Goal: Task Accomplishment & Management: Manage account settings

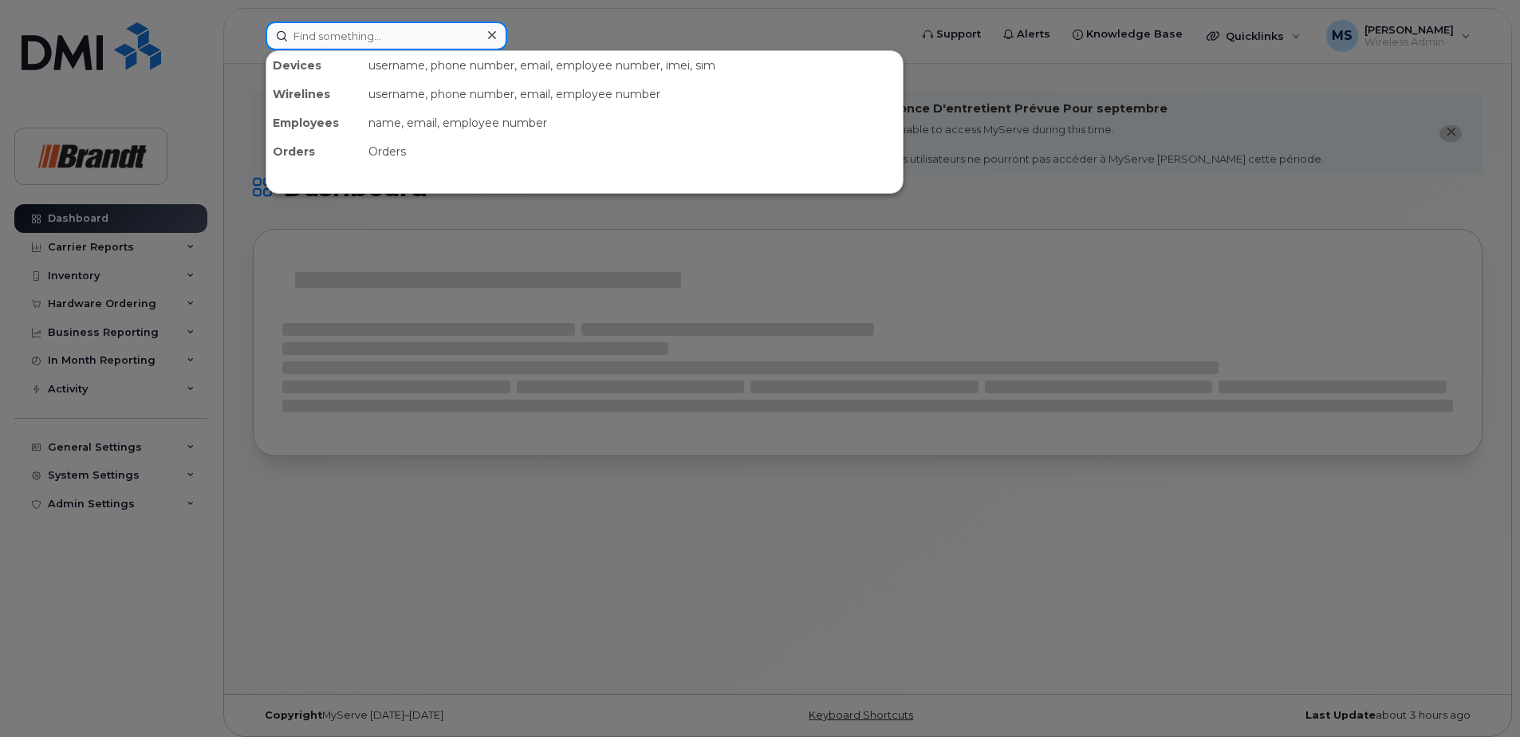
click at [447, 41] on input at bounding box center [387, 36] width 242 height 29
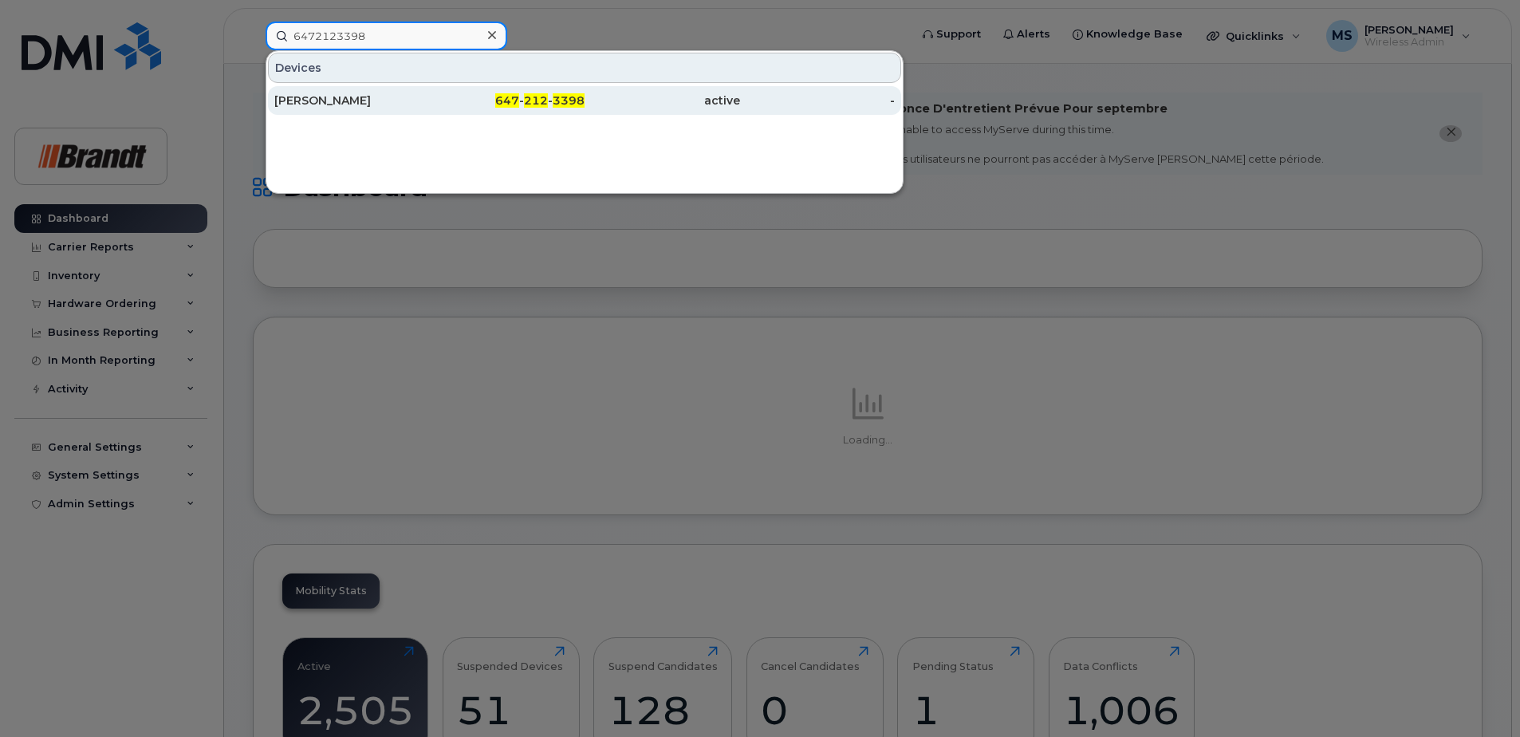
type input "6472123398"
click at [625, 95] on div "active" at bounding box center [663, 101] width 156 height 16
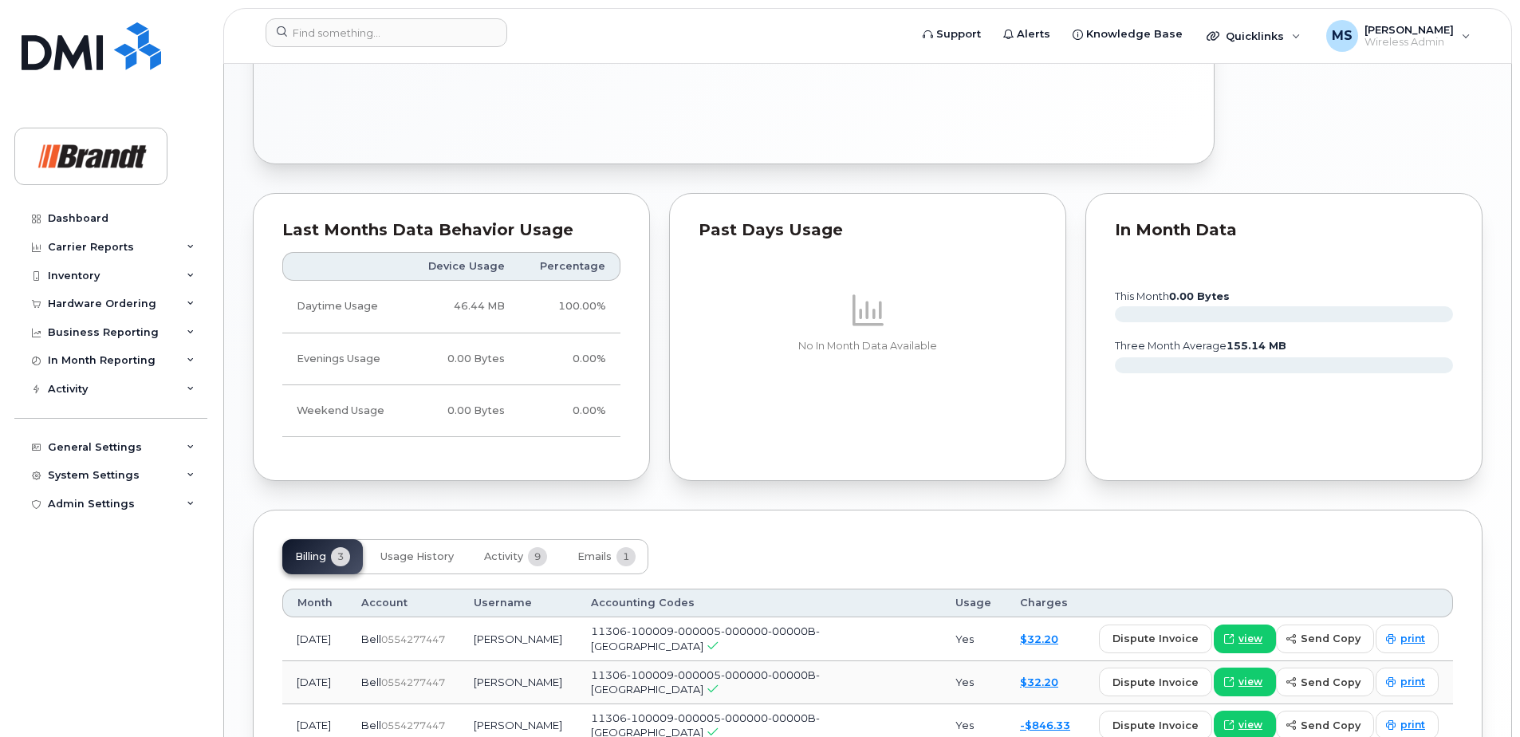
scroll to position [1037, 0]
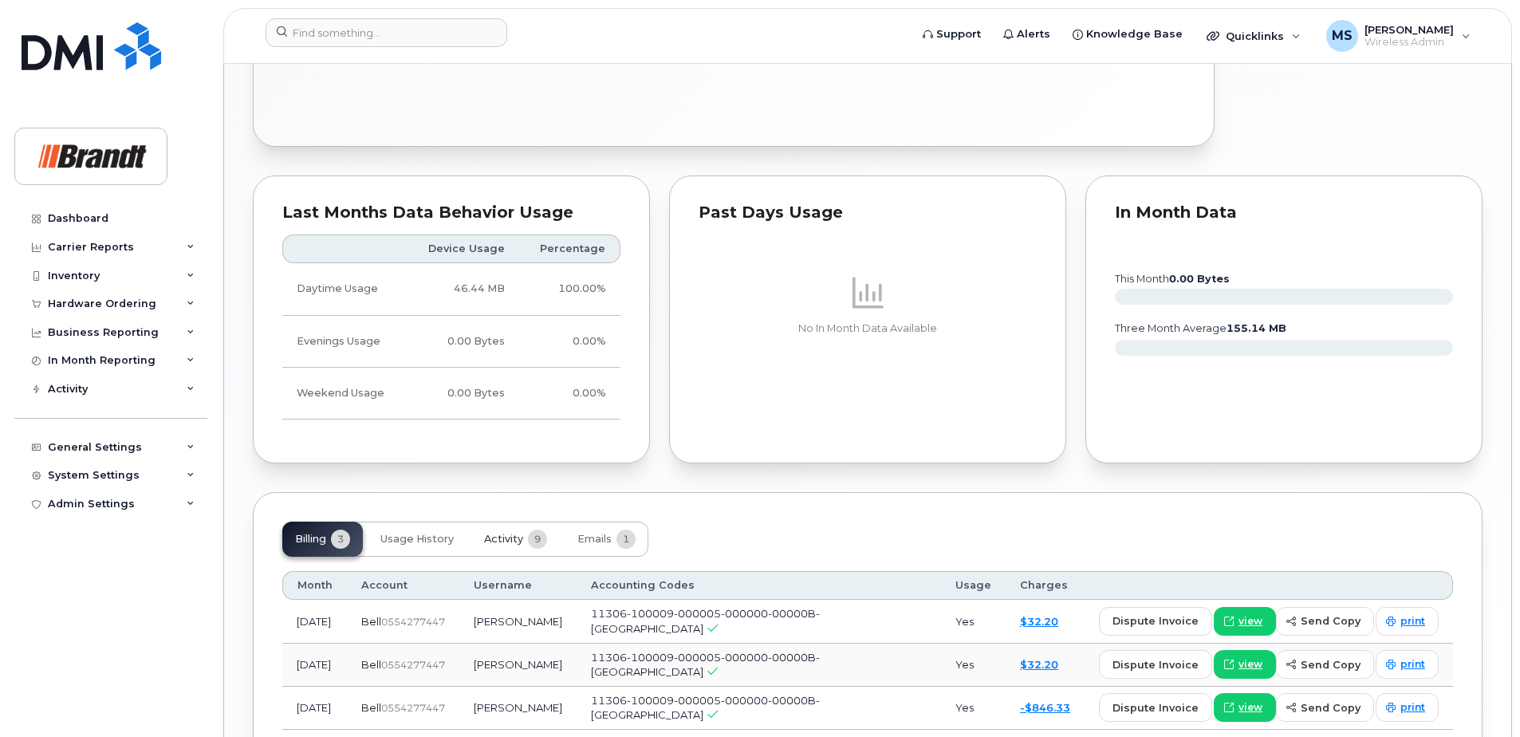
click at [538, 542] on span "9" at bounding box center [537, 539] width 19 height 19
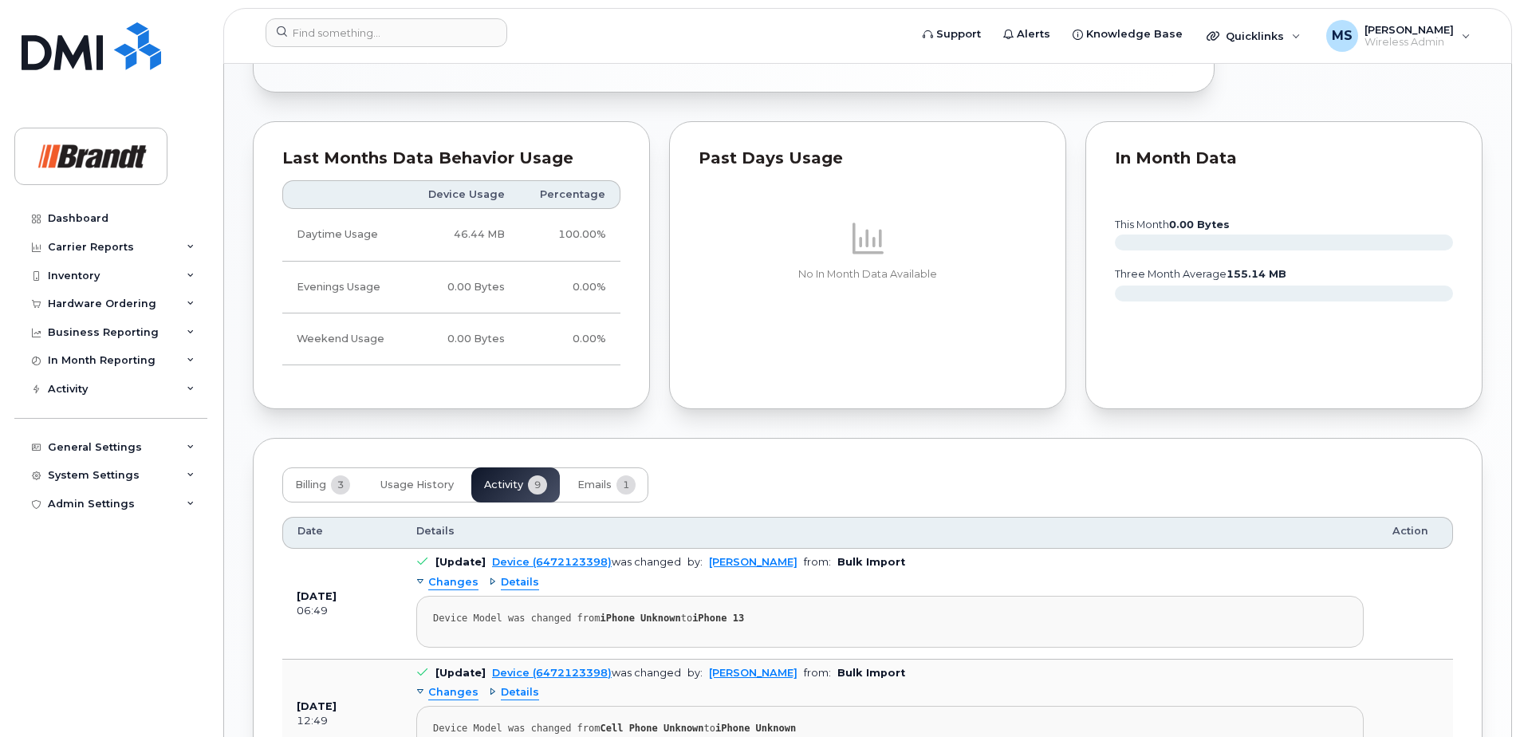
scroll to position [1117, 0]
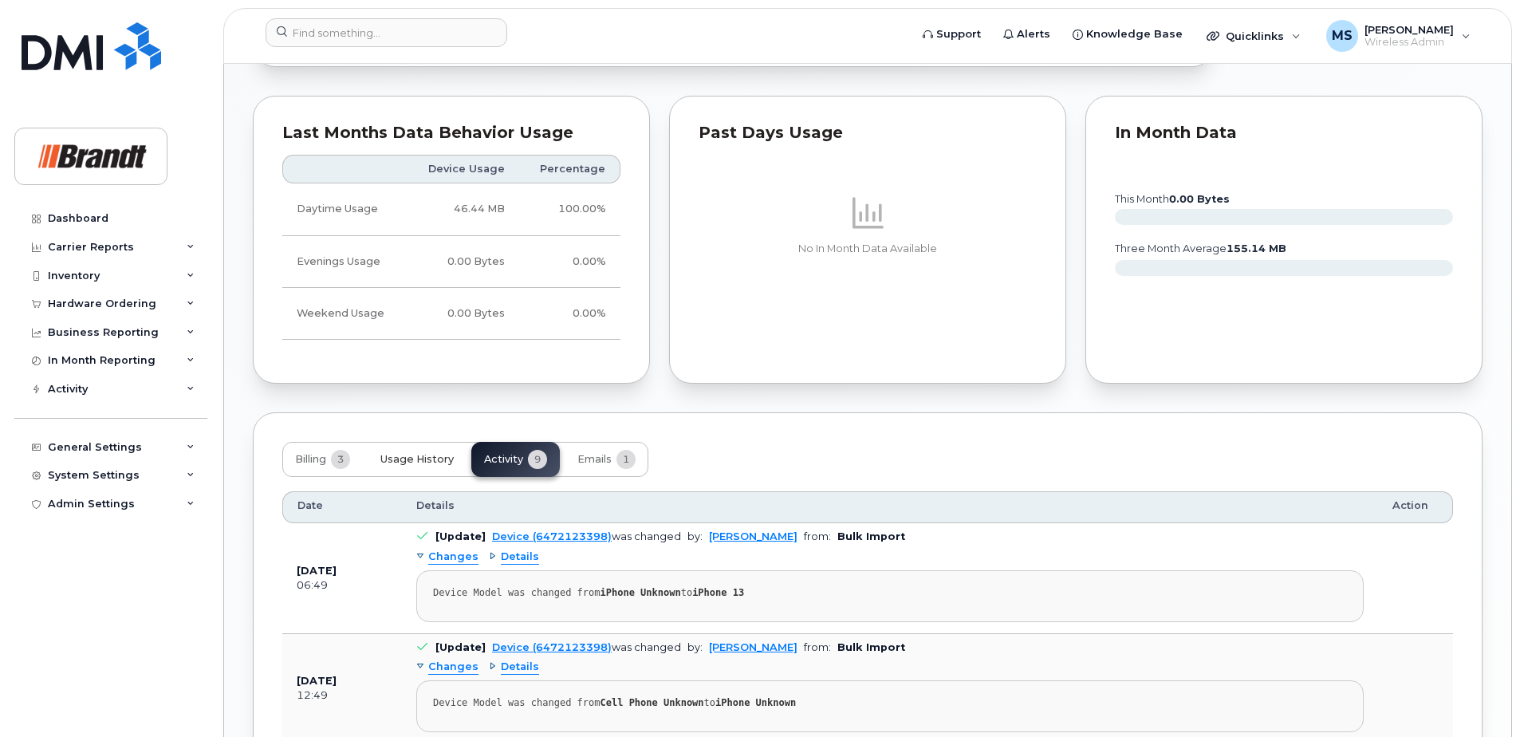
click at [390, 459] on span "Usage History" at bounding box center [416, 459] width 73 height 13
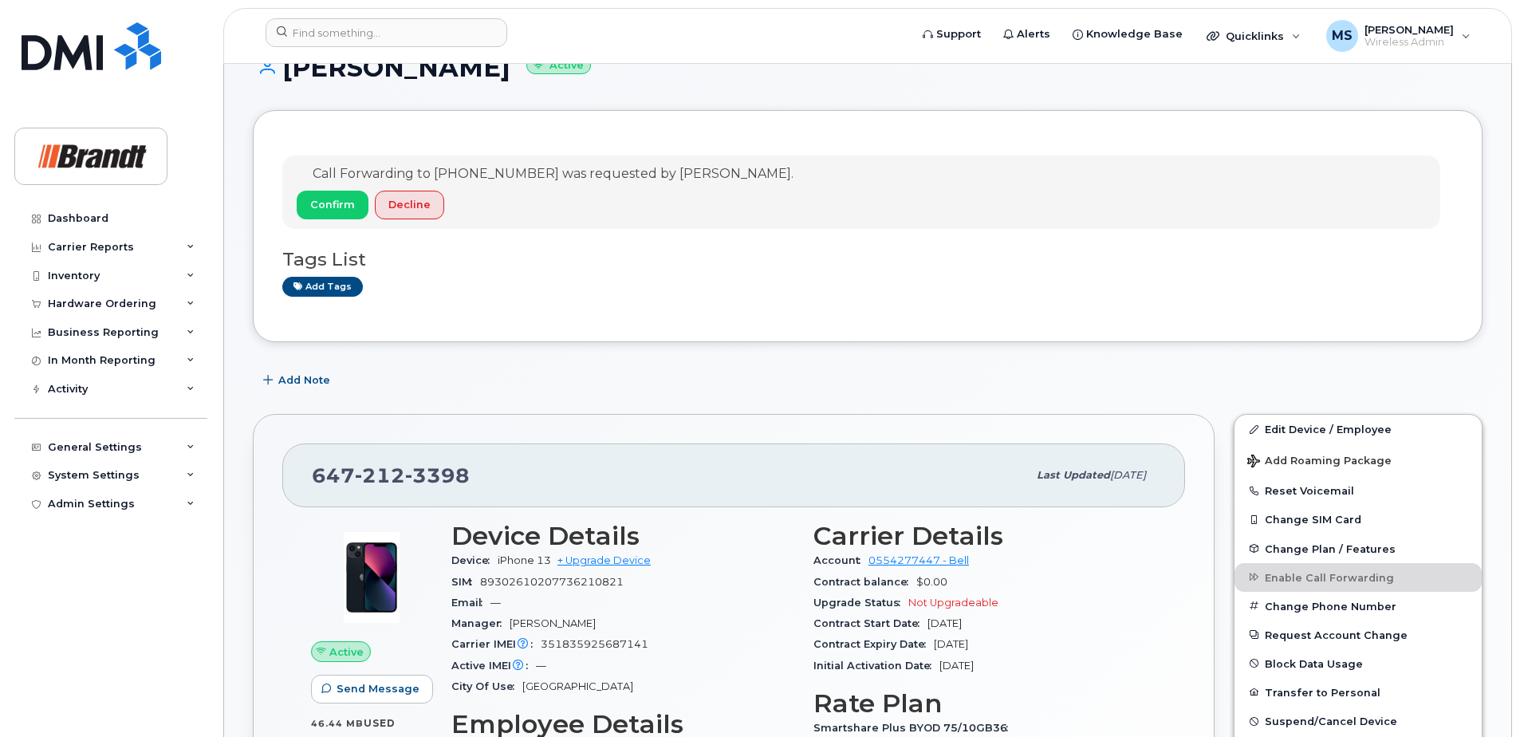
scroll to position [0, 0]
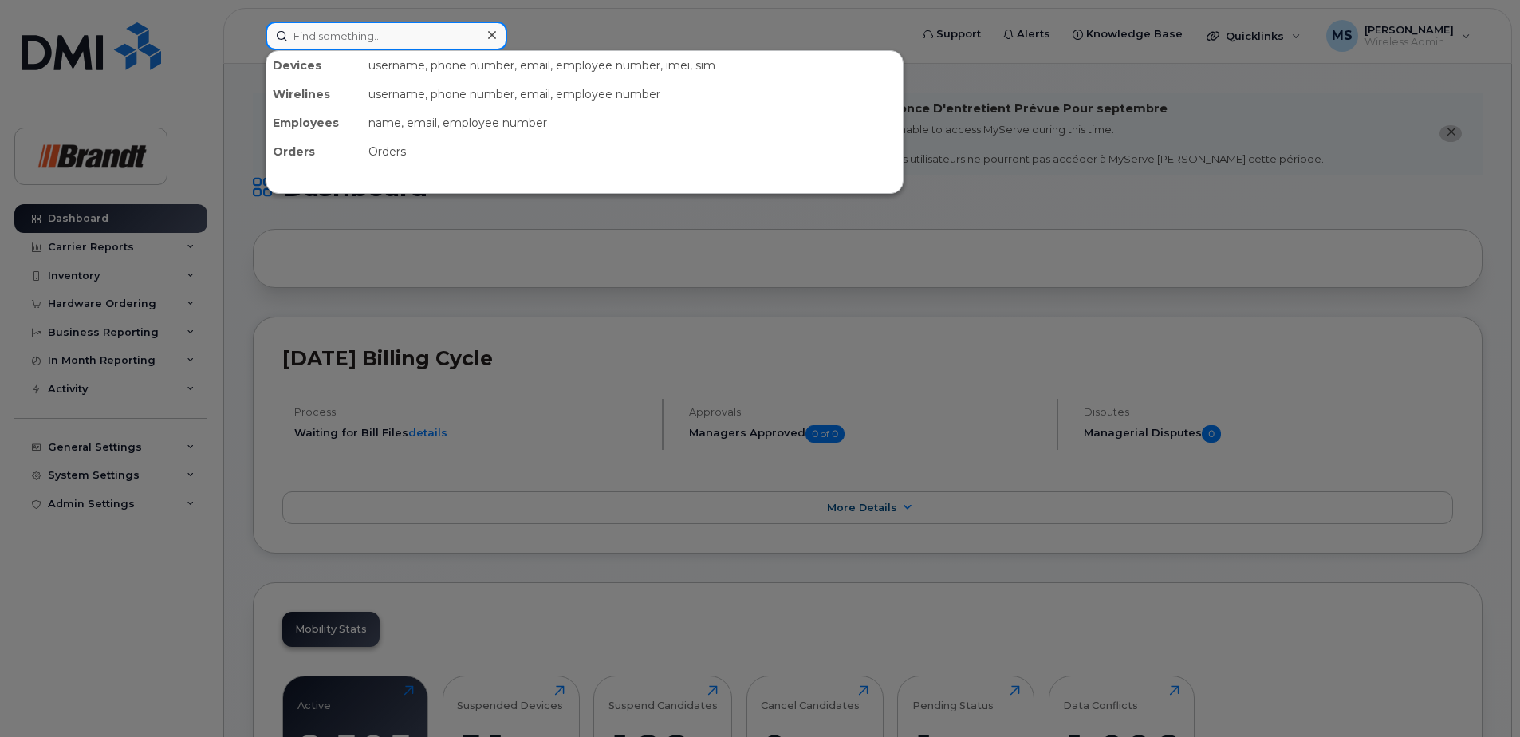
click at [378, 34] on input at bounding box center [387, 36] width 242 height 29
paste input "4032008834"
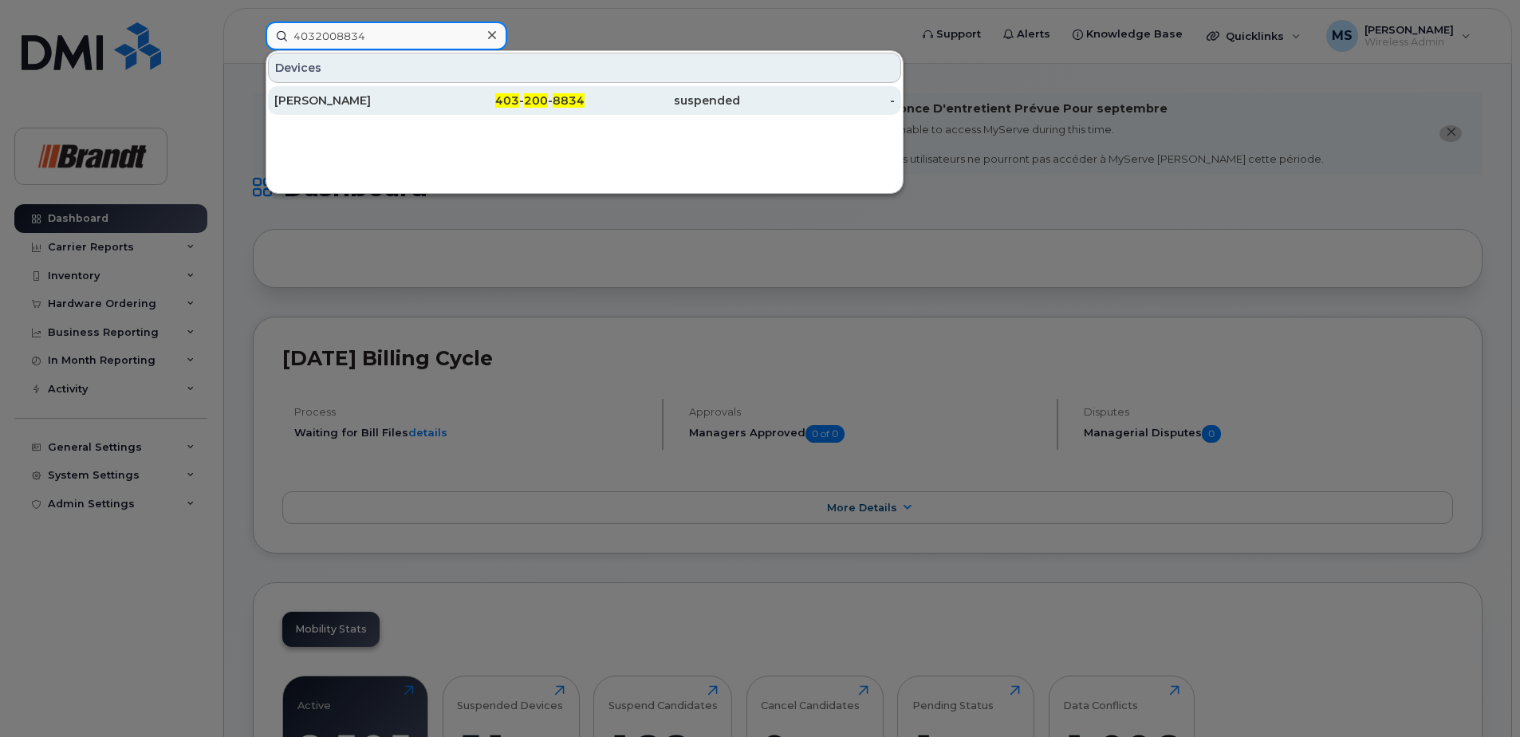
type input "4032008834"
click at [543, 112] on div "403 - 200 - 8834" at bounding box center [508, 100] width 156 height 29
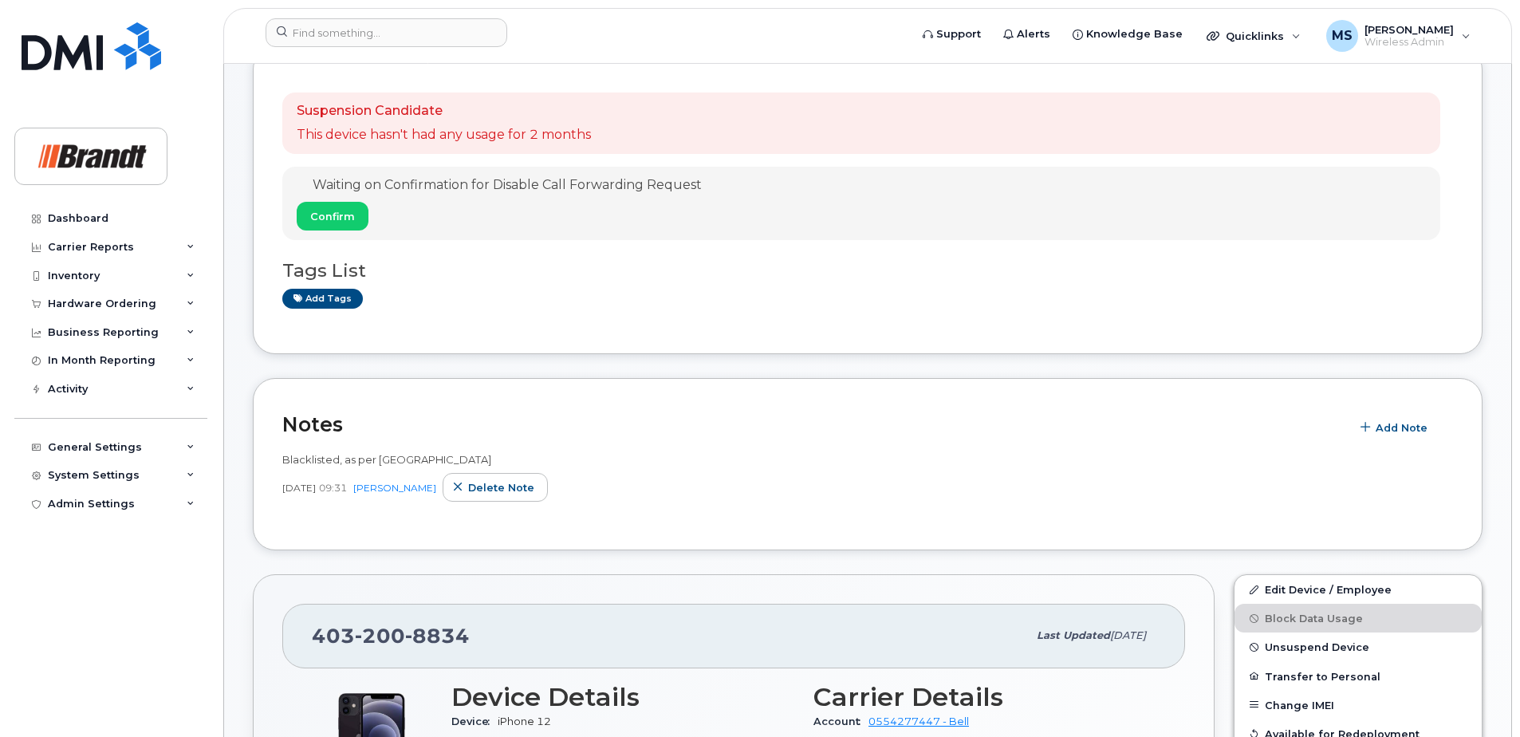
scroll to position [479, 0]
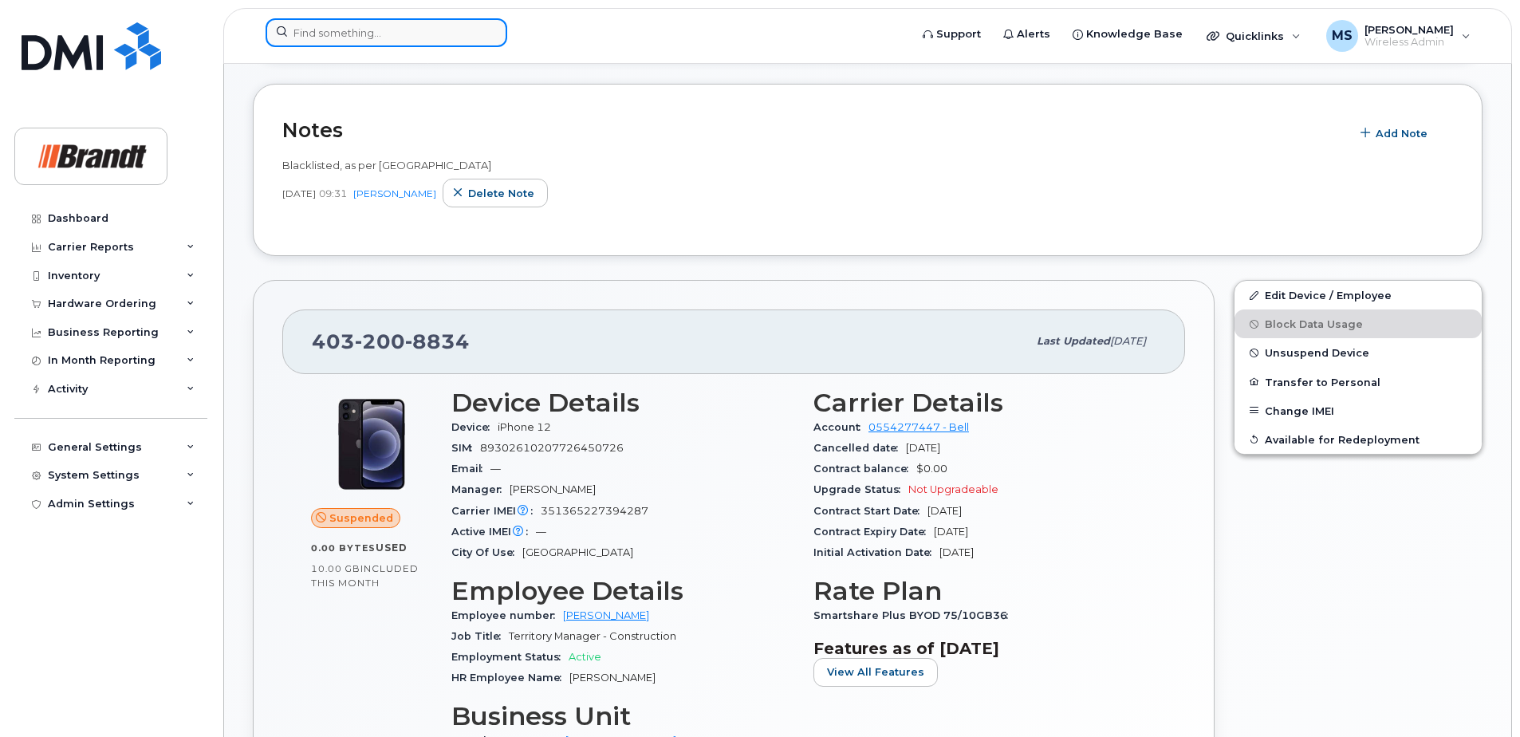
click at [397, 37] on input at bounding box center [387, 32] width 242 height 29
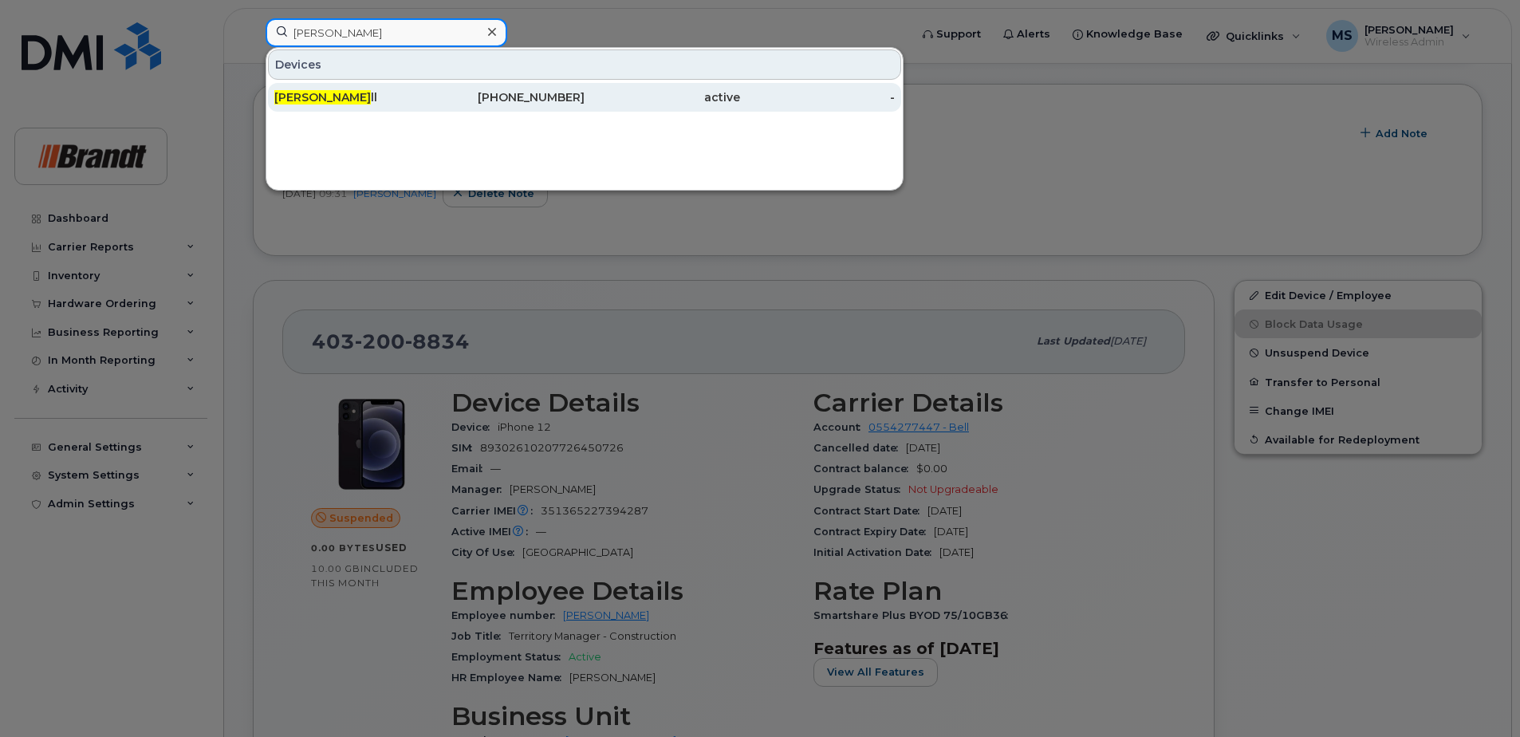
type input "jason wa"
click at [475, 91] on div "306-830-4225" at bounding box center [508, 97] width 156 height 16
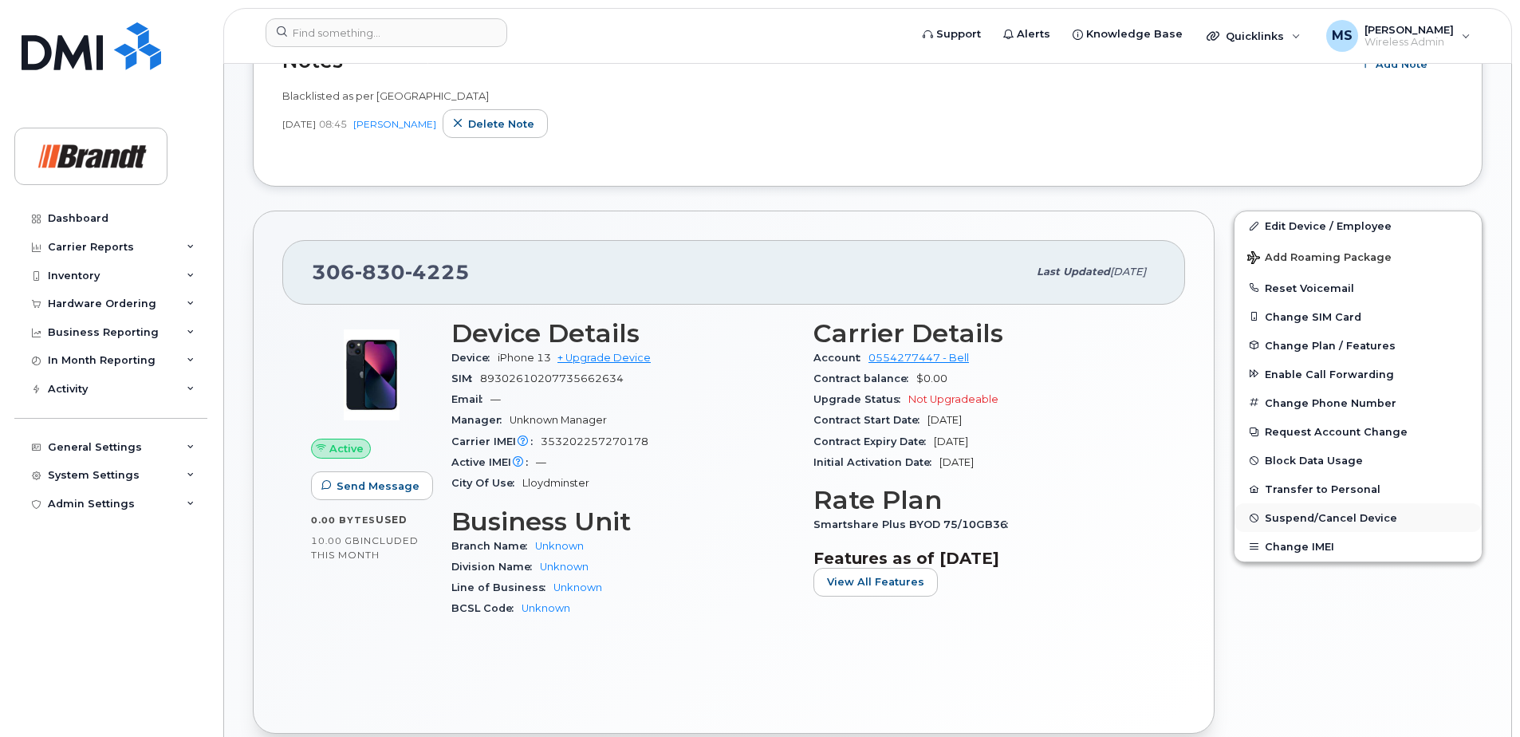
scroll to position [479, 0]
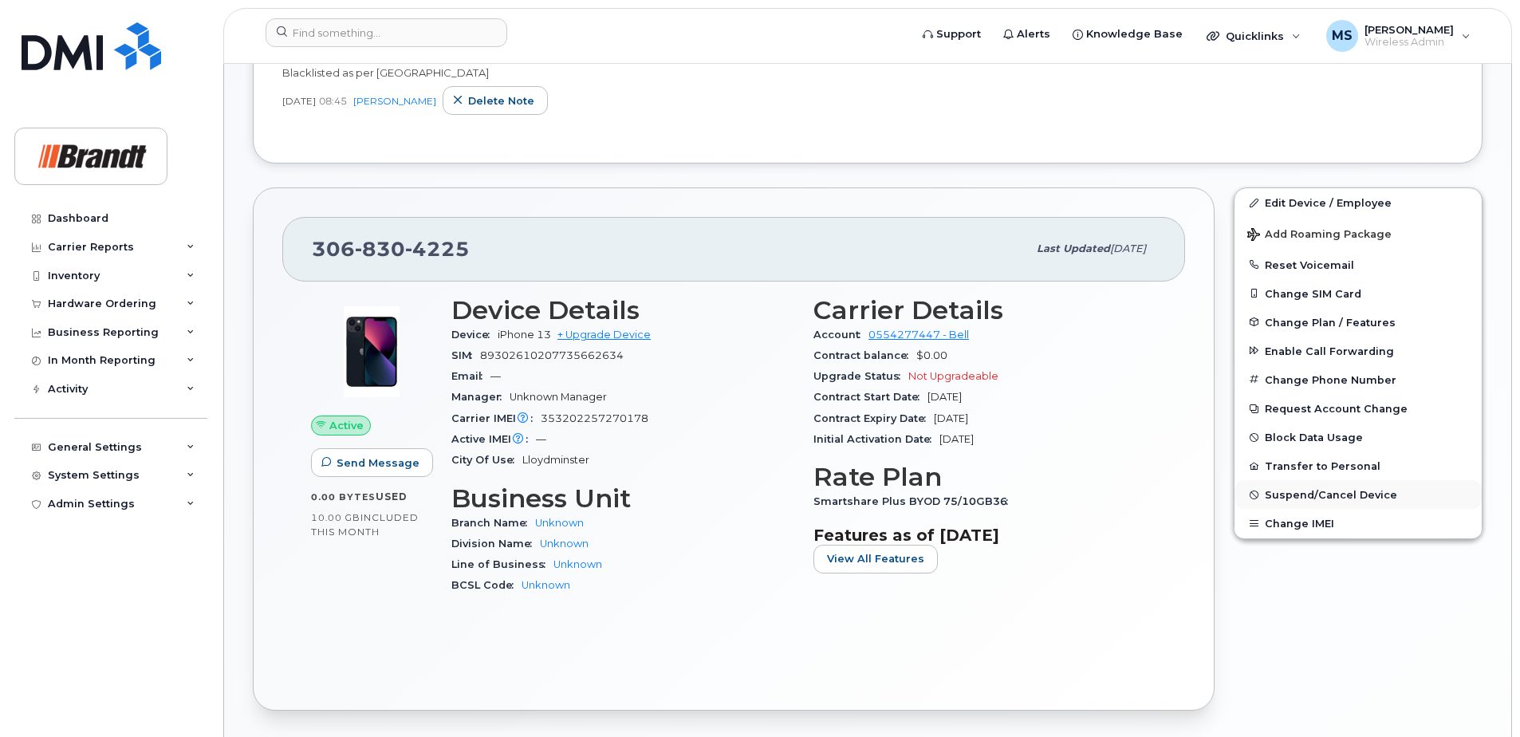
click at [1279, 495] on span "Suspend/Cancel Device" at bounding box center [1331, 495] width 132 height 12
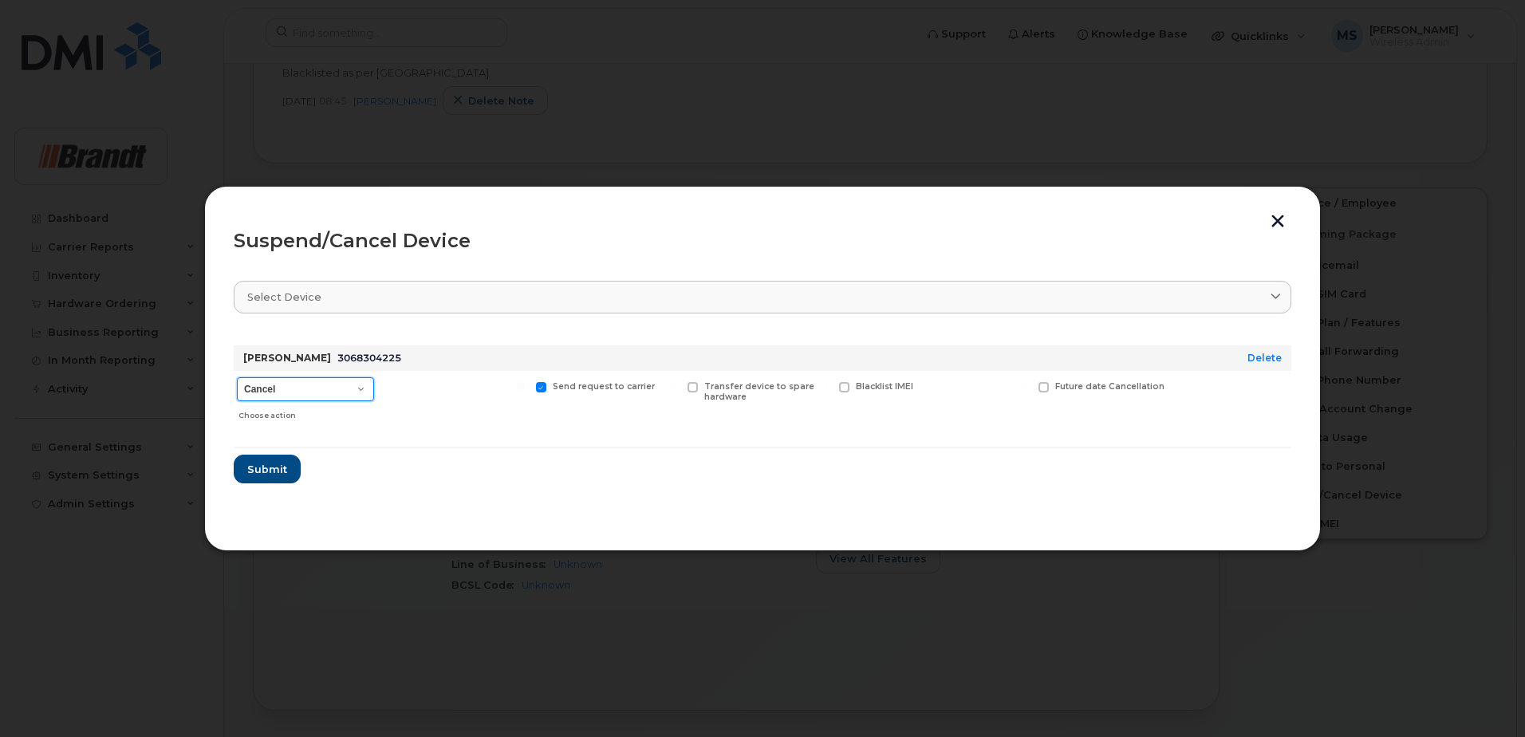
click at [308, 382] on select "Cancel Suspend - Extend Suspension Suspend - Reduced Rate Suspend - Full Rate S…" at bounding box center [305, 389] width 137 height 24
select select "[object Object]"
click at [237, 377] on select "Cancel Suspend - Extend Suspension Suspend - Reduced Rate Suspend - Full Rate S…" at bounding box center [305, 389] width 137 height 24
click at [426, 401] on span "Available for new activations/redeployments" at bounding box center [461, 391] width 120 height 21
click at [373, 390] on input "Available for new activations/redeployments" at bounding box center [369, 386] width 8 height 8
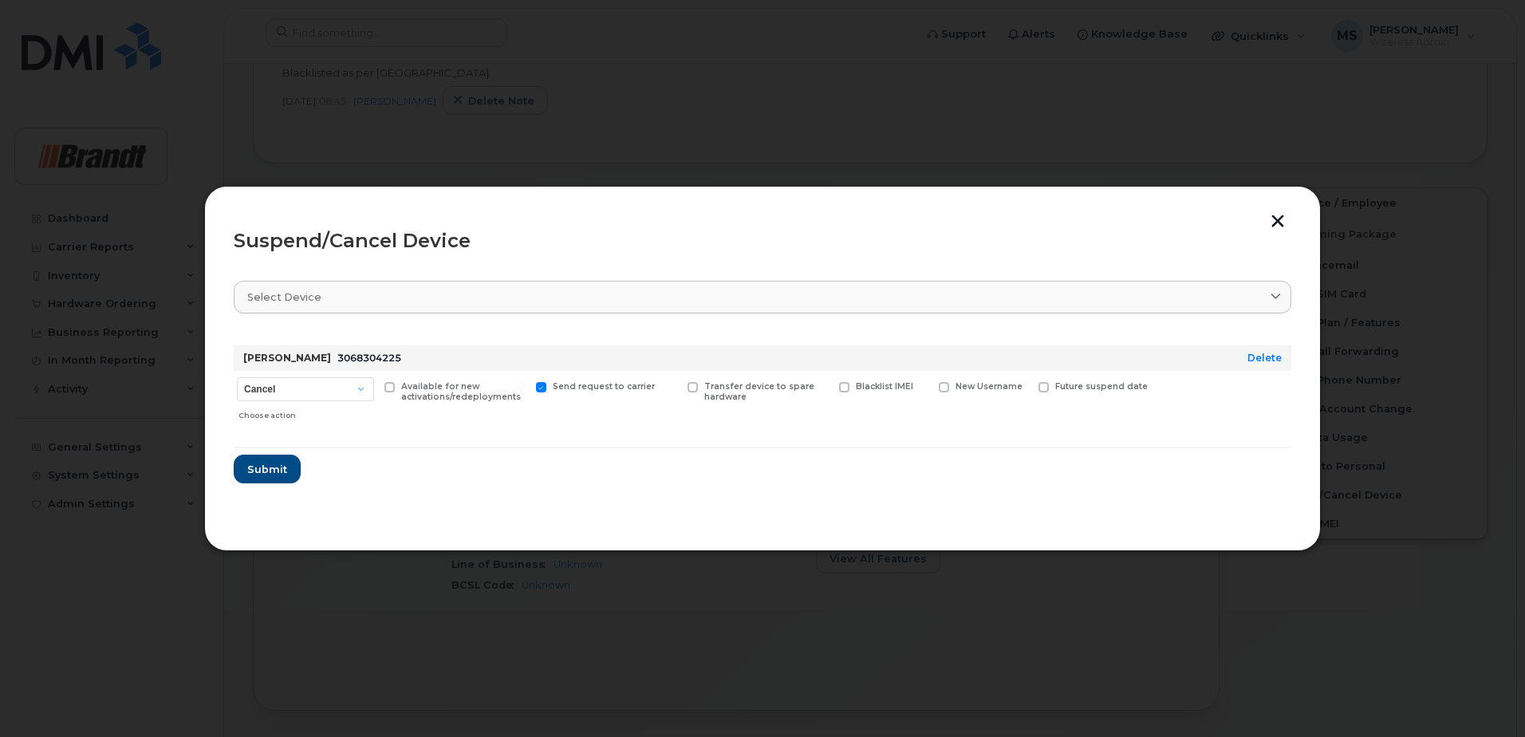
checkbox input "true"
click at [274, 463] on span "Submit" at bounding box center [266, 469] width 40 height 15
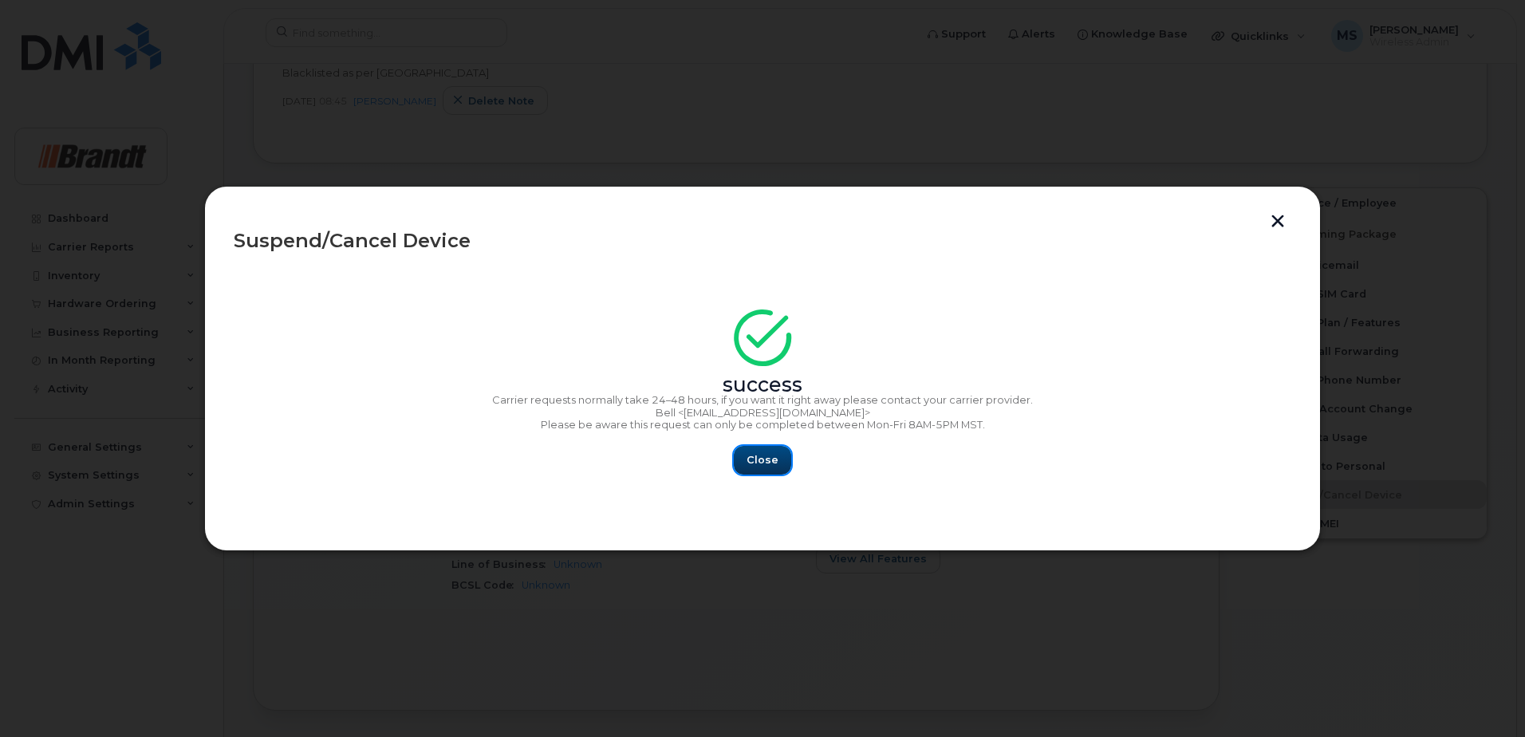
drag, startPoint x: 776, startPoint y: 458, endPoint x: 736, endPoint y: 445, distance: 41.9
click at [775, 458] on span "Close" at bounding box center [763, 459] width 32 height 15
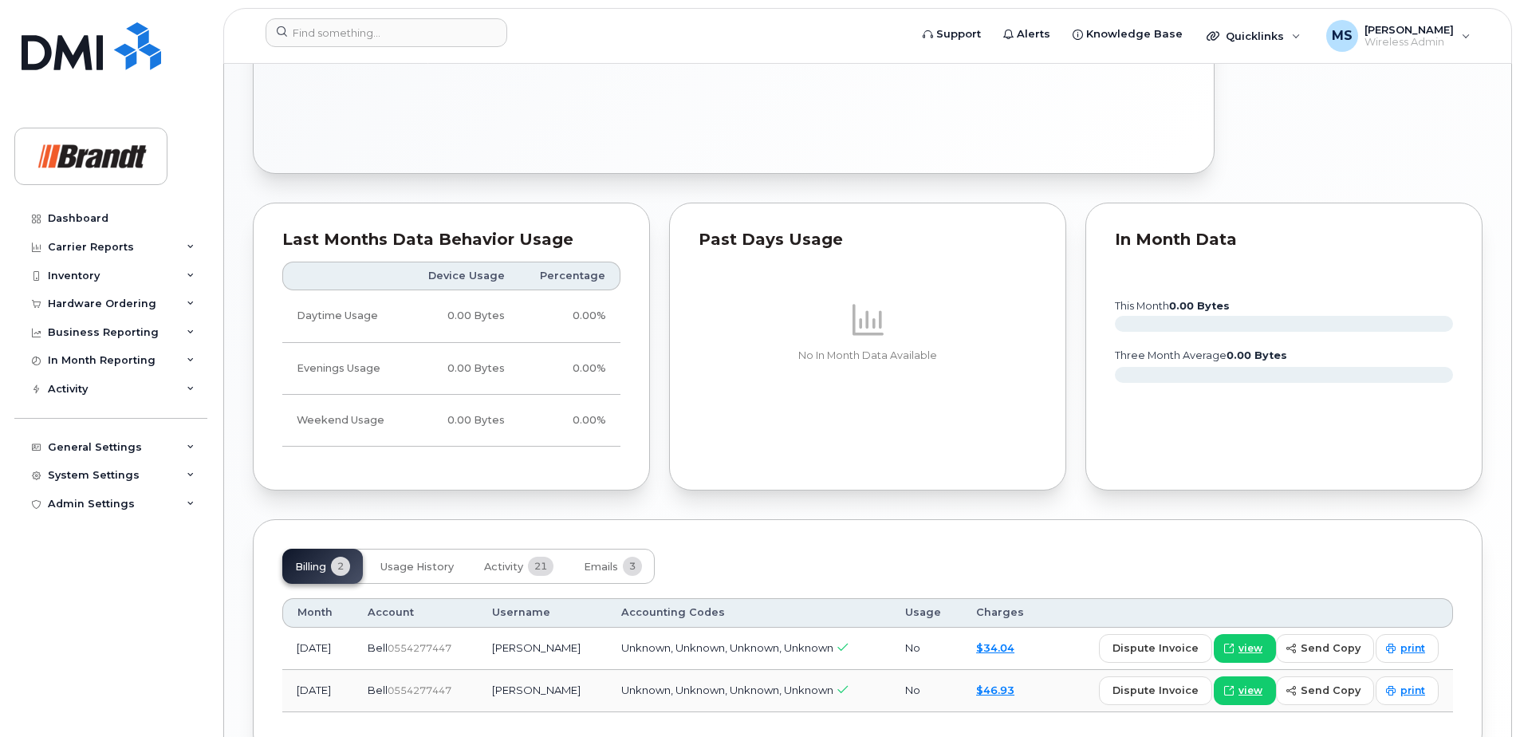
scroll to position [1114, 0]
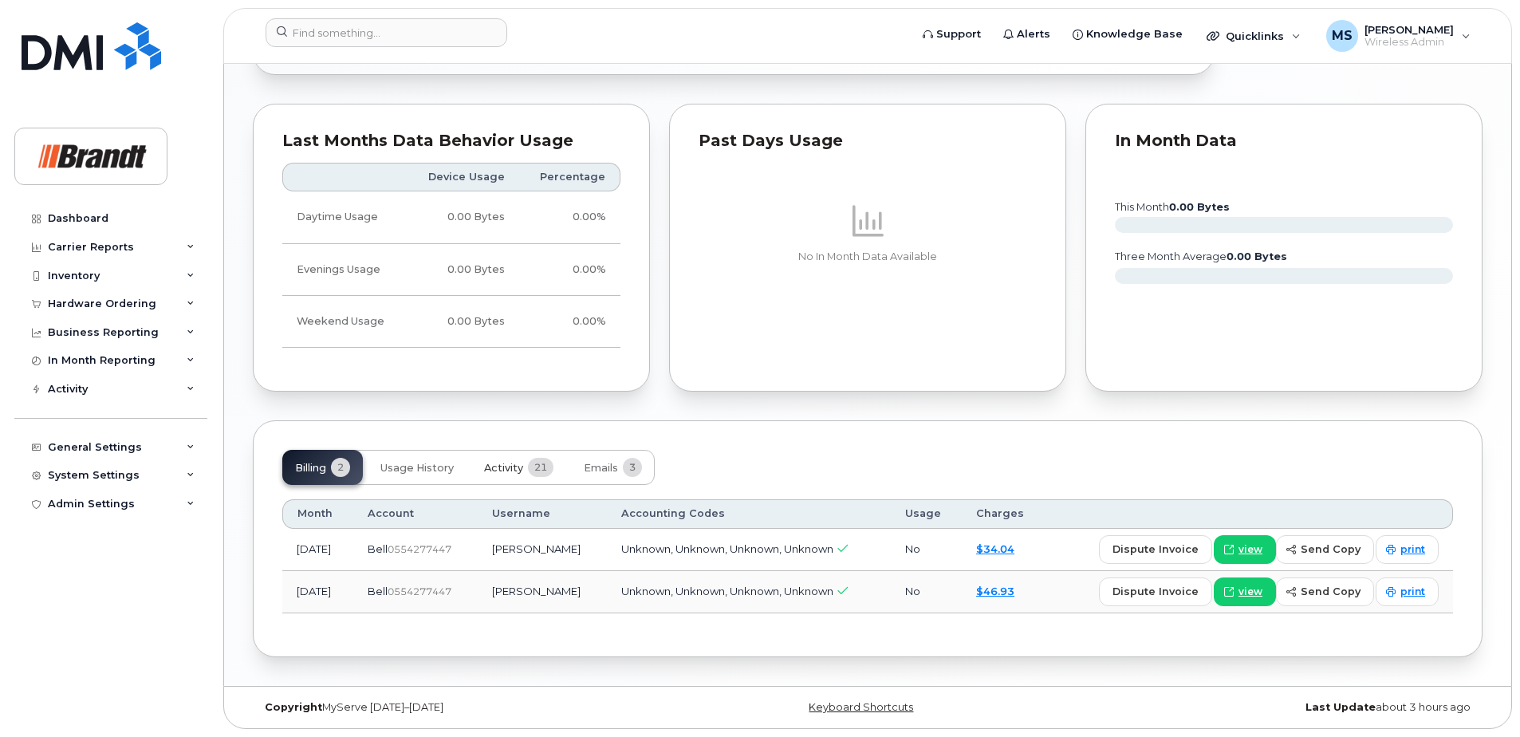
click at [535, 471] on span "21" at bounding box center [541, 467] width 26 height 19
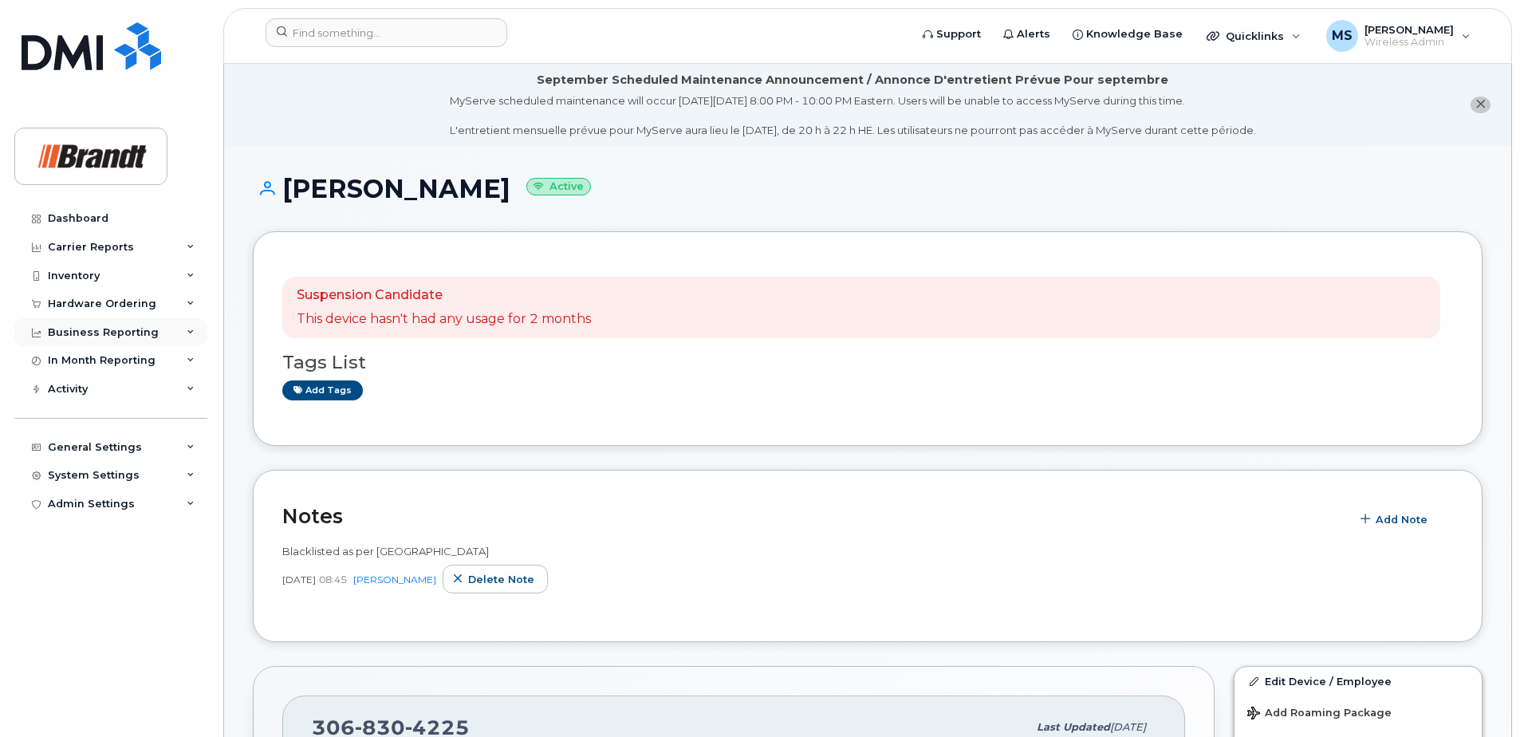
scroll to position [160, 0]
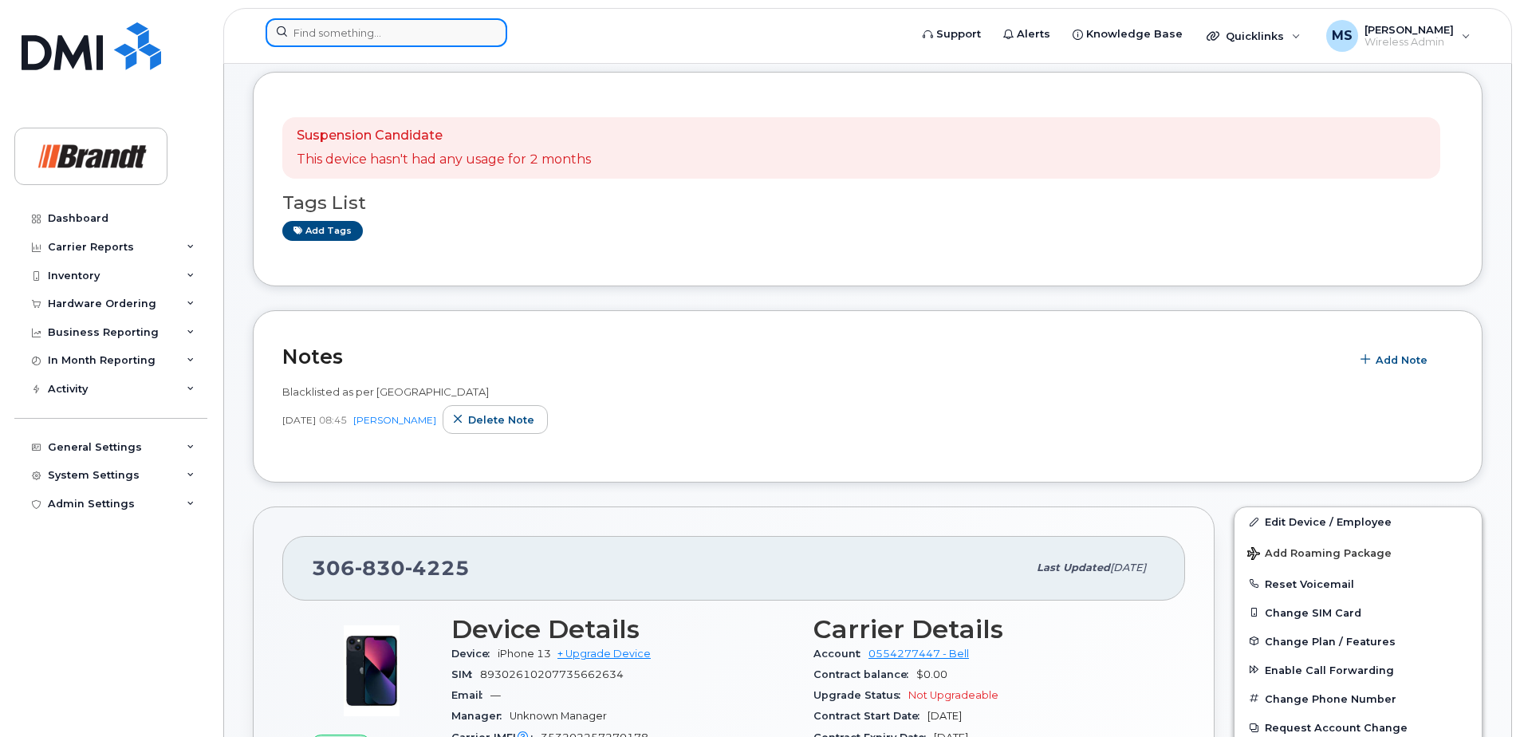
click at [462, 31] on input at bounding box center [387, 32] width 242 height 29
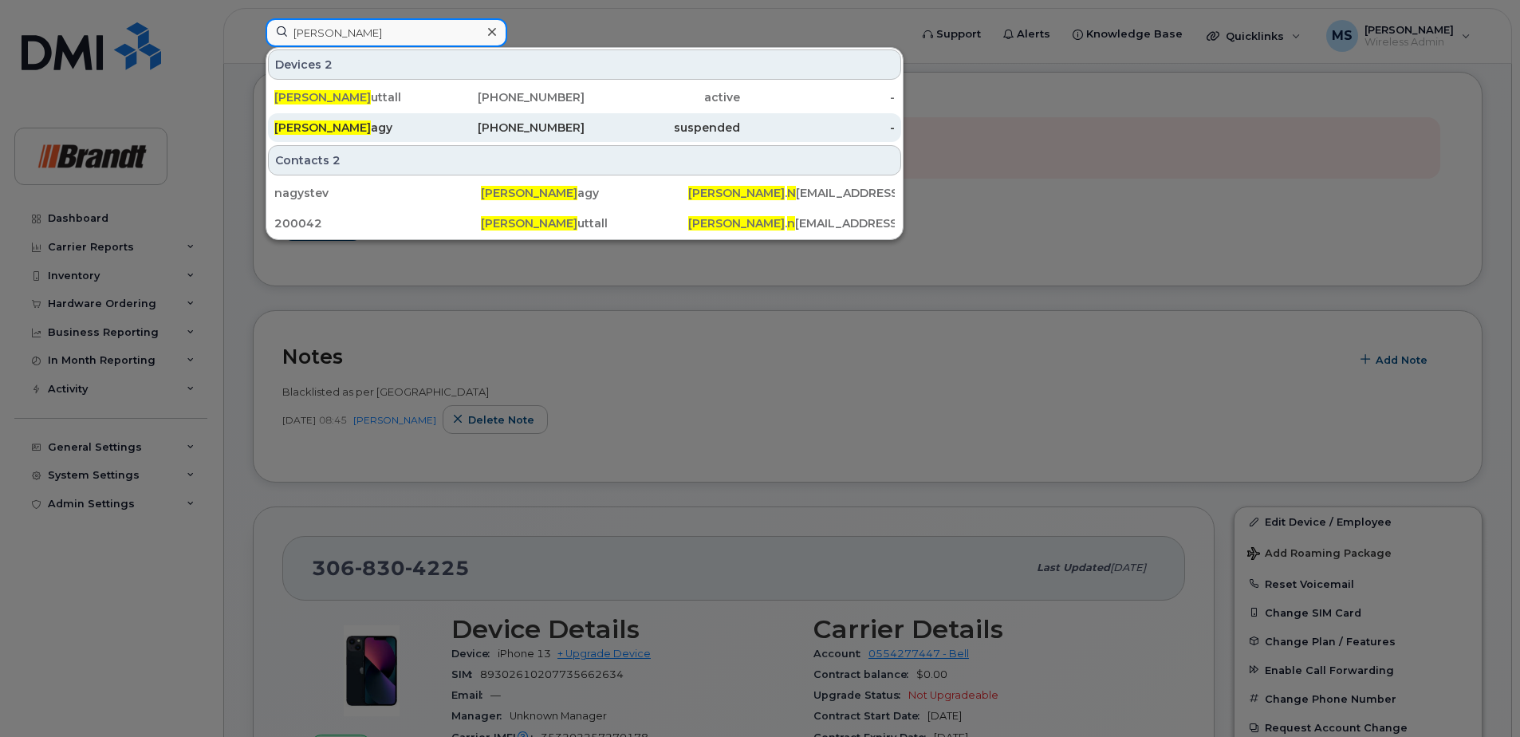
type input "steven n"
click at [368, 122] on div "Steven N agy" at bounding box center [352, 128] width 156 height 16
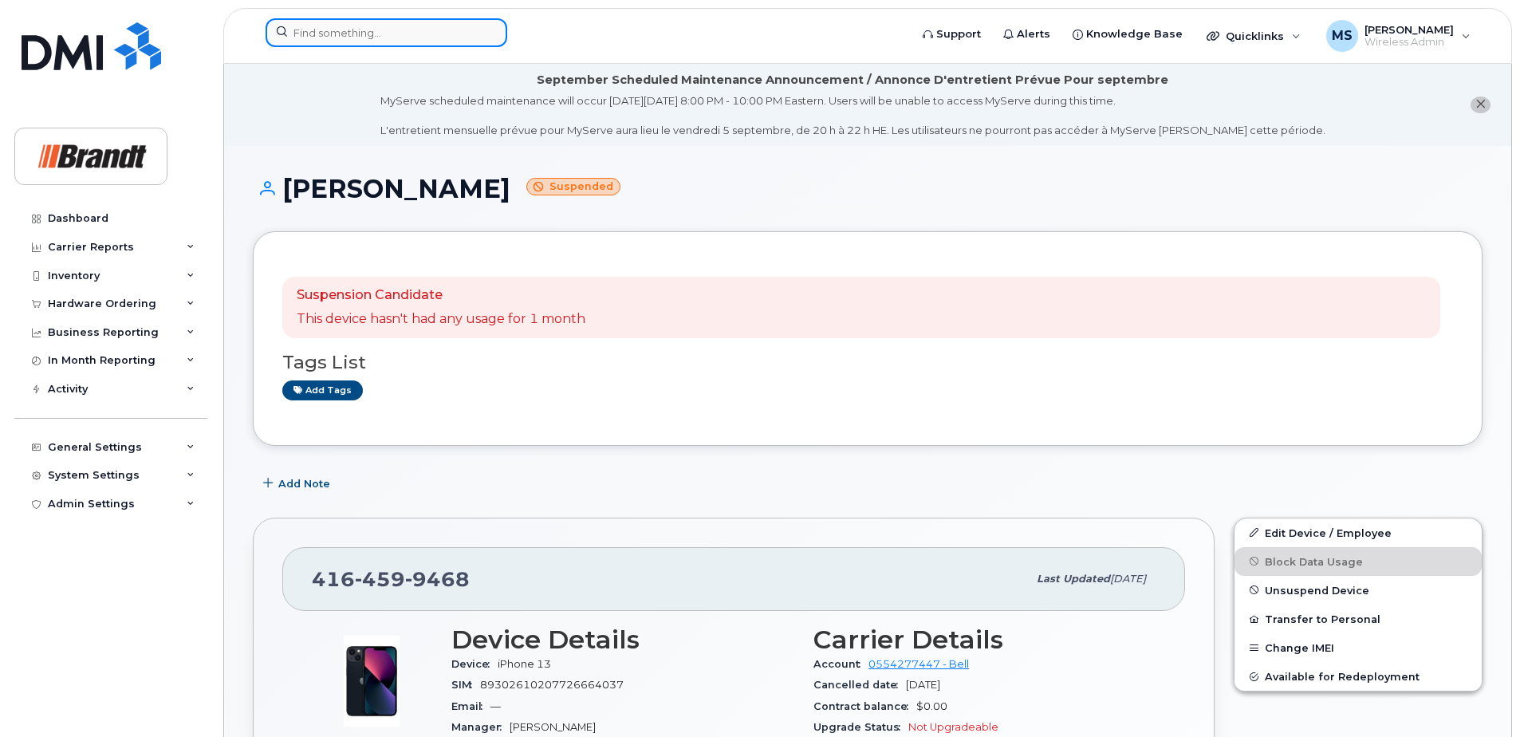
click at [467, 26] on input at bounding box center [387, 32] width 242 height 29
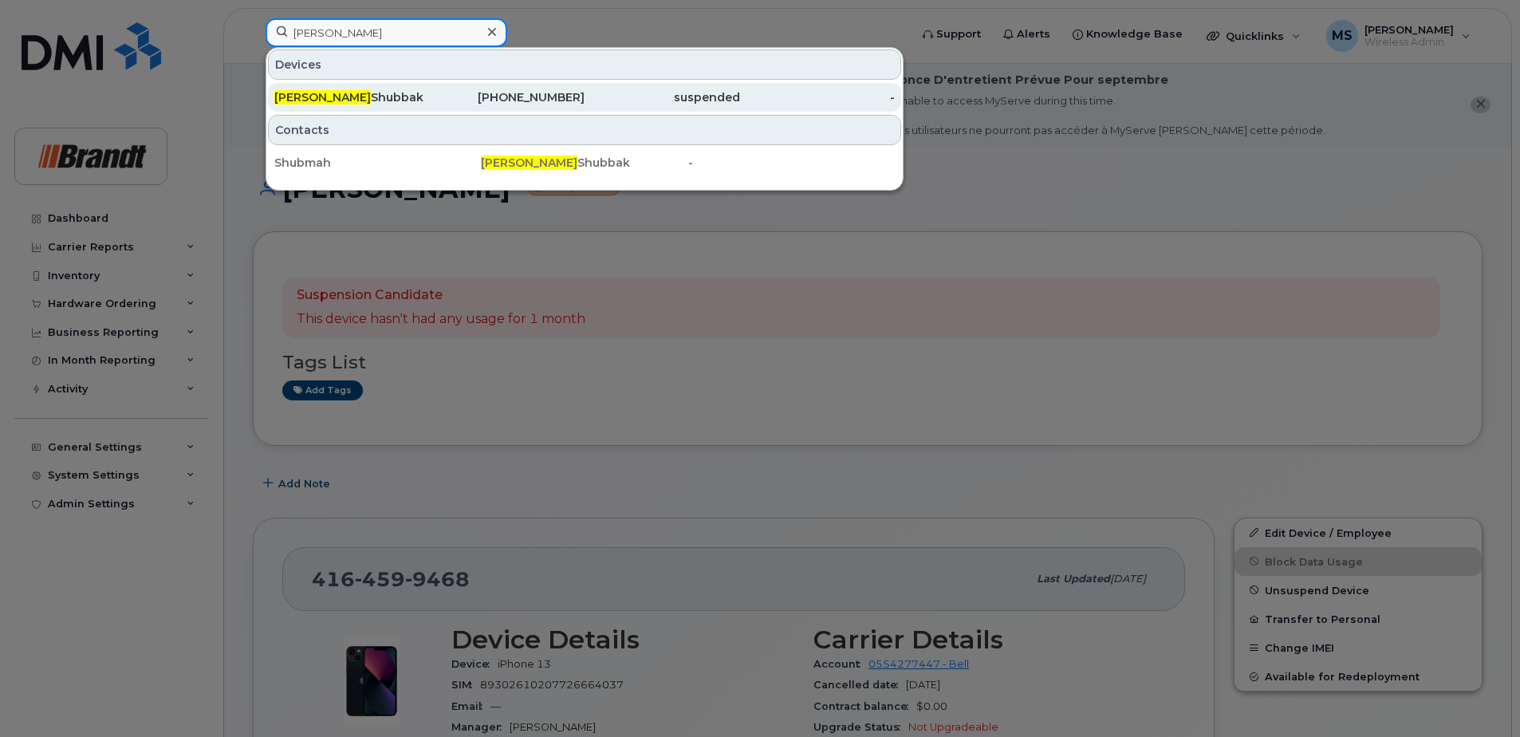
type input "maher"
click at [555, 102] on div "226-747-6135" at bounding box center [508, 97] width 156 height 16
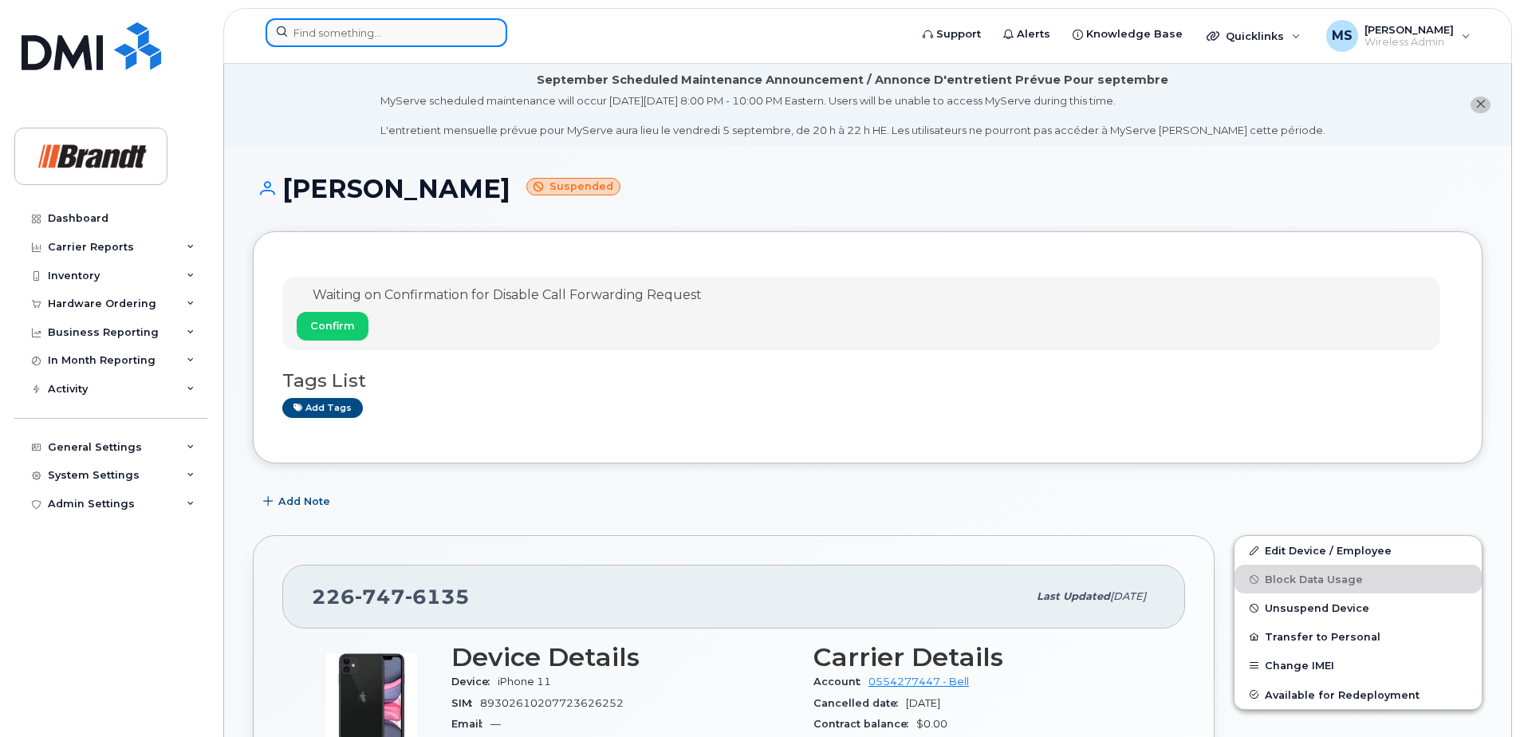
click at [429, 31] on input at bounding box center [387, 32] width 242 height 29
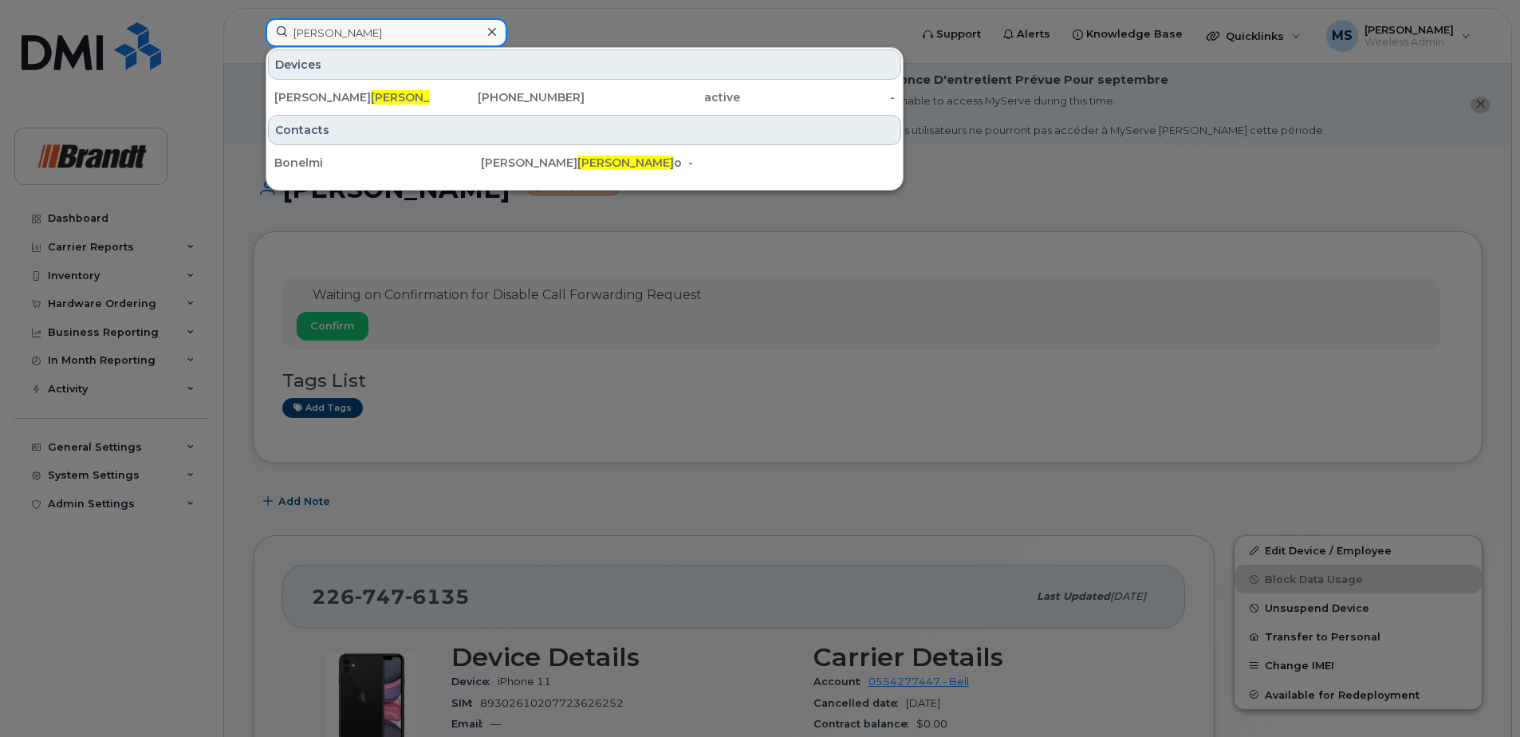
type input "[PERSON_NAME]"
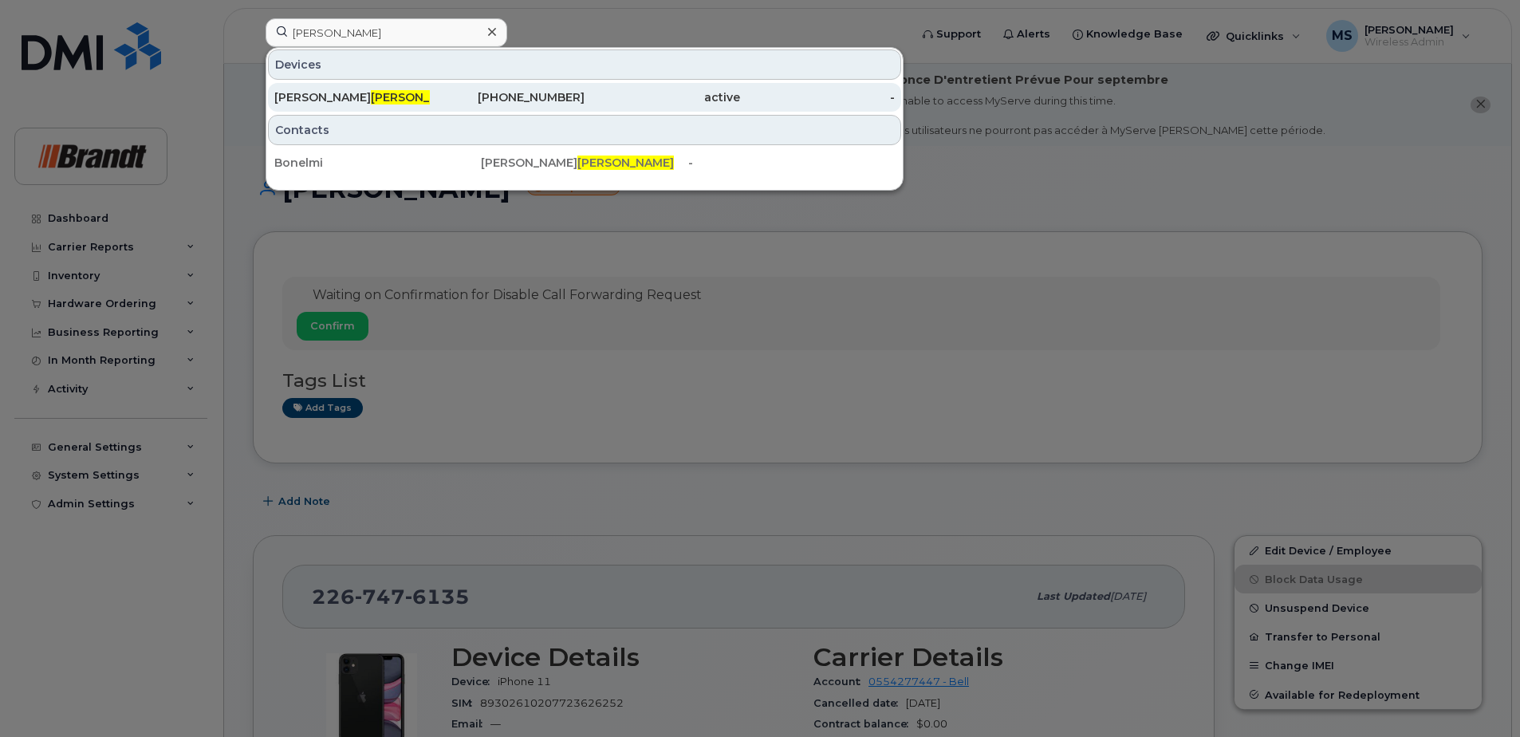
click at [592, 97] on div "active" at bounding box center [663, 97] width 156 height 16
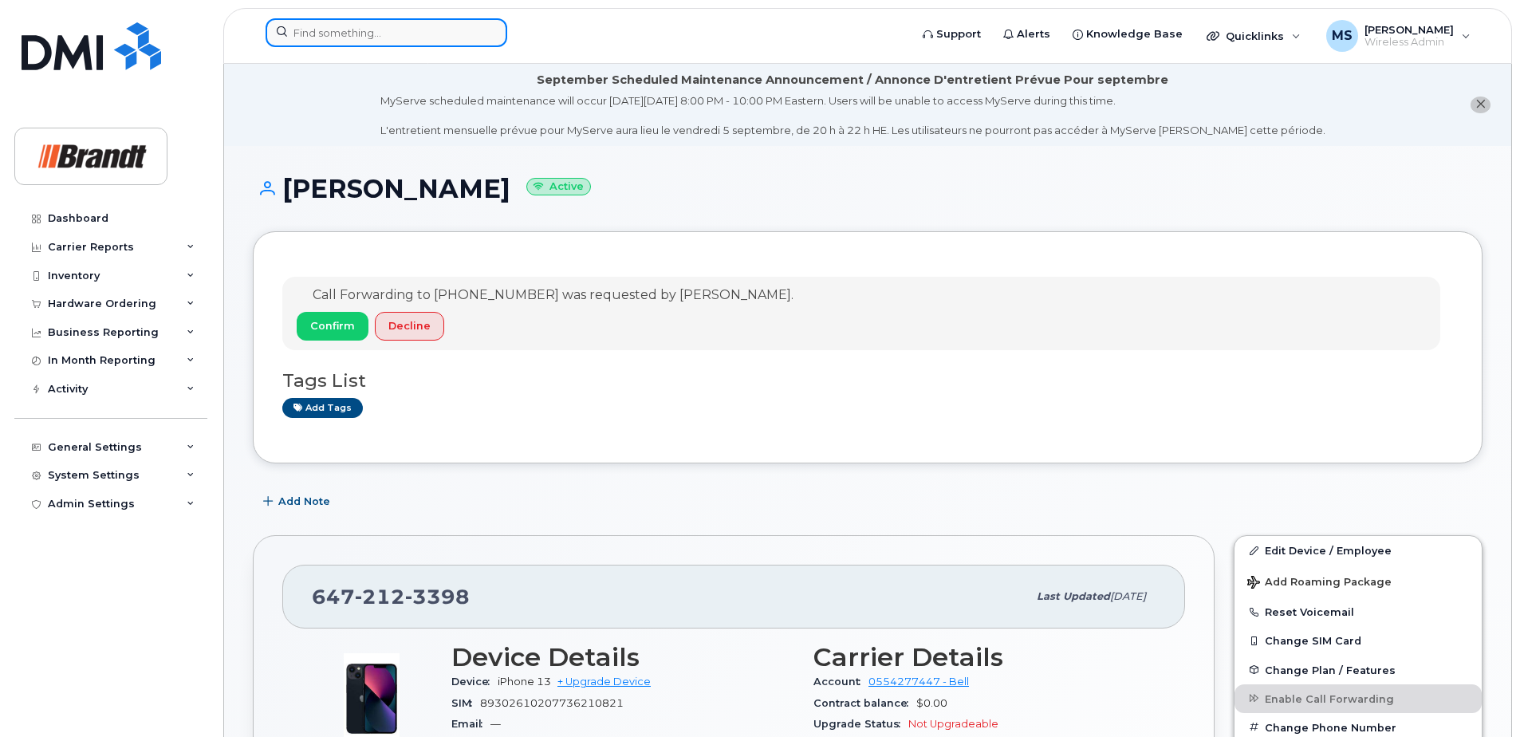
click at [432, 26] on input at bounding box center [387, 32] width 242 height 29
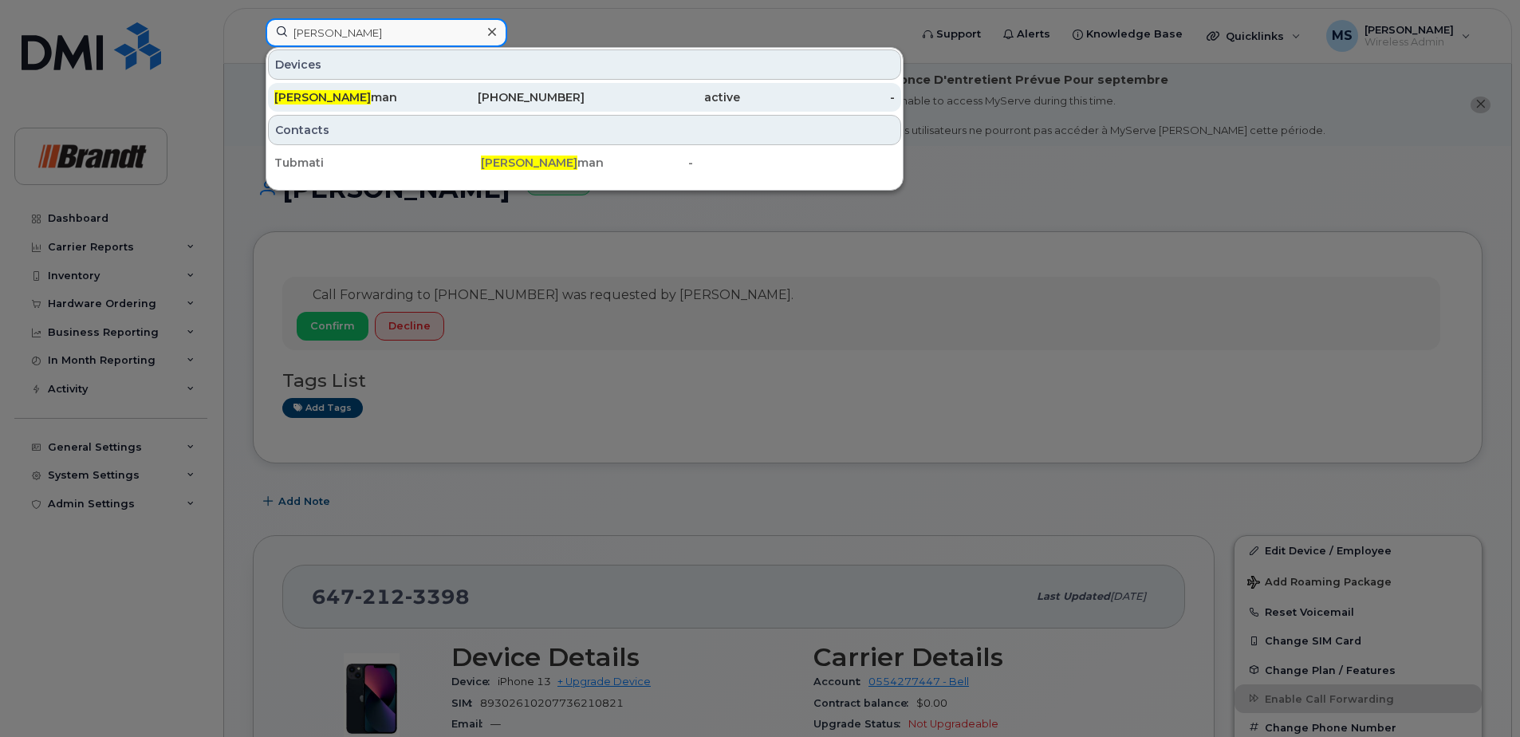
type input "tim tub"
click at [499, 97] on div "587-215-1856" at bounding box center [508, 97] width 156 height 16
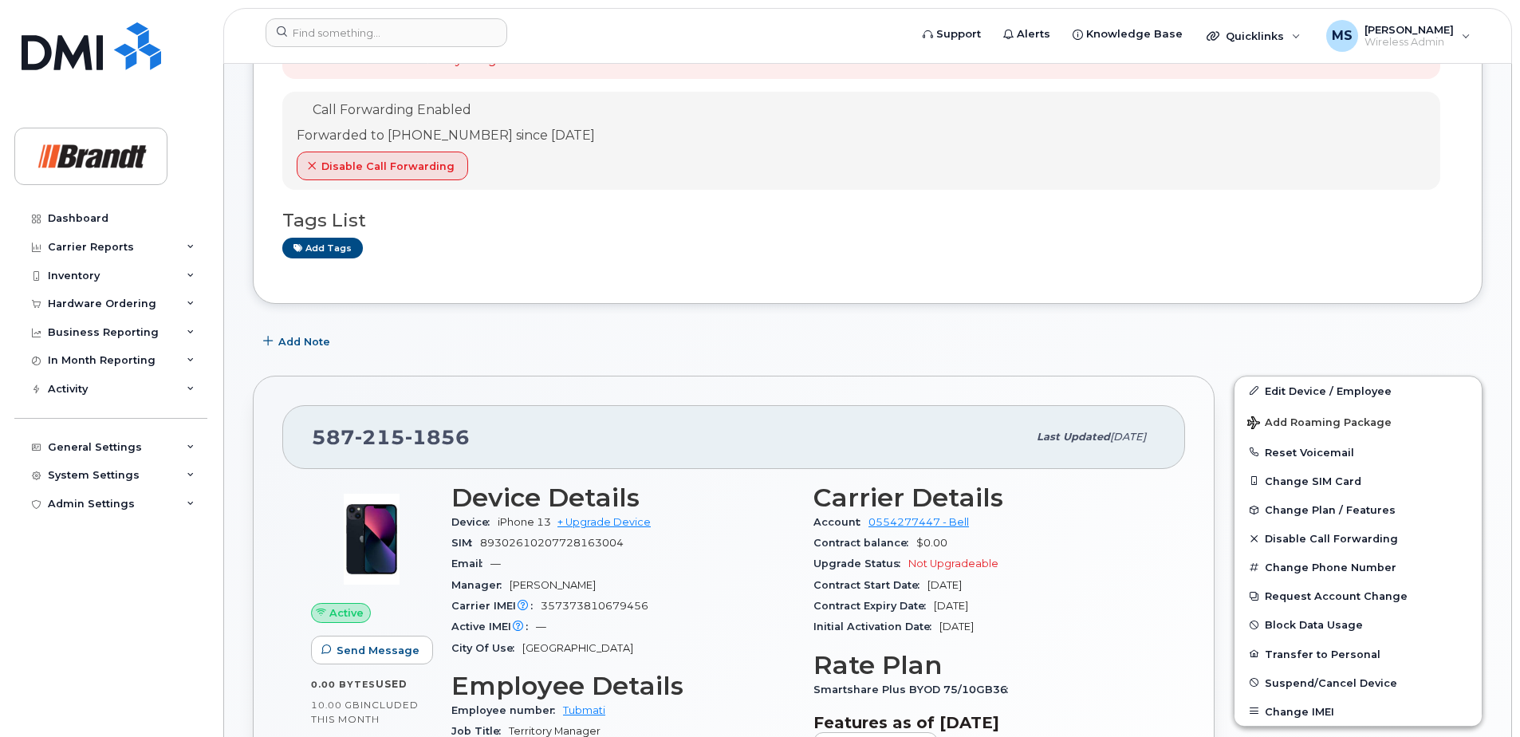
scroll to position [319, 0]
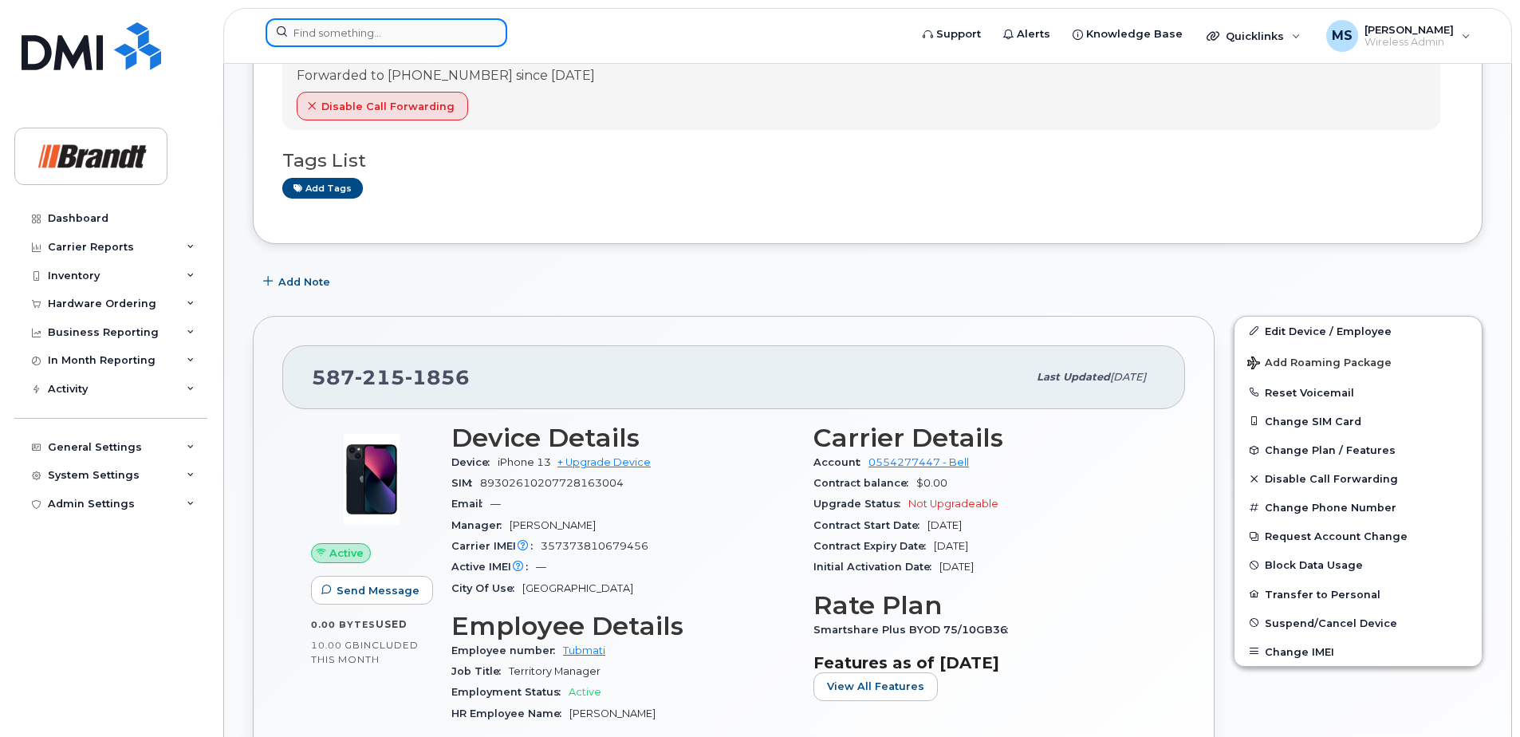
click at [439, 26] on input at bounding box center [387, 32] width 242 height 29
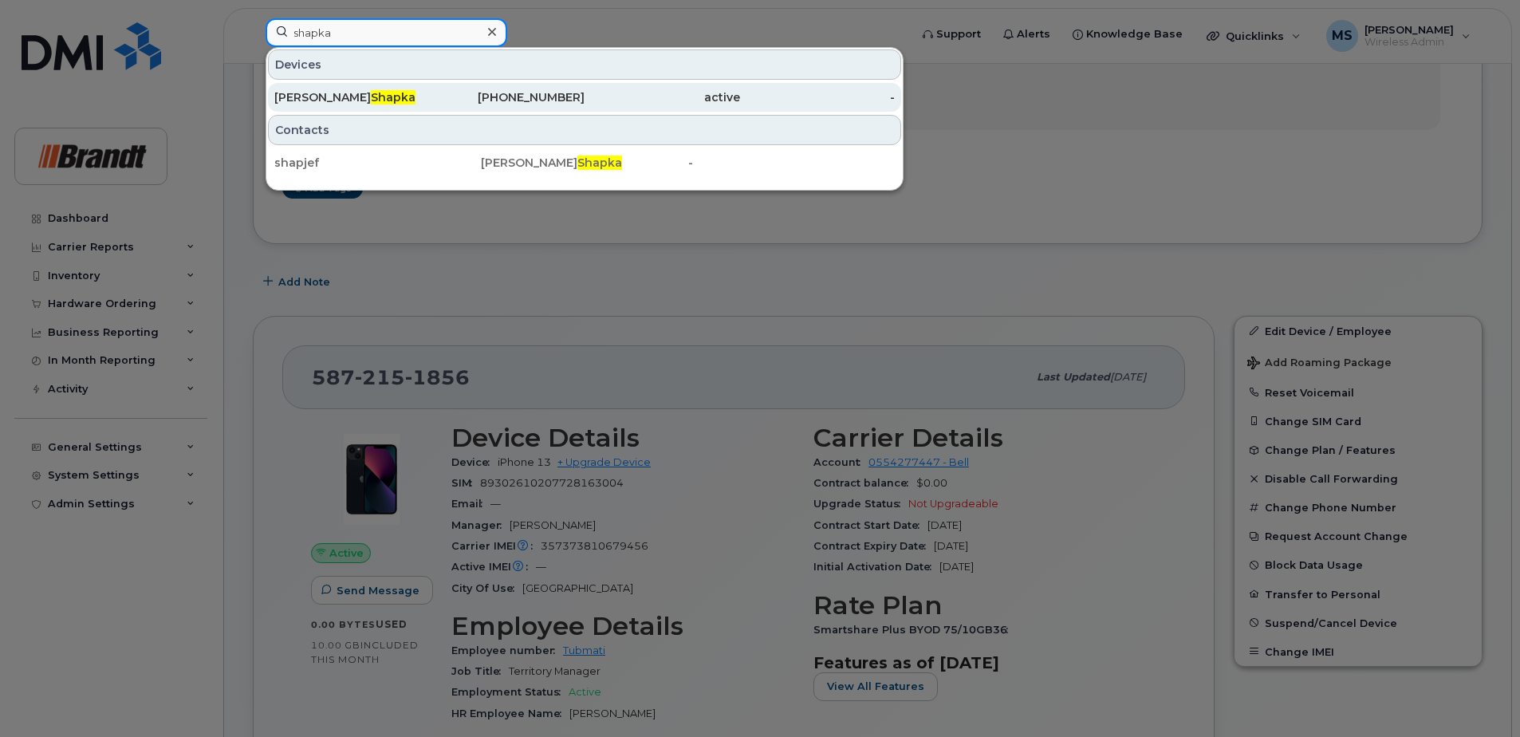
type input "shapka"
click at [361, 108] on div "Jeff Shapka" at bounding box center [352, 97] width 156 height 29
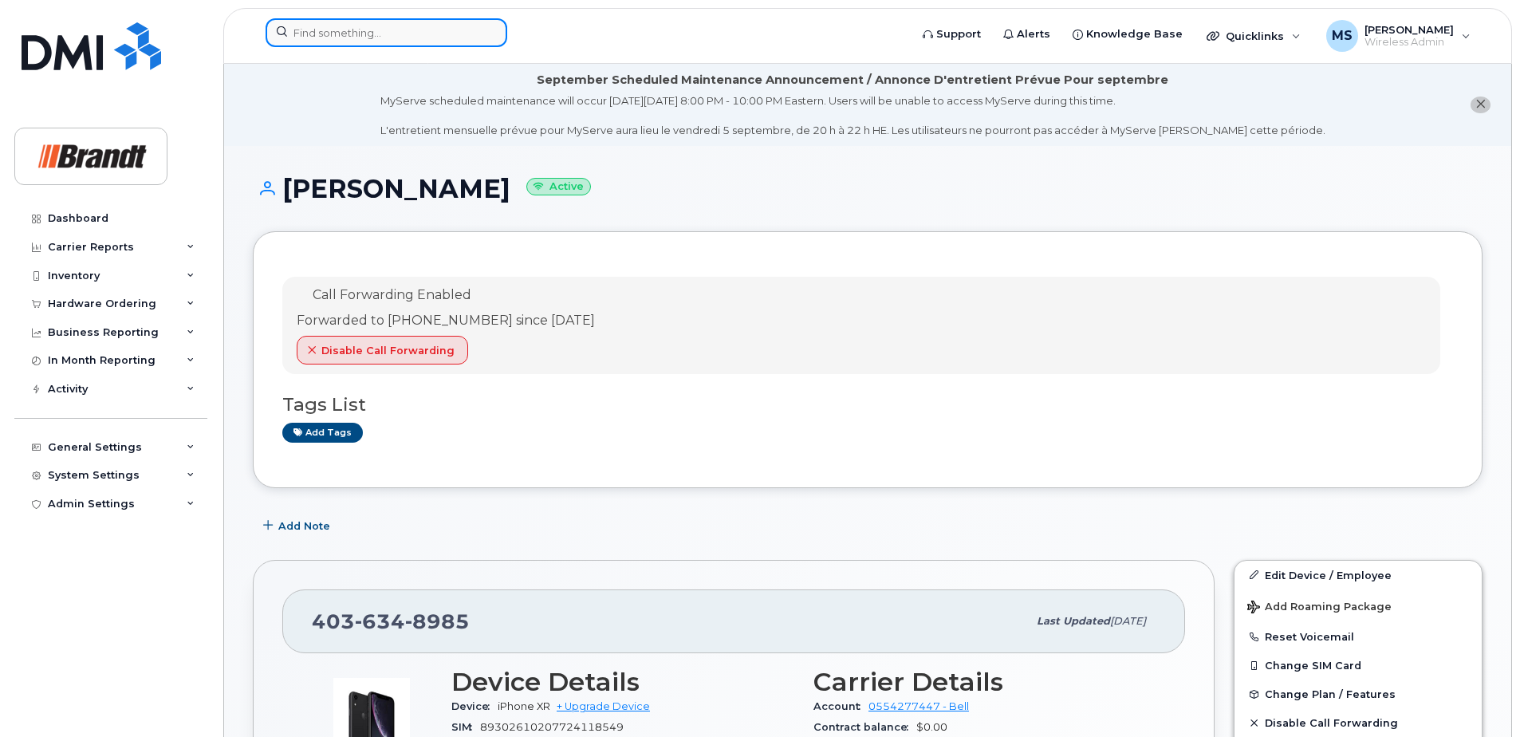
click at [409, 40] on input at bounding box center [387, 32] width 242 height 29
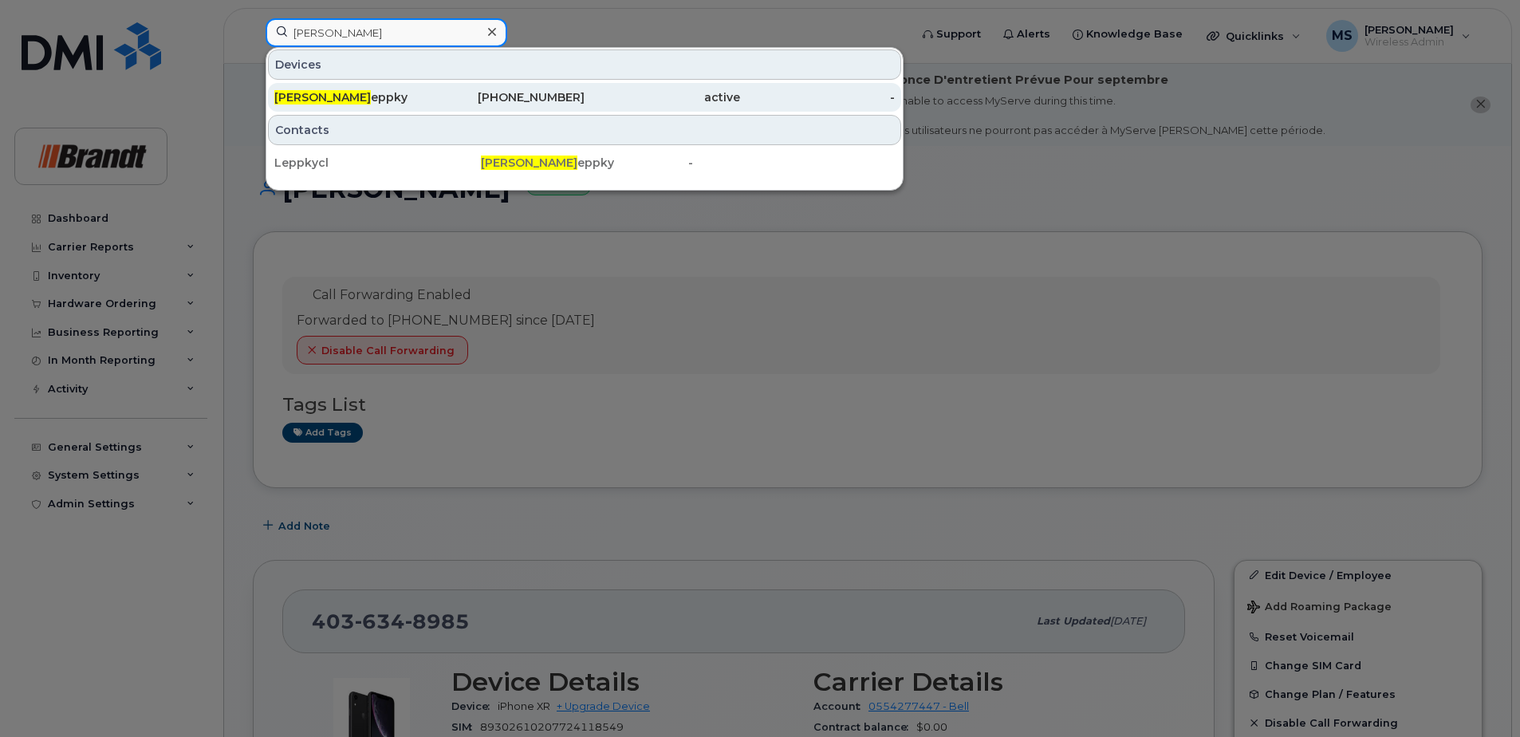
type input "clint l"
click at [463, 106] on div "780-288-4589" at bounding box center [508, 97] width 156 height 29
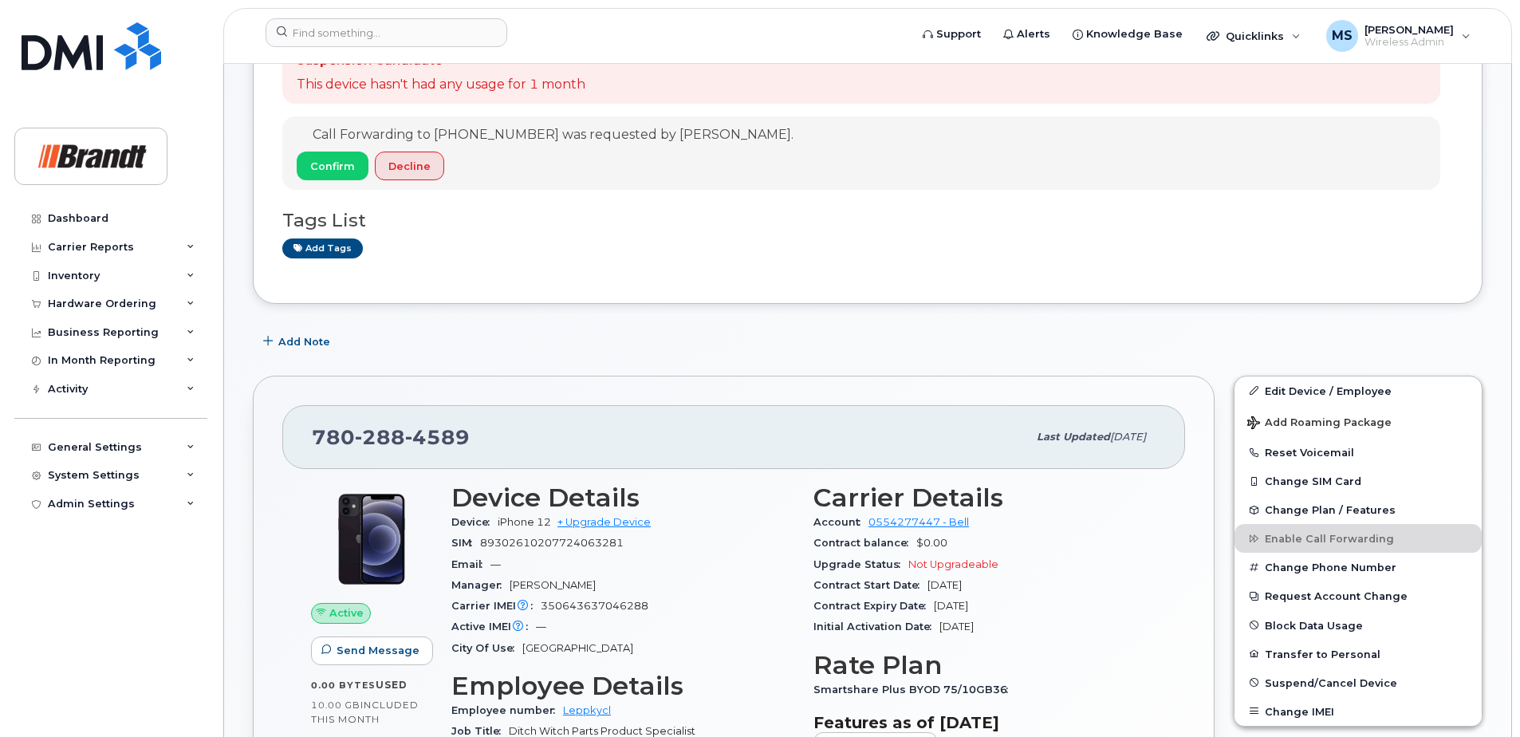
scroll to position [239, 0]
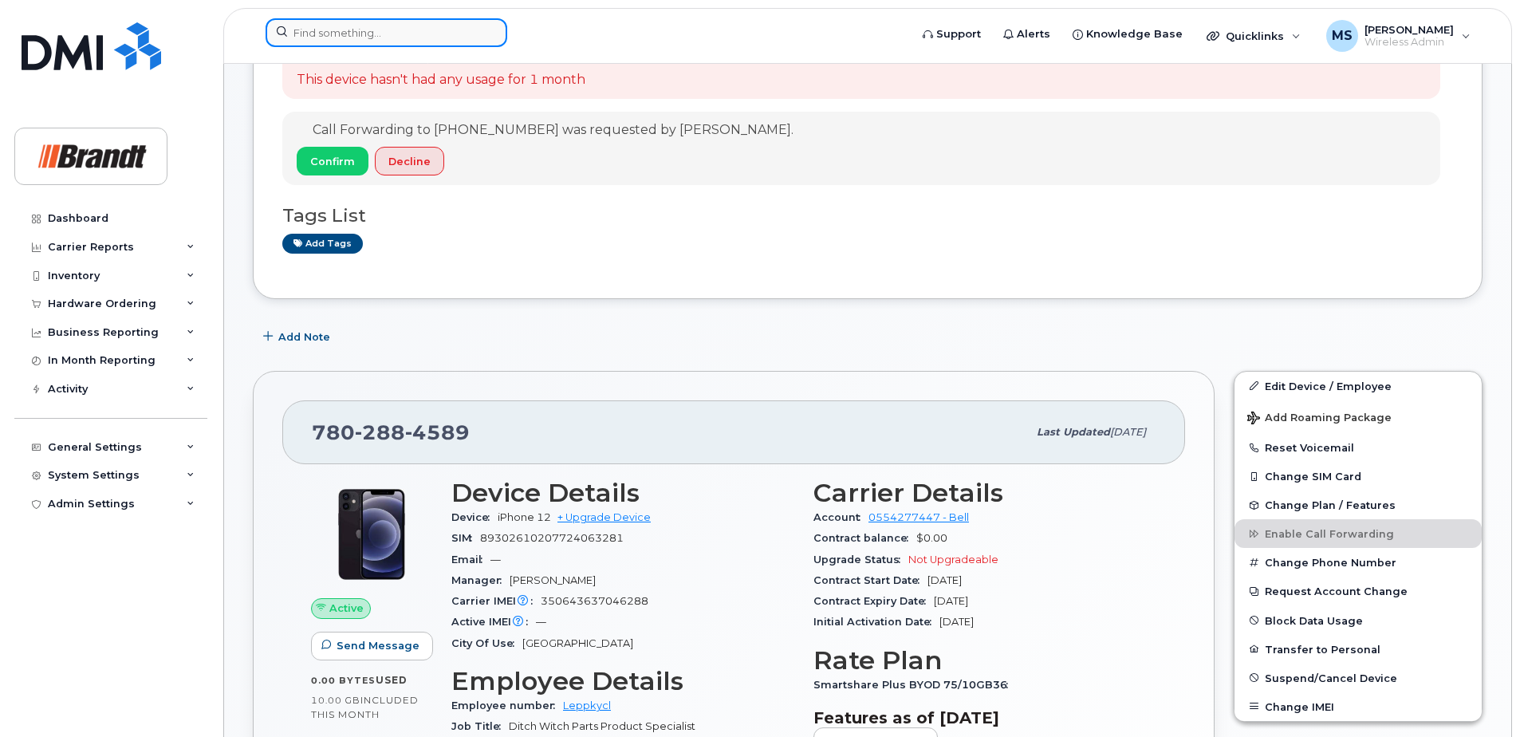
click at [416, 34] on input at bounding box center [387, 32] width 242 height 29
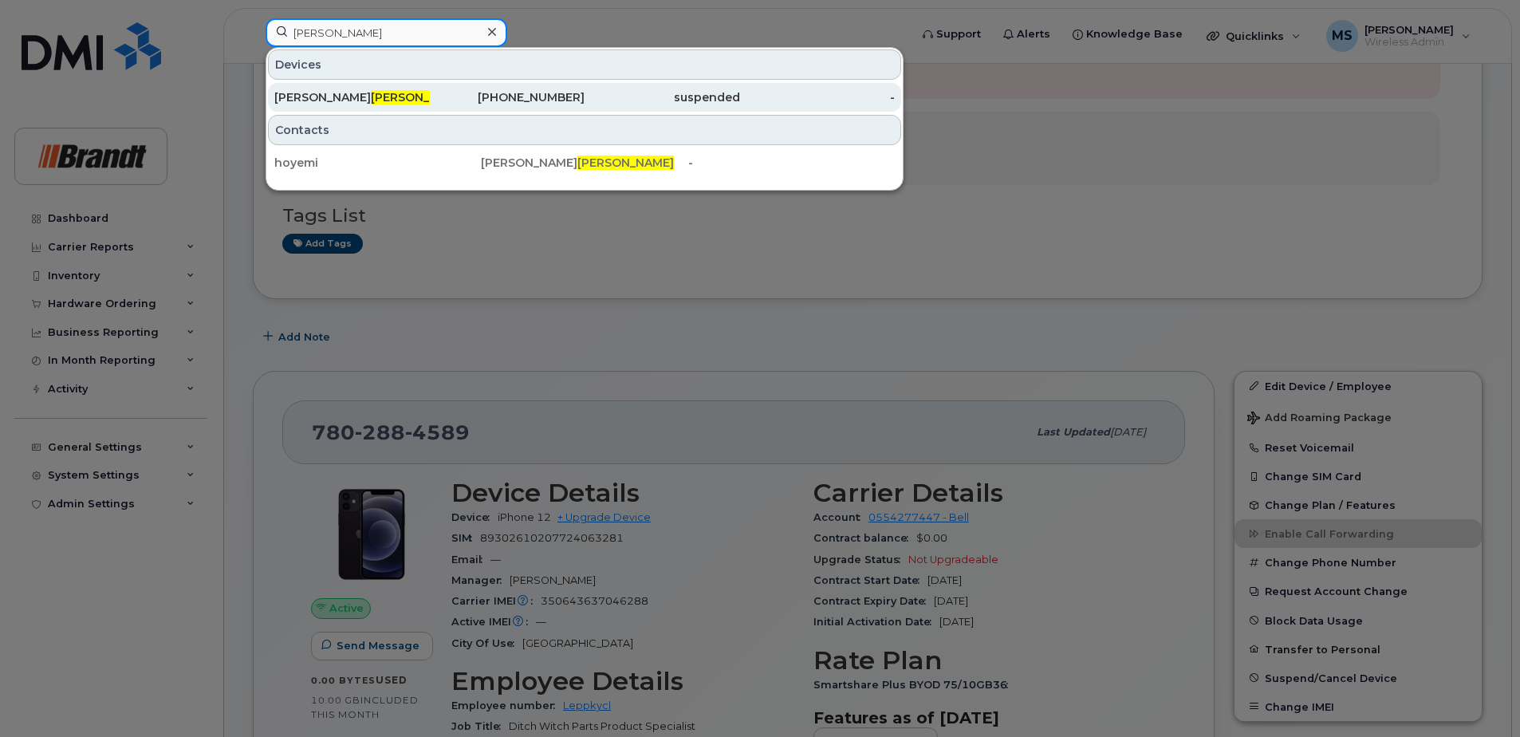
type input "[PERSON_NAME]"
click at [357, 97] on div "Michael Hoyer" at bounding box center [352, 97] width 156 height 16
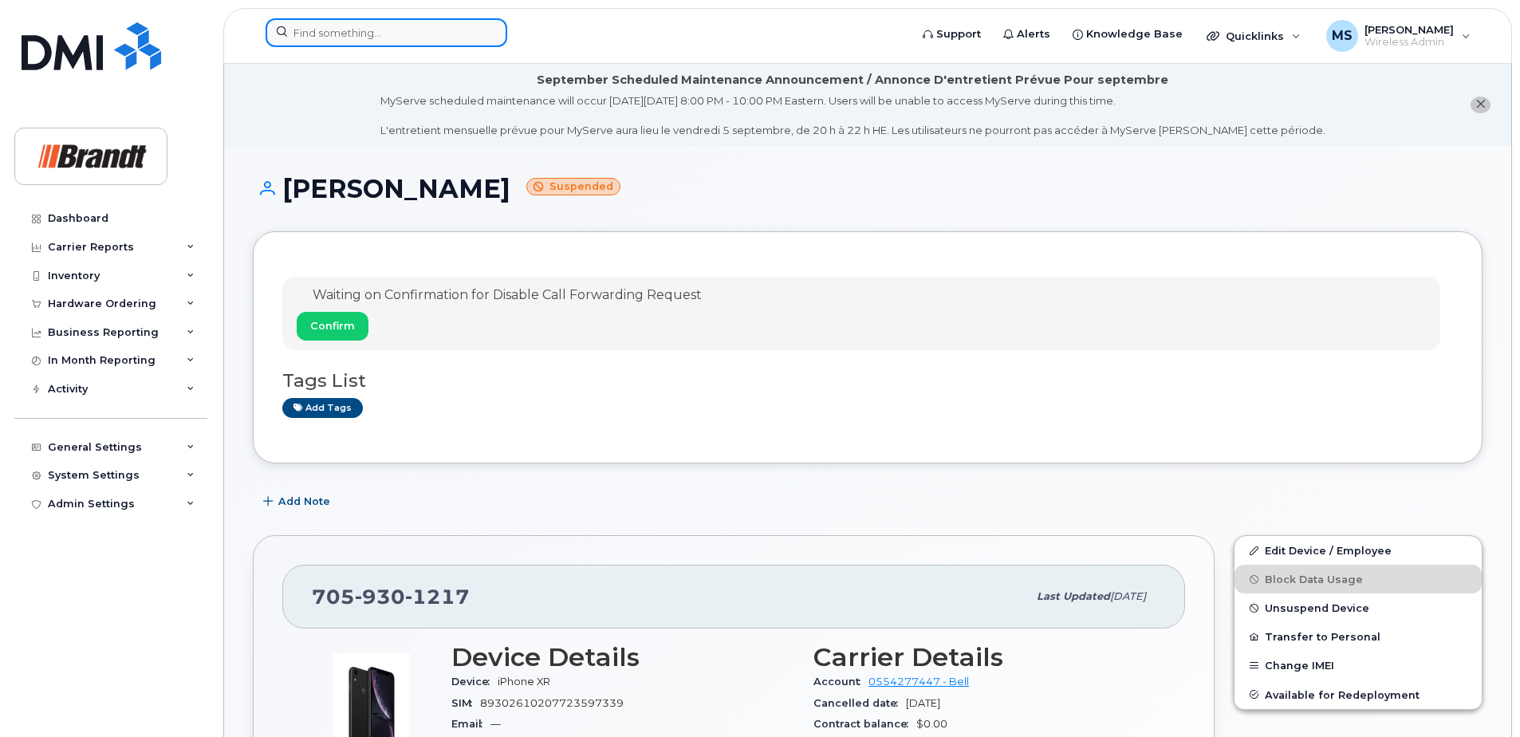
click at [419, 30] on input at bounding box center [387, 32] width 242 height 29
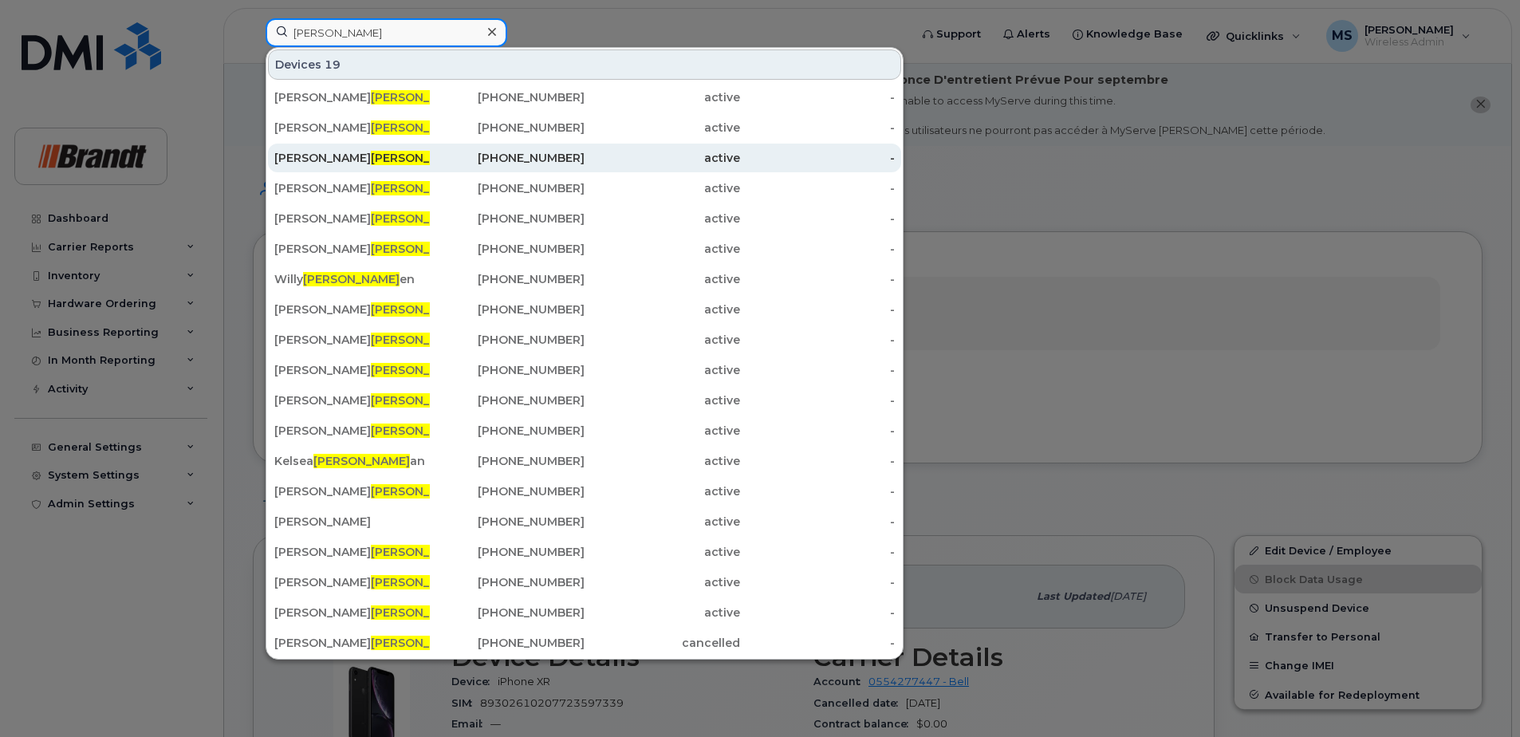
type input "[PERSON_NAME]"
click at [609, 156] on div "active" at bounding box center [663, 158] width 156 height 16
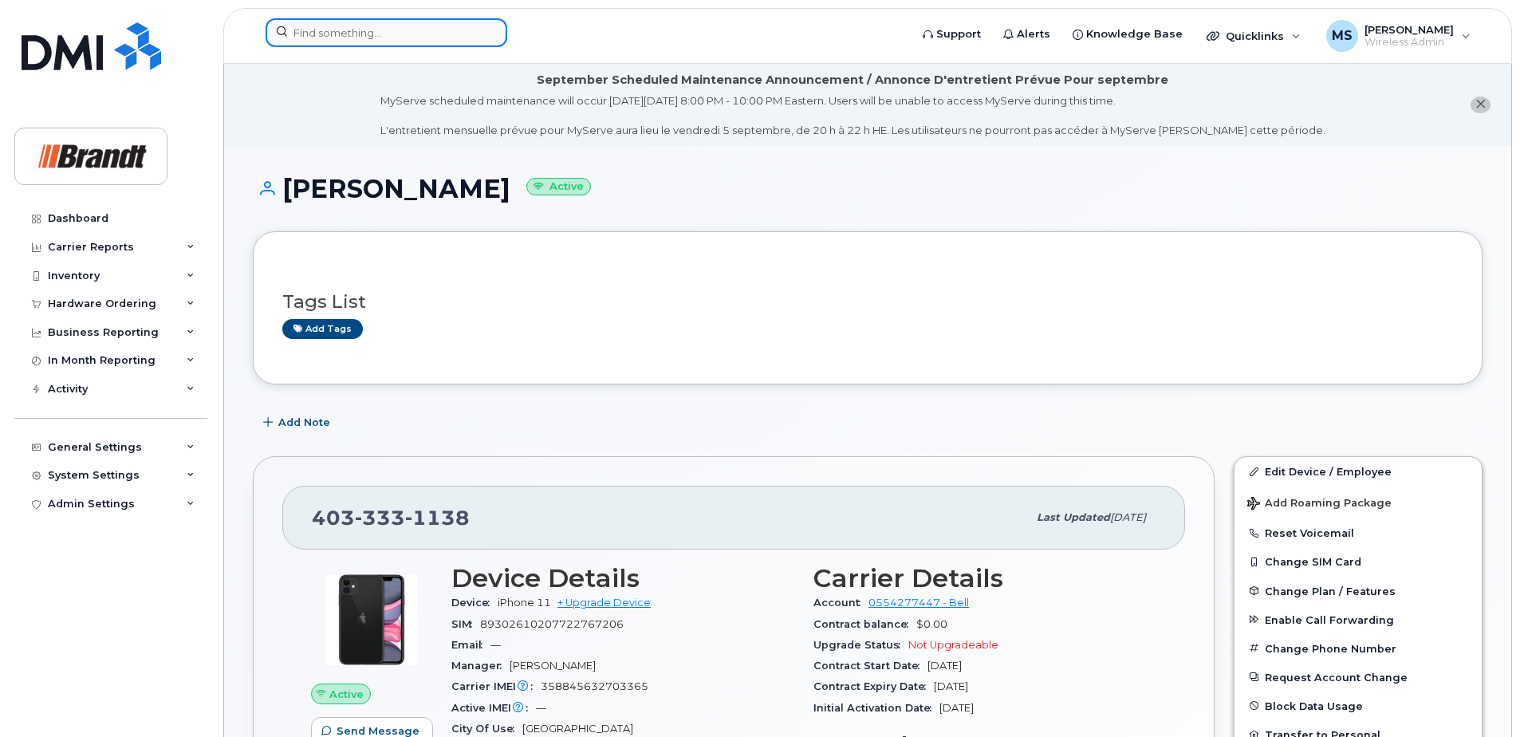
click at [368, 25] on input at bounding box center [387, 32] width 242 height 29
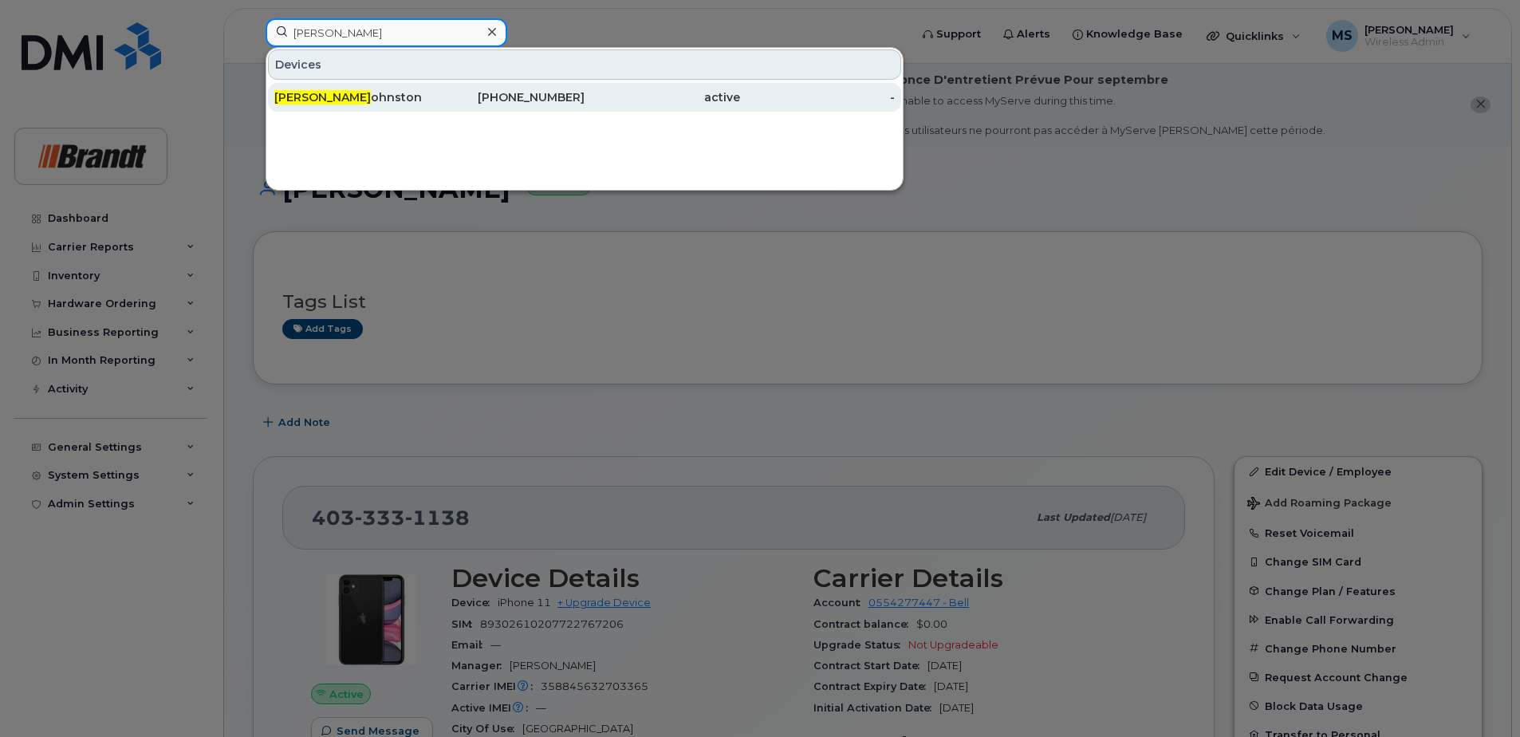
type input "derek j"
click at [350, 93] on div "Derek J ohnston" at bounding box center [352, 97] width 156 height 16
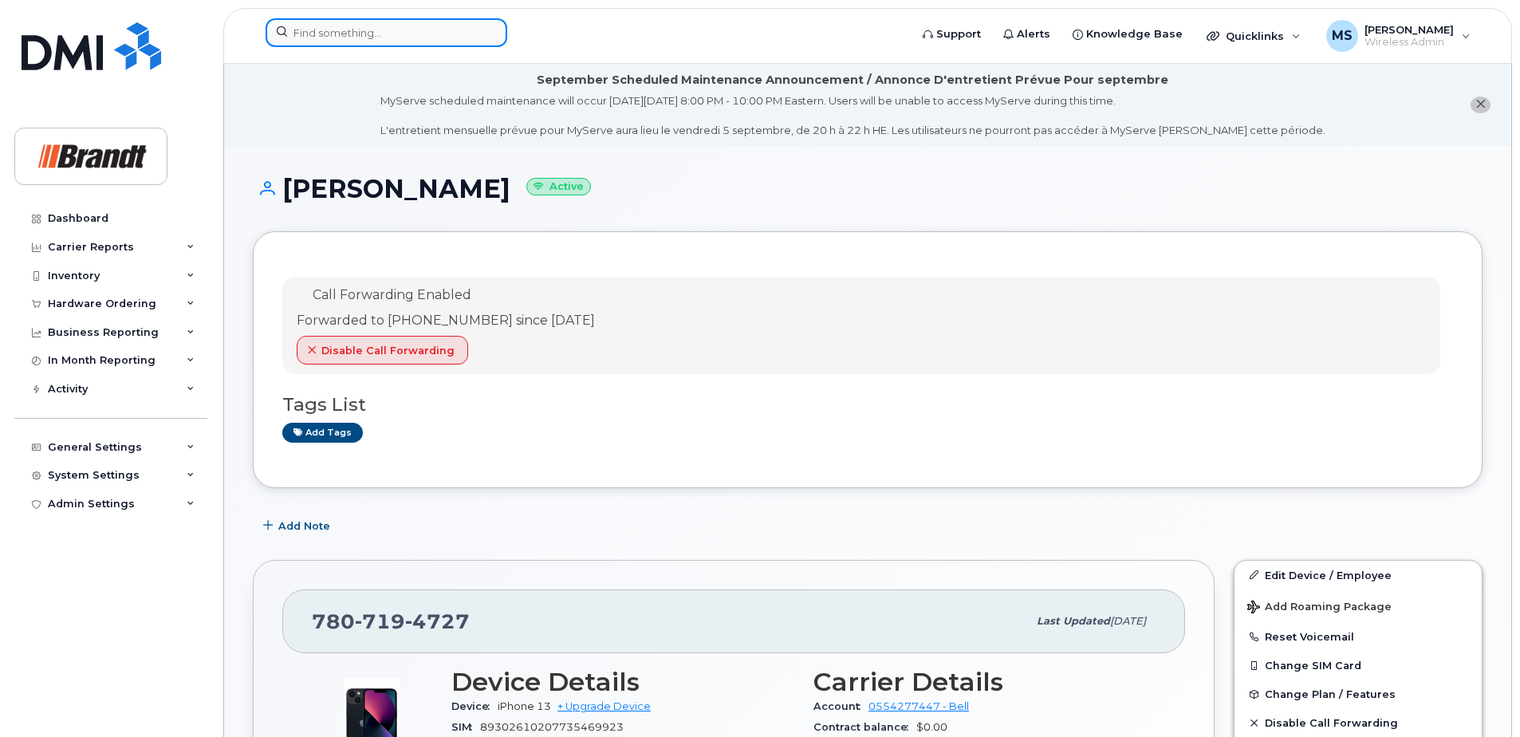
drag, startPoint x: 463, startPoint y: 28, endPoint x: 453, endPoint y: 28, distance: 10.4
click at [459, 28] on input at bounding box center [387, 32] width 242 height 29
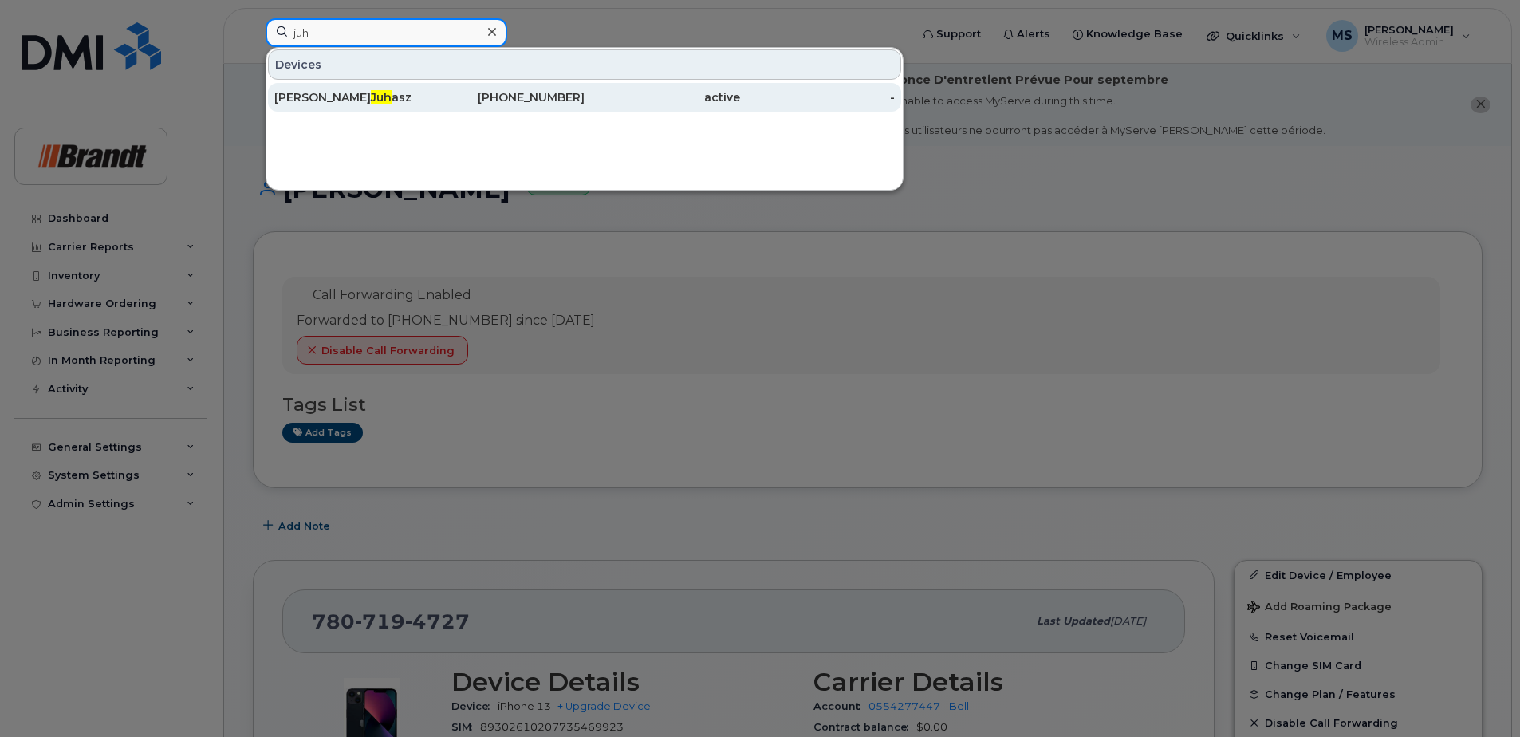
type input "juh"
click at [375, 107] on div "Joshua Juh asz" at bounding box center [352, 97] width 156 height 29
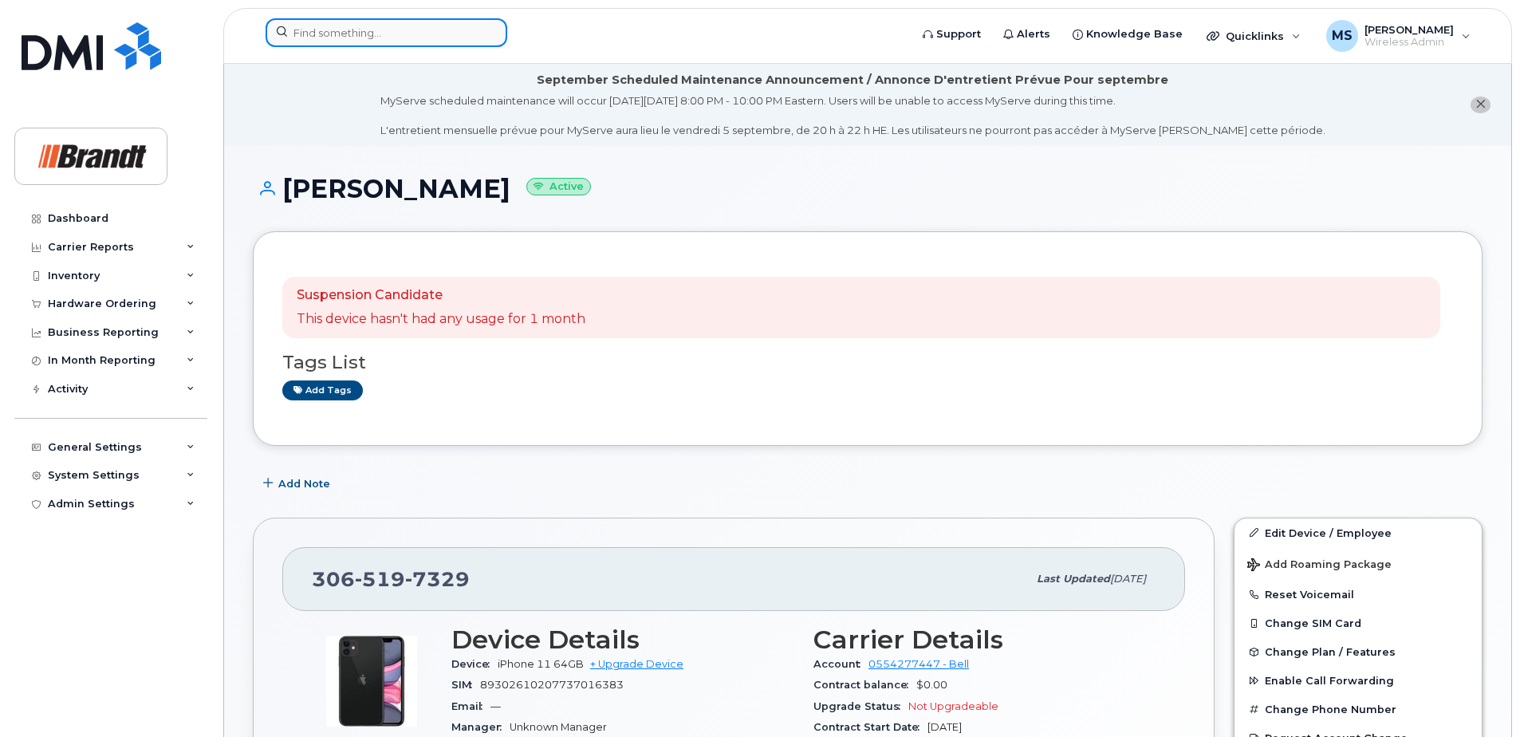
click at [403, 25] on input at bounding box center [387, 32] width 242 height 29
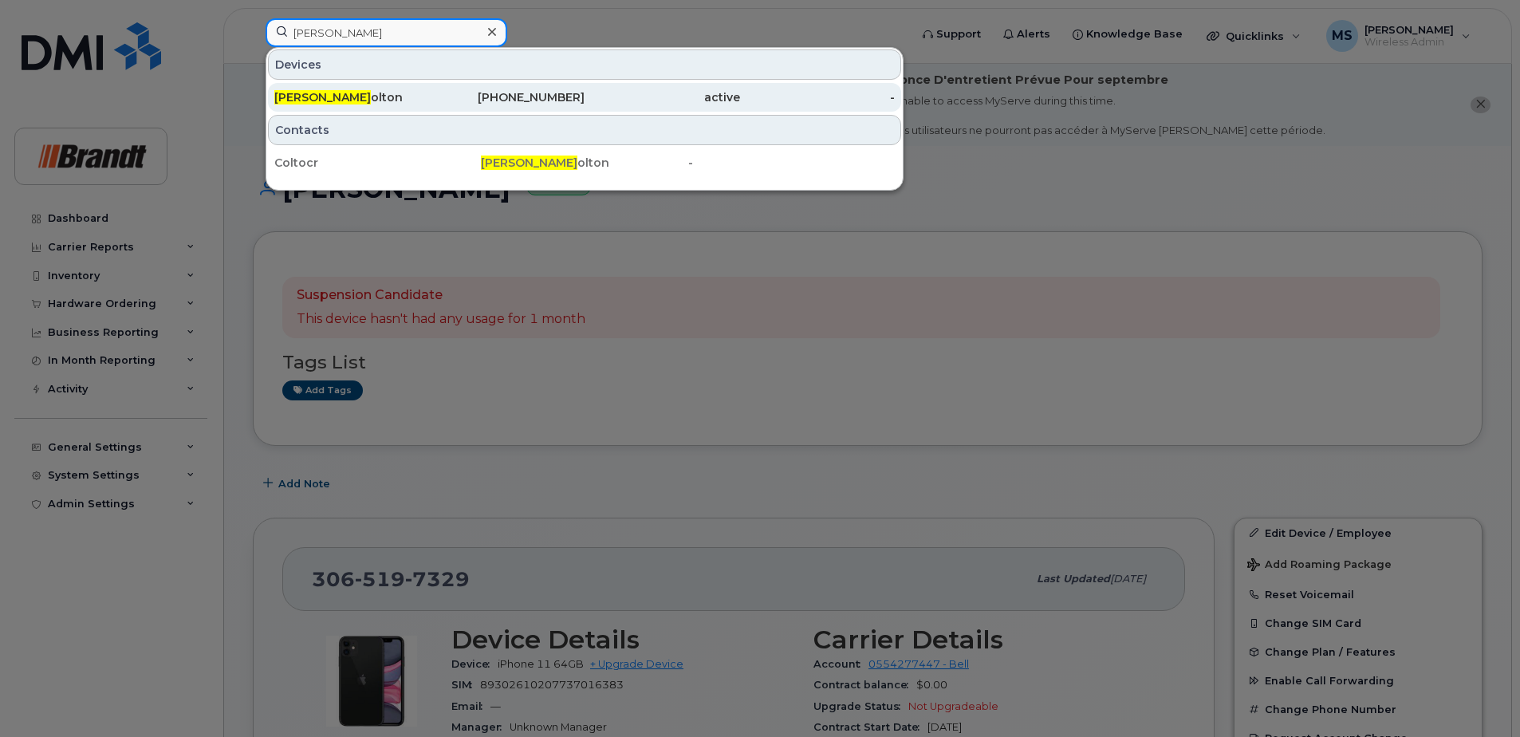
type input "craig c"
click at [423, 93] on div "Craig C olton" at bounding box center [352, 97] width 156 height 16
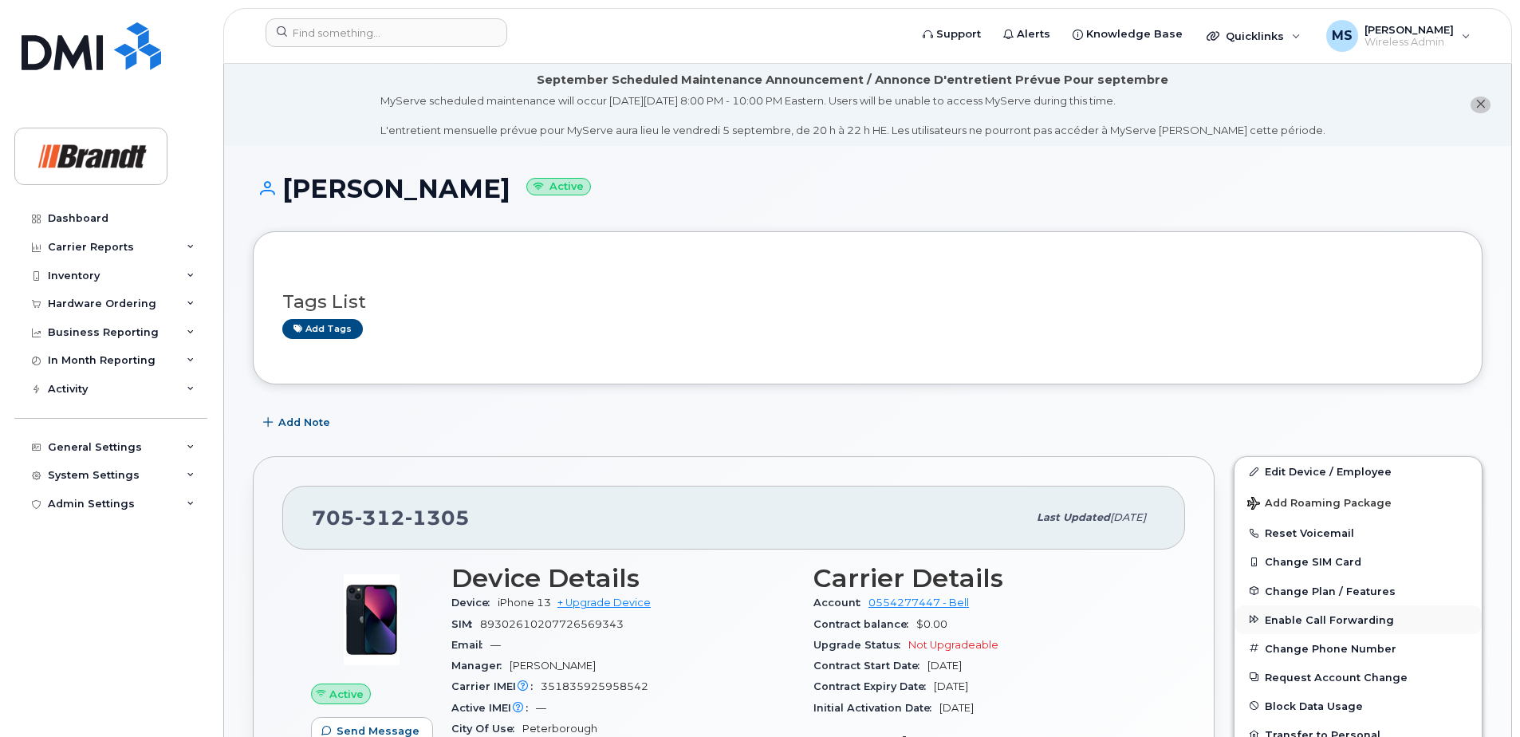
click at [1308, 619] on span "Enable Call Forwarding" at bounding box center [1329, 619] width 129 height 12
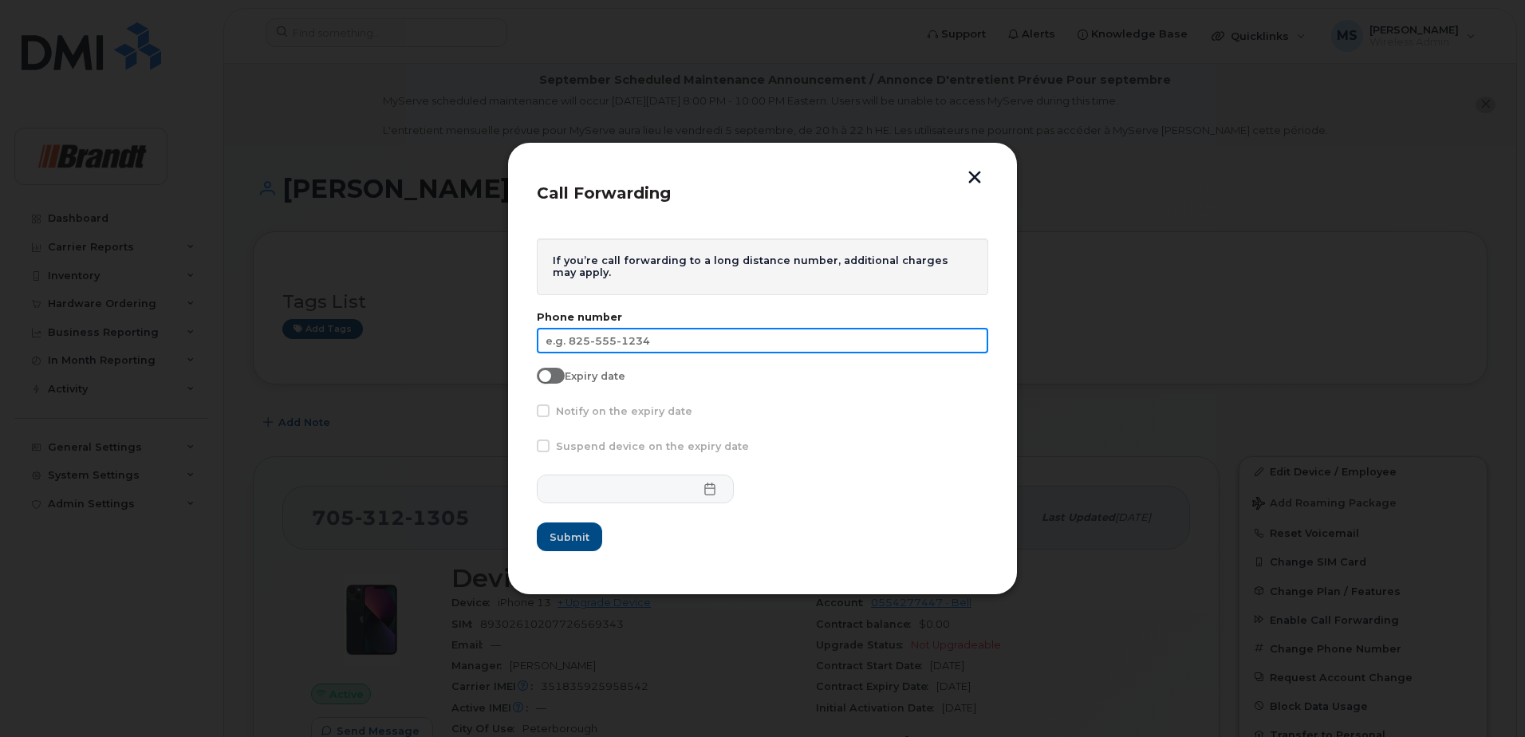
click at [626, 335] on input "text" at bounding box center [762, 341] width 451 height 26
type input "[PHONE_NUMBER]"
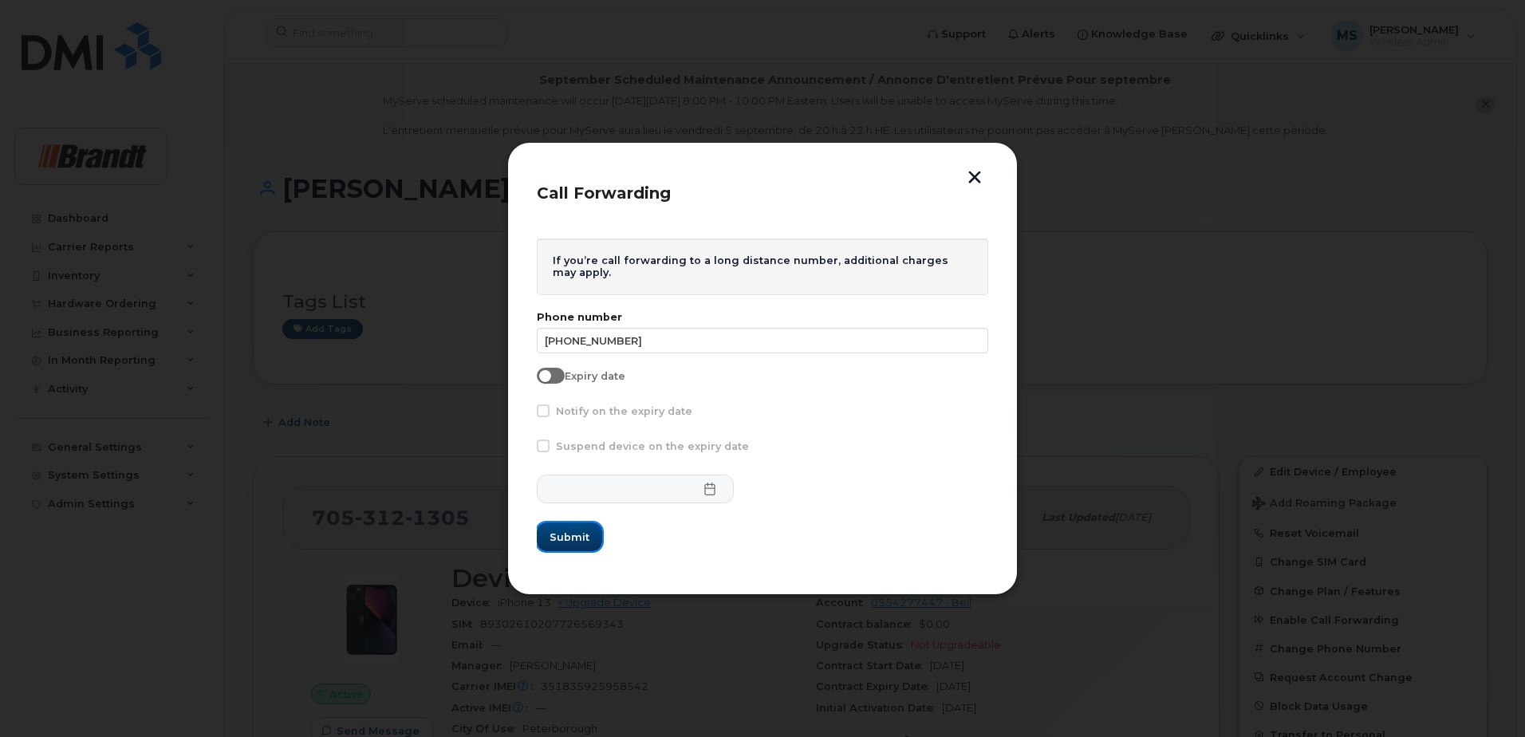
click at [573, 541] on span "Submit" at bounding box center [570, 537] width 40 height 15
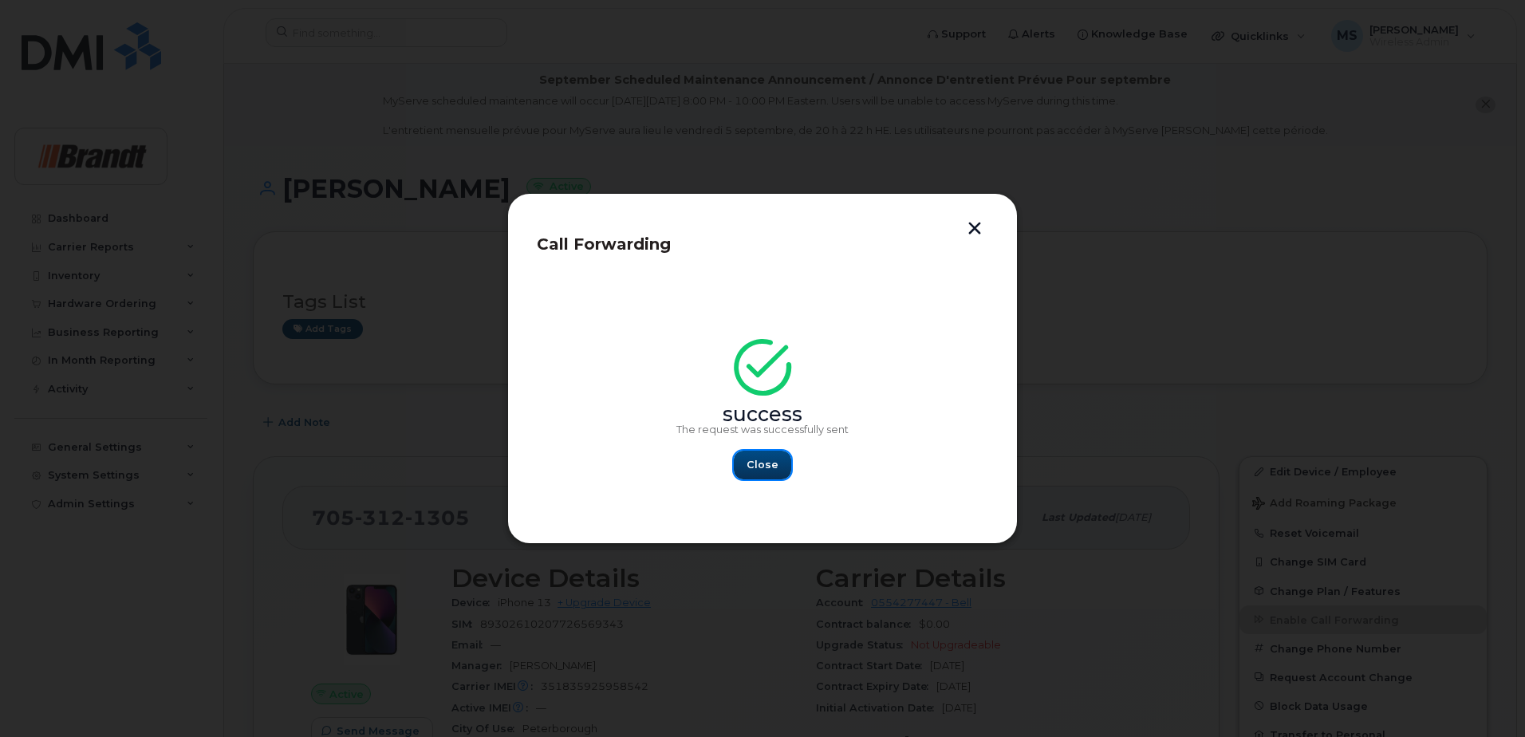
click at [761, 463] on span "Close" at bounding box center [763, 464] width 32 height 15
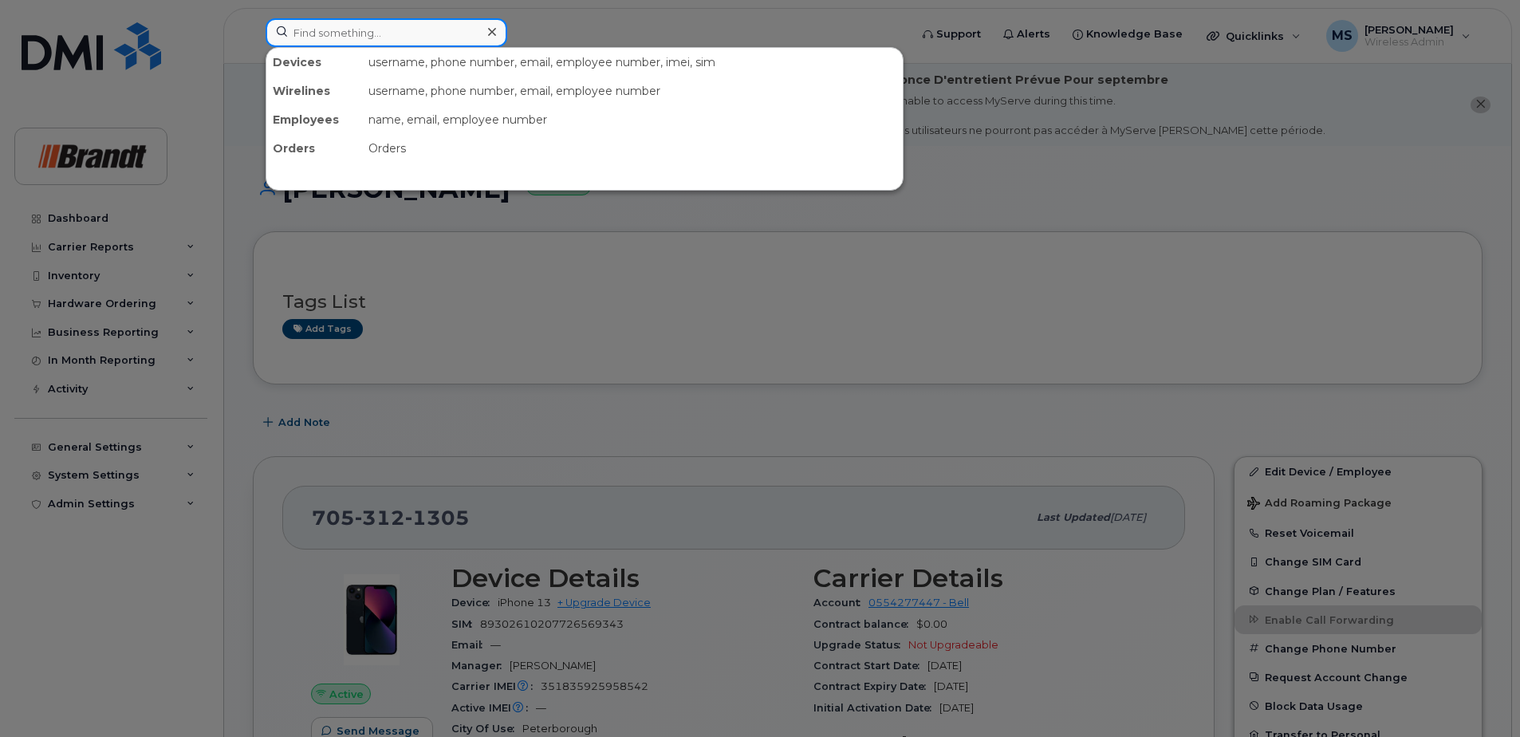
click at [444, 26] on input at bounding box center [387, 32] width 242 height 29
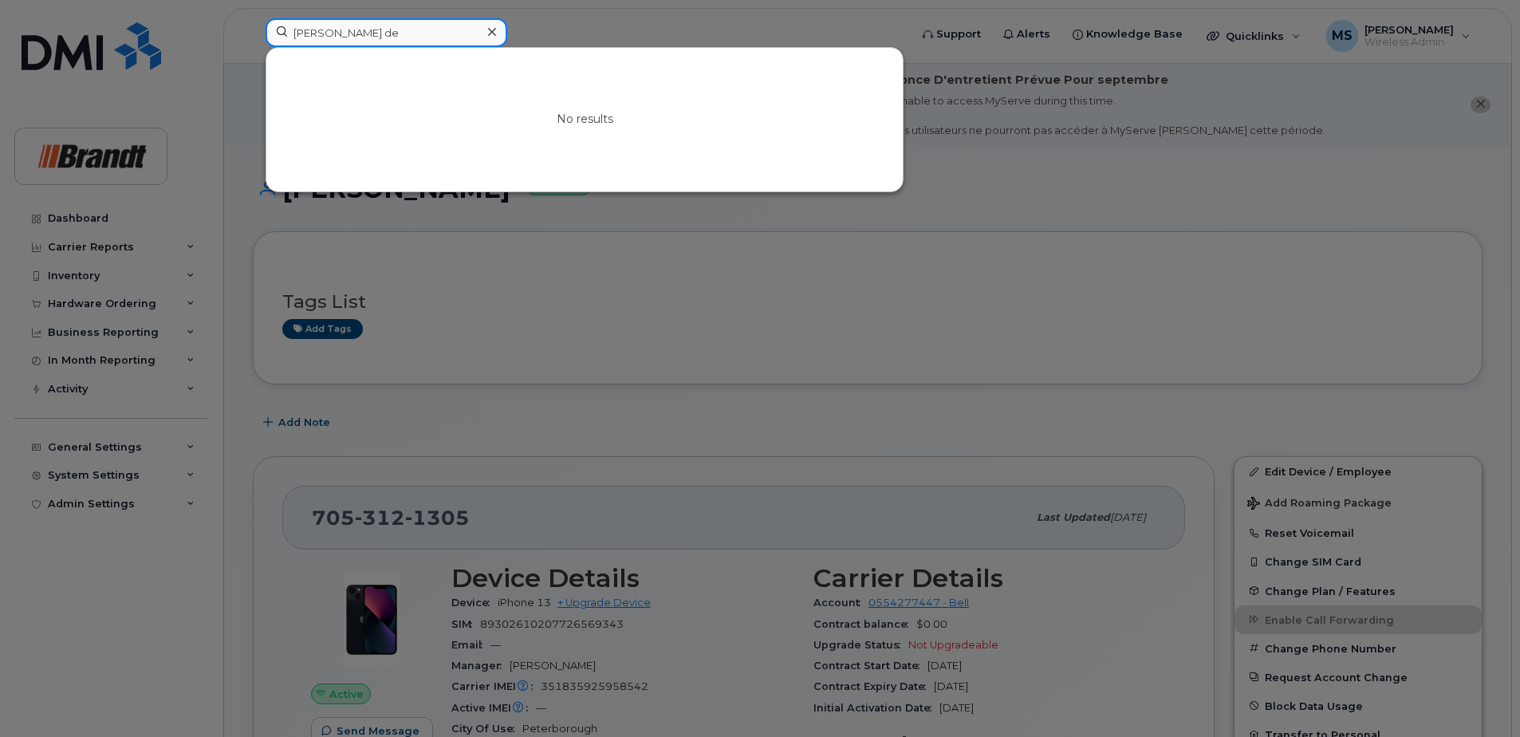
drag, startPoint x: 333, startPoint y: 32, endPoint x: 156, endPoint y: 40, distance: 178.1
click at [253, 34] on div "brad de No results" at bounding box center [582, 35] width 659 height 35
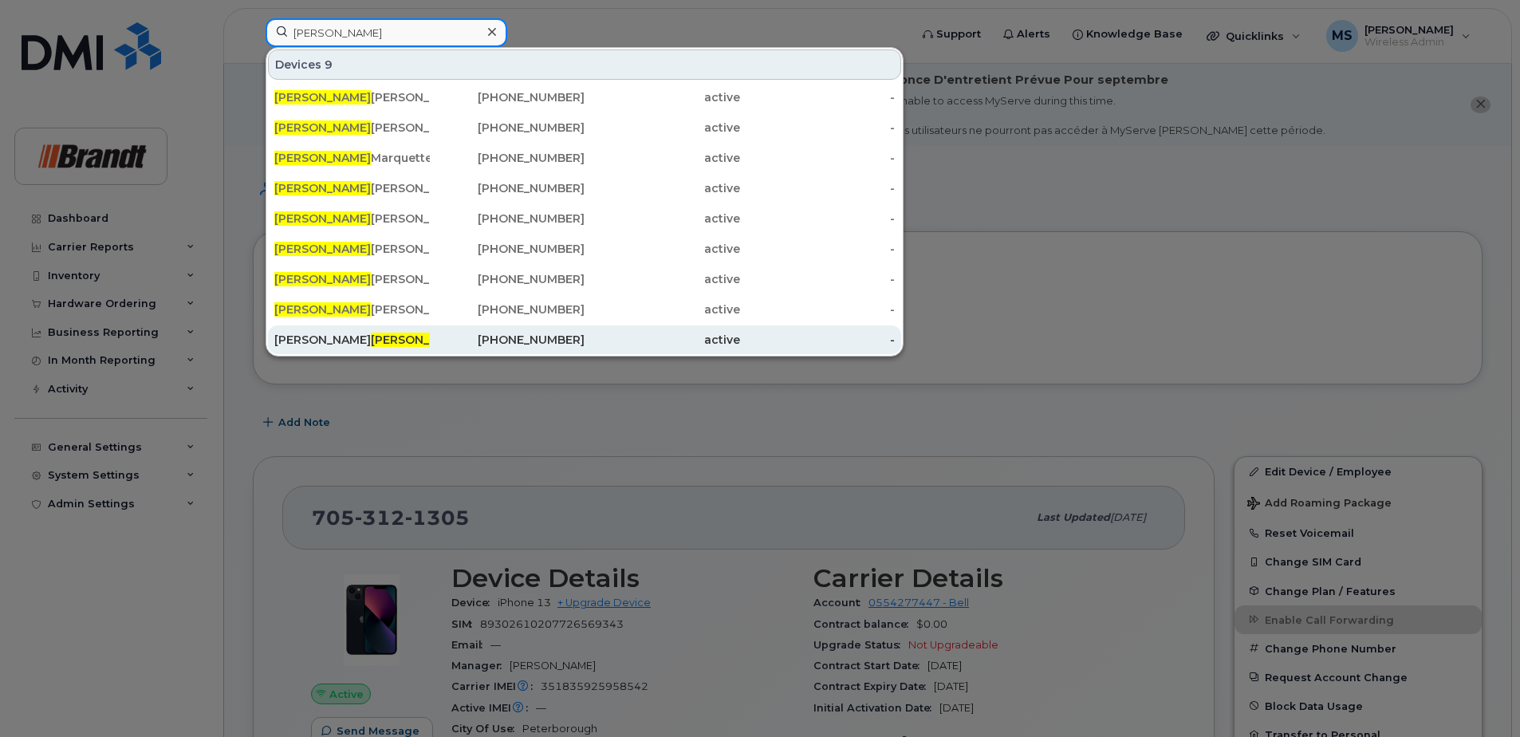
type input "dean"
click at [314, 344] on div "Bradley Dean" at bounding box center [352, 340] width 156 height 16
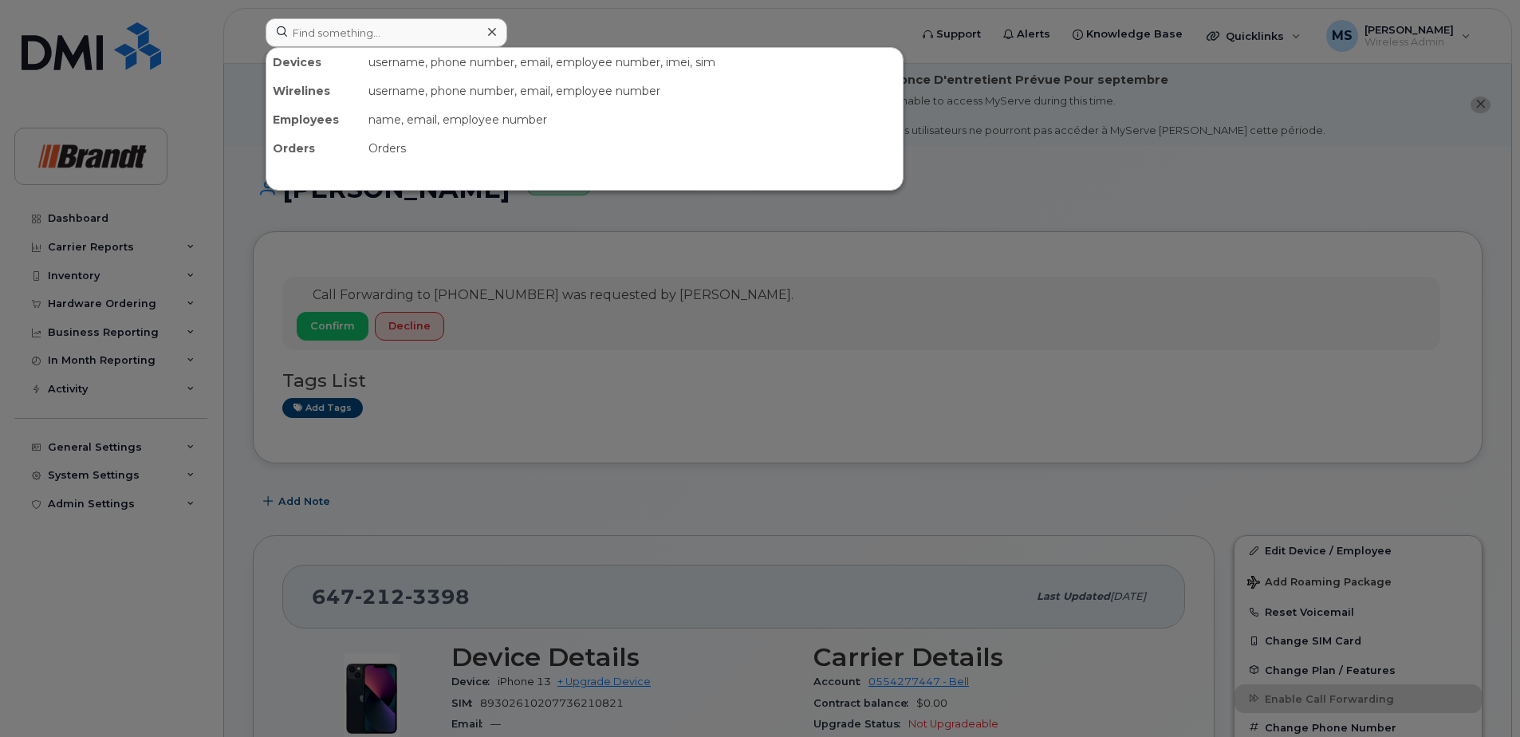
click at [376, 41] on input at bounding box center [387, 32] width 242 height 29
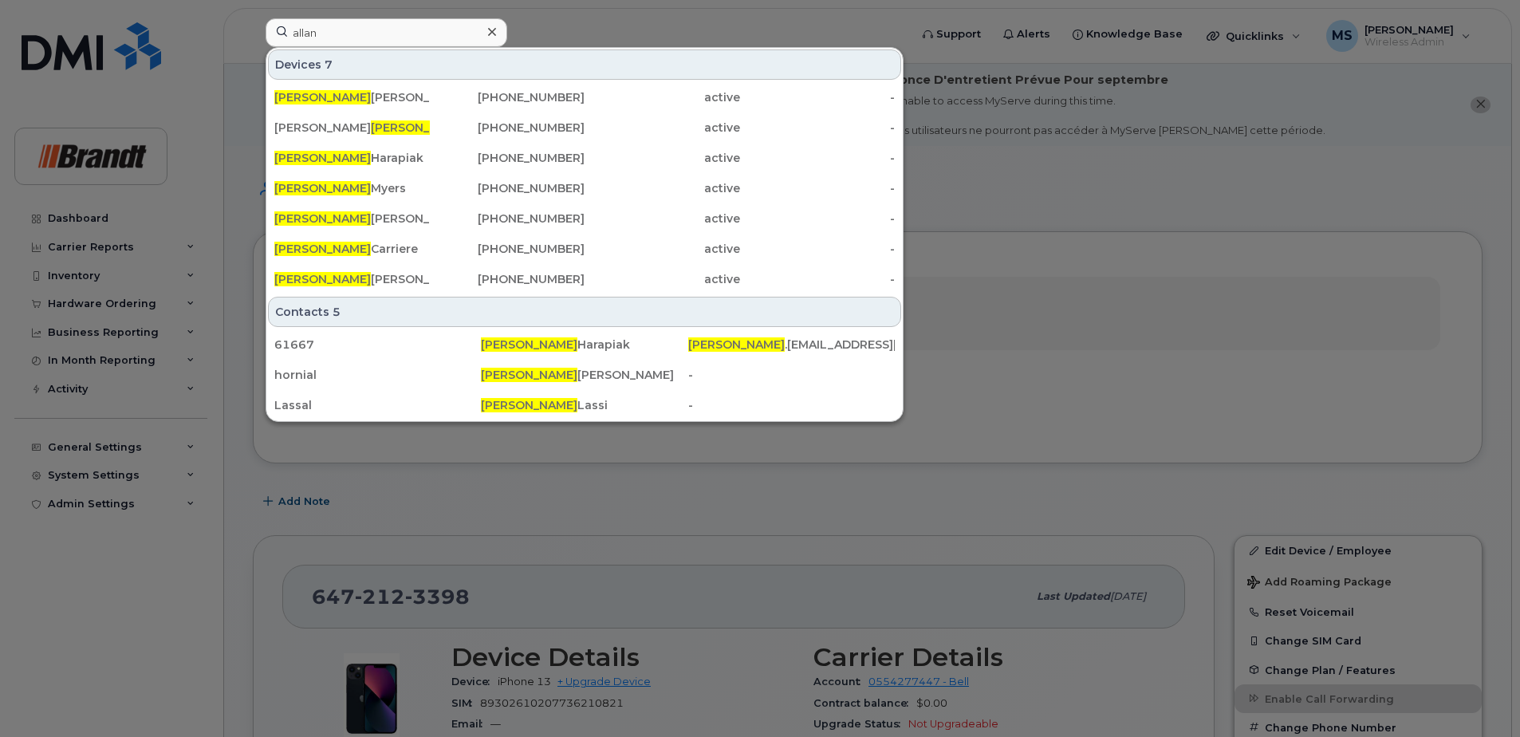
click at [374, 34] on input "allan" at bounding box center [387, 32] width 242 height 29
click at [337, 60] on div "Devices 7" at bounding box center [584, 64] width 633 height 30
drag, startPoint x: 319, startPoint y: 29, endPoint x: 181, endPoint y: 37, distance: 138.2
click at [253, 35] on div "allan Devices 7 Allan Horning 905-516-3547 active - Stephen Allan 416-523-2747 …" at bounding box center [582, 35] width 659 height 35
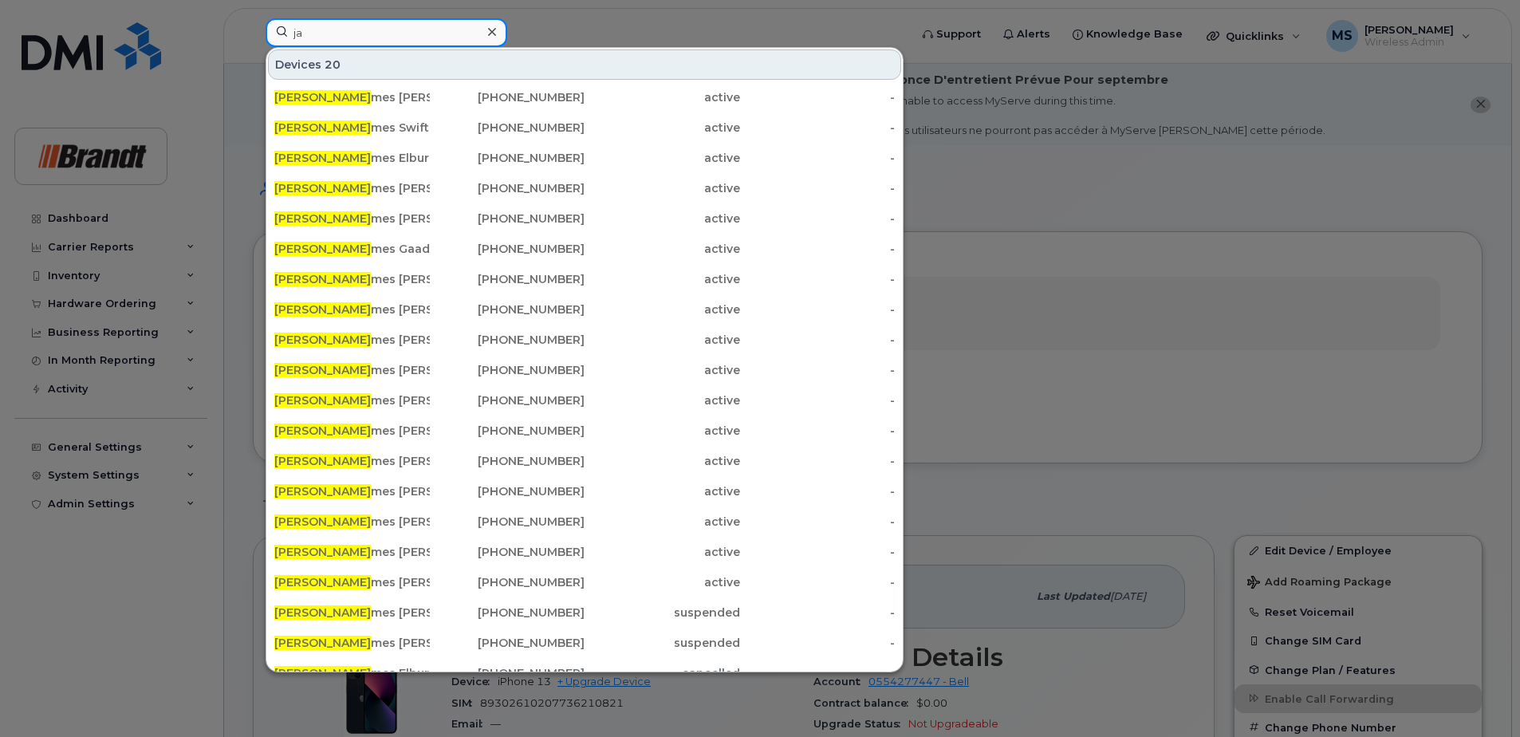
type input "j"
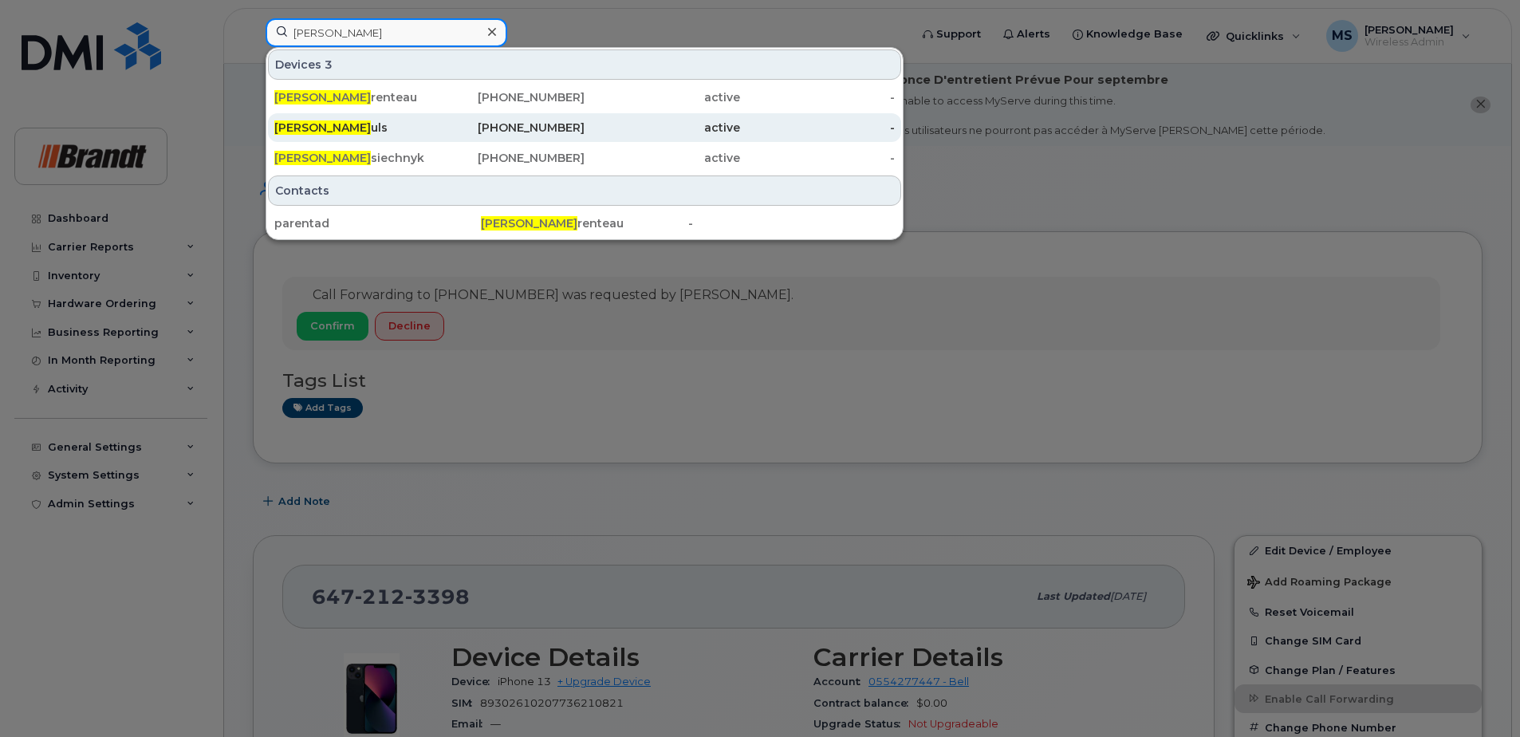
type input "adam pa"
click at [377, 127] on div "Adam Pa uls" at bounding box center [352, 128] width 156 height 16
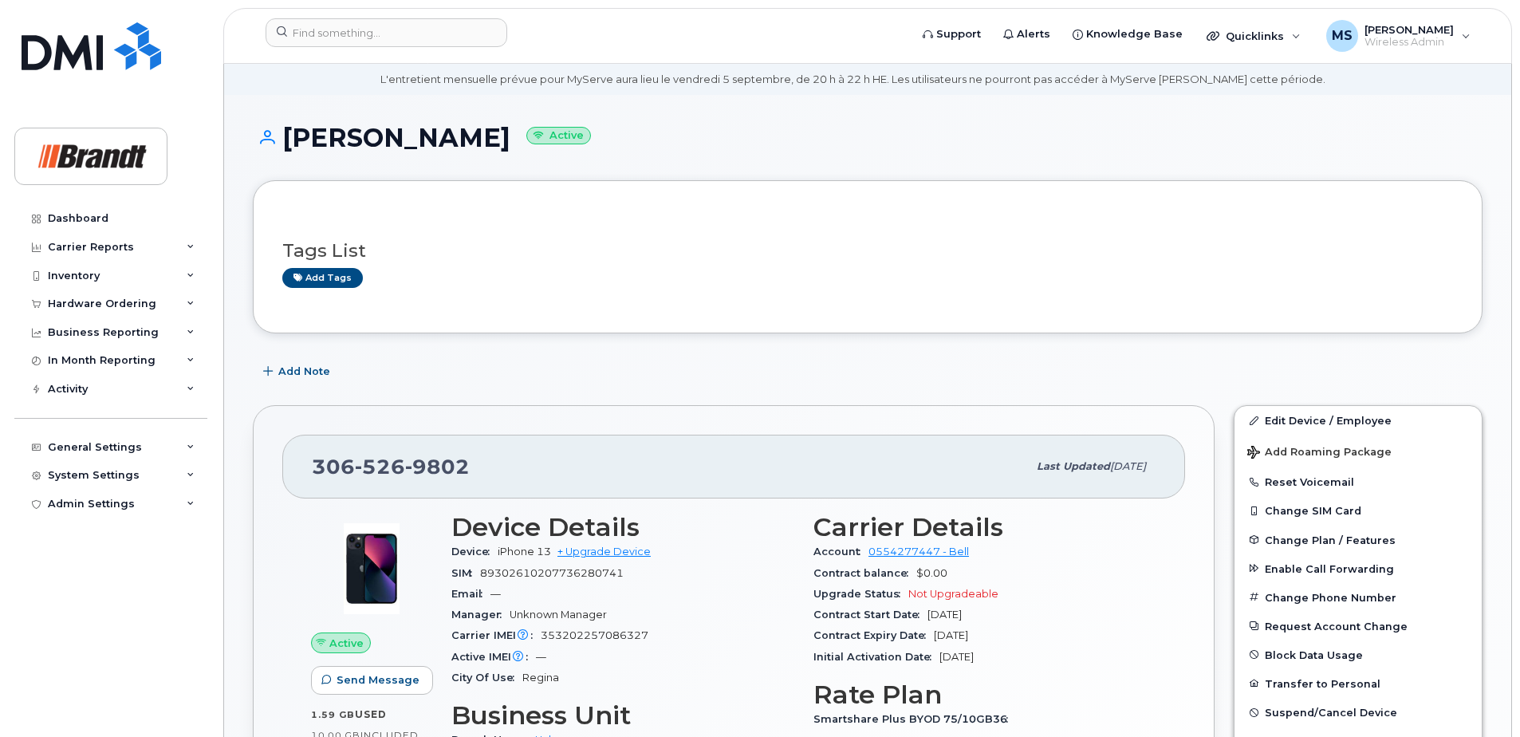
scroll to position [80, 0]
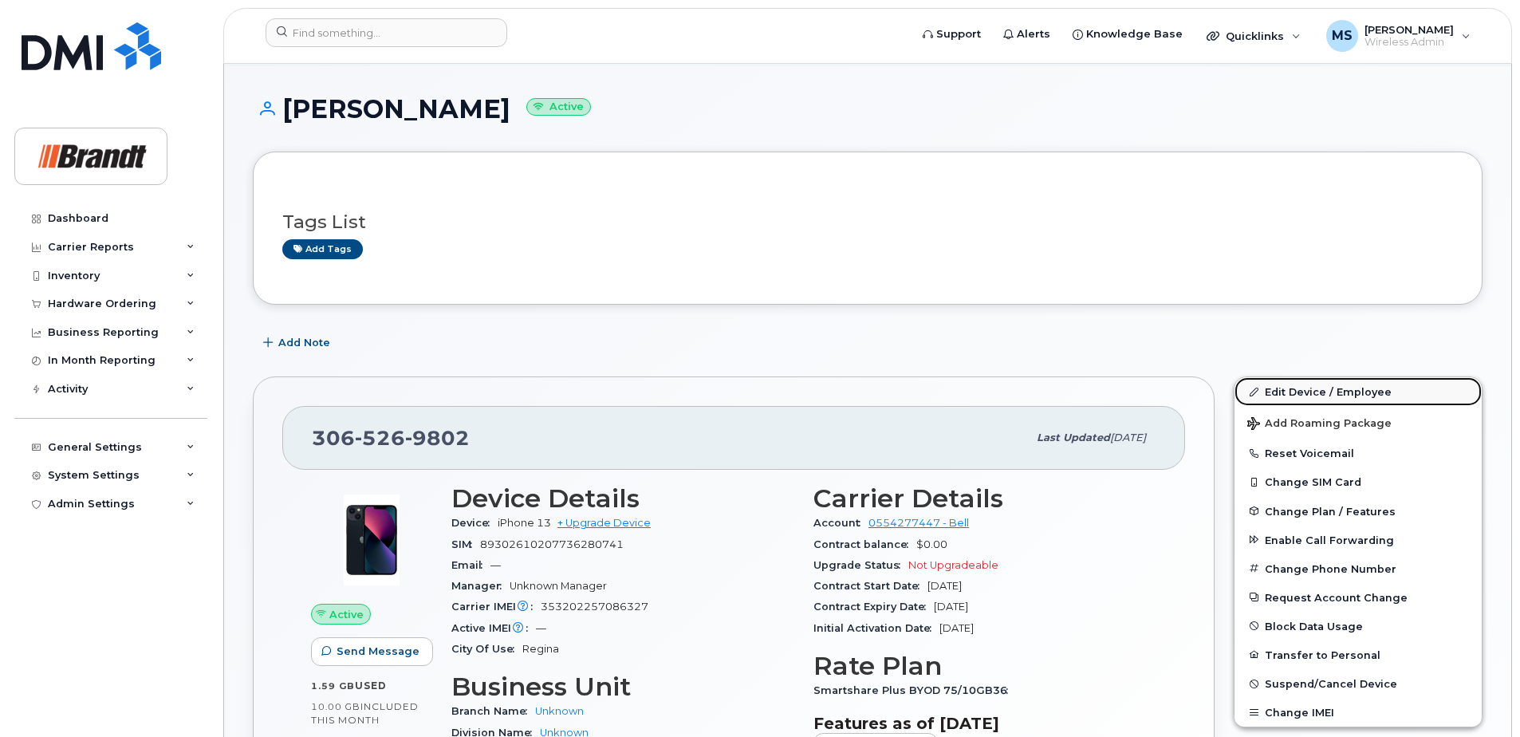
click at [1308, 395] on link "Edit Device / Employee" at bounding box center [1358, 391] width 247 height 29
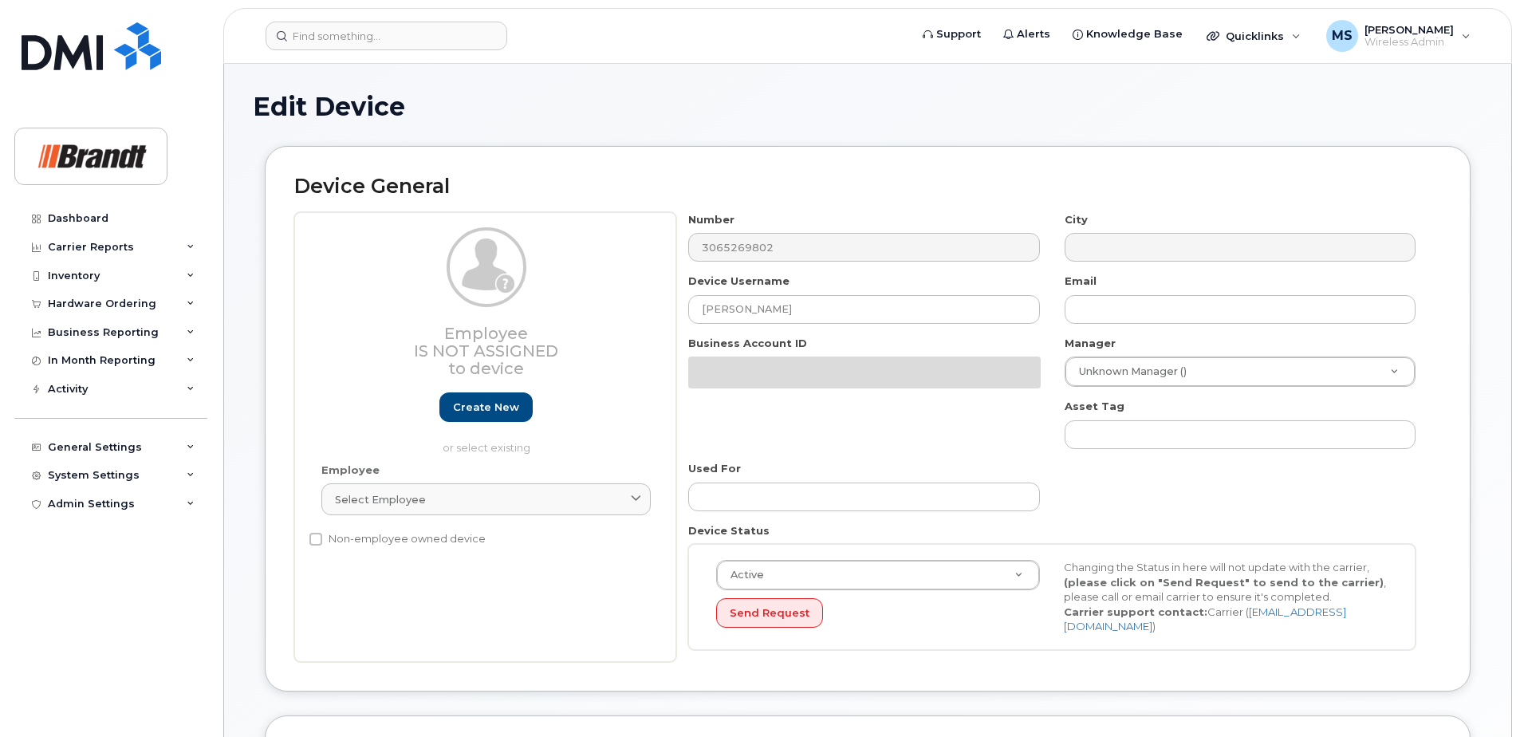
select select "33722384"
select select "34499151"
select select "35132258"
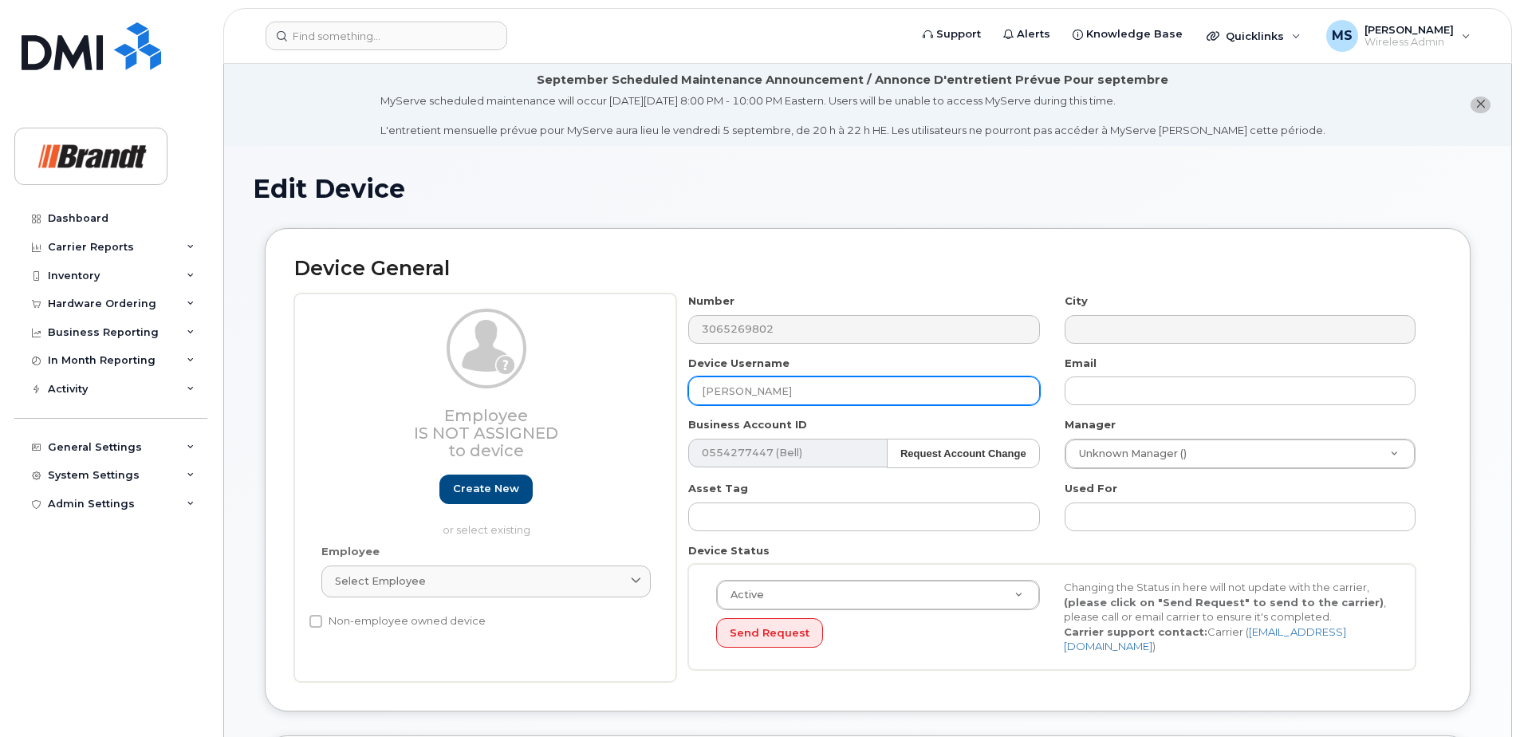
drag, startPoint x: 599, startPoint y: 388, endPoint x: 476, endPoint y: 388, distance: 122.8
click at [477, 388] on div "Employee Is not assigned to device Create new or select existing Employee Selec…" at bounding box center [867, 488] width 1147 height 388
click at [820, 396] on input "Spare" at bounding box center [863, 390] width 351 height 29
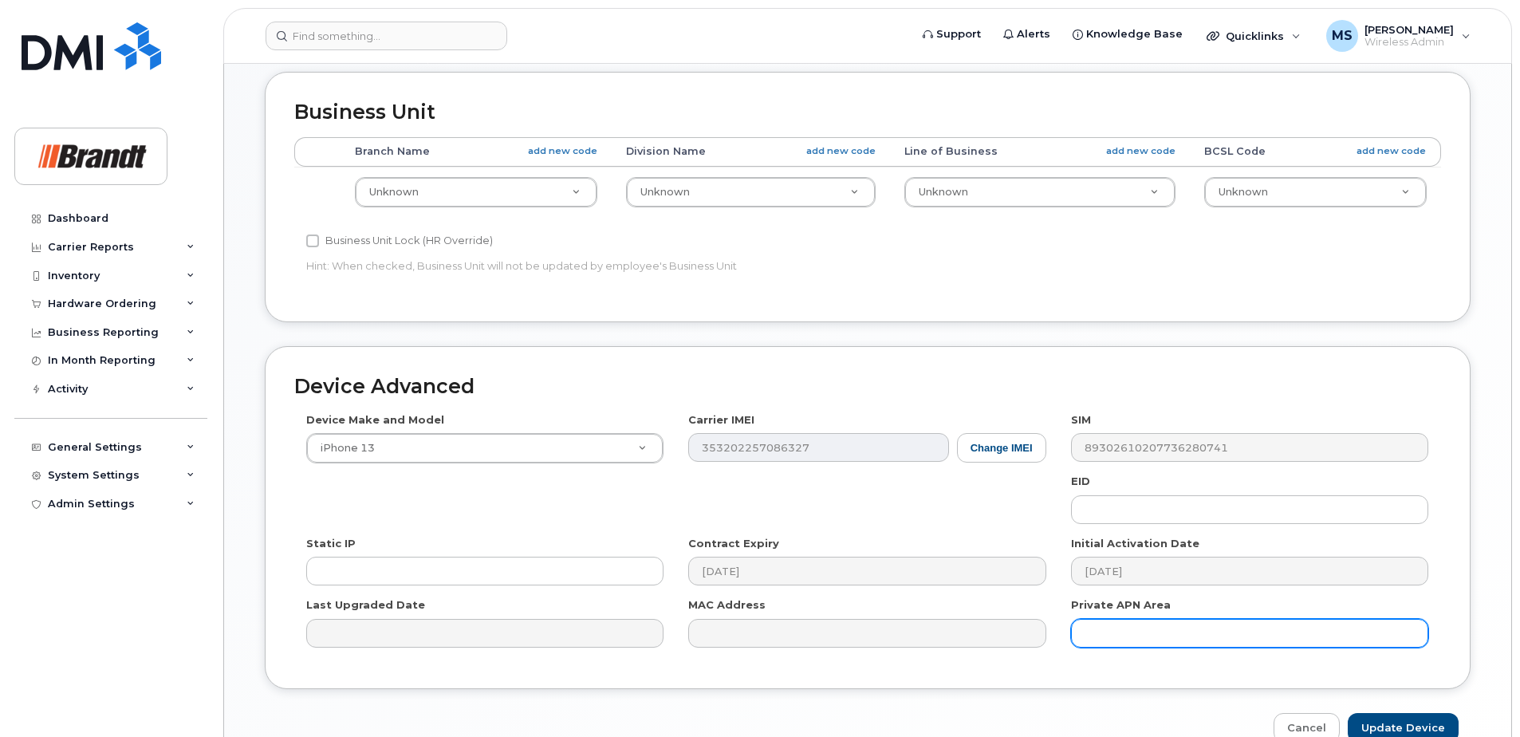
scroll to position [743, 0]
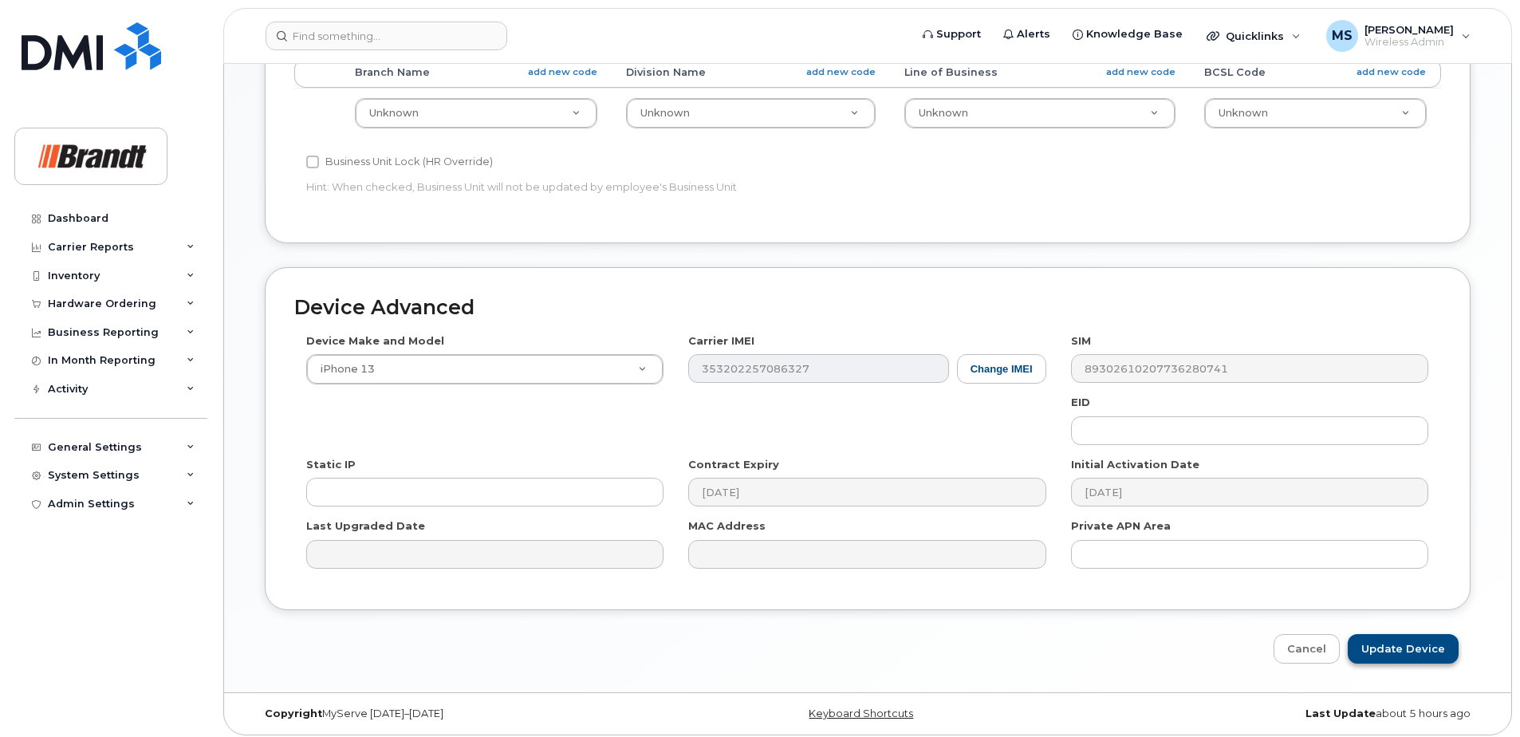
type input "Spare Electrical Foreman"
drag, startPoint x: 1421, startPoint y: 636, endPoint x: 827, endPoint y: 736, distance: 601.9
click at [1421, 636] on input "Update Device" at bounding box center [1403, 649] width 111 height 30
type input "Saving..."
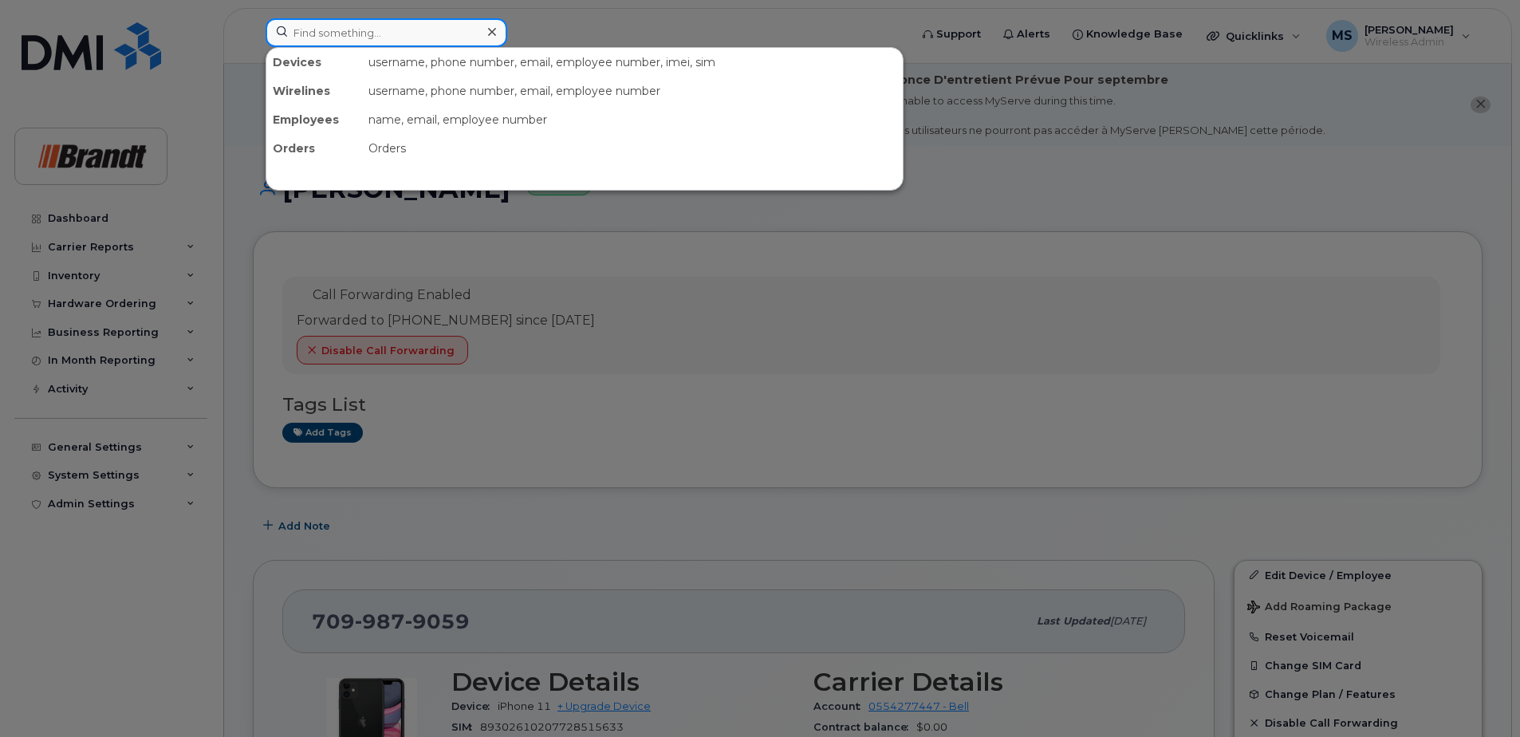
click at [417, 40] on input at bounding box center [387, 32] width 242 height 29
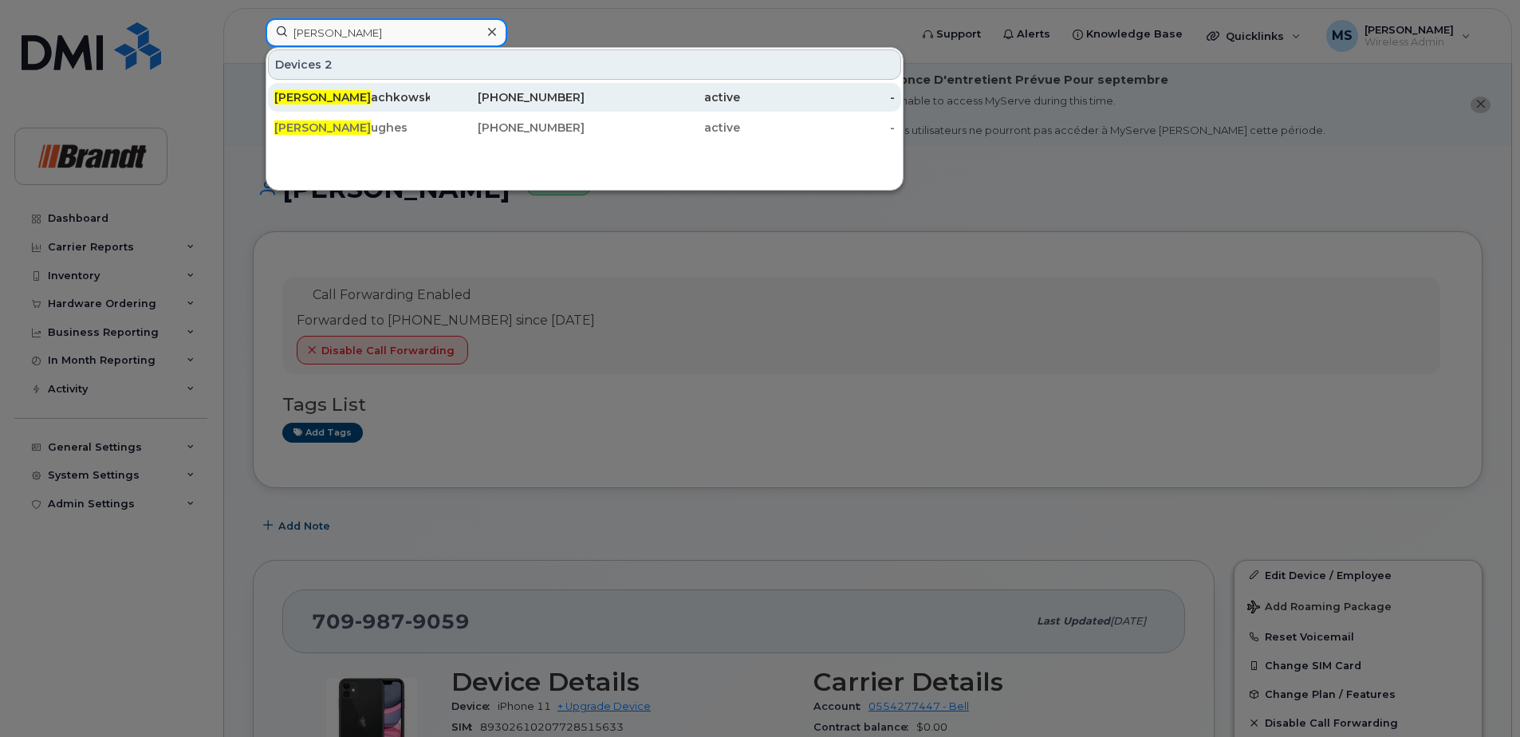
type input "[PERSON_NAME]"
click at [405, 85] on div "Brett H achkowski" at bounding box center [352, 97] width 156 height 29
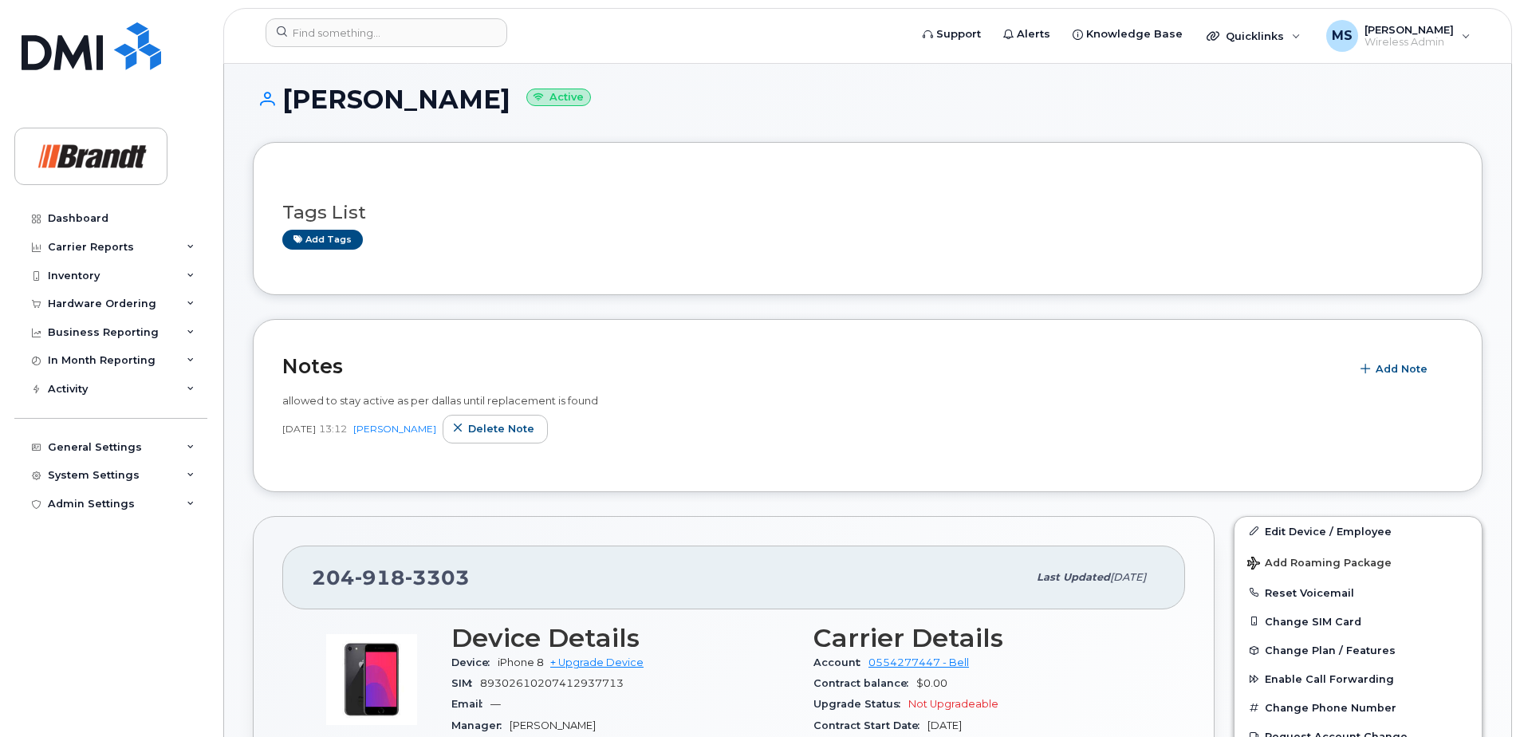
scroll to position [160, 0]
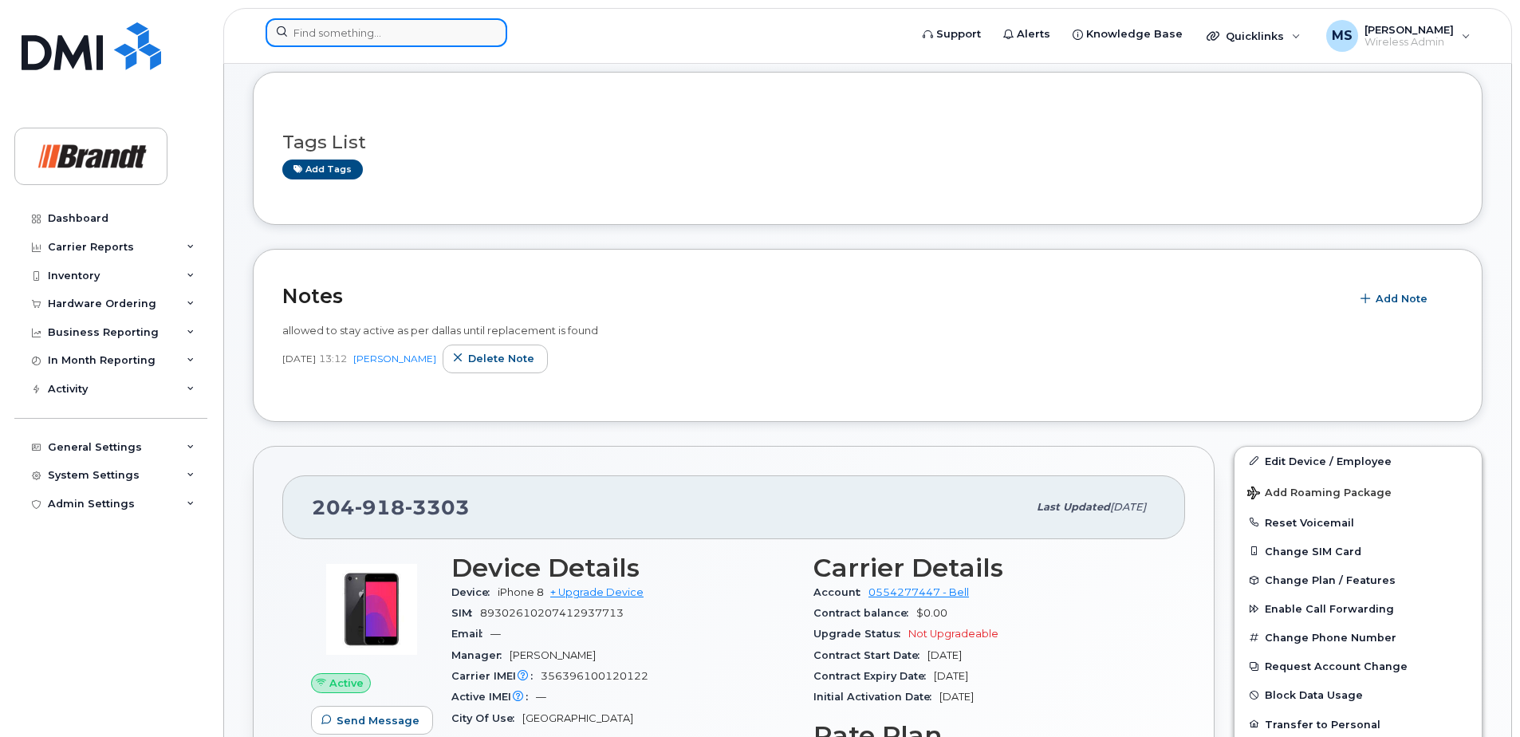
click at [451, 37] on input at bounding box center [387, 32] width 242 height 29
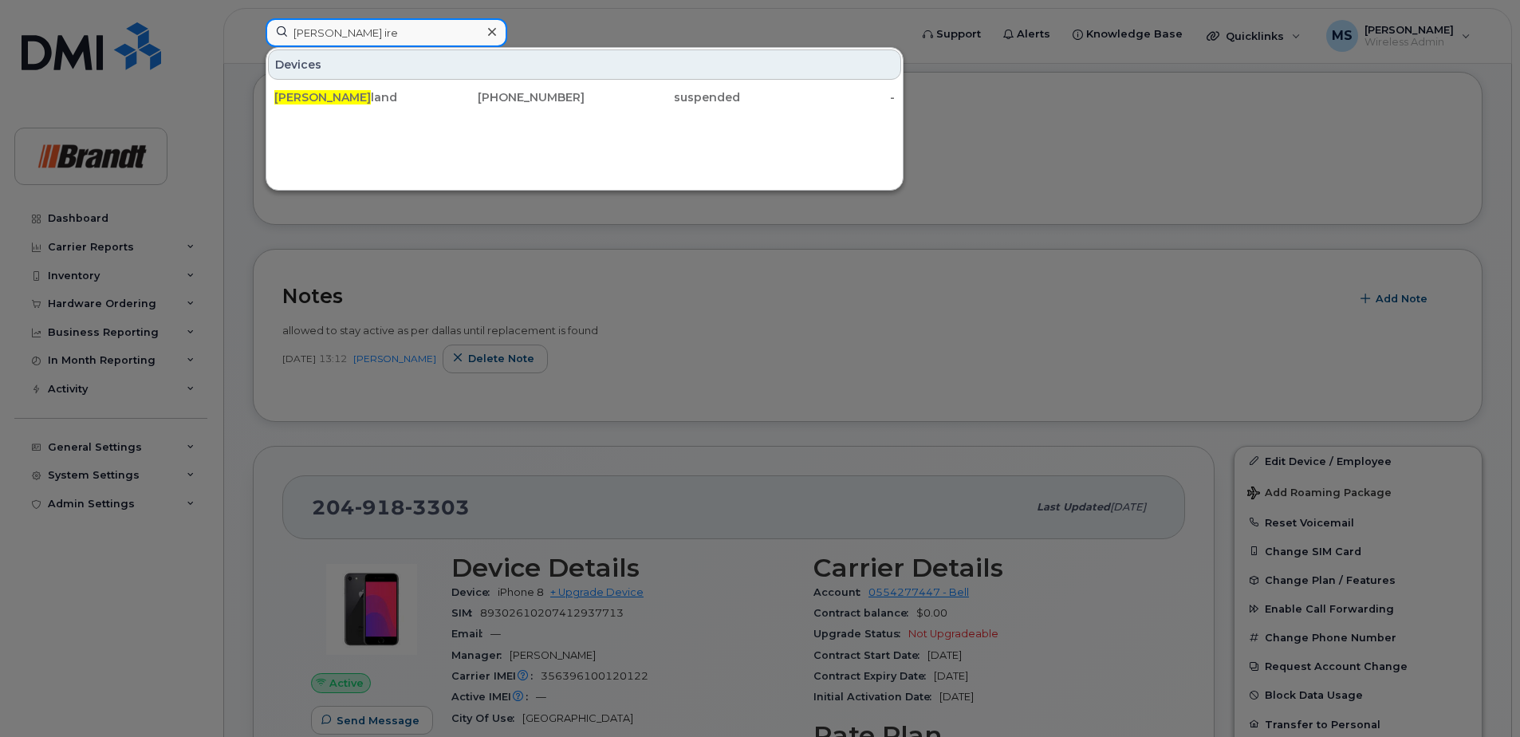
type input "riley ire"
click at [390, 112] on div "Riley Ire land 306-570-2785 suspended -" at bounding box center [584, 97] width 637 height 32
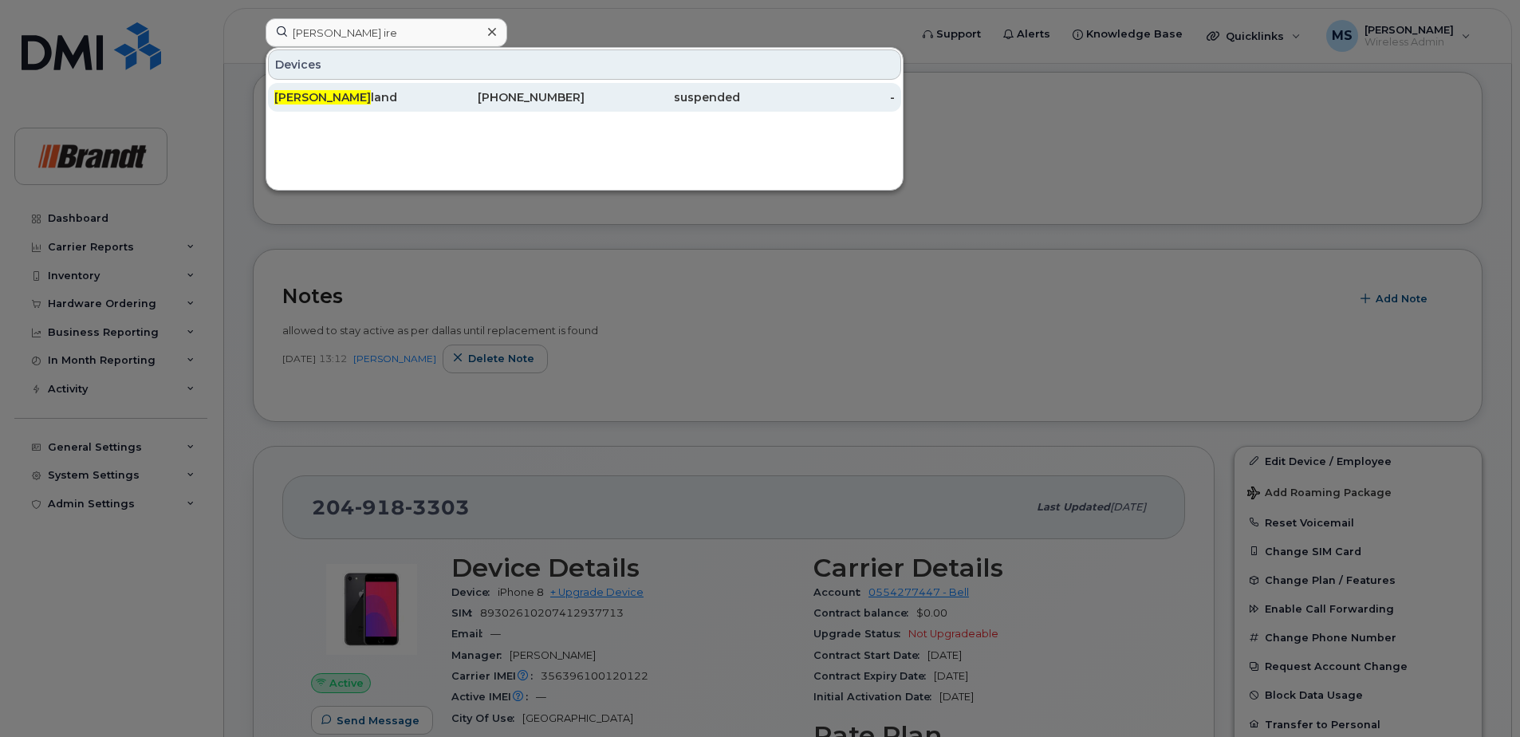
drag, startPoint x: 398, startPoint y: 98, endPoint x: 418, endPoint y: 100, distance: 20.0
click at [399, 98] on div "Riley Ire land" at bounding box center [352, 97] width 156 height 16
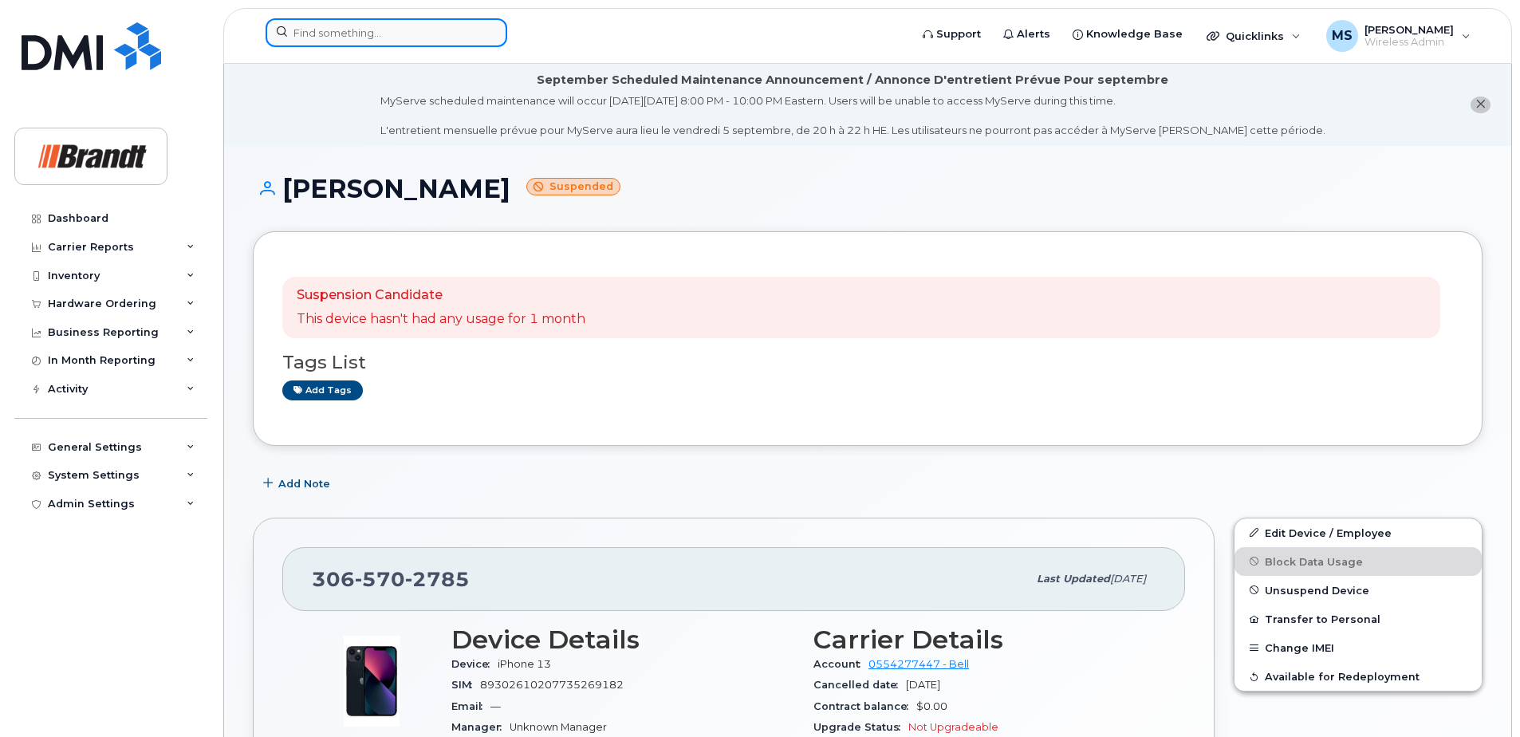
drag, startPoint x: 503, startPoint y: 22, endPoint x: 470, endPoint y: 34, distance: 35.6
click at [503, 22] on input at bounding box center [387, 32] width 242 height 29
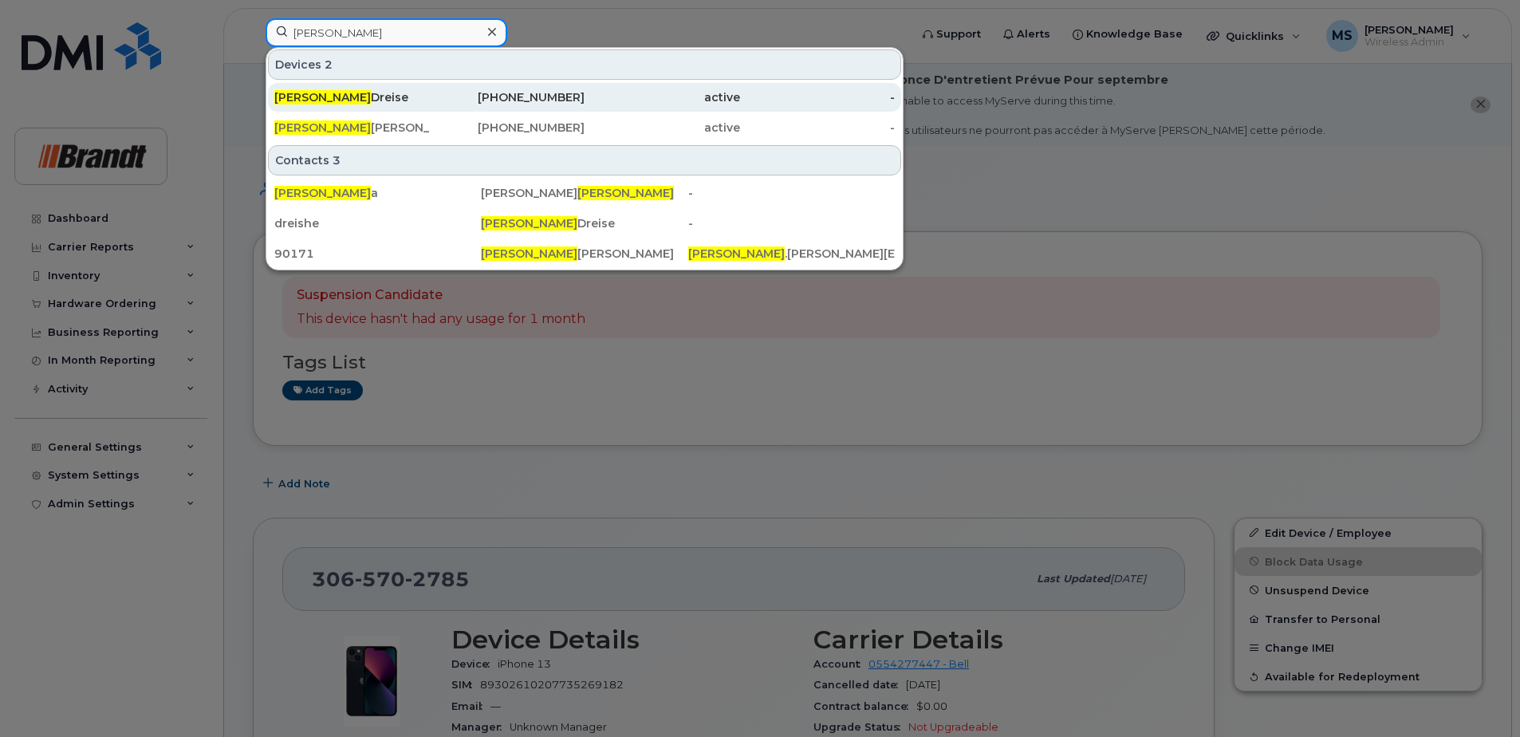
type input "henry"
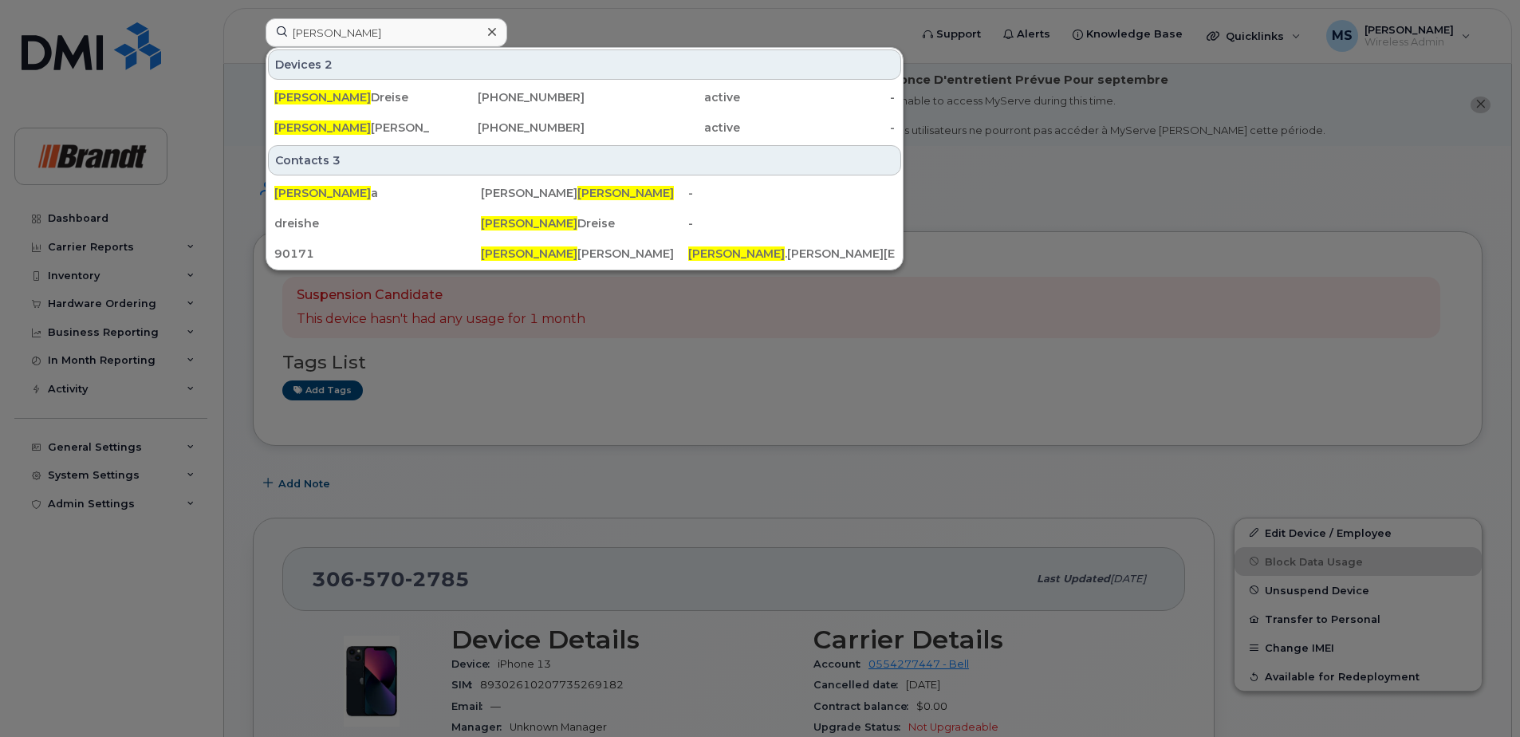
drag, startPoint x: 345, startPoint y: 97, endPoint x: 5, endPoint y: 161, distance: 345.7
click at [345, 97] on div "Henry Dreise" at bounding box center [352, 97] width 156 height 16
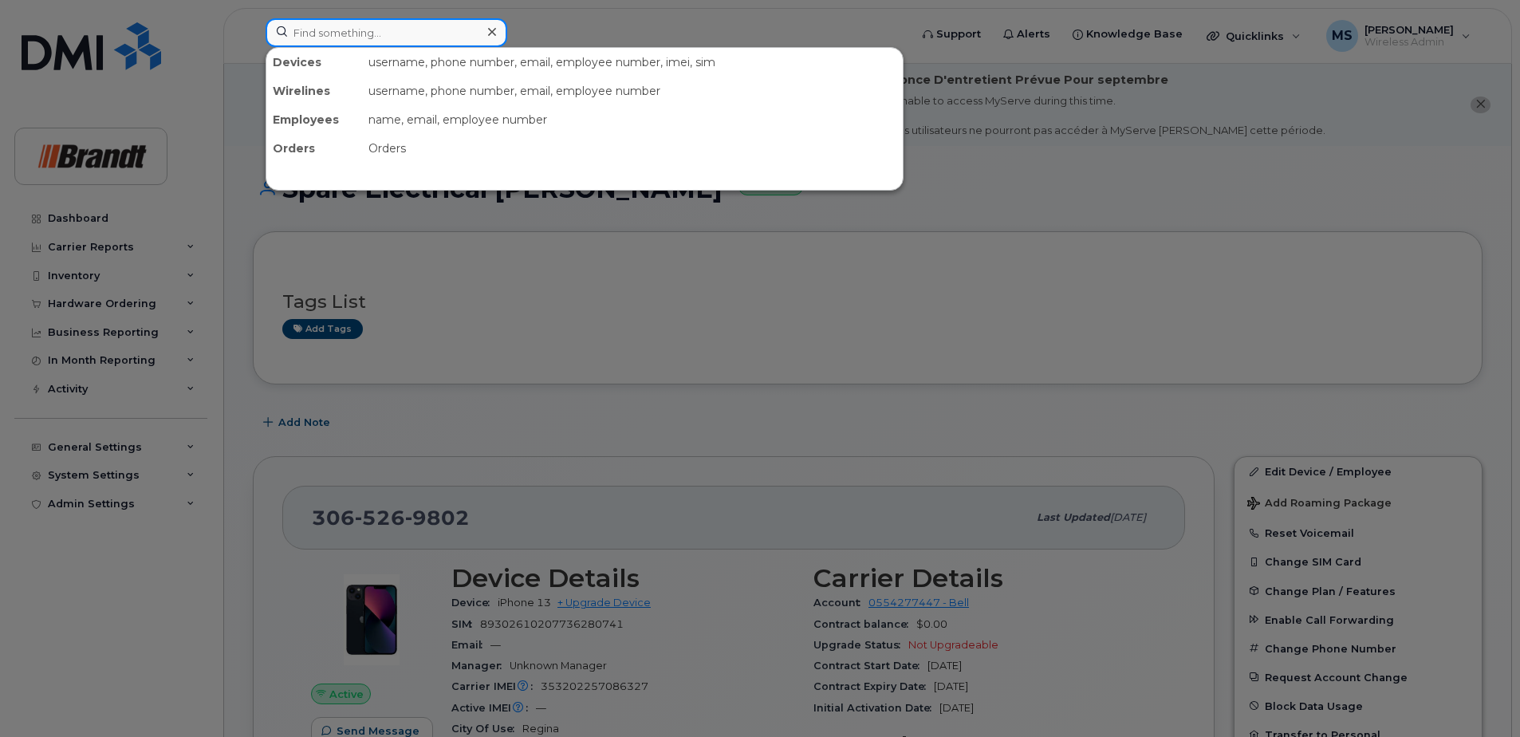
click at [380, 22] on input at bounding box center [387, 32] width 242 height 29
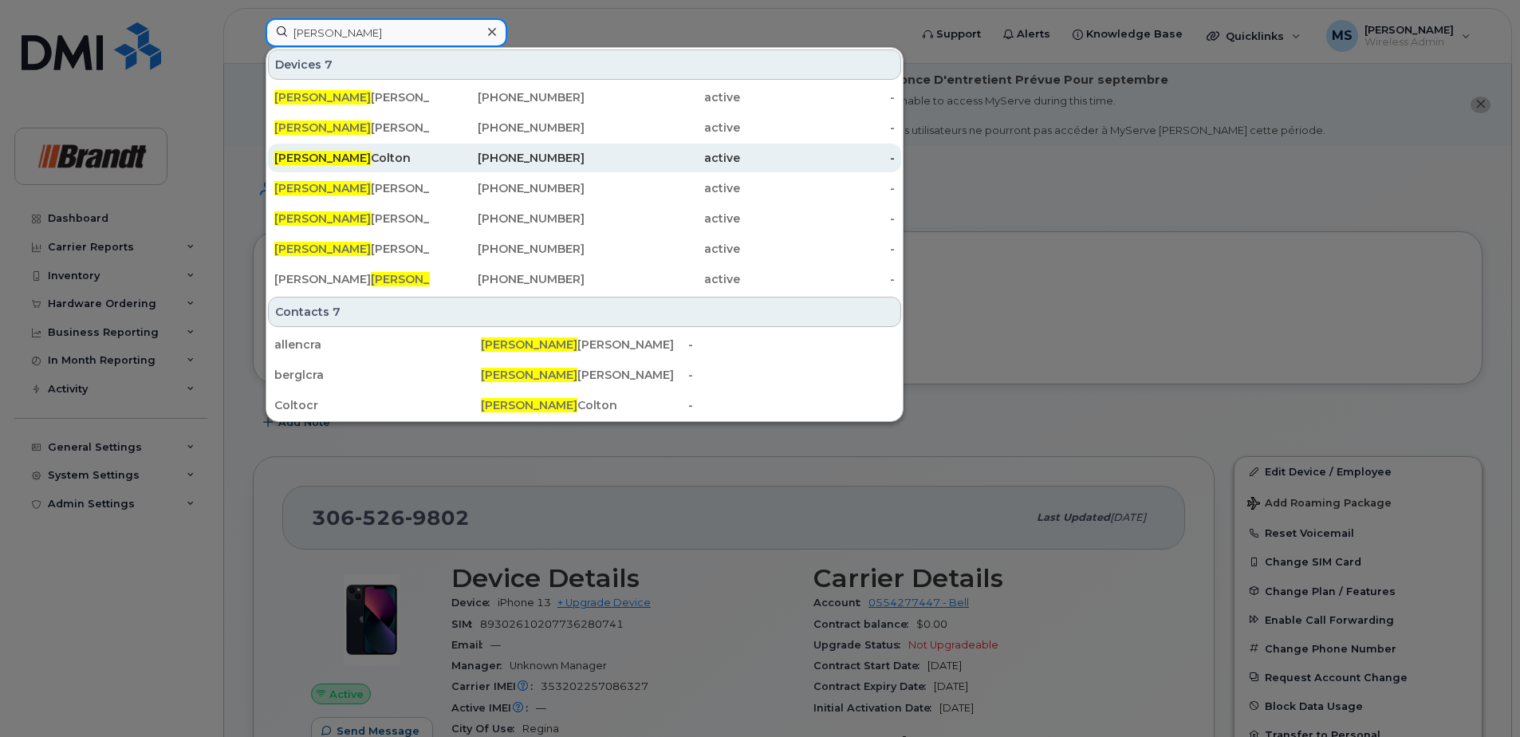
type input "craig"
click at [356, 160] on div "Craig Colton" at bounding box center [352, 158] width 156 height 16
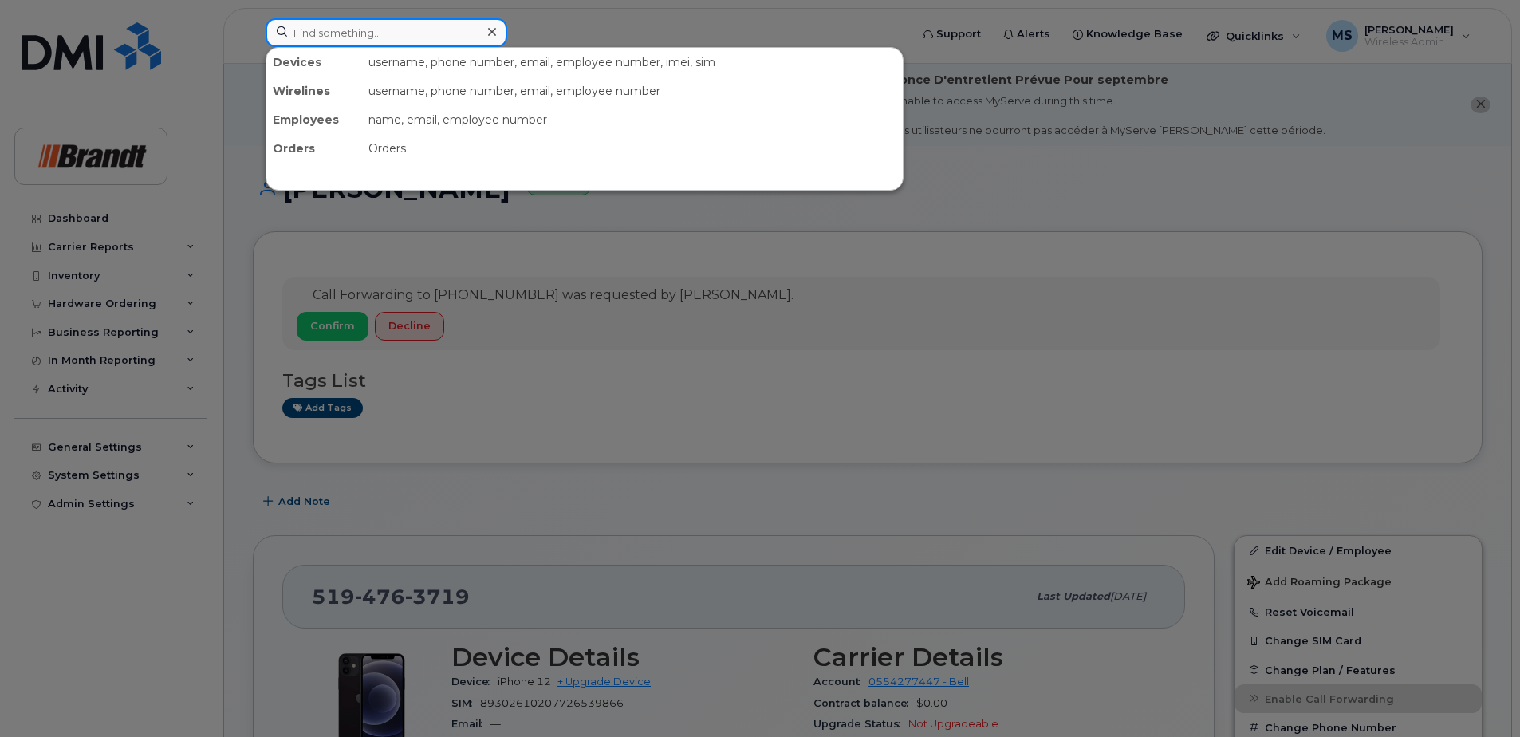
click at [453, 23] on input at bounding box center [387, 32] width 242 height 29
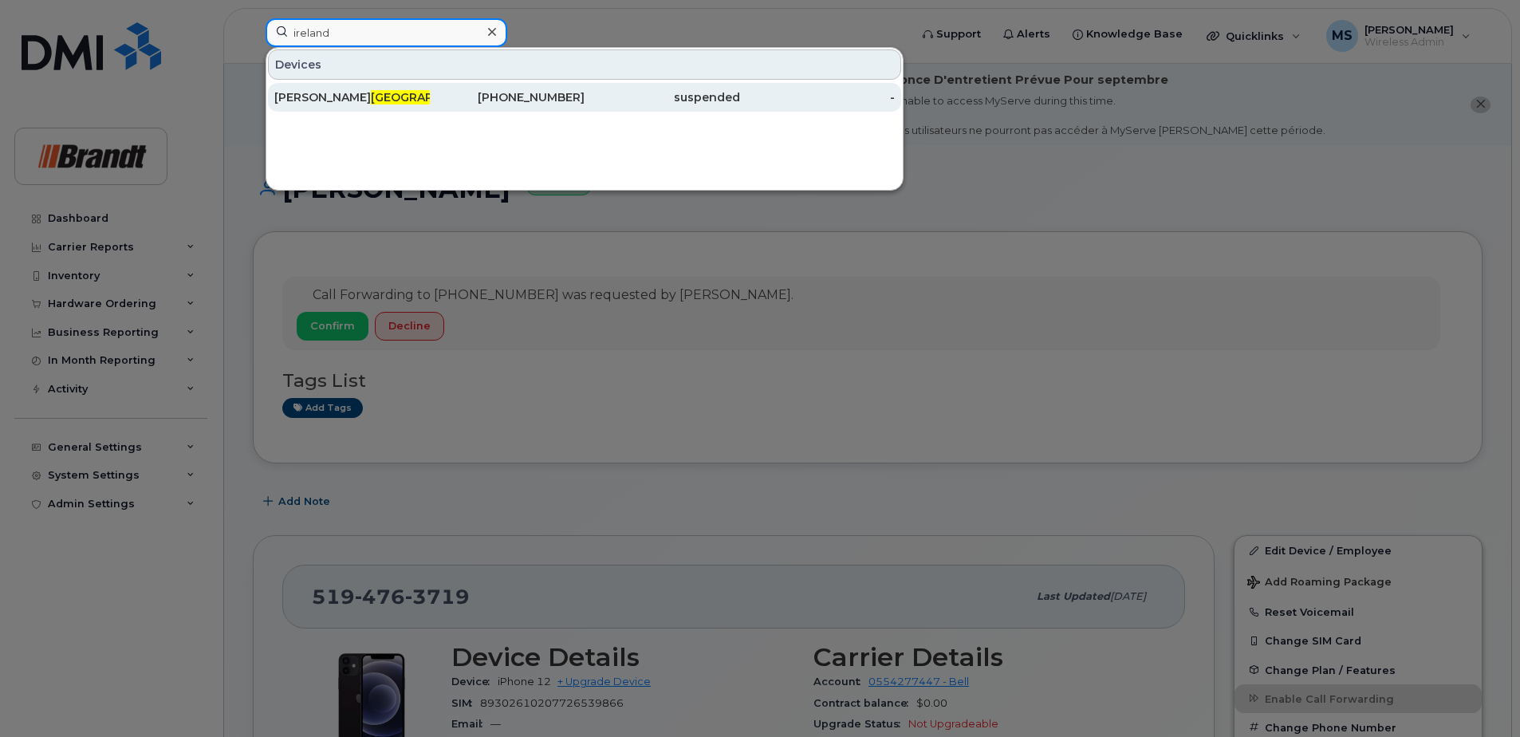
type input "ireland"
drag, startPoint x: 488, startPoint y: 98, endPoint x: 479, endPoint y: 108, distance: 13.6
click at [488, 98] on div "[PHONE_NUMBER]" at bounding box center [508, 97] width 156 height 16
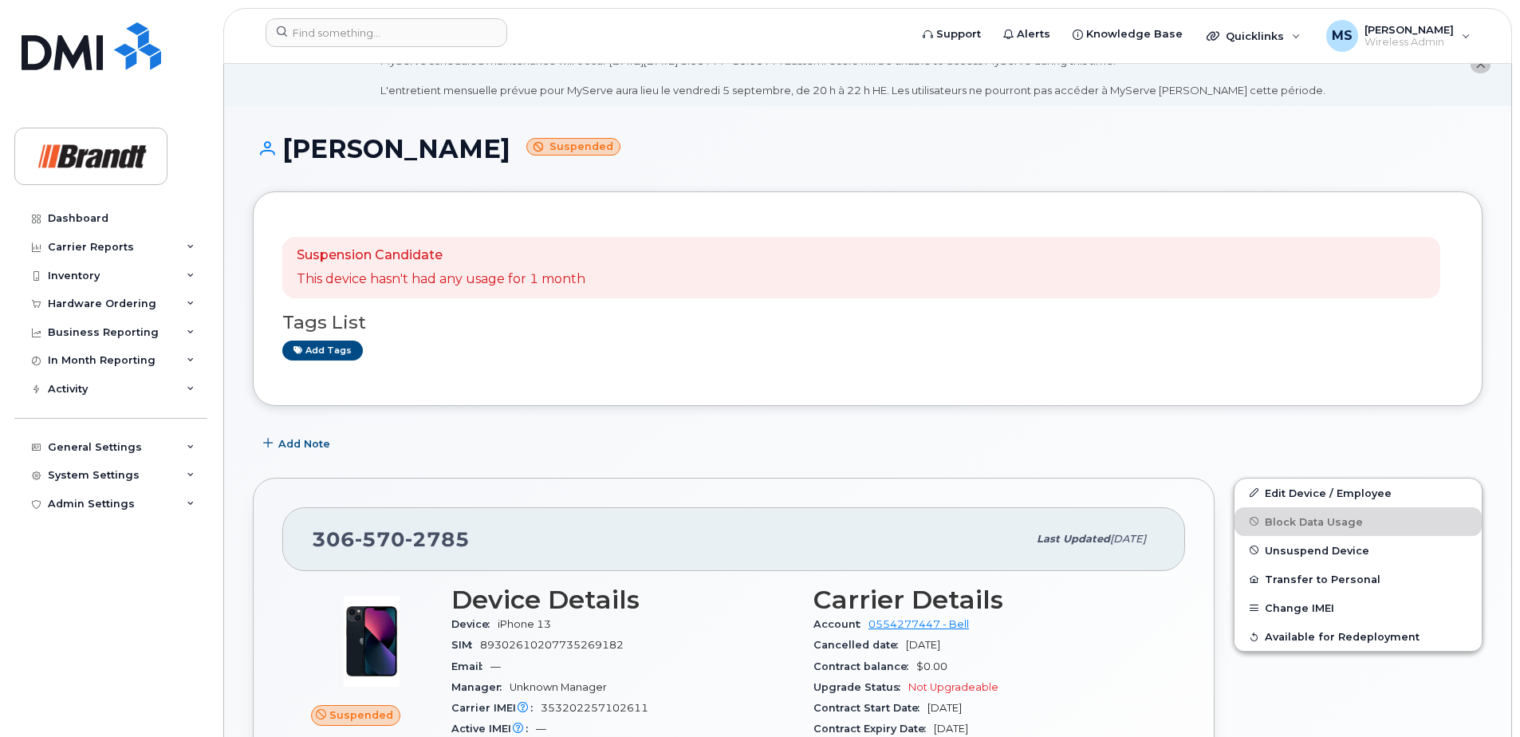
scroll to position [80, 0]
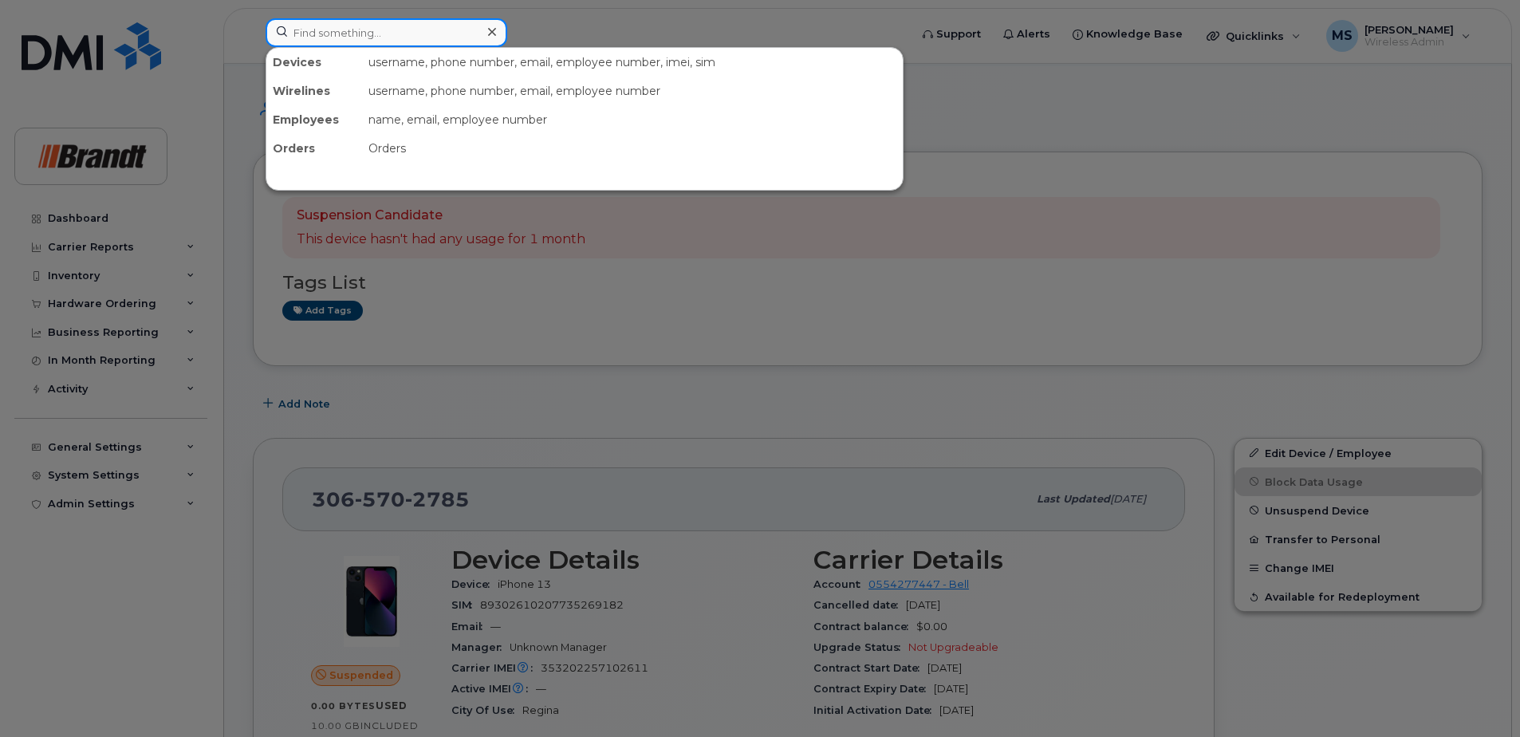
drag, startPoint x: 361, startPoint y: 35, endPoint x: 377, endPoint y: 39, distance: 17.2
click at [361, 35] on input at bounding box center [387, 32] width 242 height 29
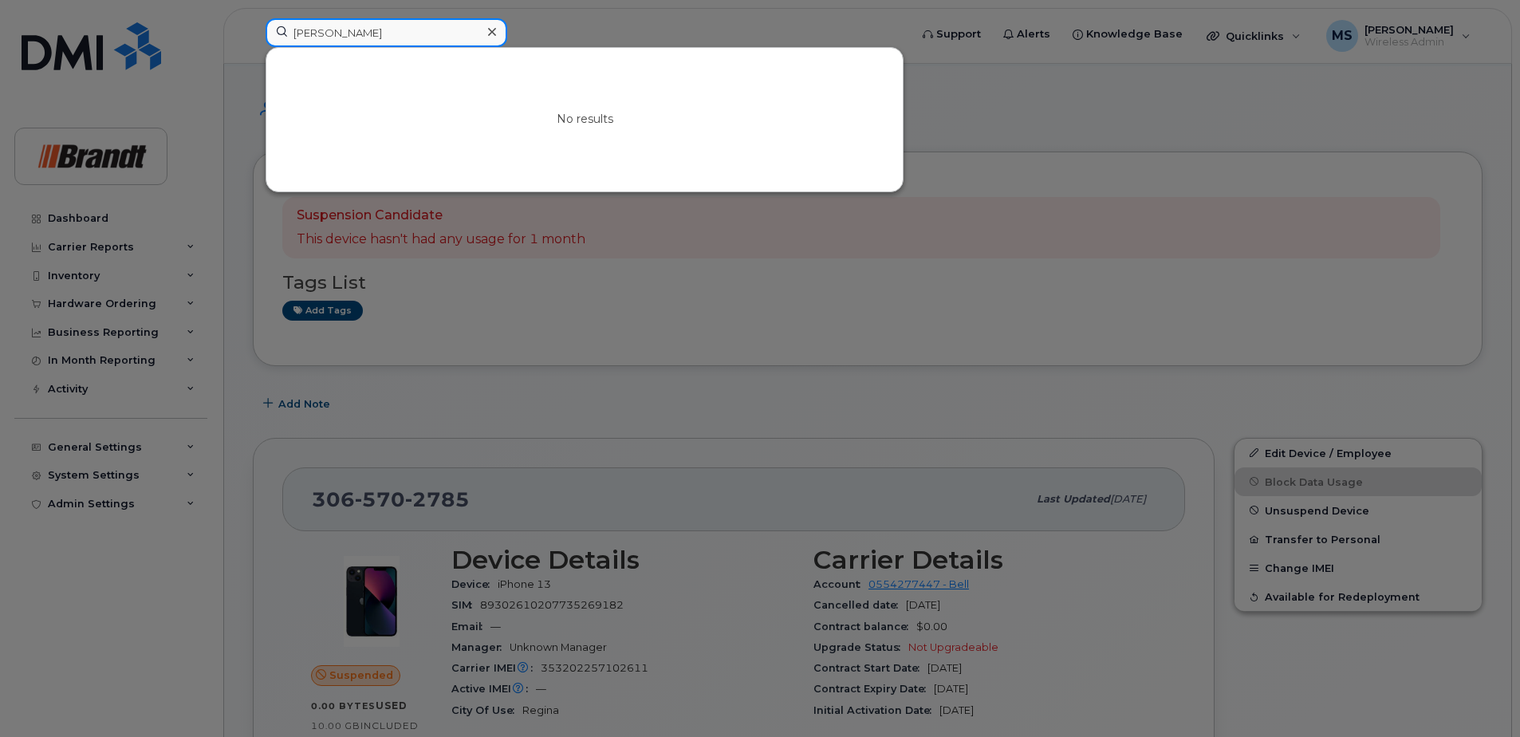
click at [327, 37] on input "trevore p" at bounding box center [387, 32] width 242 height 29
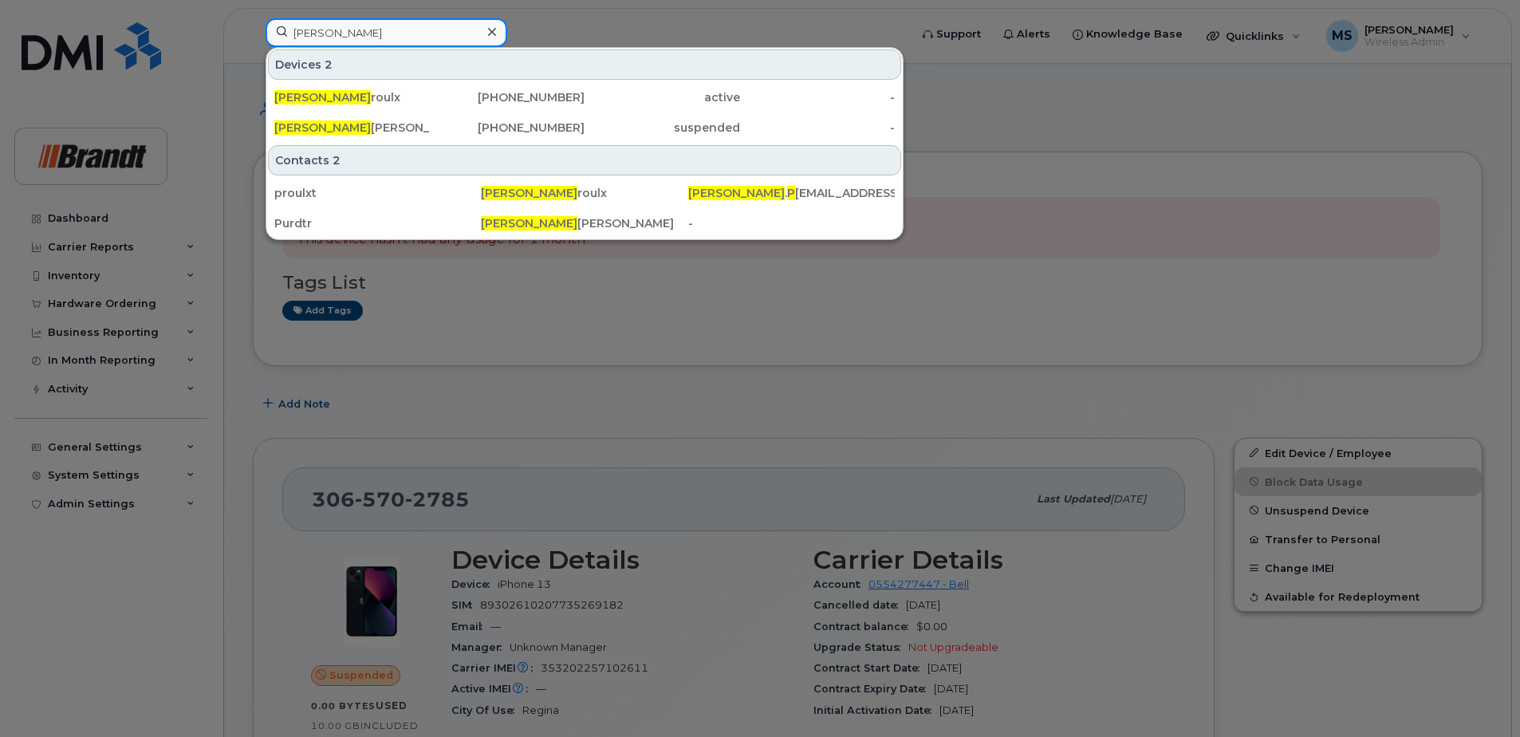
type input "trevor p"
drag, startPoint x: 1496, startPoint y: 354, endPoint x: 1523, endPoint y: 362, distance: 29.0
click at [1494, 345] on div at bounding box center [760, 368] width 1520 height 737
click at [404, 27] on input "trevor p" at bounding box center [387, 32] width 242 height 29
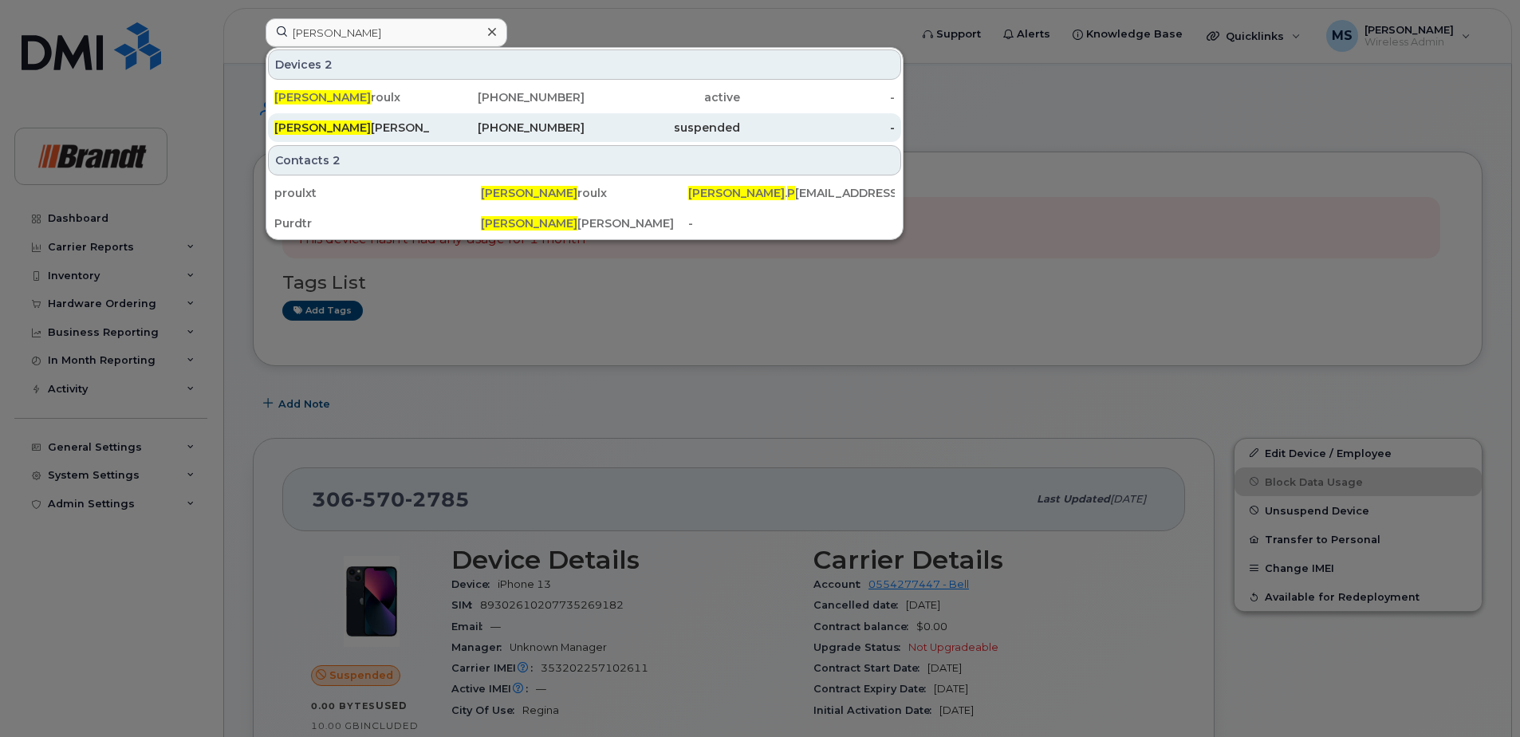
click at [348, 132] on div "Trevor P ruden" at bounding box center [352, 128] width 156 height 16
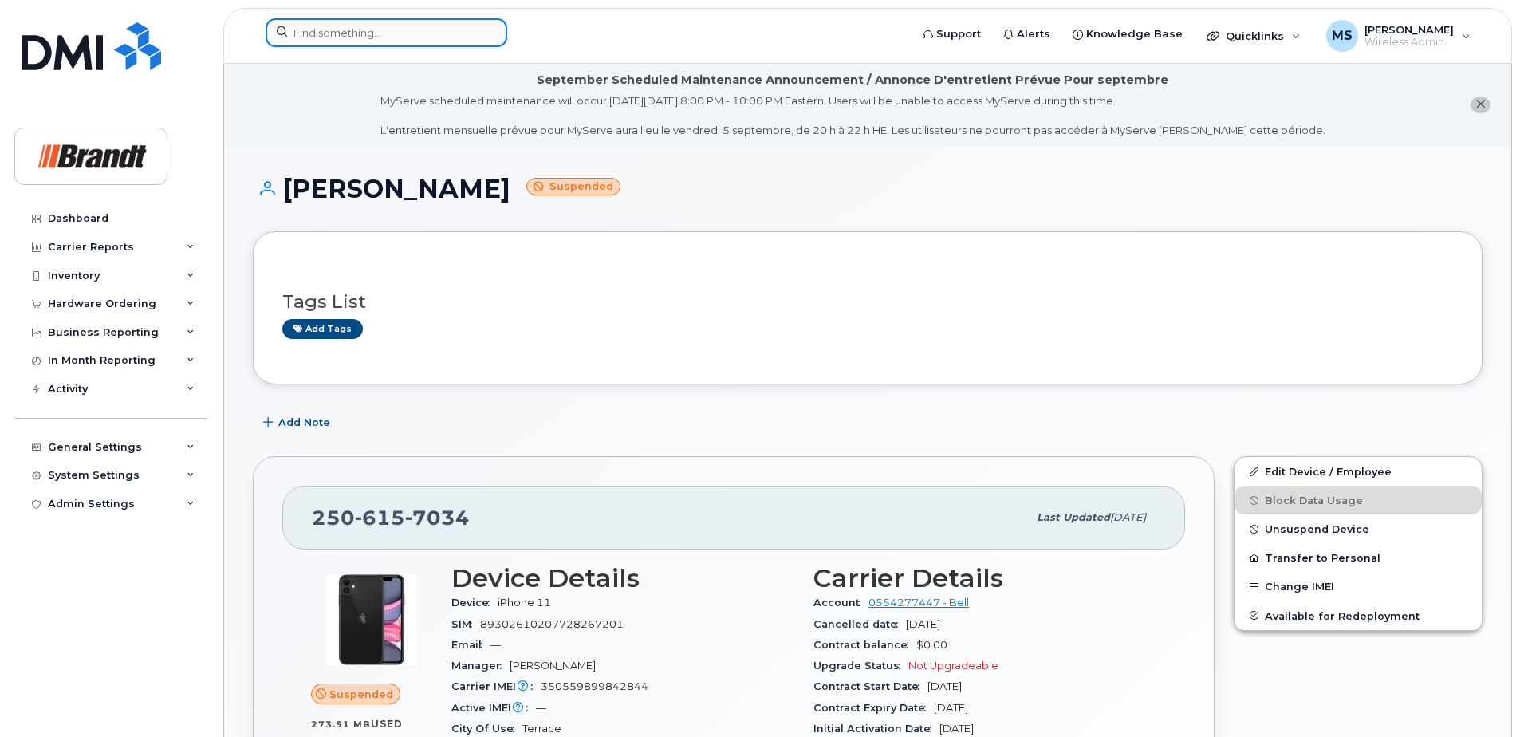
click at [384, 28] on input at bounding box center [387, 32] width 242 height 29
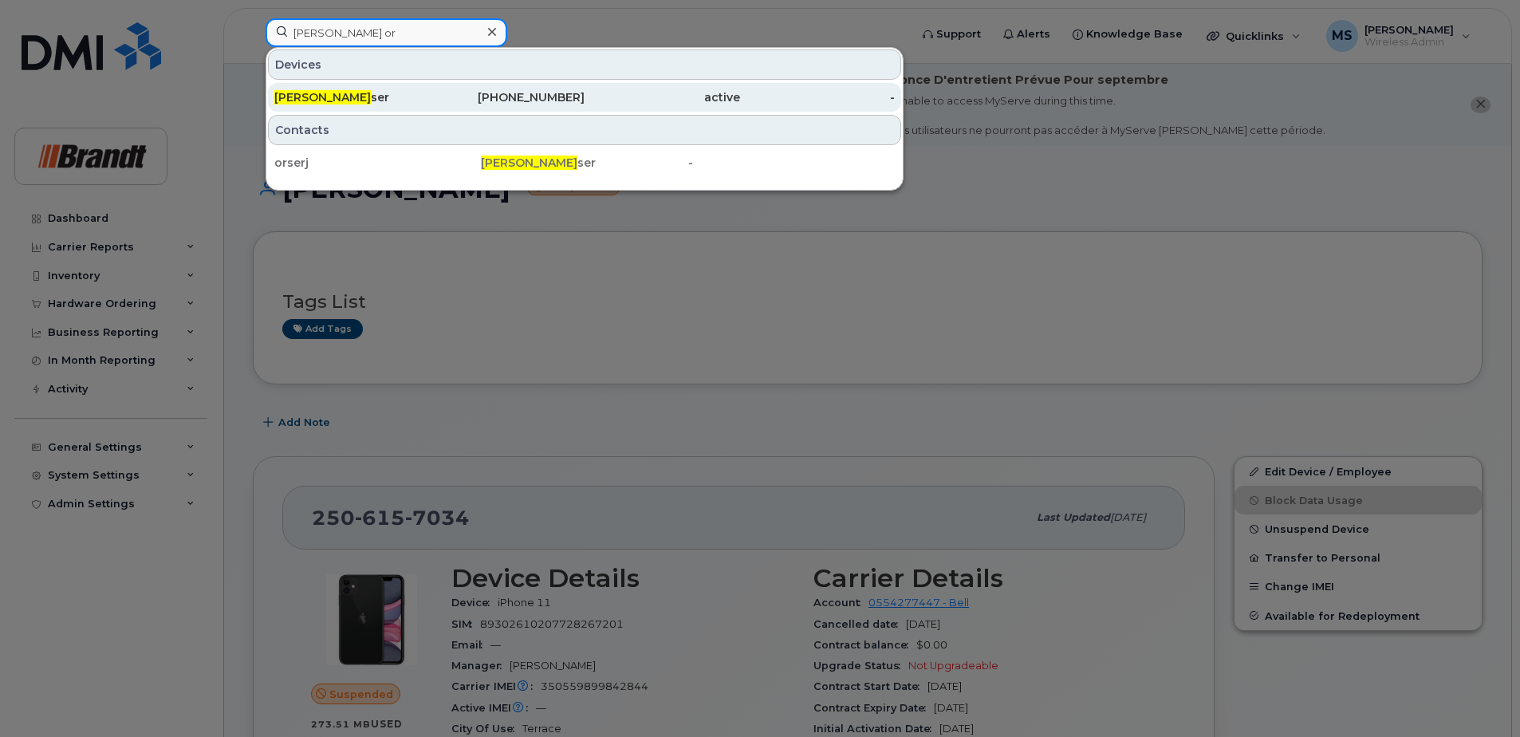
type input "john or"
click at [591, 101] on div "active" at bounding box center [663, 97] width 156 height 16
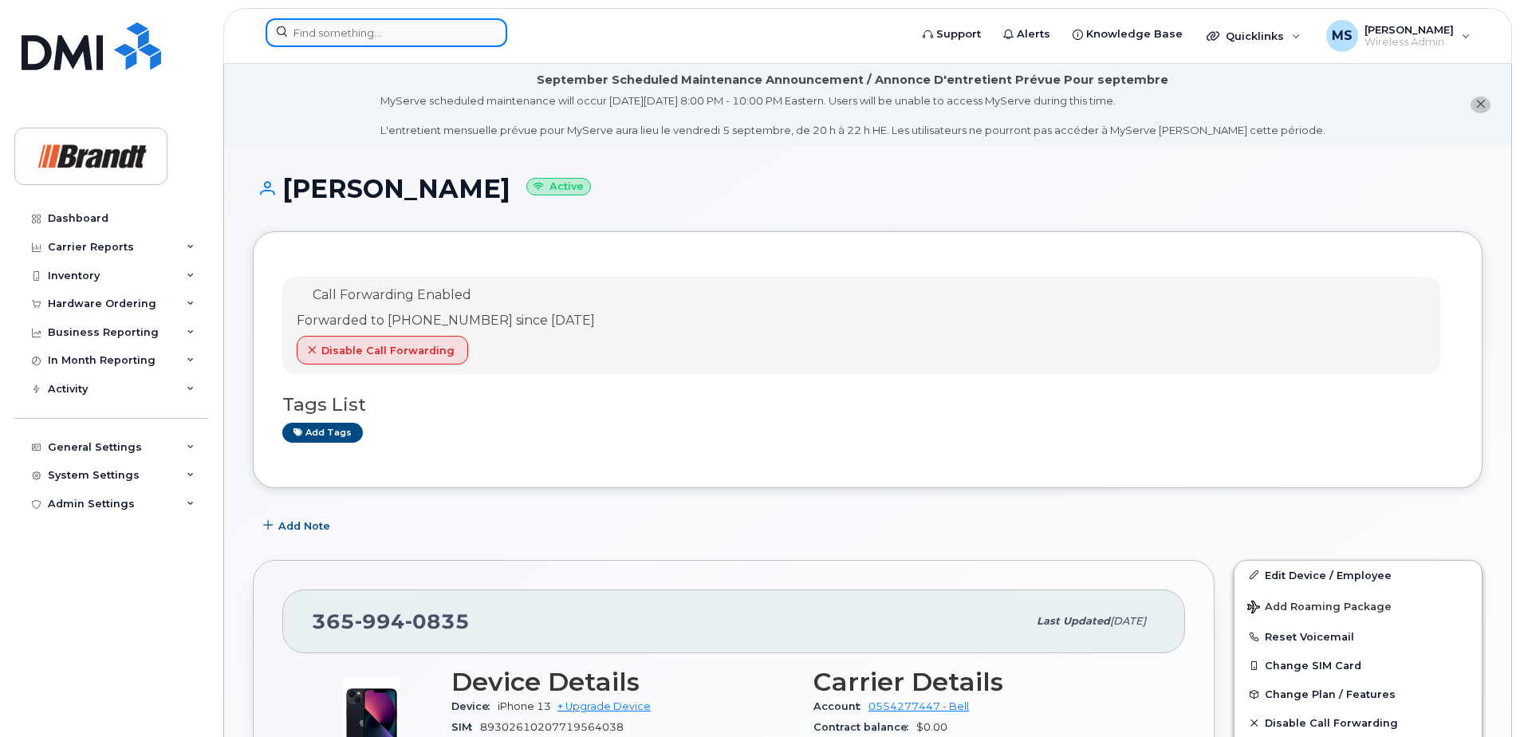
click at [472, 23] on input at bounding box center [387, 32] width 242 height 29
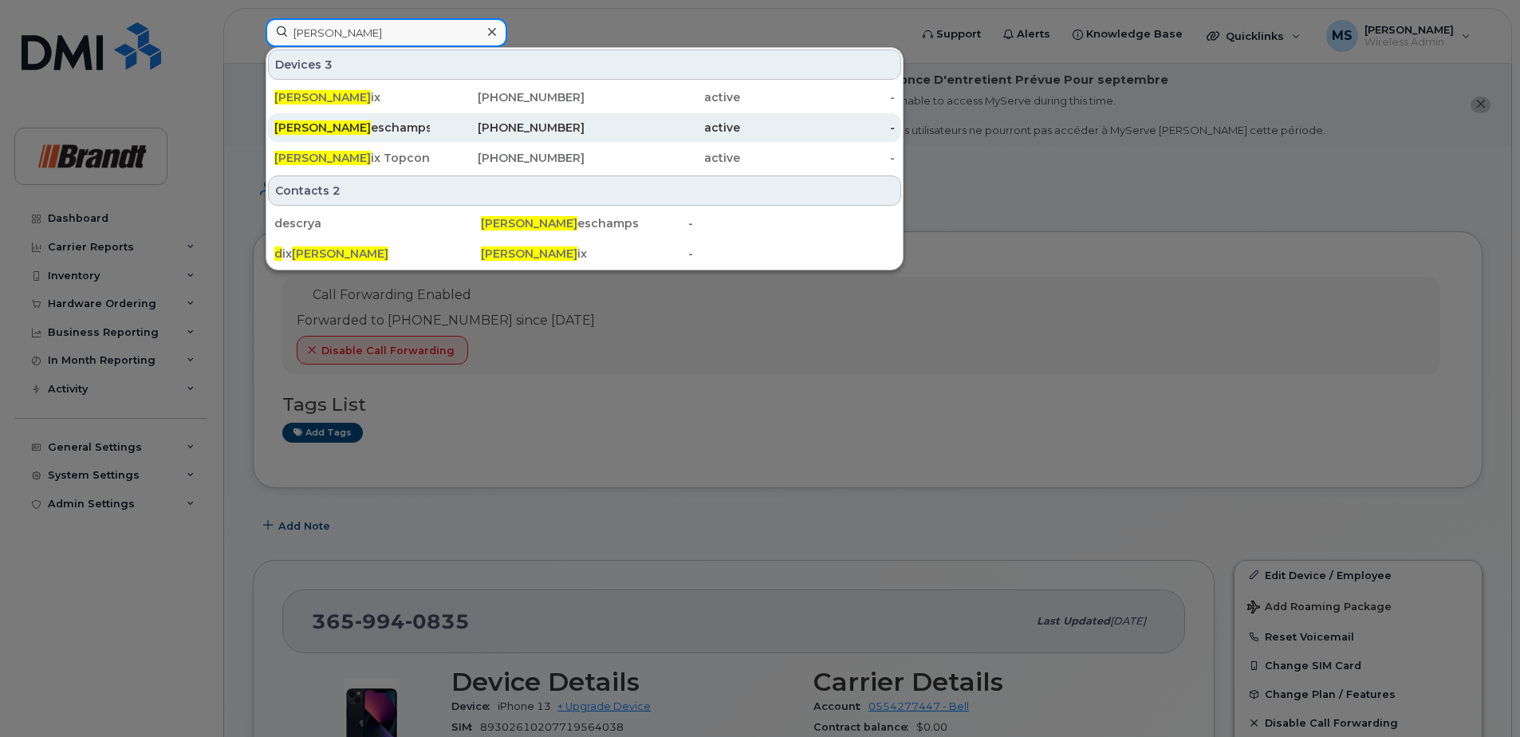
type input "[PERSON_NAME]"
click at [427, 119] on div "[PERSON_NAME]" at bounding box center [352, 127] width 156 height 29
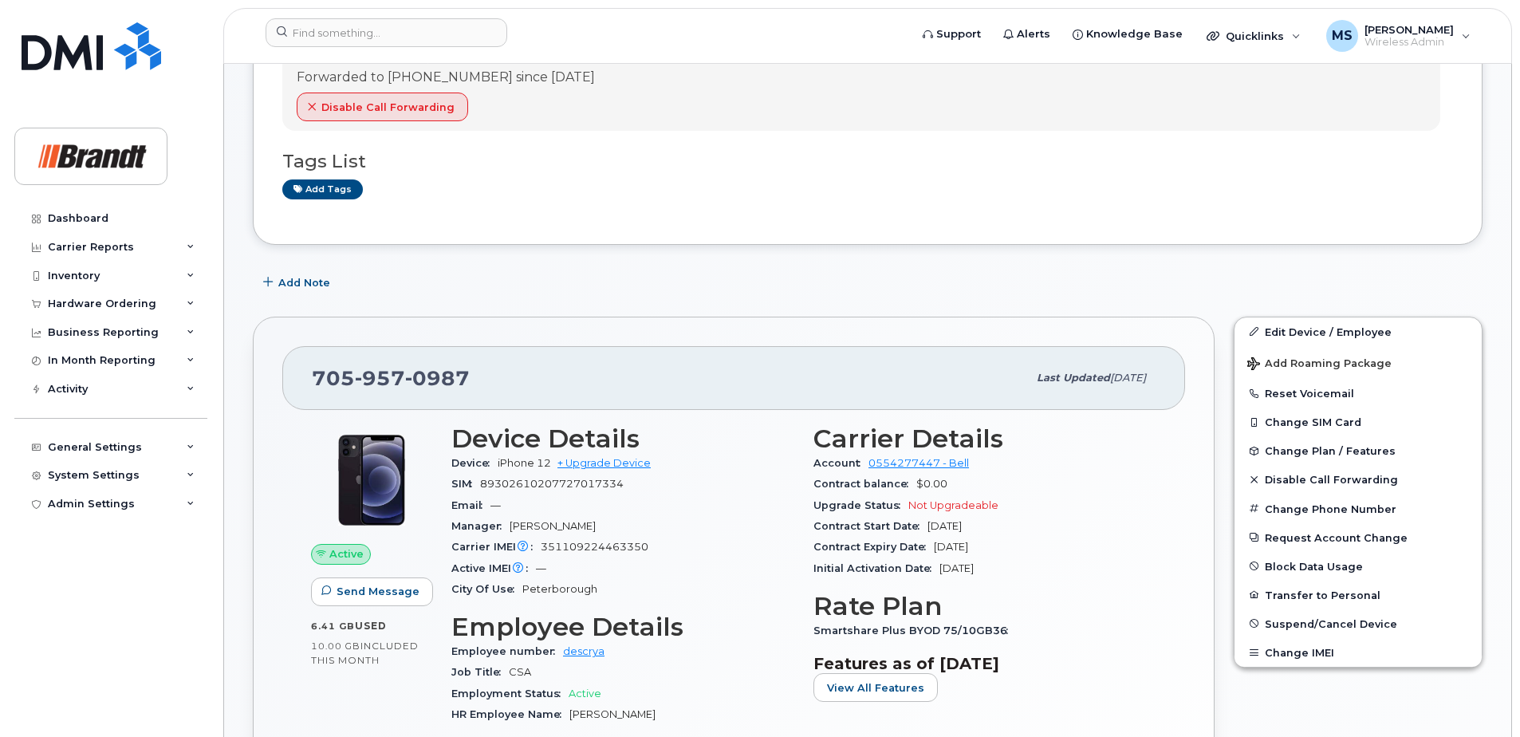
scroll to position [319, 0]
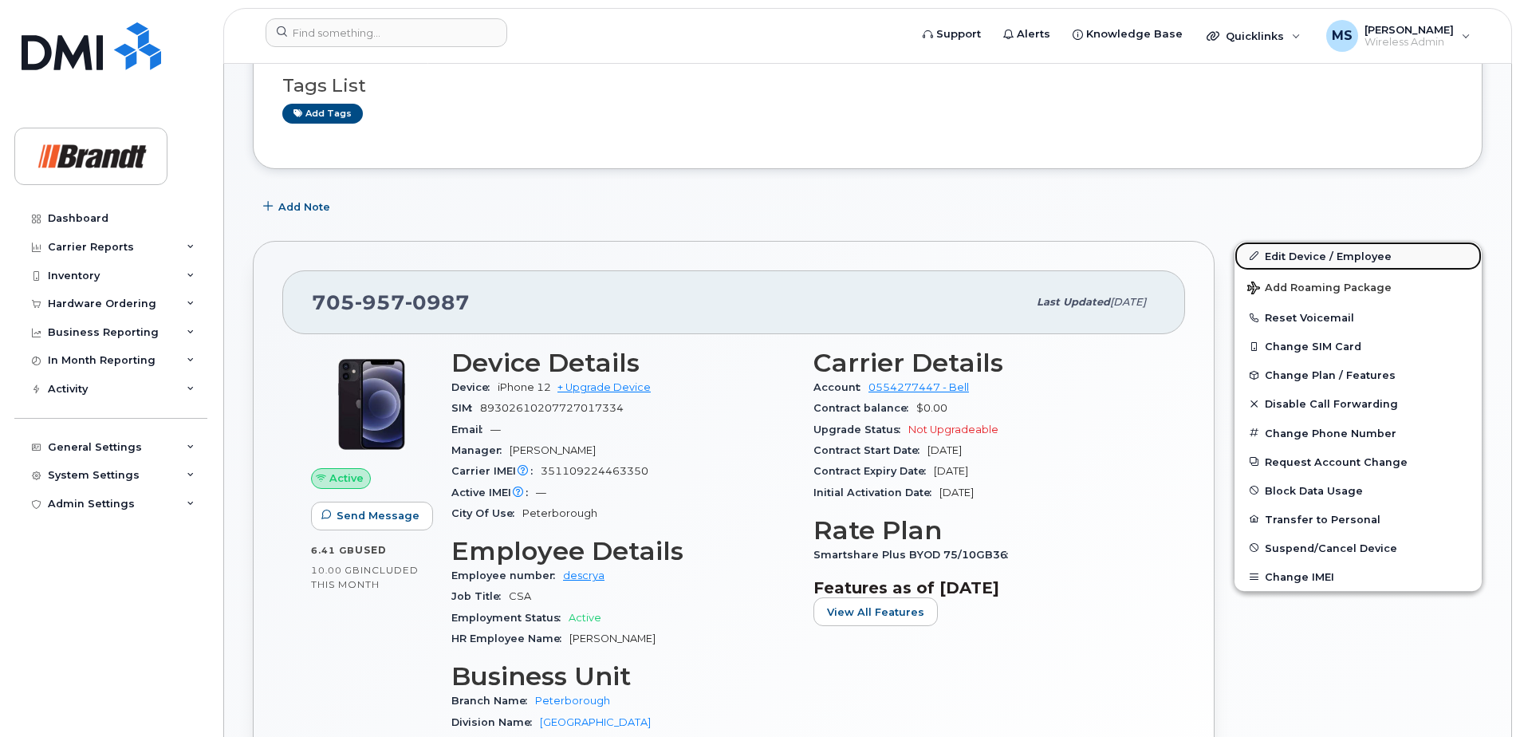
click at [1318, 253] on link "Edit Device / Employee" at bounding box center [1358, 256] width 247 height 29
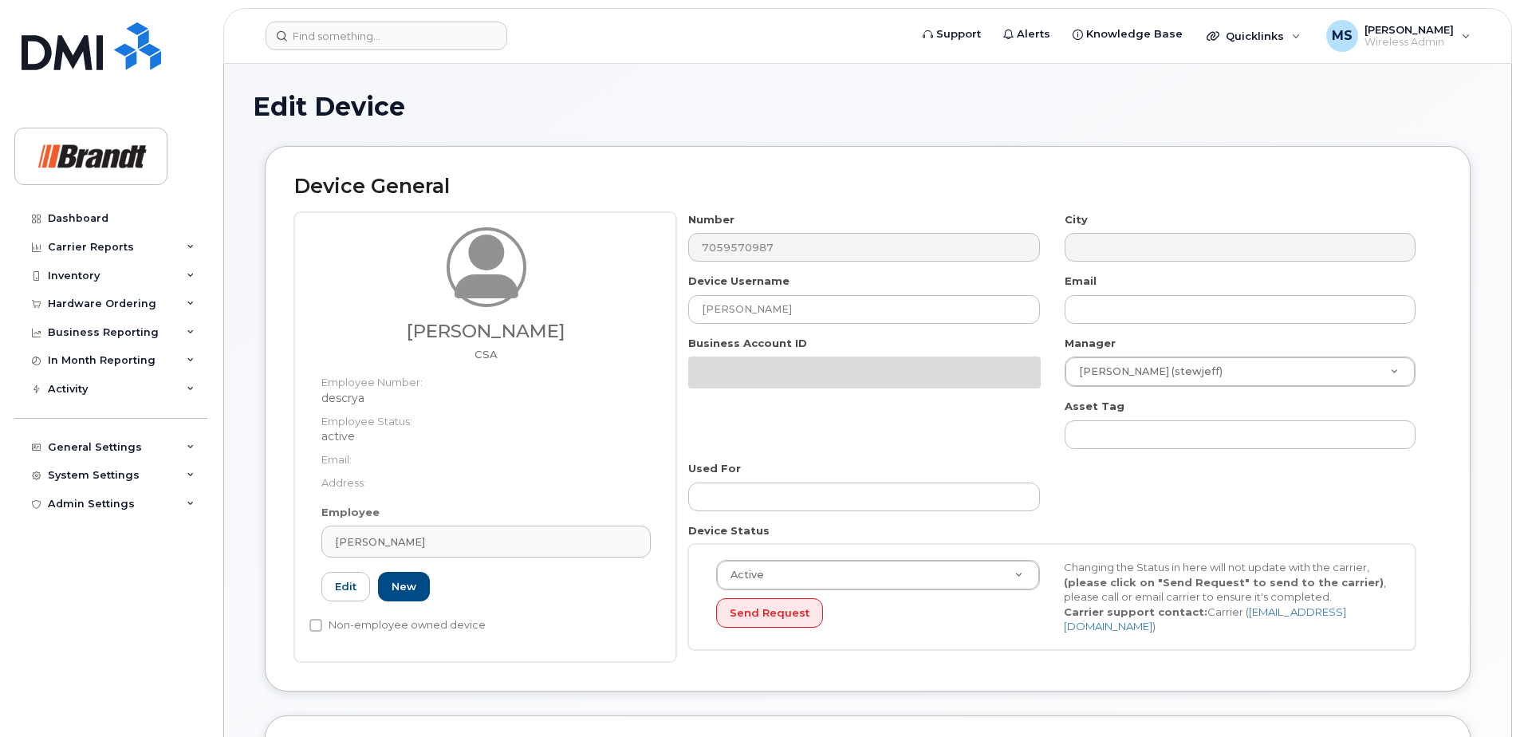
select select "34499235"
select select "34499245"
select select "35155013"
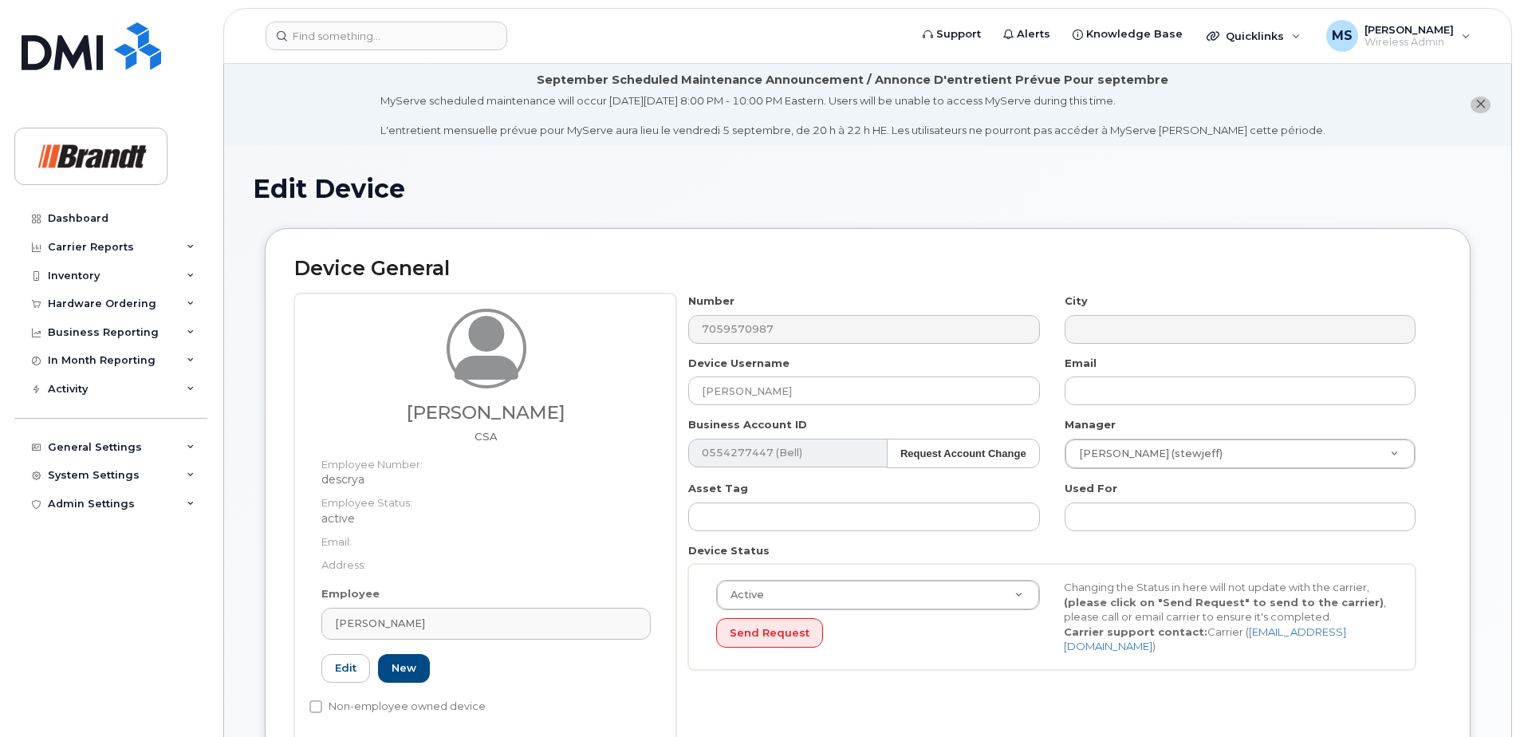
click at [804, 408] on div "Number 7059570987 City Device Username Ryan Deschamps Email Business Account ID…" at bounding box center [1052, 488] width 752 height 388
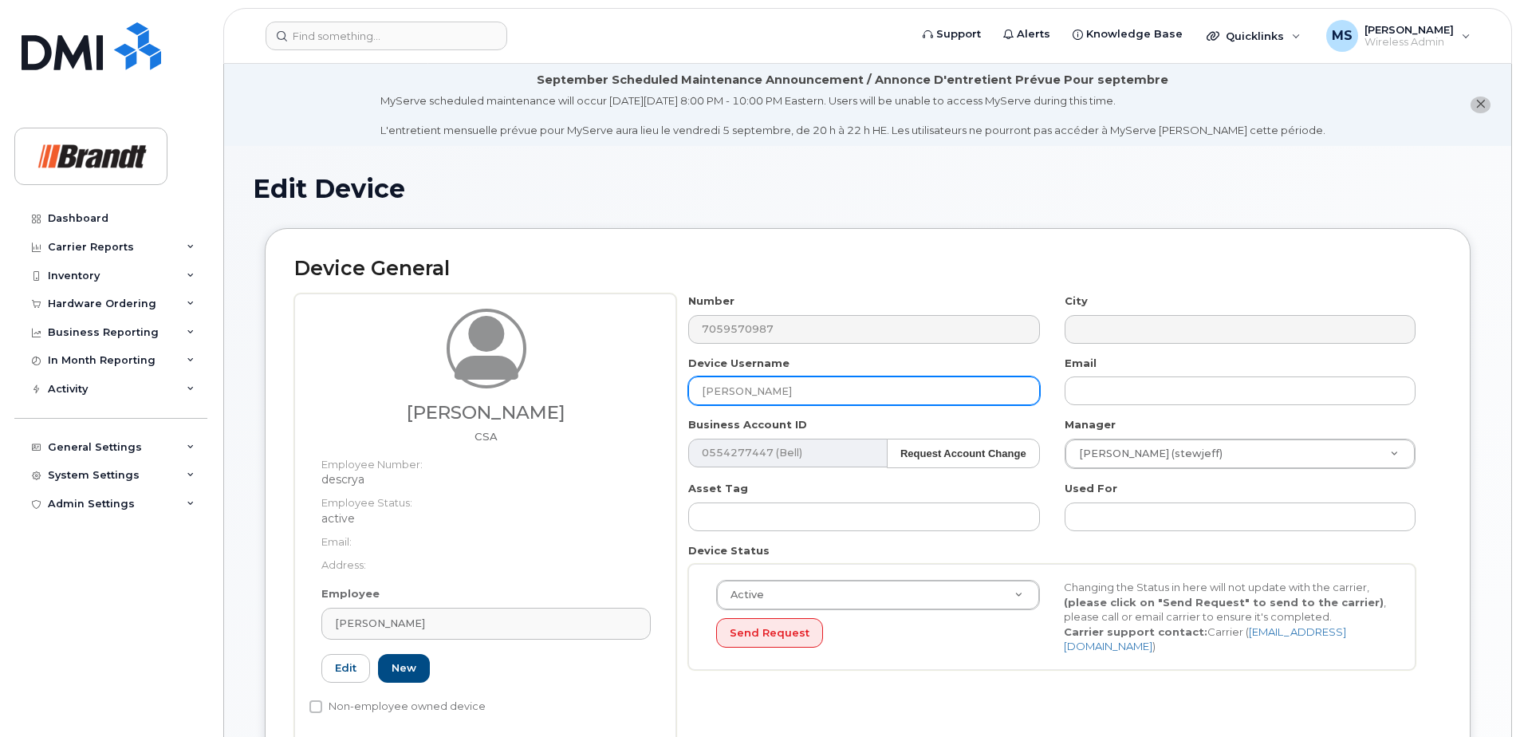
click at [818, 391] on input "Ryan Deschamps" at bounding box center [863, 390] width 351 height 29
drag, startPoint x: 632, startPoint y: 393, endPoint x: 574, endPoint y: 393, distance: 57.4
click at [582, 393] on div "Ryan Deschamps CSA Employee Number: descrya Employee Status: active Email: Addr…" at bounding box center [867, 519] width 1147 height 450
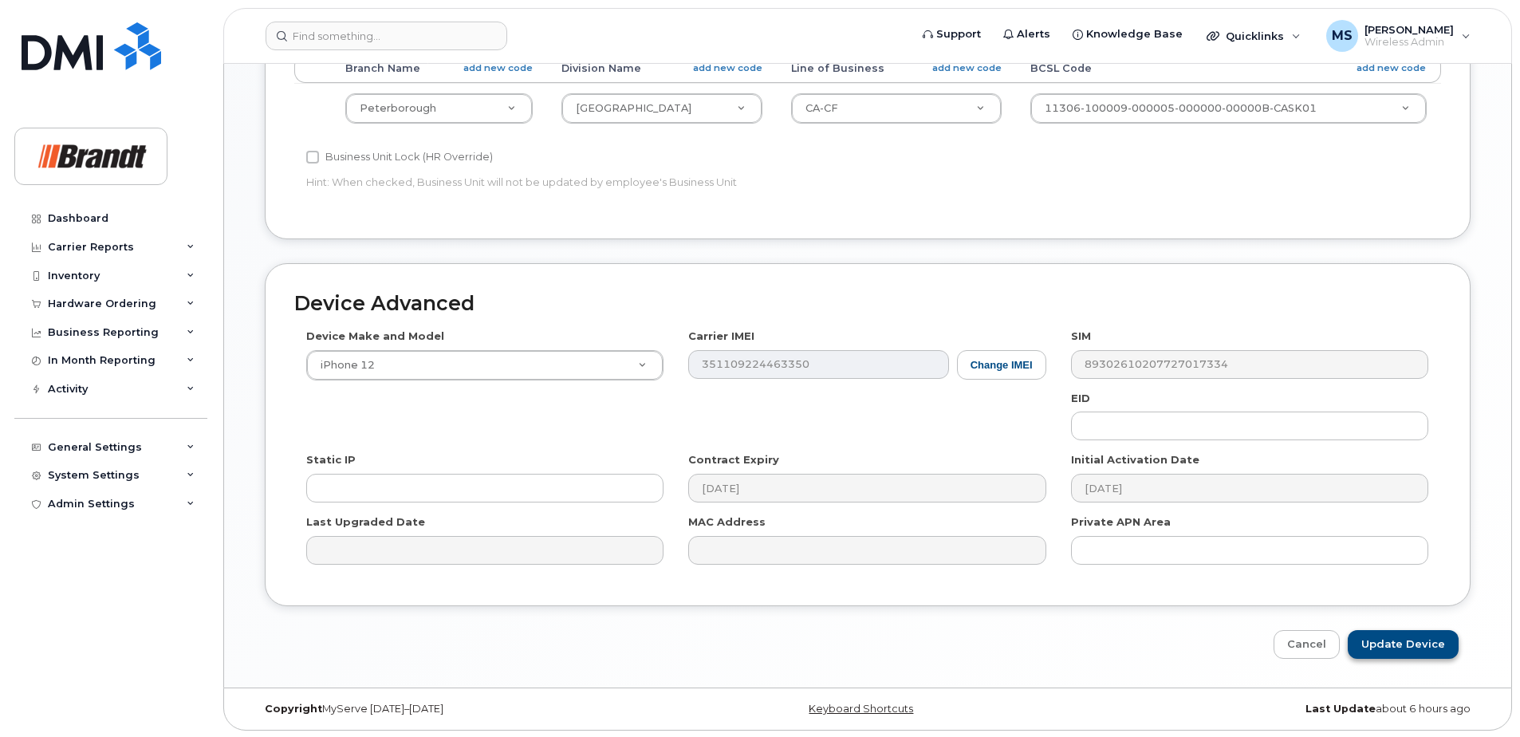
scroll to position [810, 0]
type input "Spare CSA Peterborough"
click at [1377, 644] on input "Update Device" at bounding box center [1403, 644] width 111 height 30
type input "Saving..."
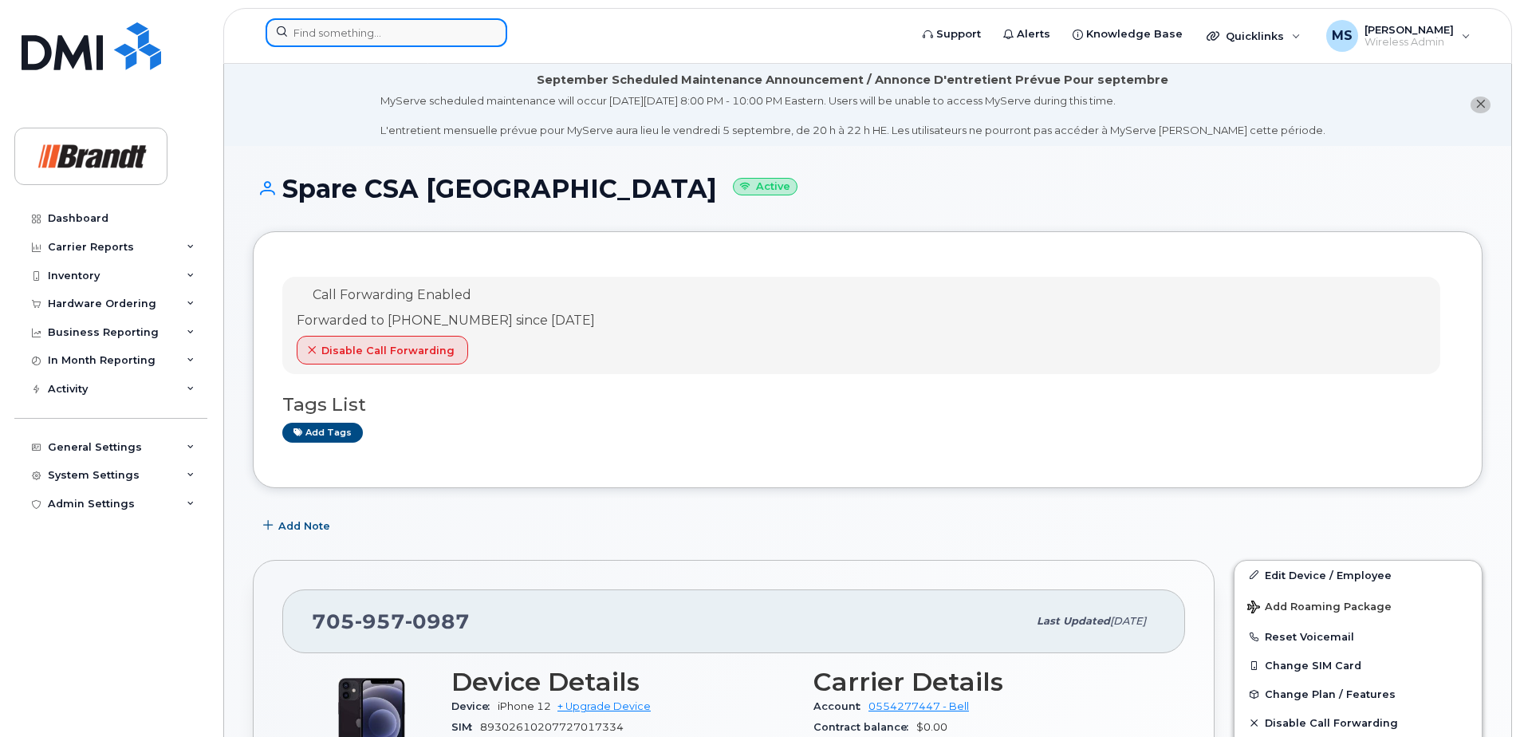
click at [396, 39] on input at bounding box center [387, 32] width 242 height 29
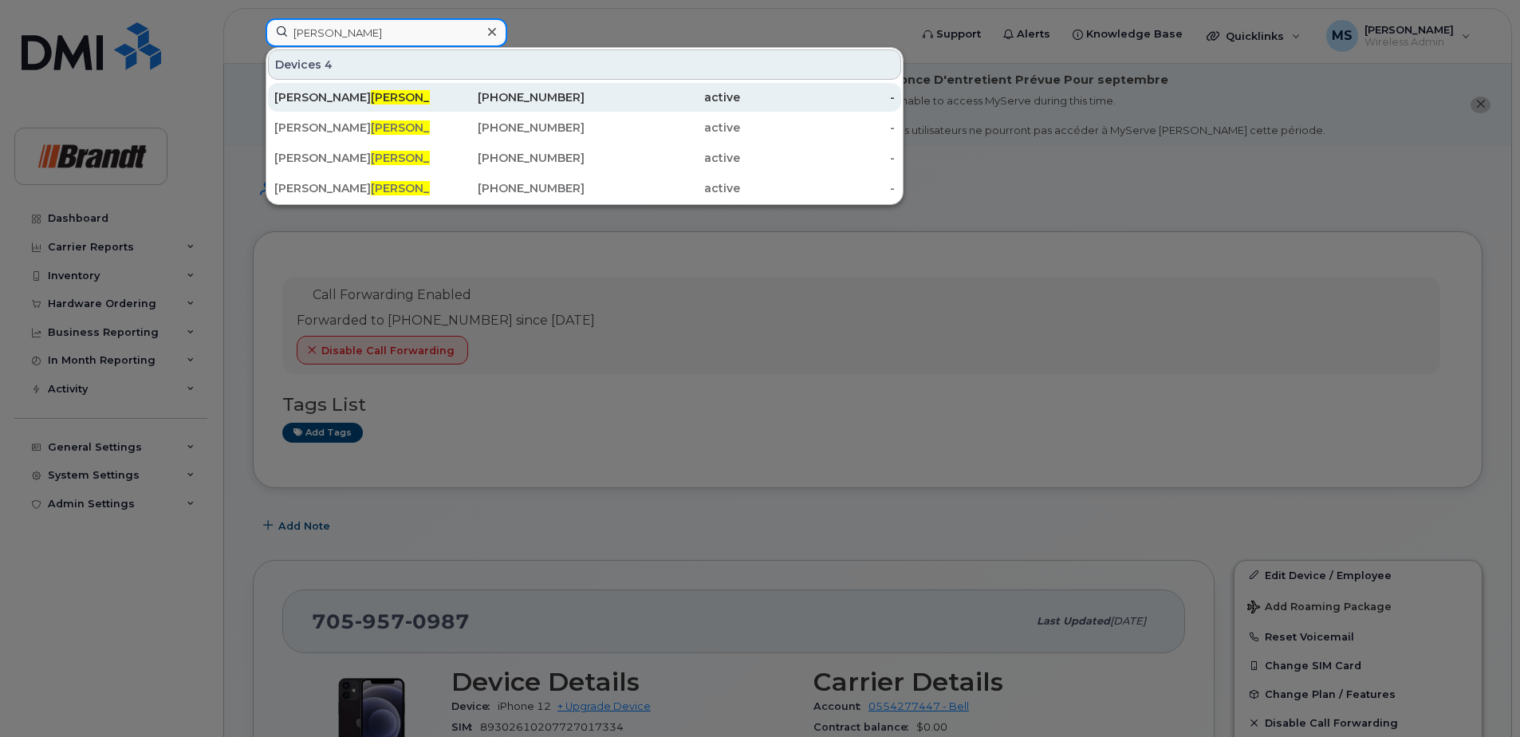
type input "[PERSON_NAME]"
click at [371, 101] on span "Carr" at bounding box center [419, 97] width 97 height 14
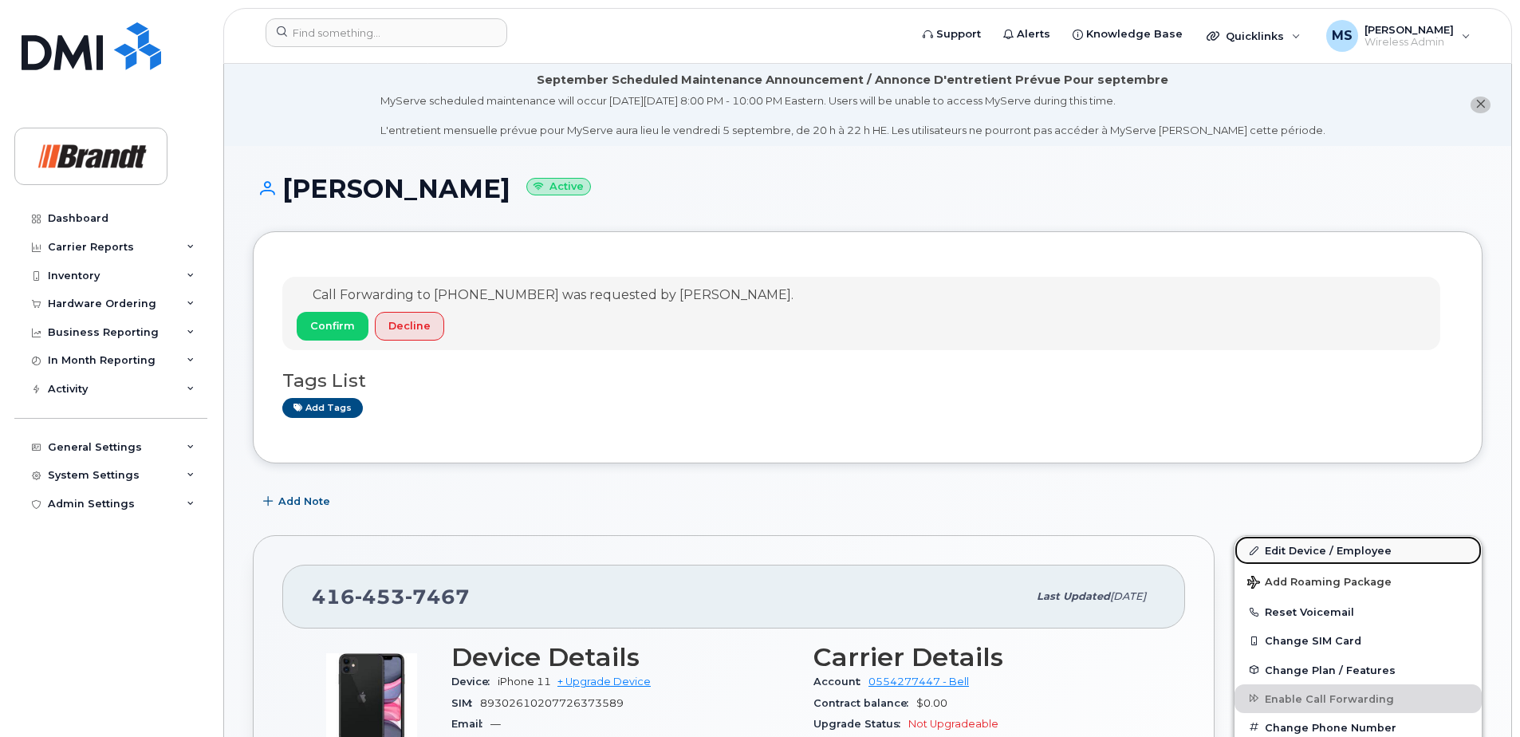
drag, startPoint x: 1322, startPoint y: 554, endPoint x: 1301, endPoint y: 554, distance: 20.8
click at [1322, 554] on link "Edit Device / Employee" at bounding box center [1358, 550] width 247 height 29
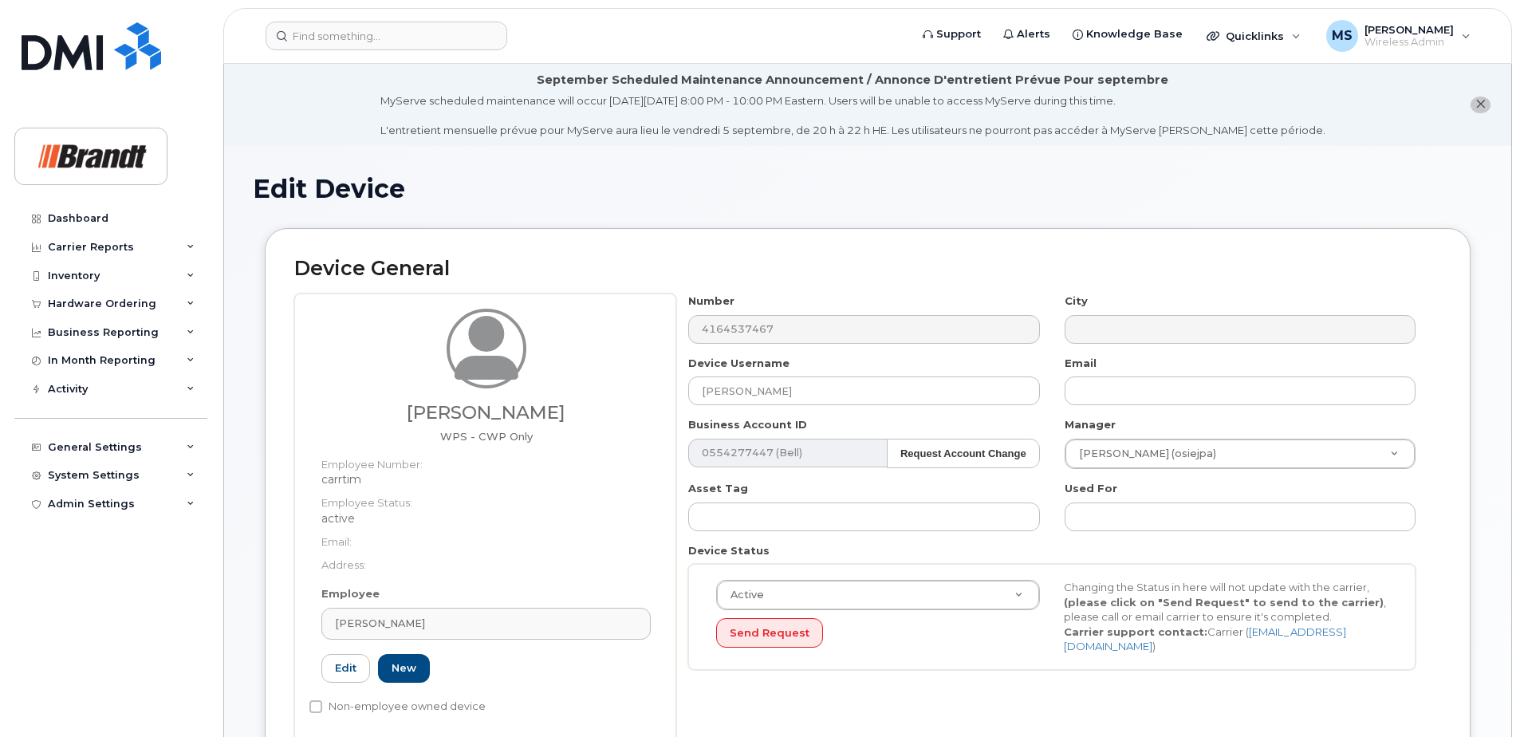
select select "34499235"
select select "34499245"
select select "35155013"
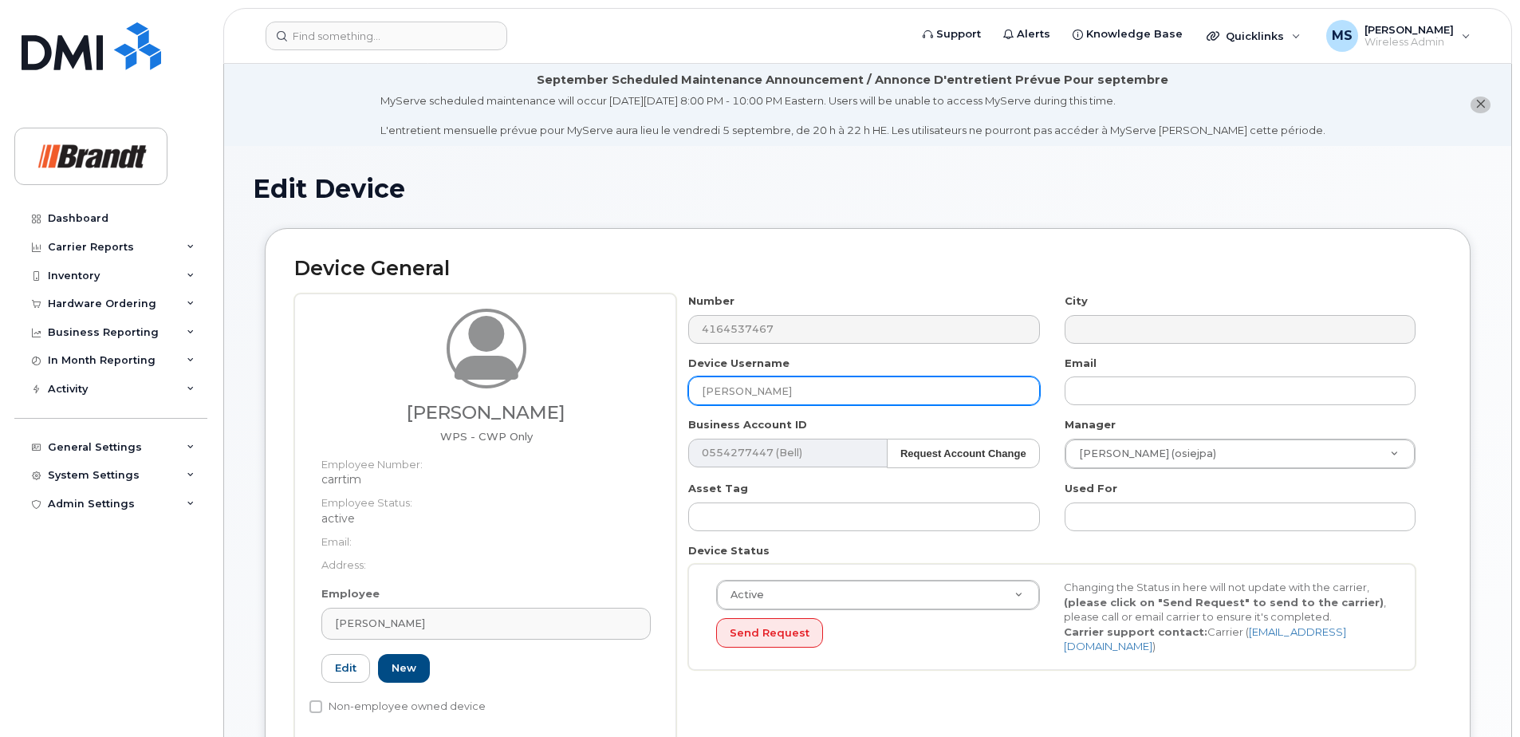
drag, startPoint x: 903, startPoint y: 394, endPoint x: 913, endPoint y: 392, distance: 10.5
click at [904, 394] on input "[PERSON_NAME]" at bounding box center [863, 390] width 351 height 29
drag, startPoint x: 753, startPoint y: 386, endPoint x: 544, endPoint y: 386, distance: 209.0
click at [545, 386] on div "Timothy Carr WPS - CWP Only Employee Number: carrtim Employee Status: active Em…" at bounding box center [867, 519] width 1147 height 450
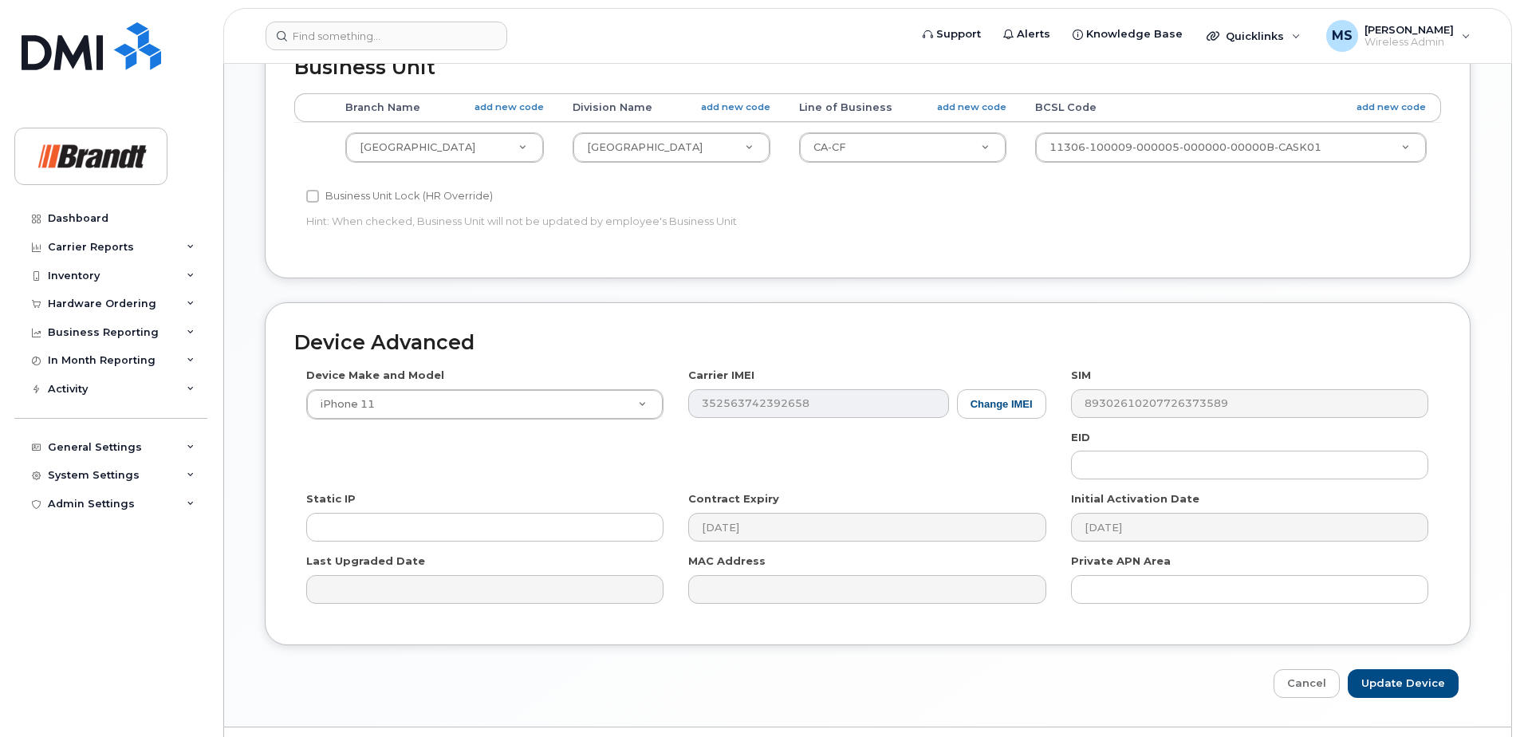
scroll to position [810, 0]
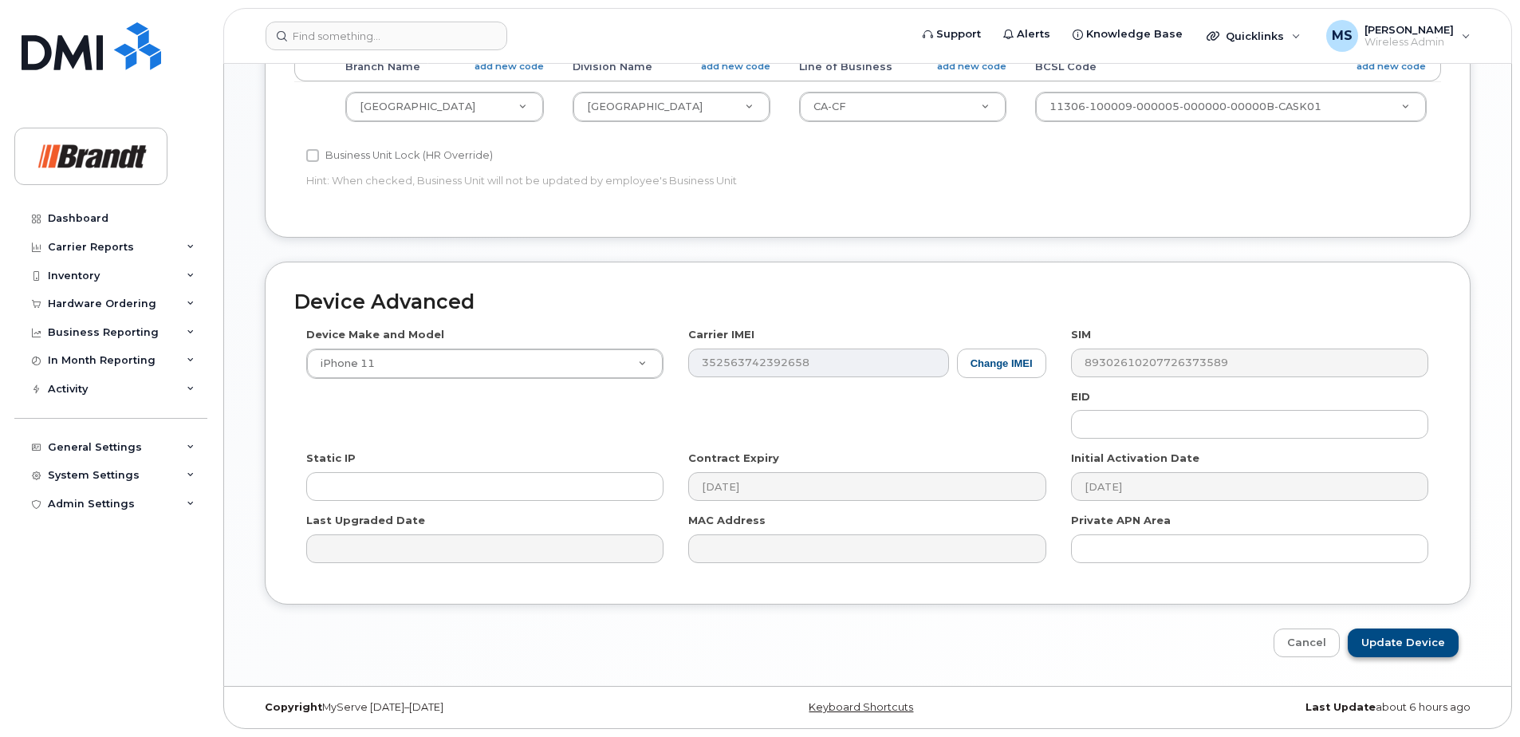
type input "Spare WPS-CWP Mississauga"
click at [1394, 644] on input "Update Device" at bounding box center [1403, 644] width 111 height 30
type input "Saving..."
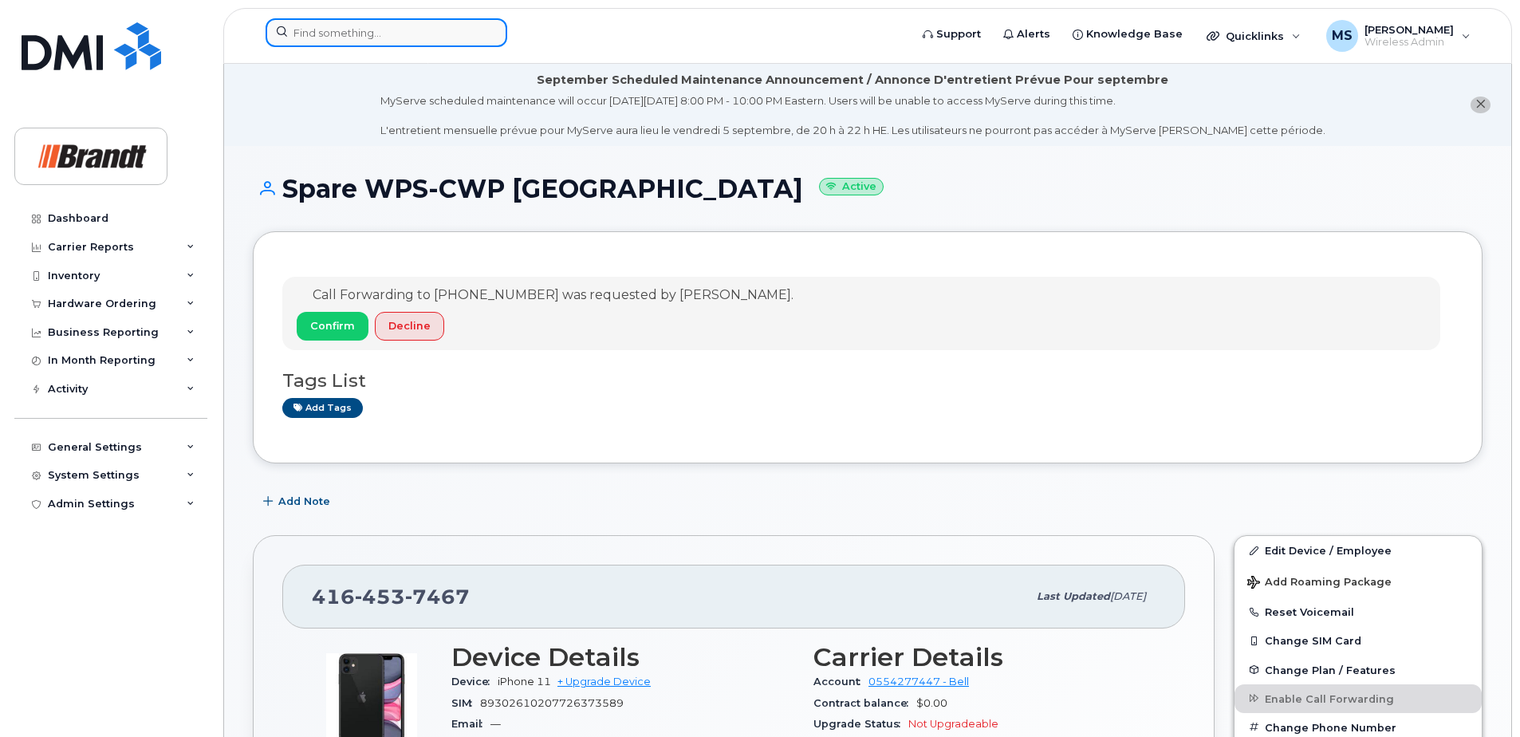
click at [329, 29] on input at bounding box center [387, 32] width 242 height 29
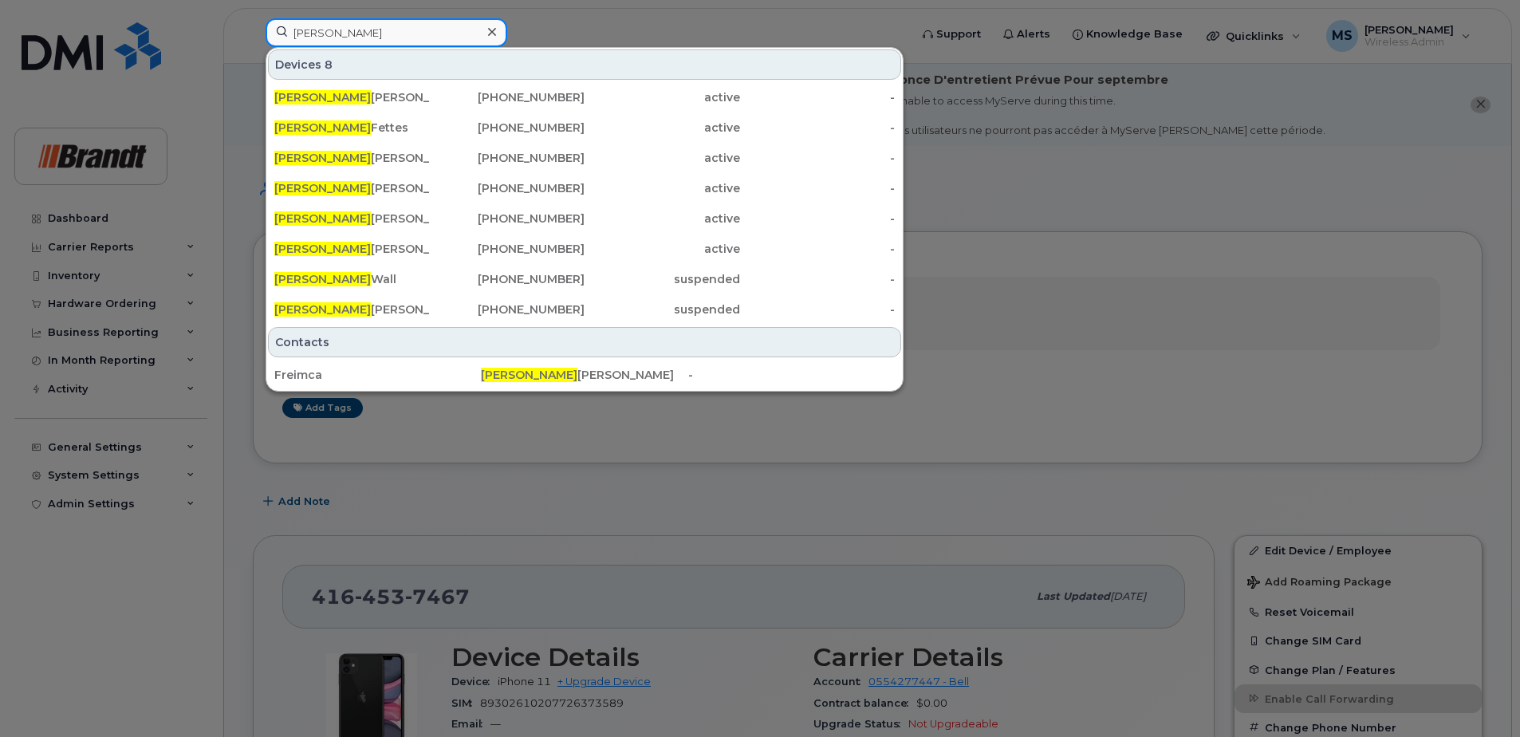
type input "carter wall"
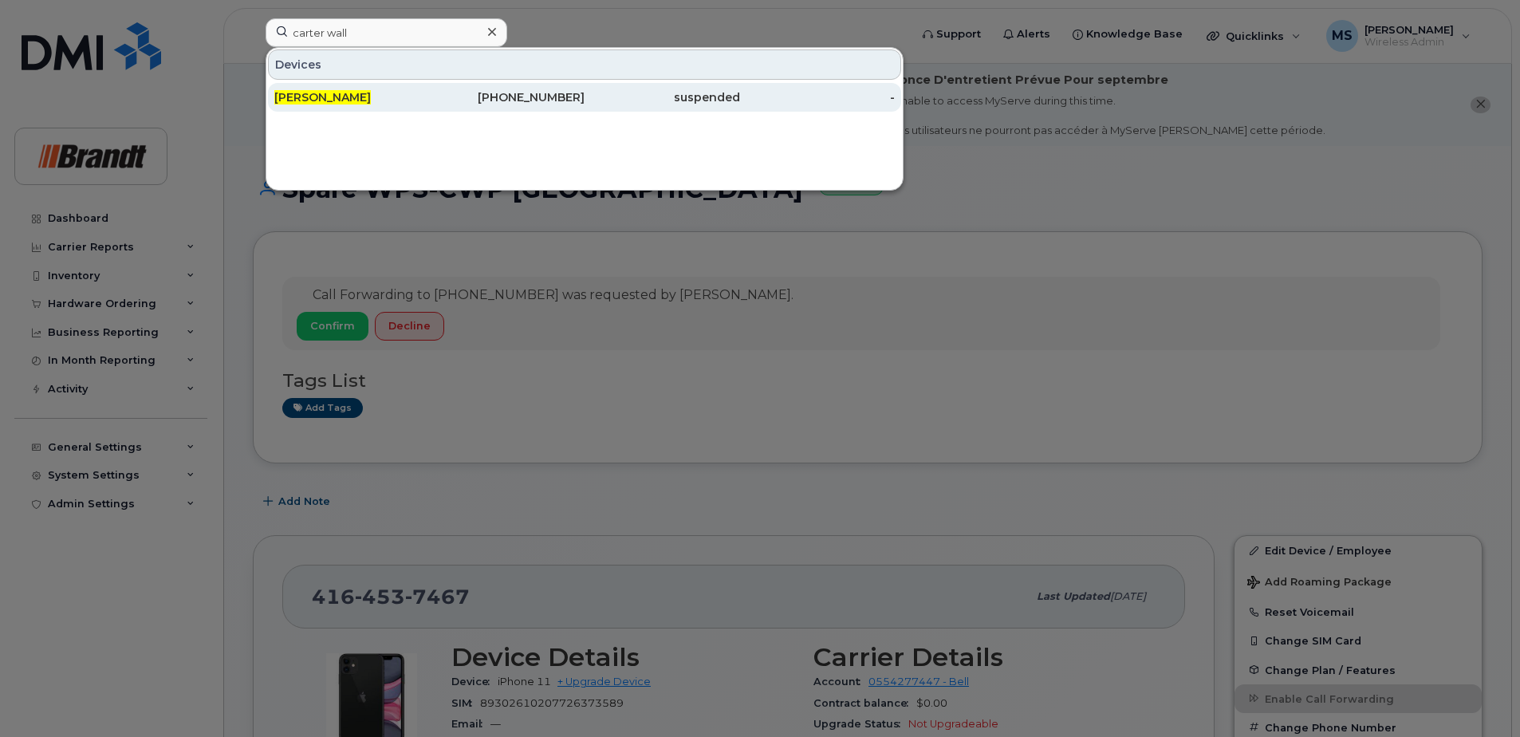
click at [356, 100] on div "[PERSON_NAME]" at bounding box center [352, 97] width 156 height 16
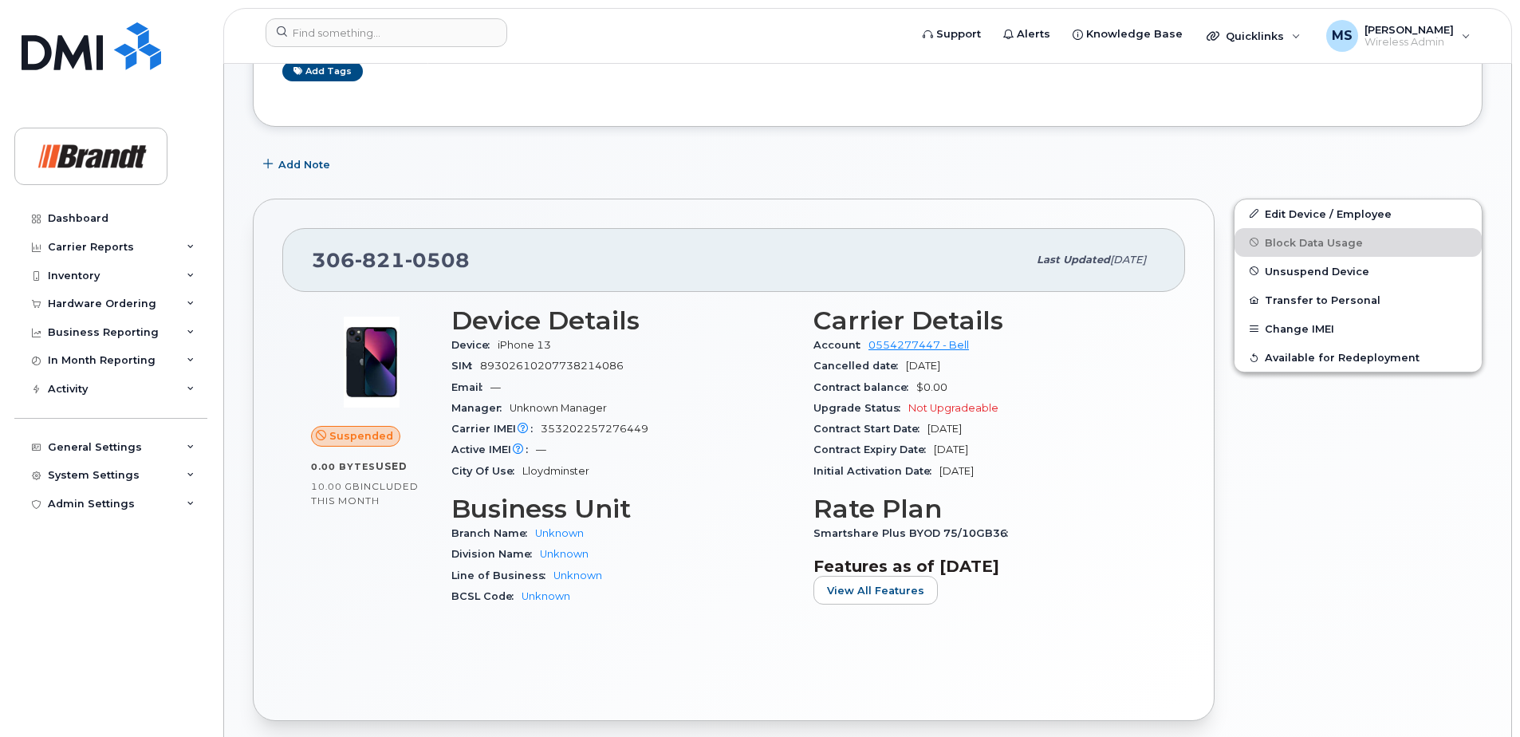
scroll to position [125, 0]
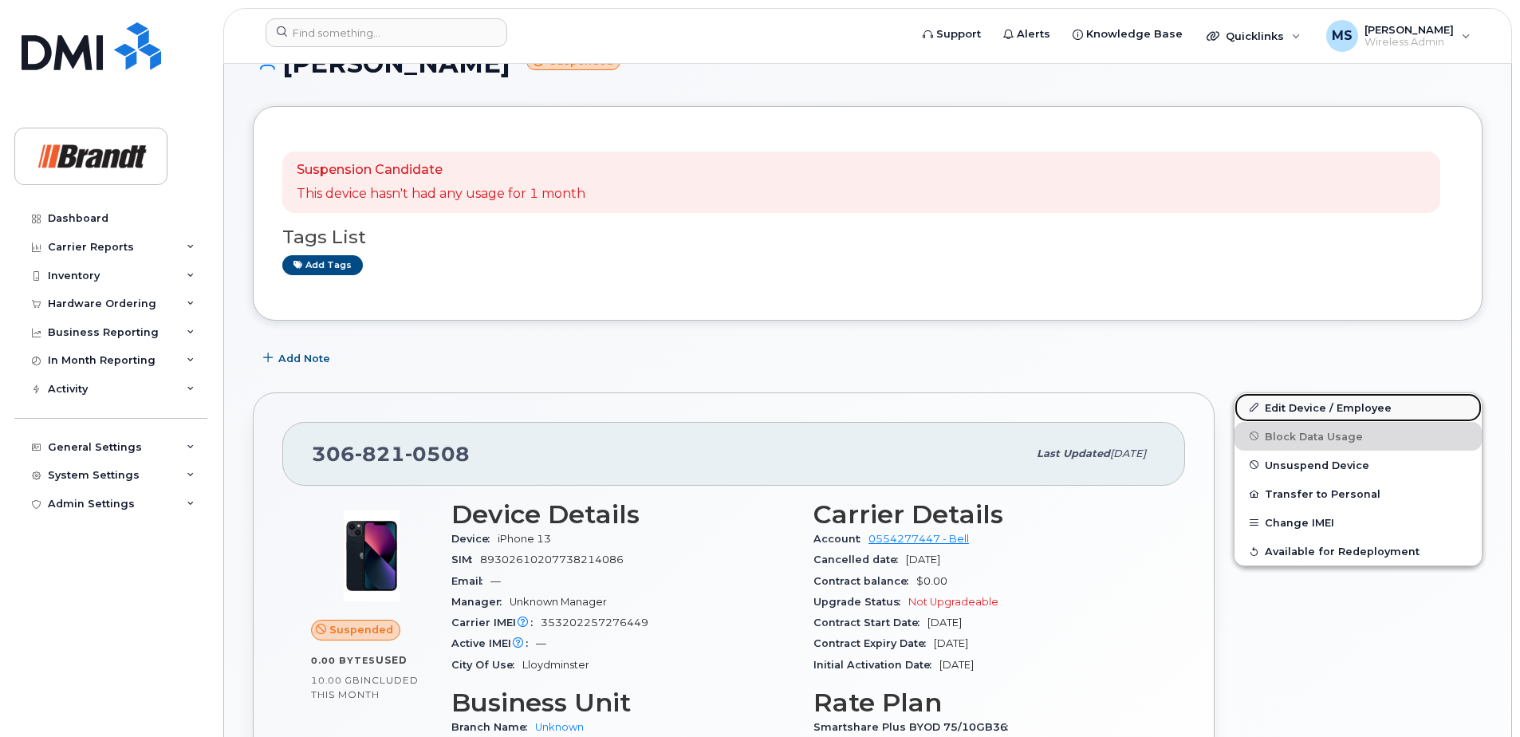
click at [1309, 401] on link "Edit Device / Employee" at bounding box center [1358, 407] width 247 height 29
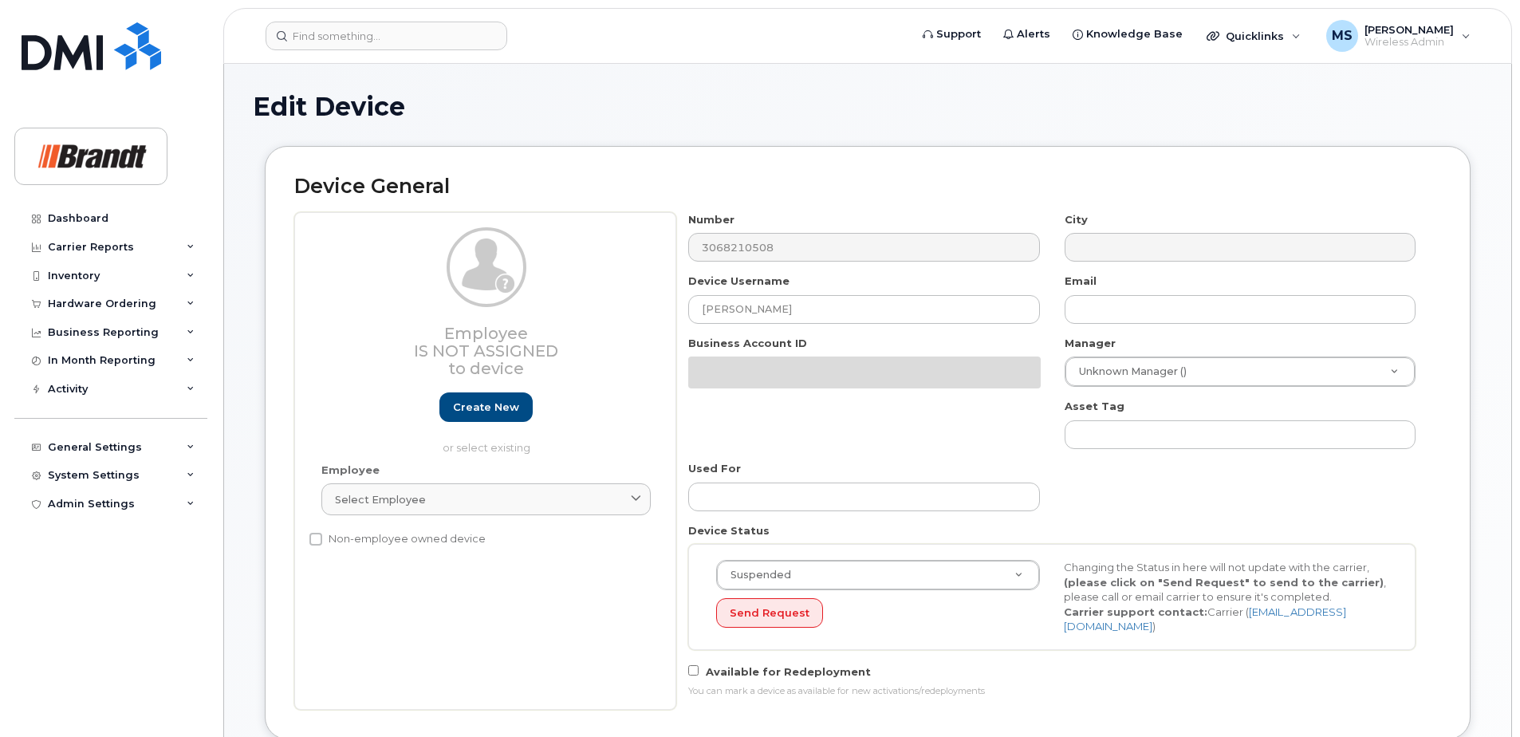
select select "33722384"
select select "34499151"
select select "35132258"
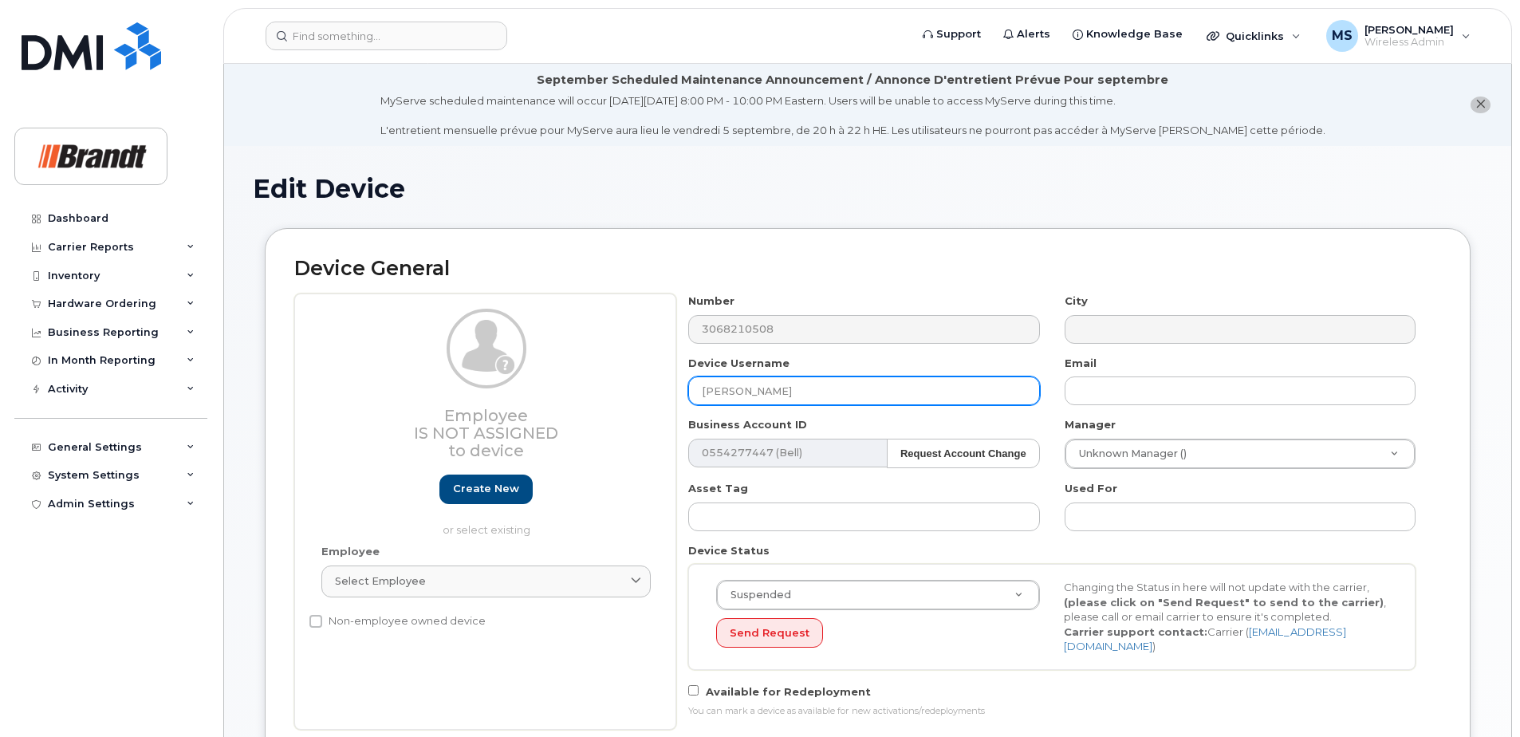
drag, startPoint x: 804, startPoint y: 390, endPoint x: 511, endPoint y: 390, distance: 292.7
click at [516, 389] on div "Employee Is not assigned to device Create new or select existing Employee Selec…" at bounding box center [867, 512] width 1147 height 436
type input "Spare Fieldman Lloydminster"
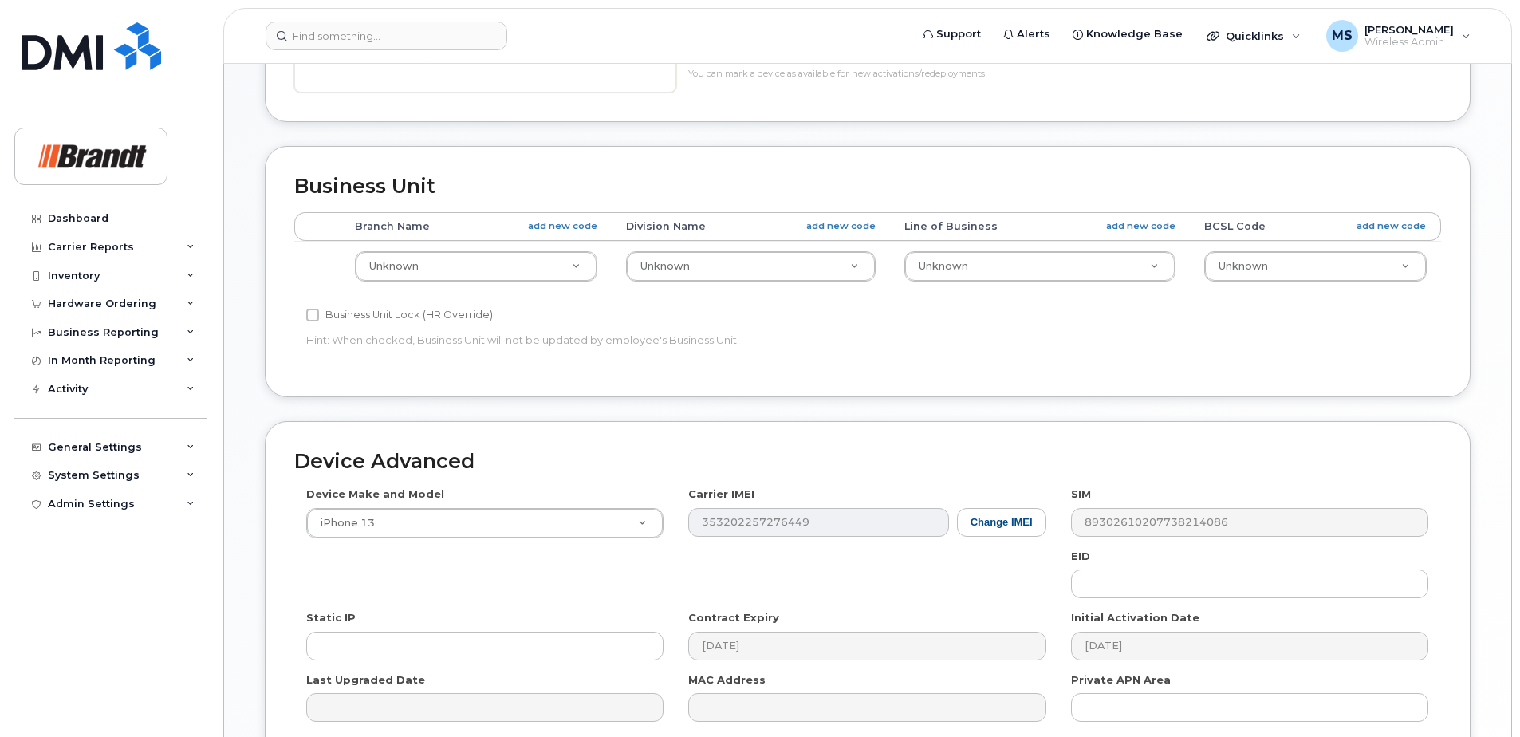
scroll to position [790, 0]
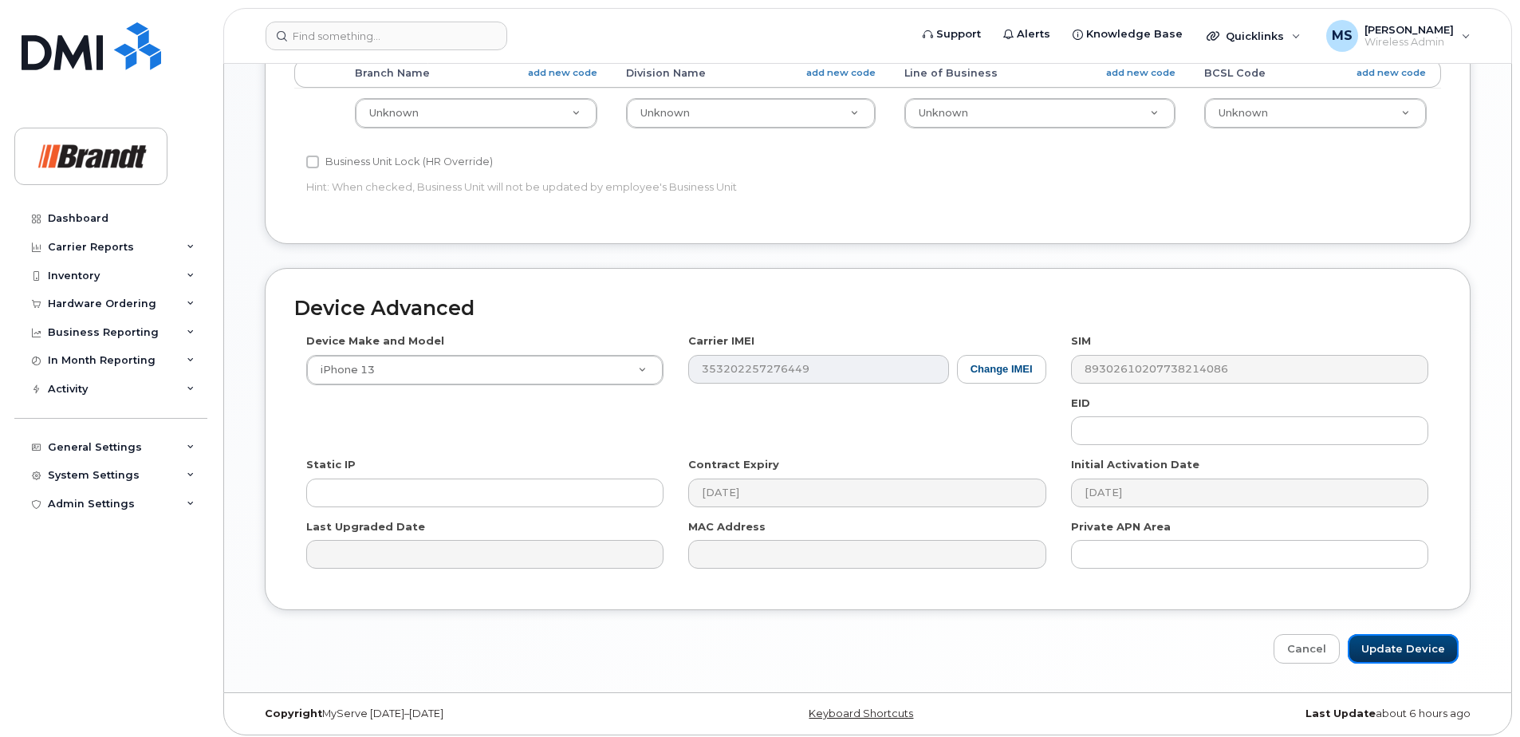
drag, startPoint x: 1433, startPoint y: 637, endPoint x: 1171, endPoint y: 651, distance: 262.8
click at [1433, 637] on input "Update Device" at bounding box center [1403, 649] width 111 height 30
type input "Saving..."
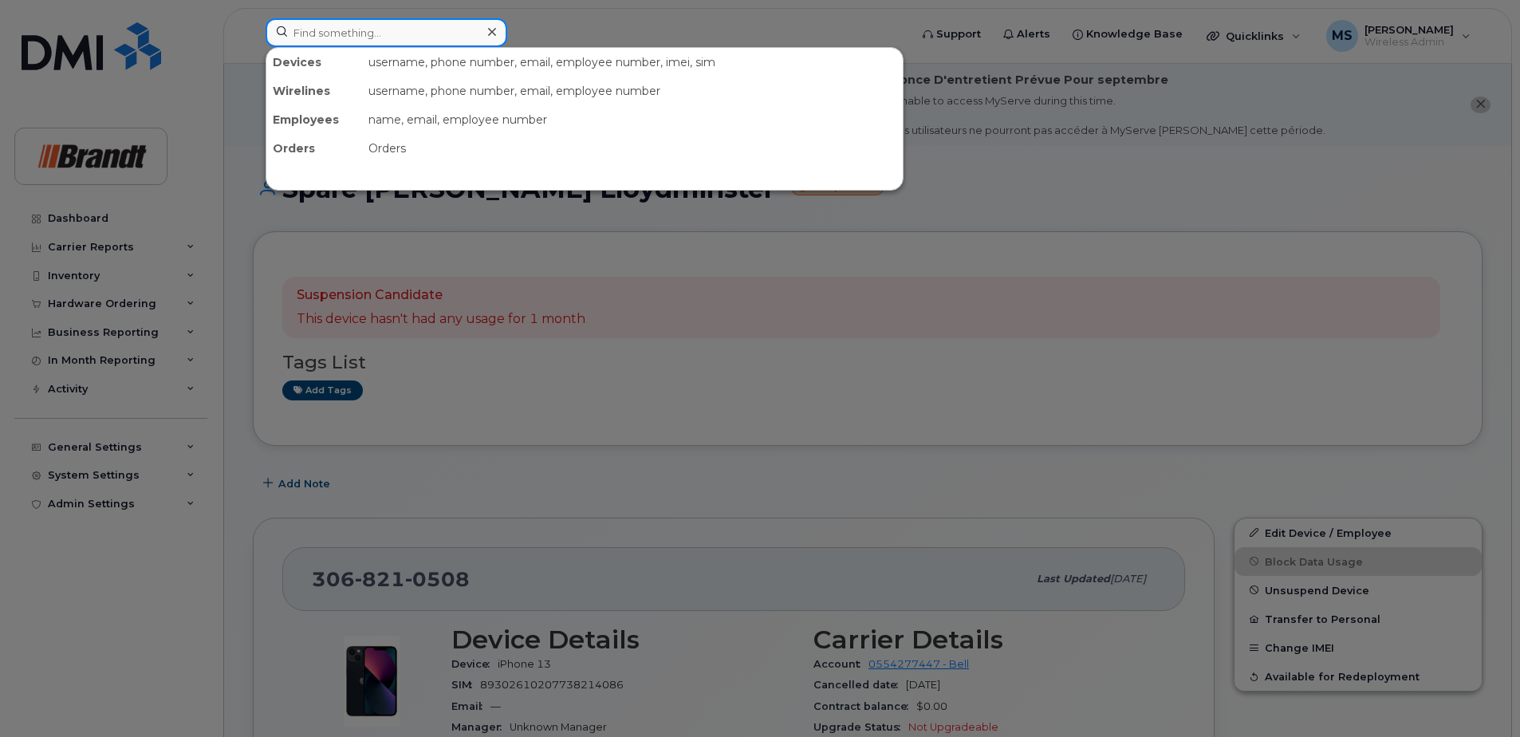
click at [432, 38] on input at bounding box center [387, 32] width 242 height 29
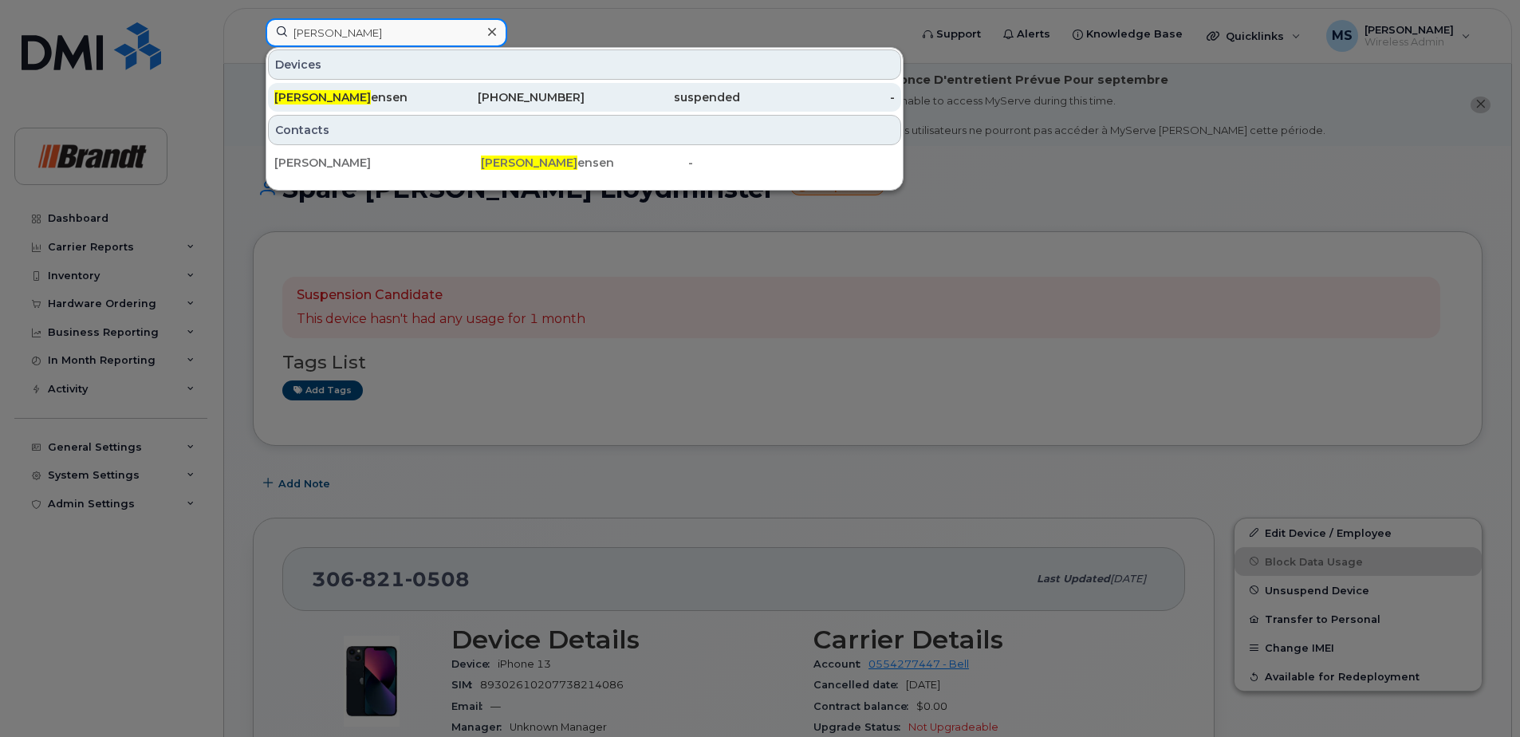
type input "[PERSON_NAME]"
click at [621, 99] on div "suspended" at bounding box center [663, 97] width 156 height 16
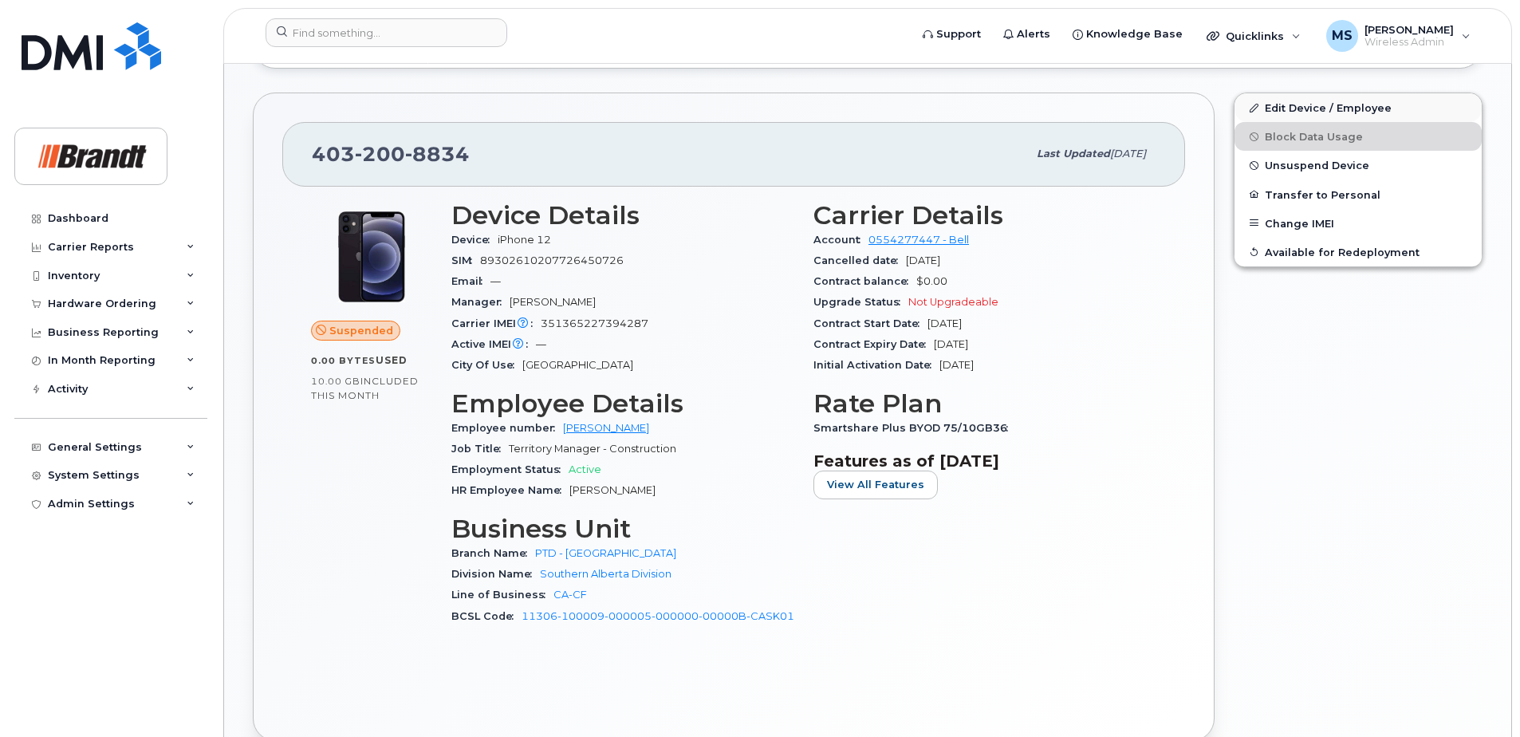
scroll to position [638, 0]
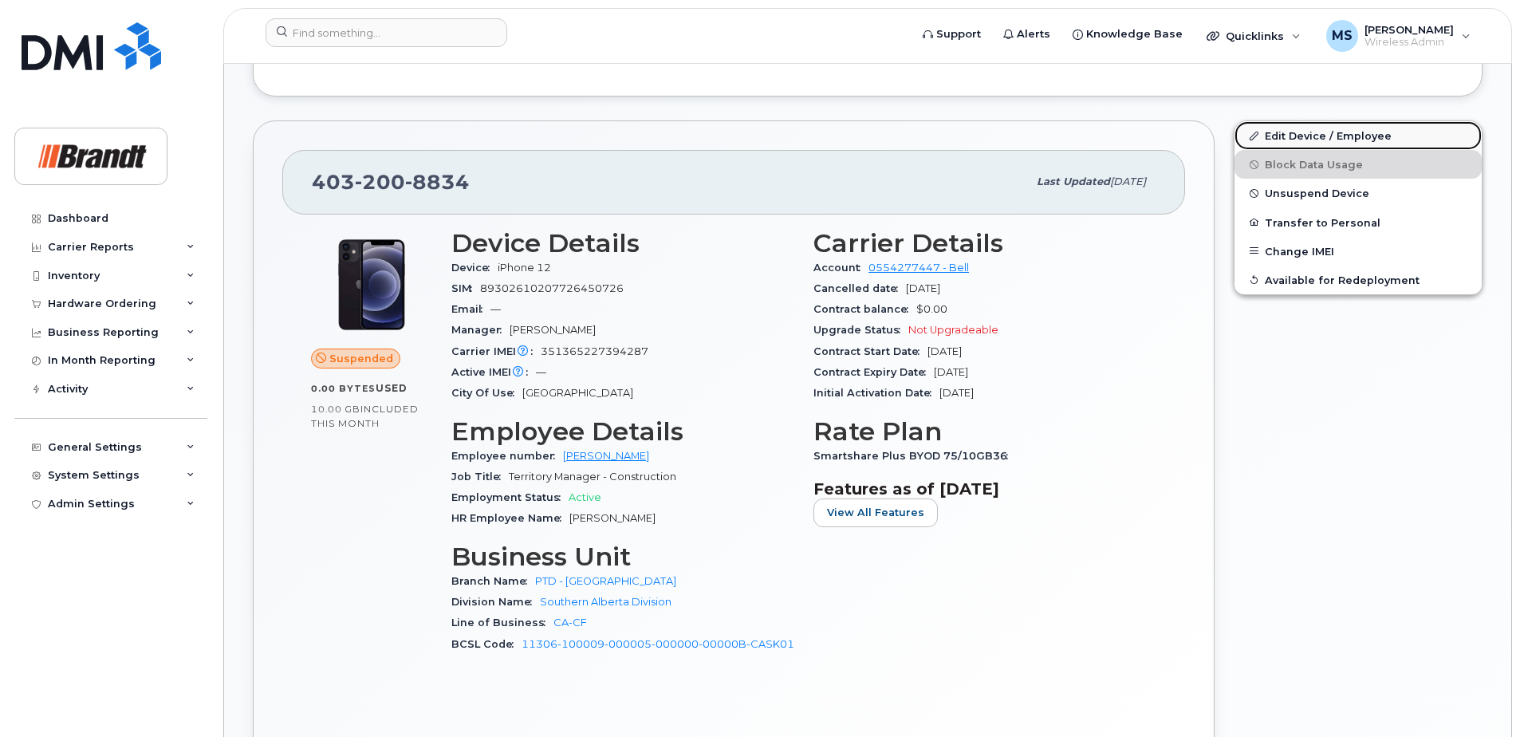
click at [1328, 135] on link "Edit Device / Employee" at bounding box center [1358, 135] width 247 height 29
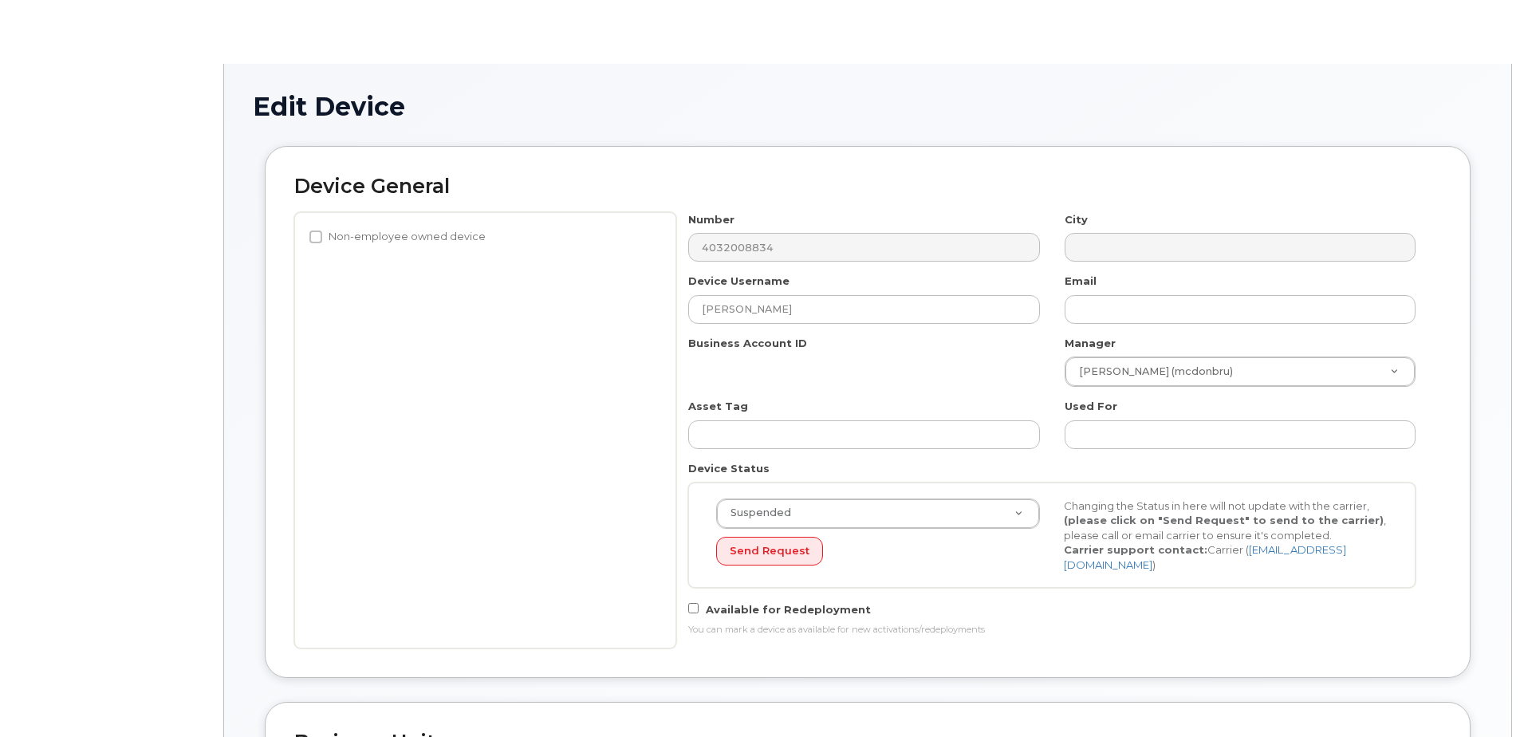
select select "34499226"
select select "34499245"
select select "35155013"
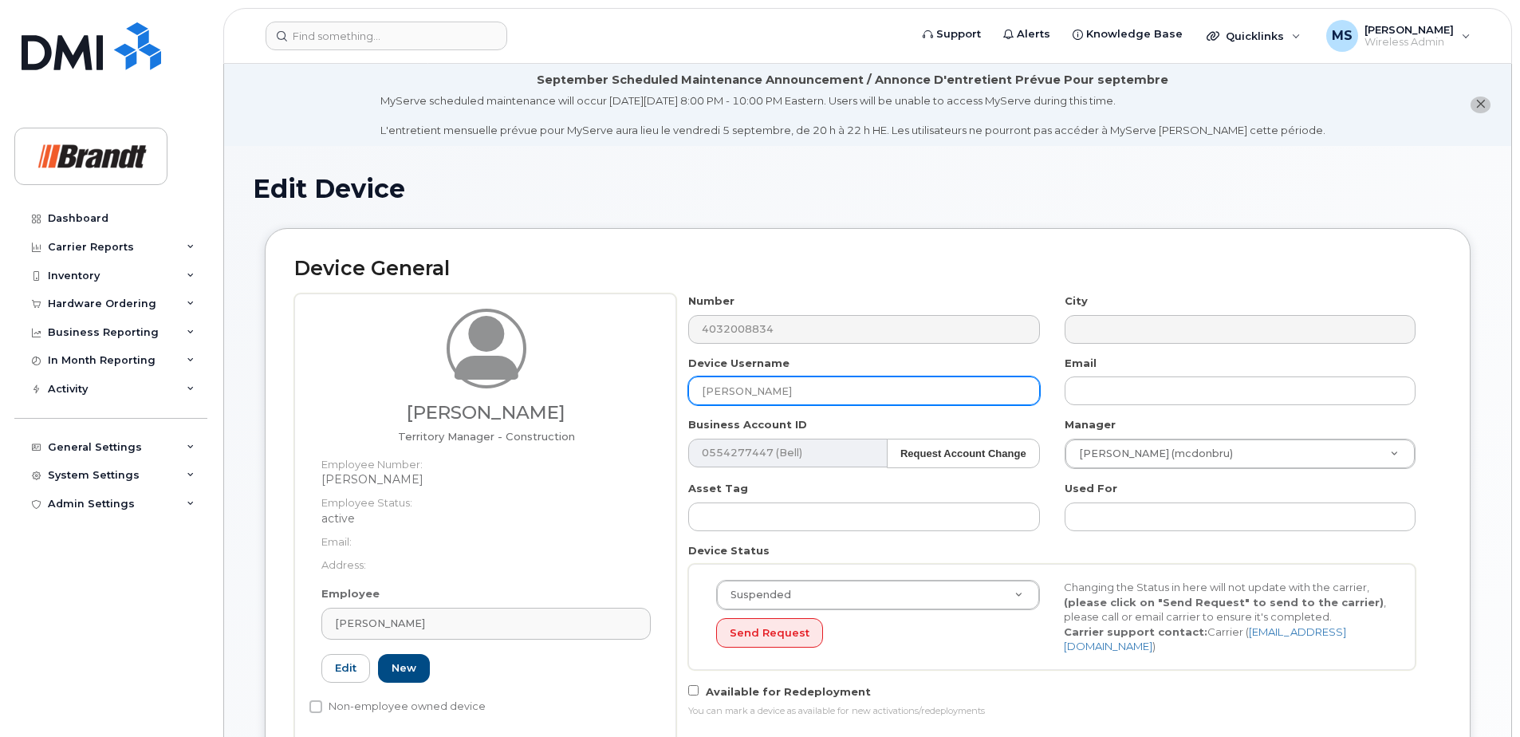
click at [784, 384] on input "[PERSON_NAME]" at bounding box center [863, 390] width 351 height 29
drag, startPoint x: 790, startPoint y: 384, endPoint x: 355, endPoint y: 388, distance: 434.7
click at [405, 388] on div "Justin Jensen Territory Manager - Construction Employee Number: jensjus Employe…" at bounding box center [867, 519] width 1147 height 450
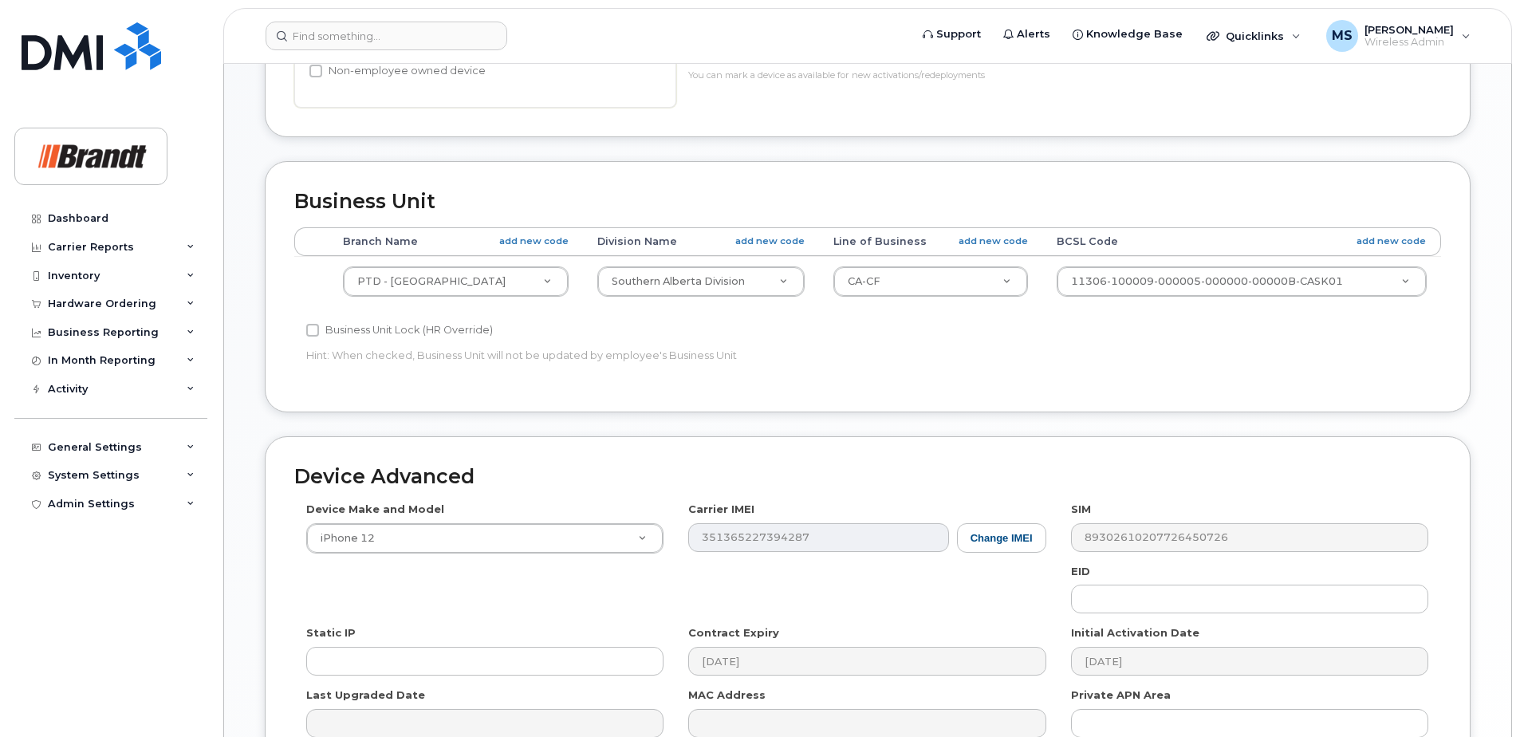
scroll to position [810, 0]
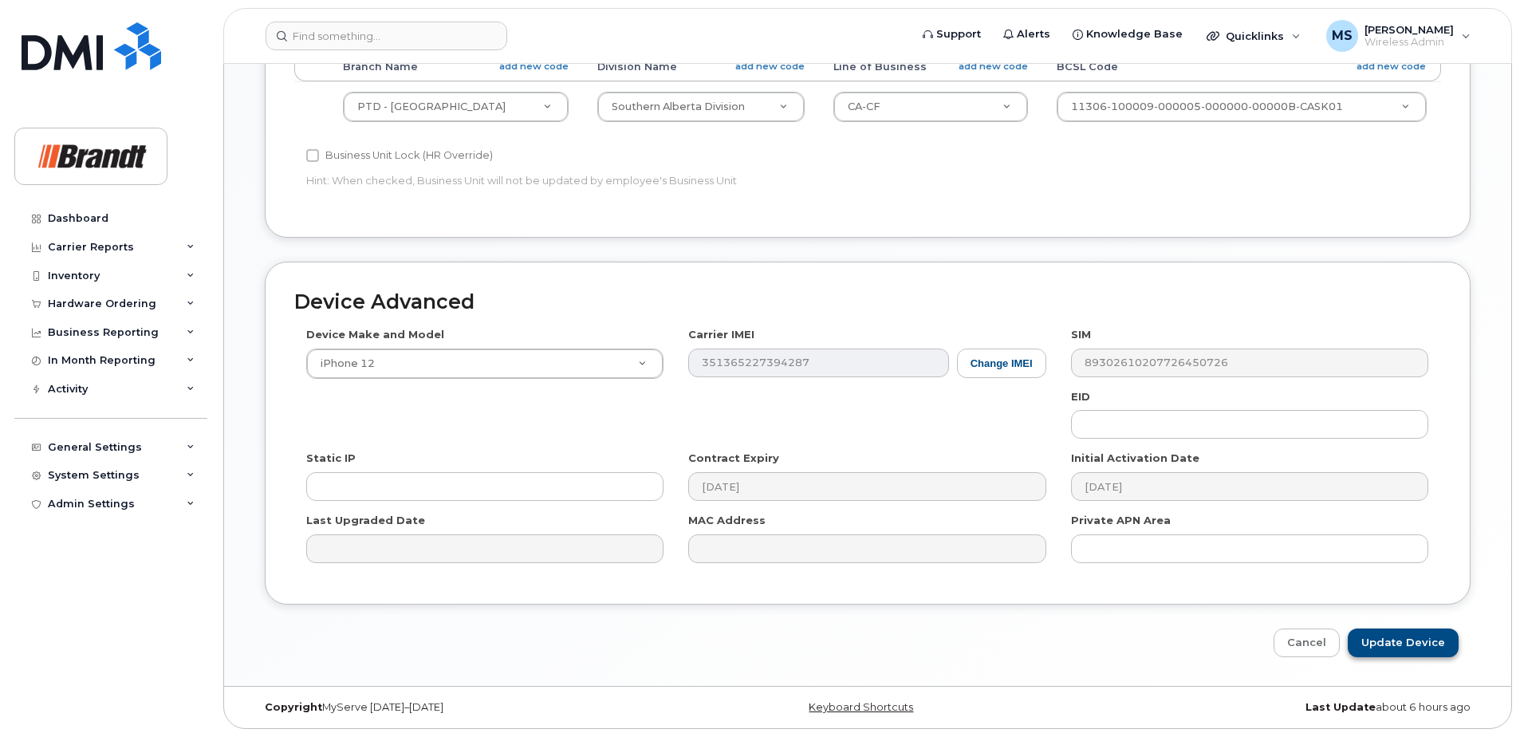
type input "Spare TM Calgary"
click at [1421, 649] on input "Update Device" at bounding box center [1403, 644] width 111 height 30
type input "Saving..."
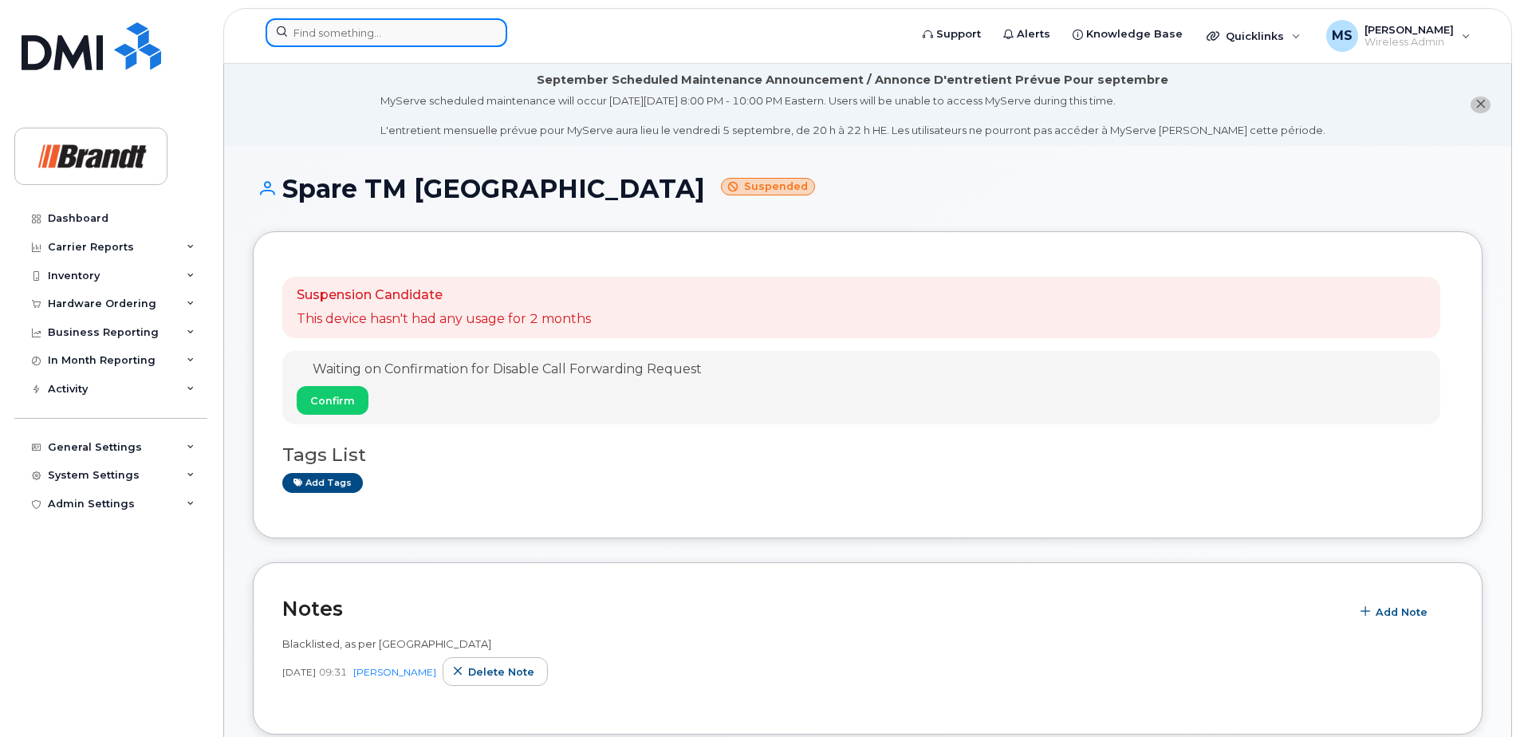
click at [391, 29] on input at bounding box center [387, 32] width 242 height 29
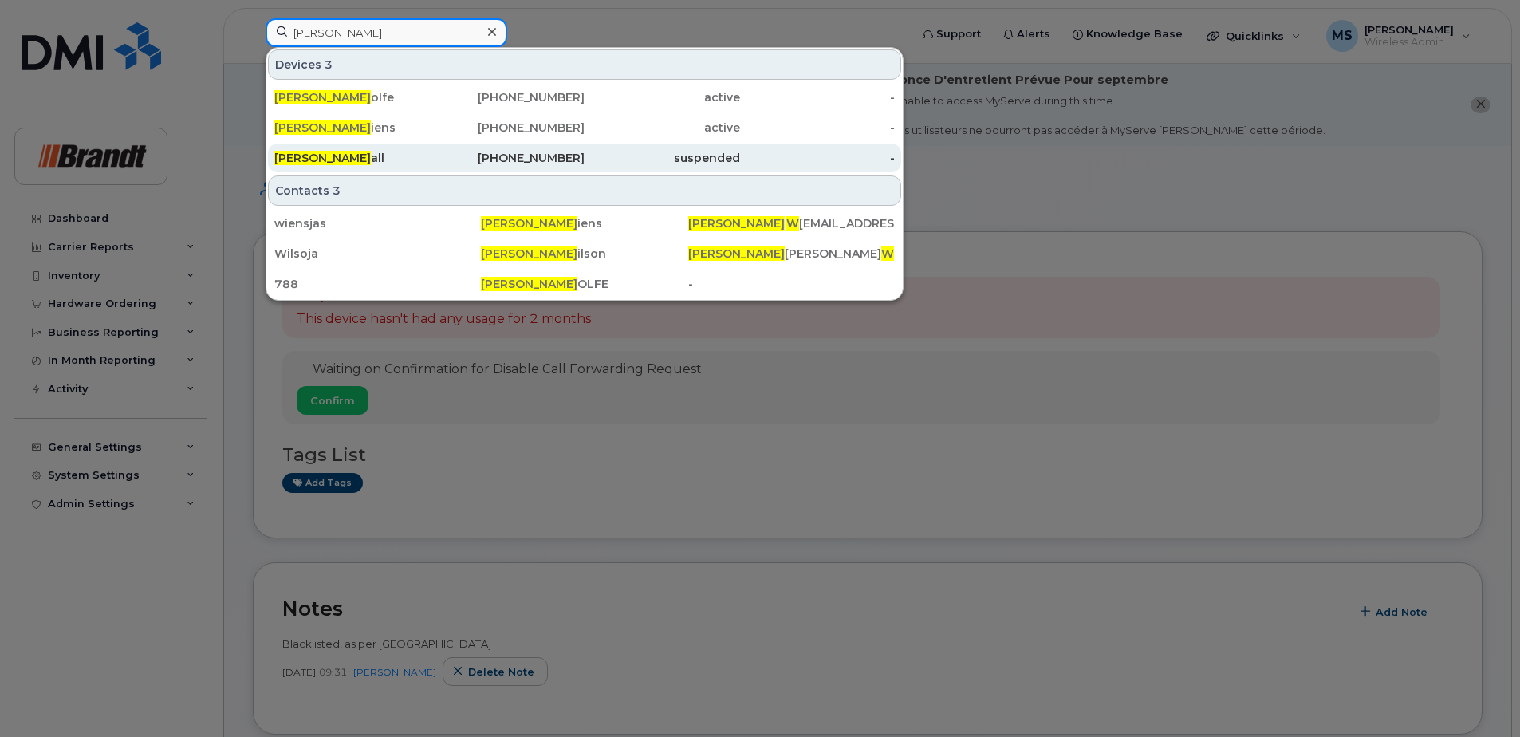
type input "jason w"
click at [315, 152] on span "Jason W" at bounding box center [322, 158] width 97 height 14
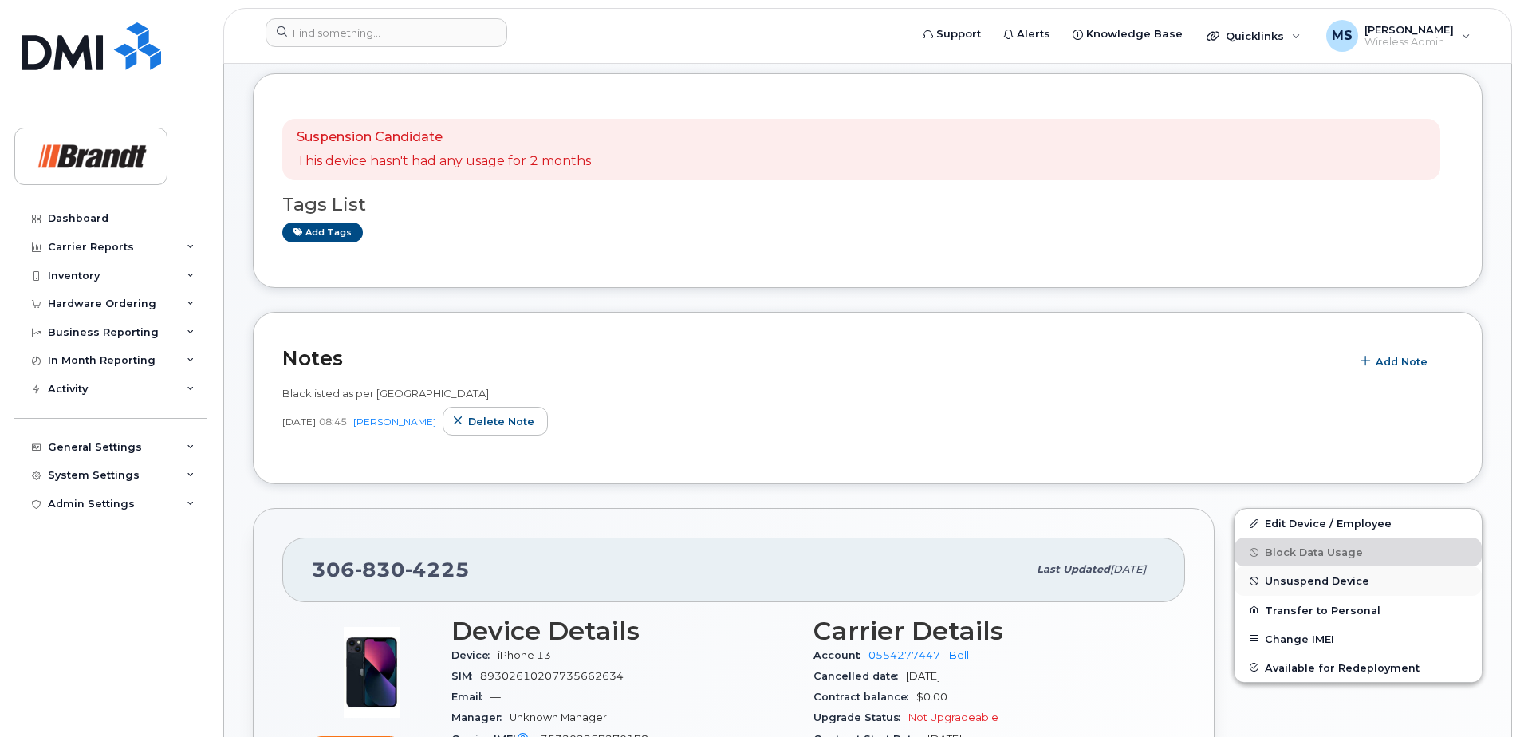
scroll to position [160, 0]
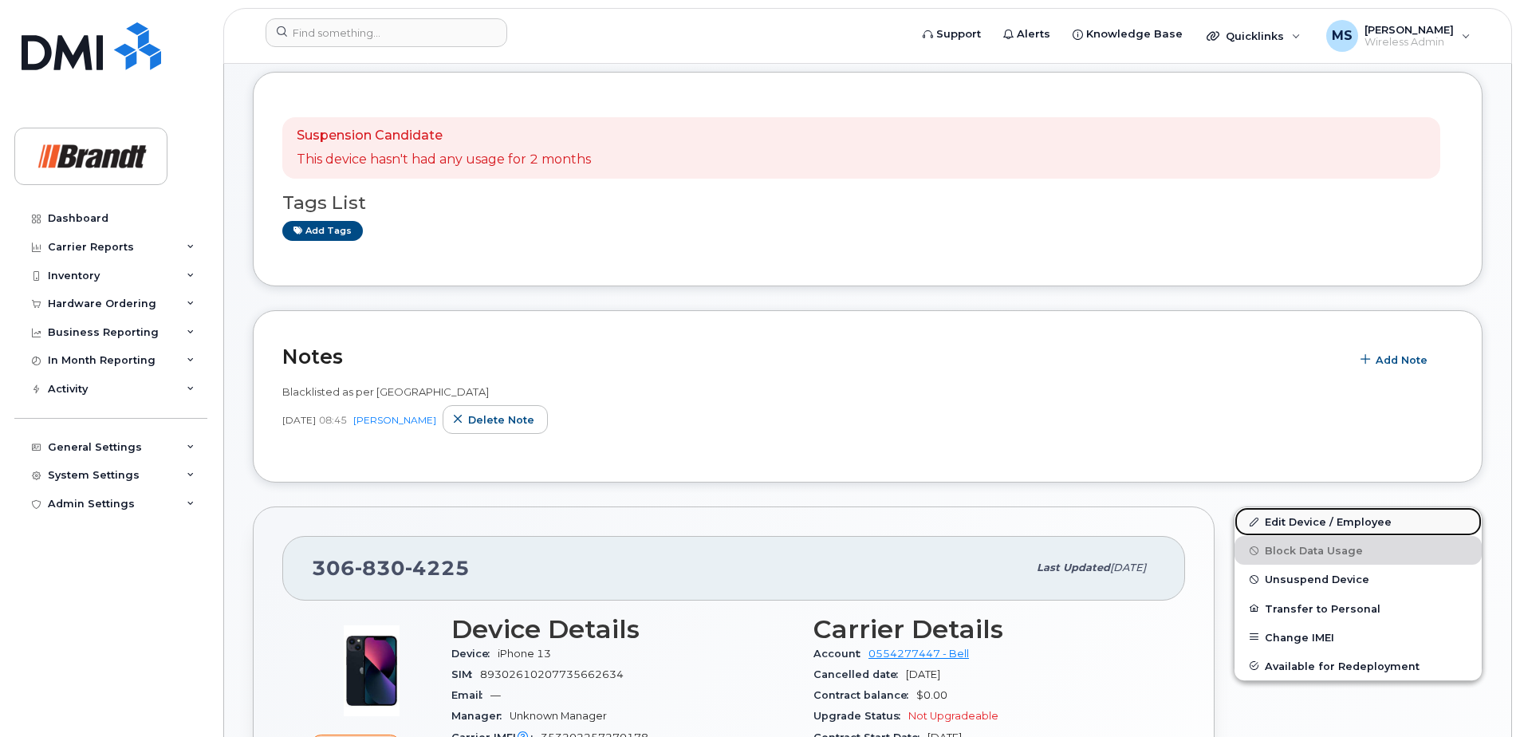
click at [1312, 515] on link "Edit Device / Employee" at bounding box center [1358, 521] width 247 height 29
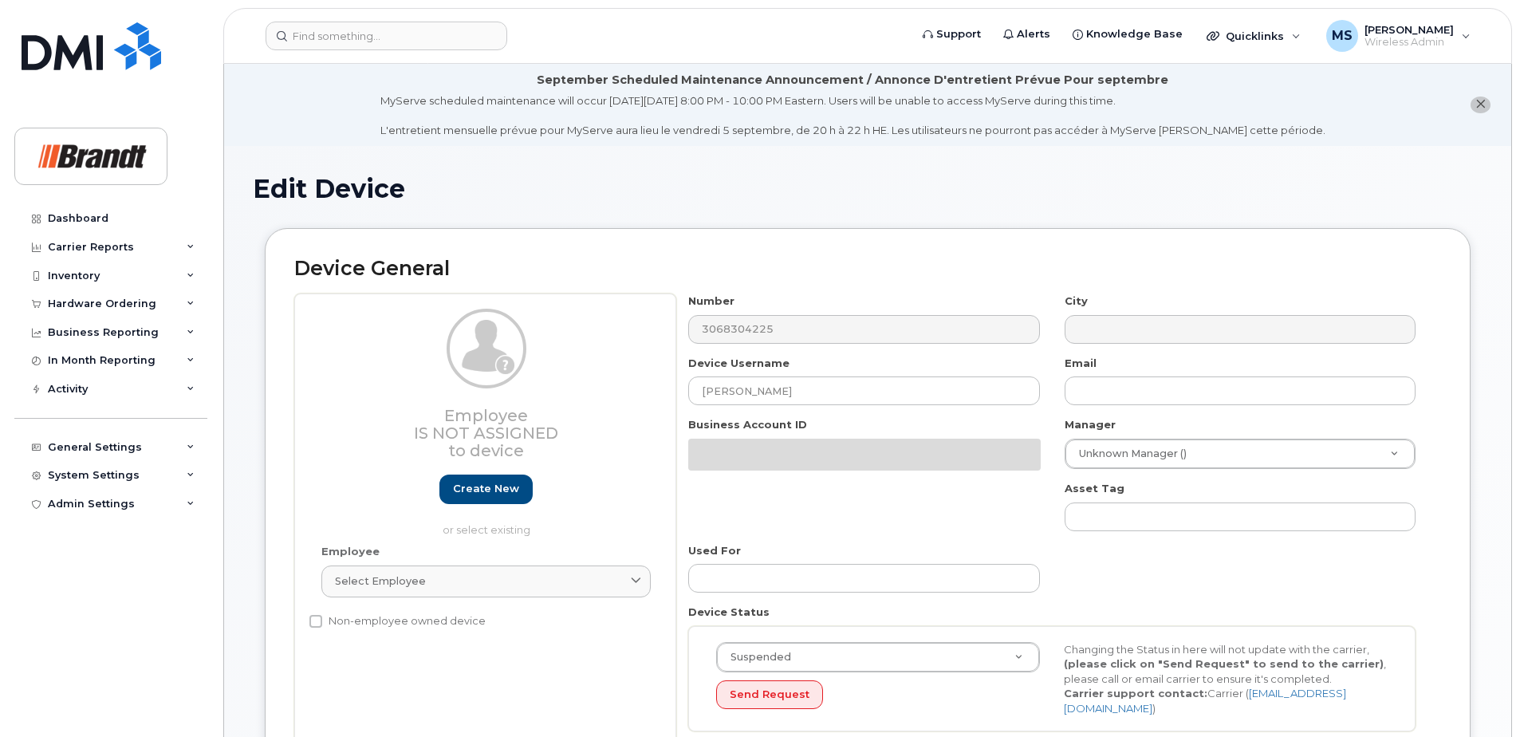
select select "33722384"
select select "34499151"
select select "35132258"
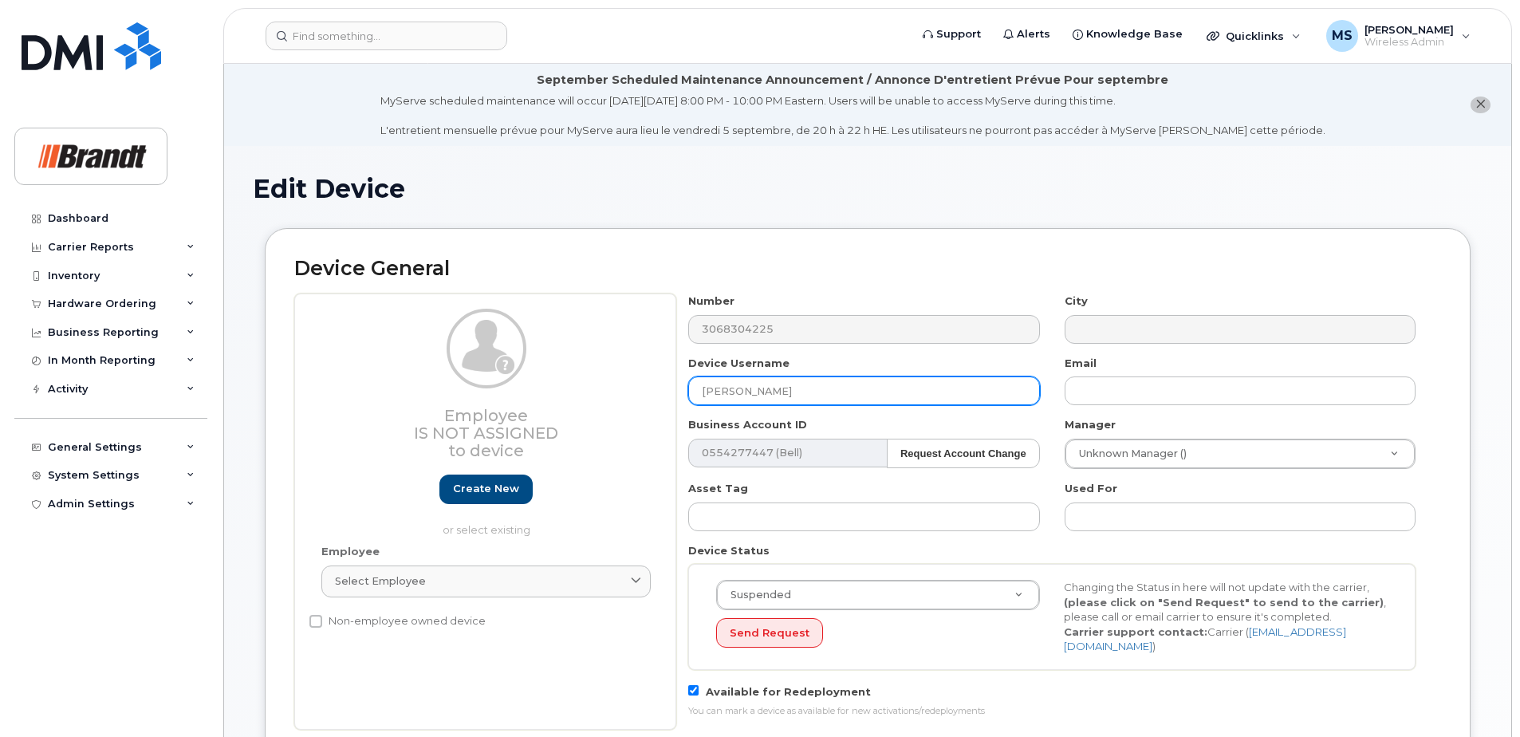
click at [767, 396] on input "[PERSON_NAME]" at bounding box center [863, 390] width 351 height 29
drag, startPoint x: 823, startPoint y: 384, endPoint x: 465, endPoint y: 394, distance: 358.3
click at [467, 394] on div "Employee Is not assigned to device Create new or select existing Employee Selec…" at bounding box center [867, 512] width 1147 height 436
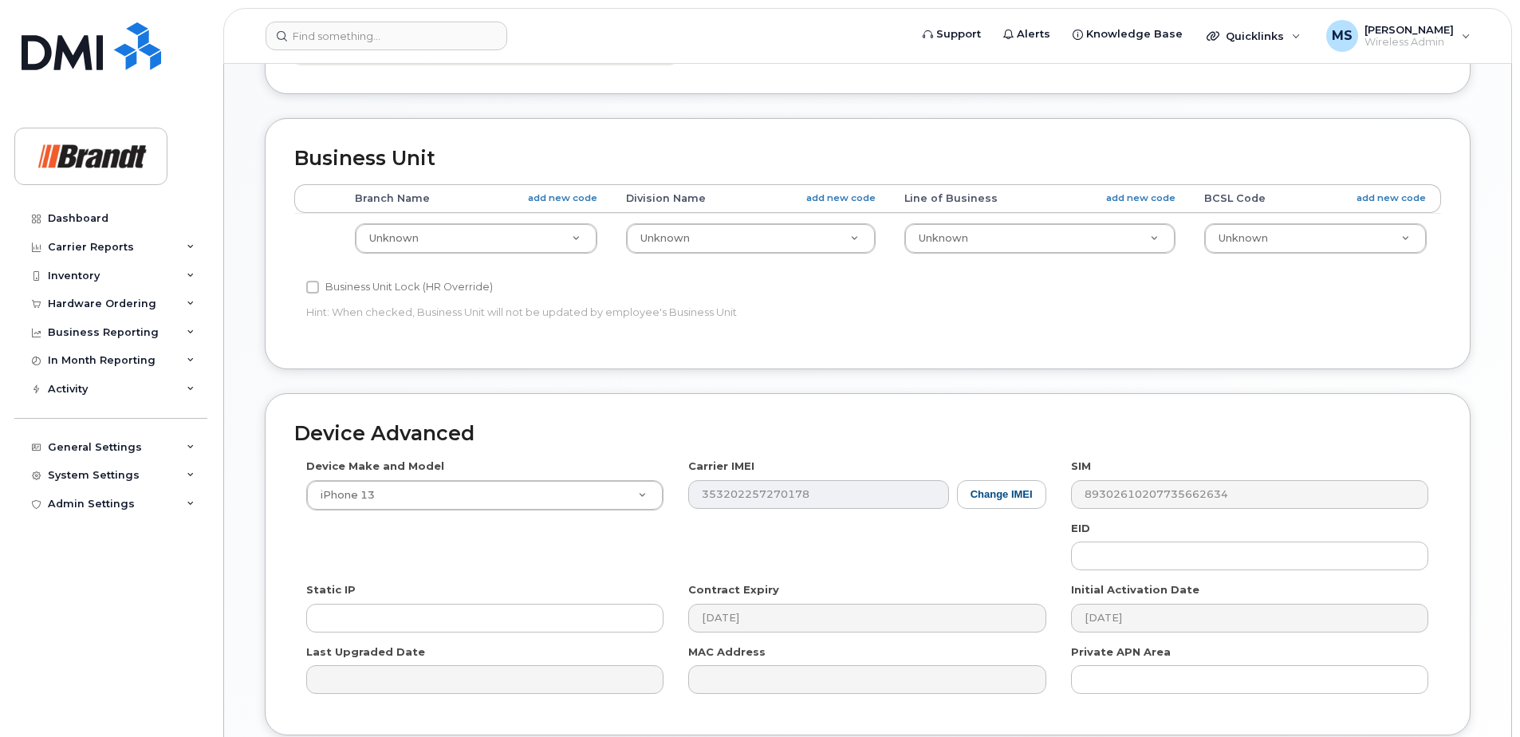
scroll to position [790, 0]
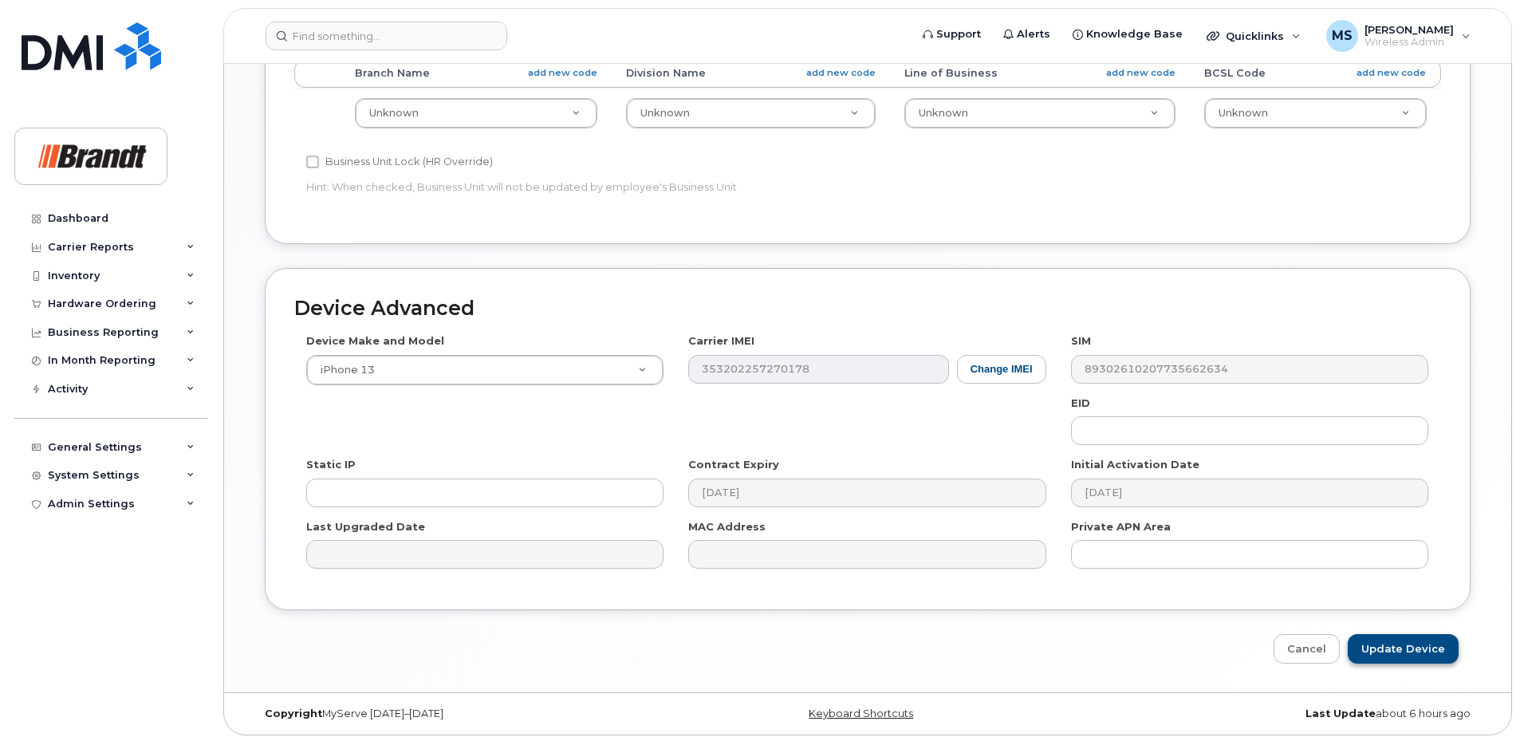
type input "Spare Service Manager Lloysminster"
click at [1409, 648] on input "Update Device" at bounding box center [1403, 649] width 111 height 30
type input "Saving..."
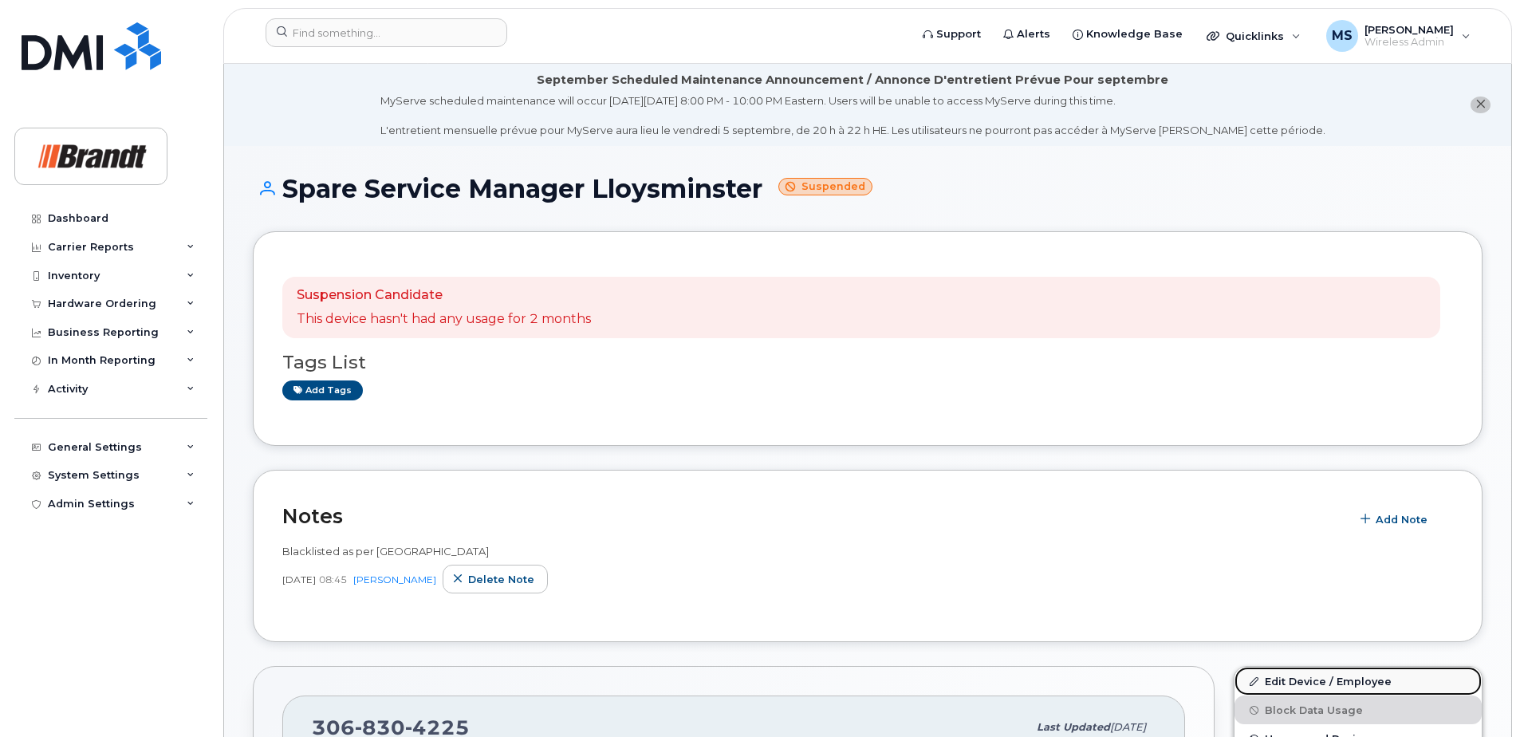
click at [1342, 686] on link "Edit Device / Employee" at bounding box center [1358, 681] width 247 height 29
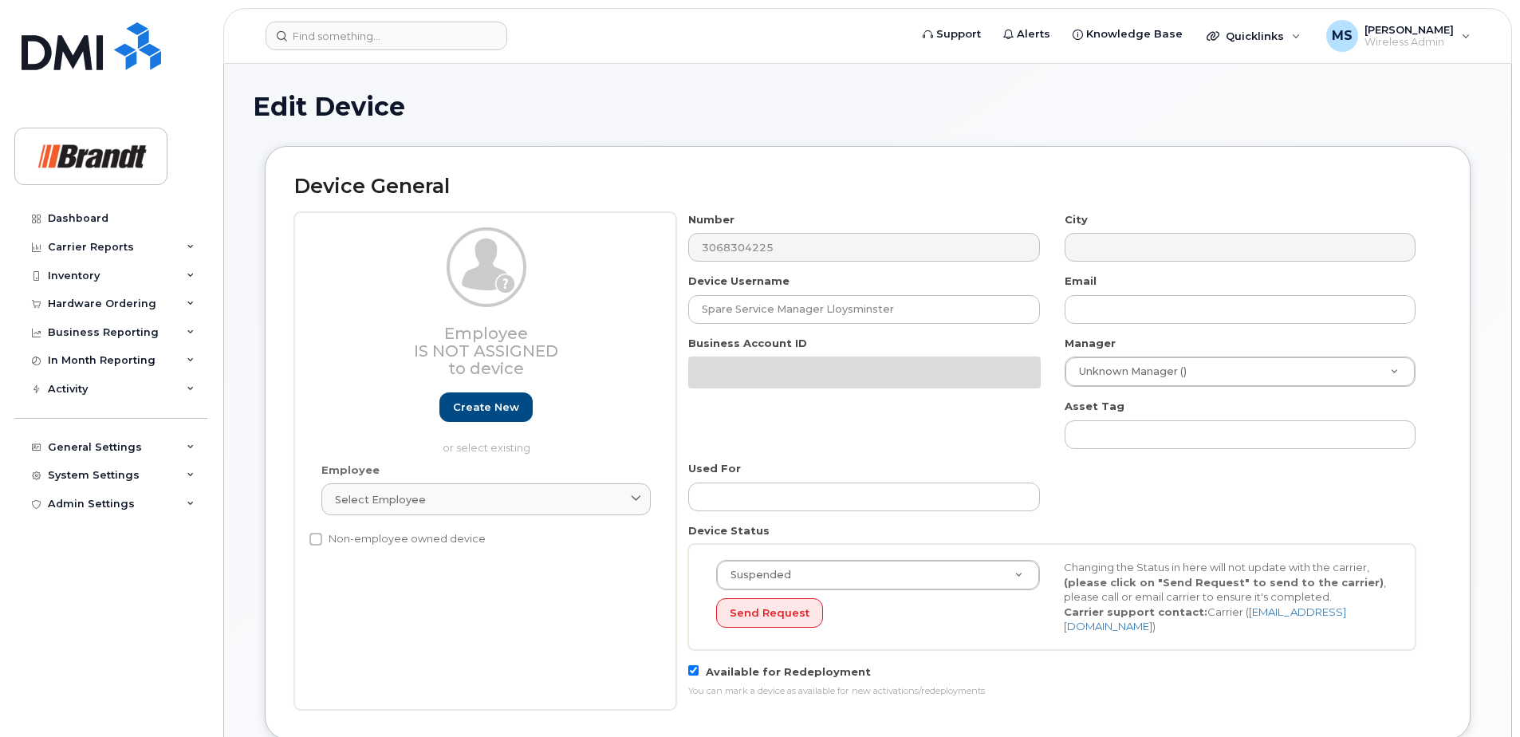
select select "33722384"
select select "34499151"
select select "35132258"
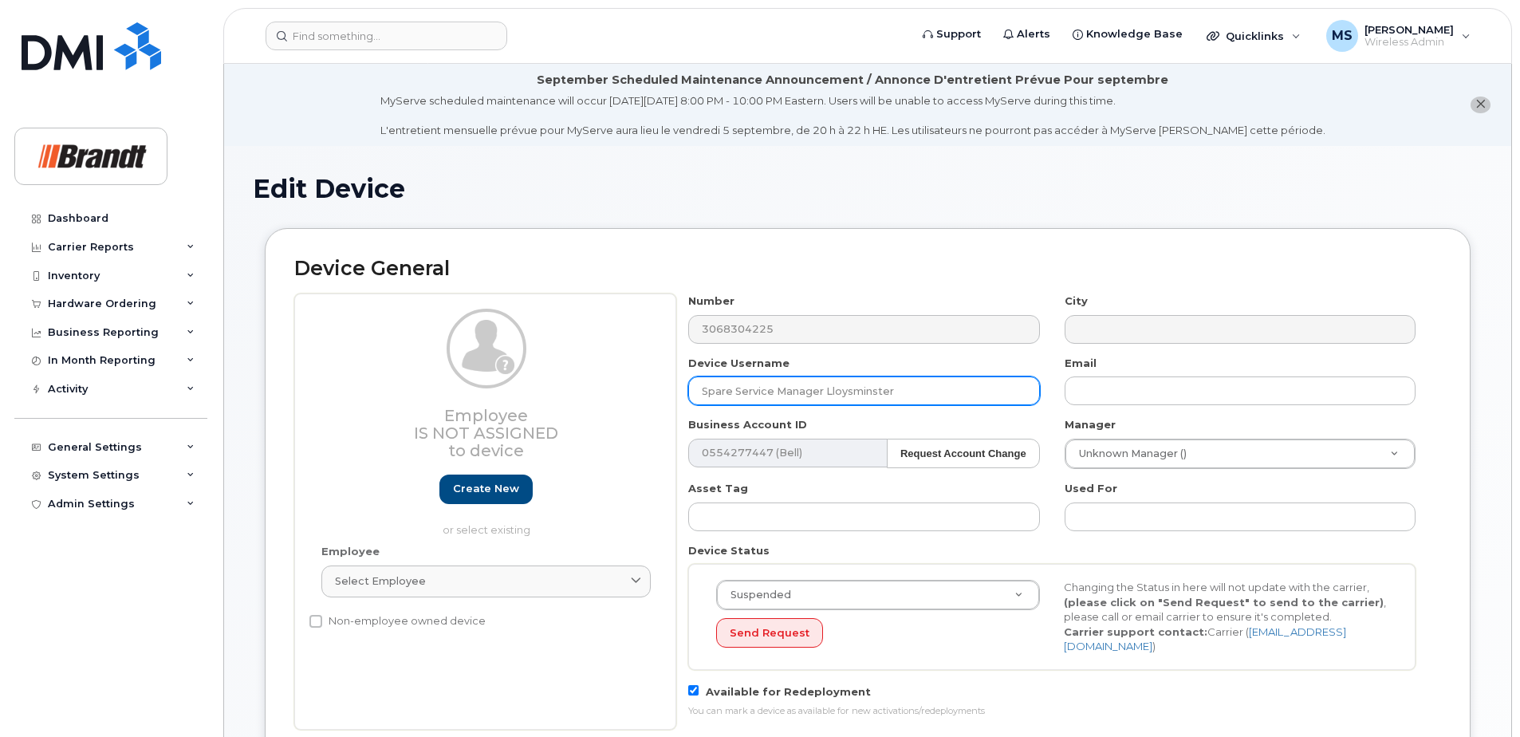
click at [850, 388] on input "Spare Service Manager Lloysminster" at bounding box center [863, 390] width 351 height 29
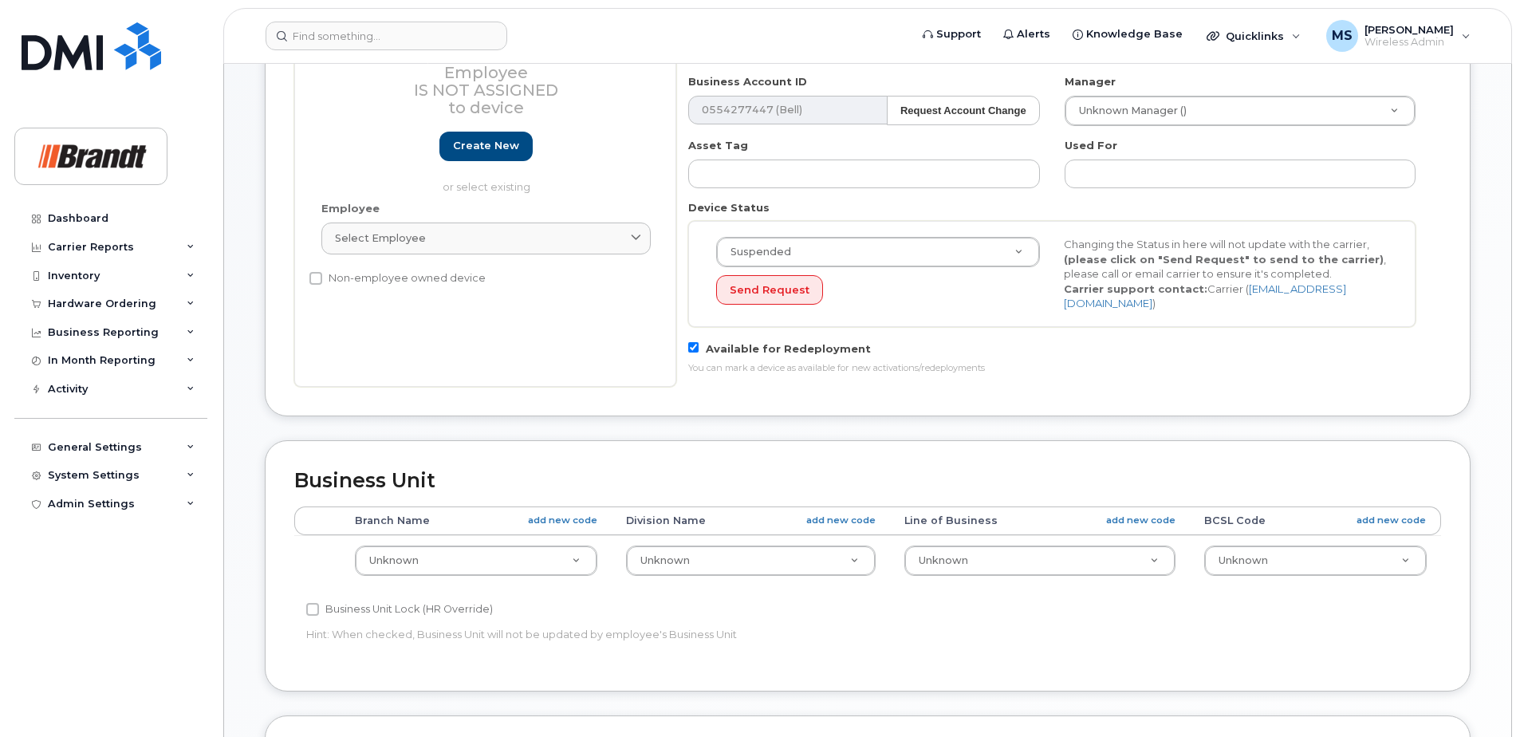
scroll to position [790, 0]
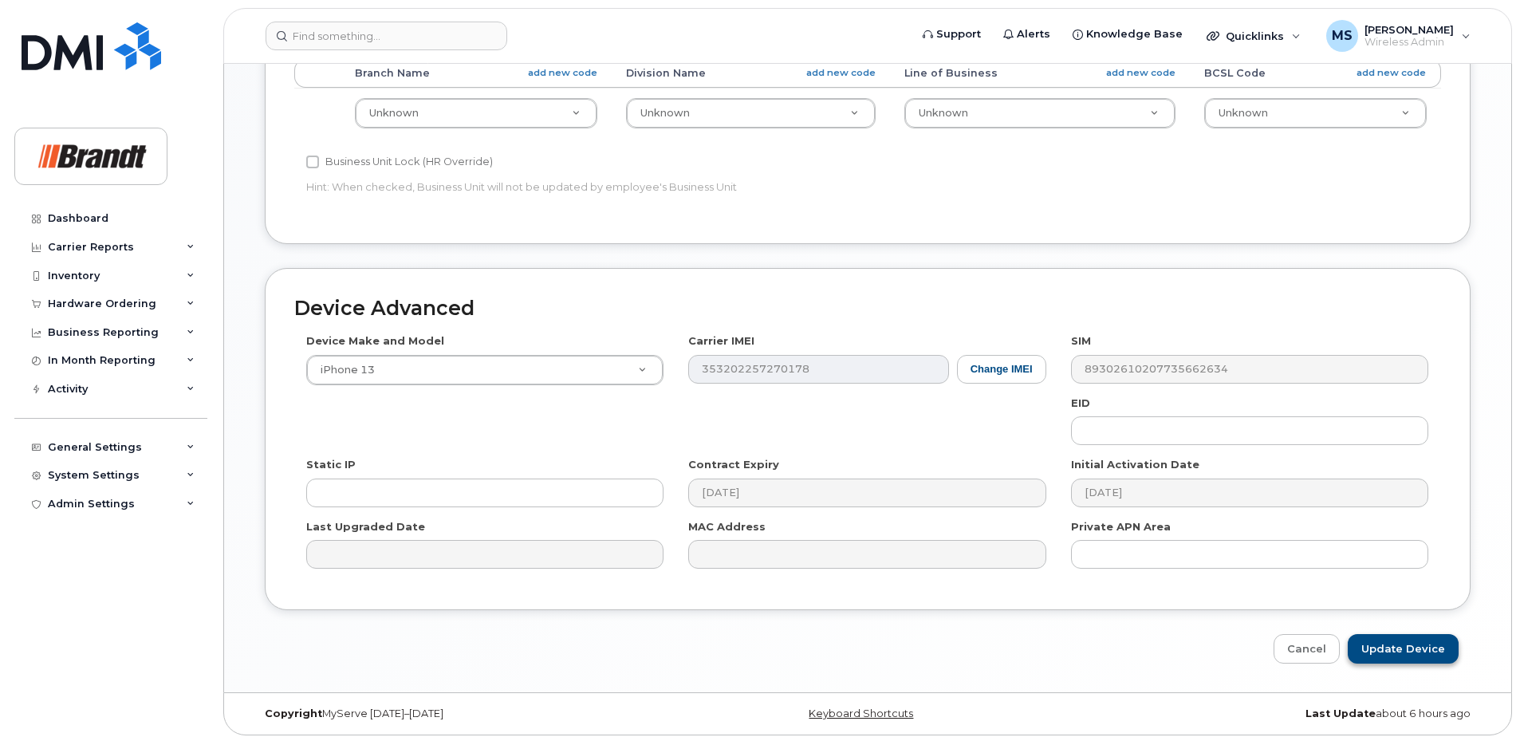
type input "Spare Service Manager [GEOGRAPHIC_DATA]"
click at [1405, 644] on input "Update Device" at bounding box center [1403, 649] width 111 height 30
type input "Saving..."
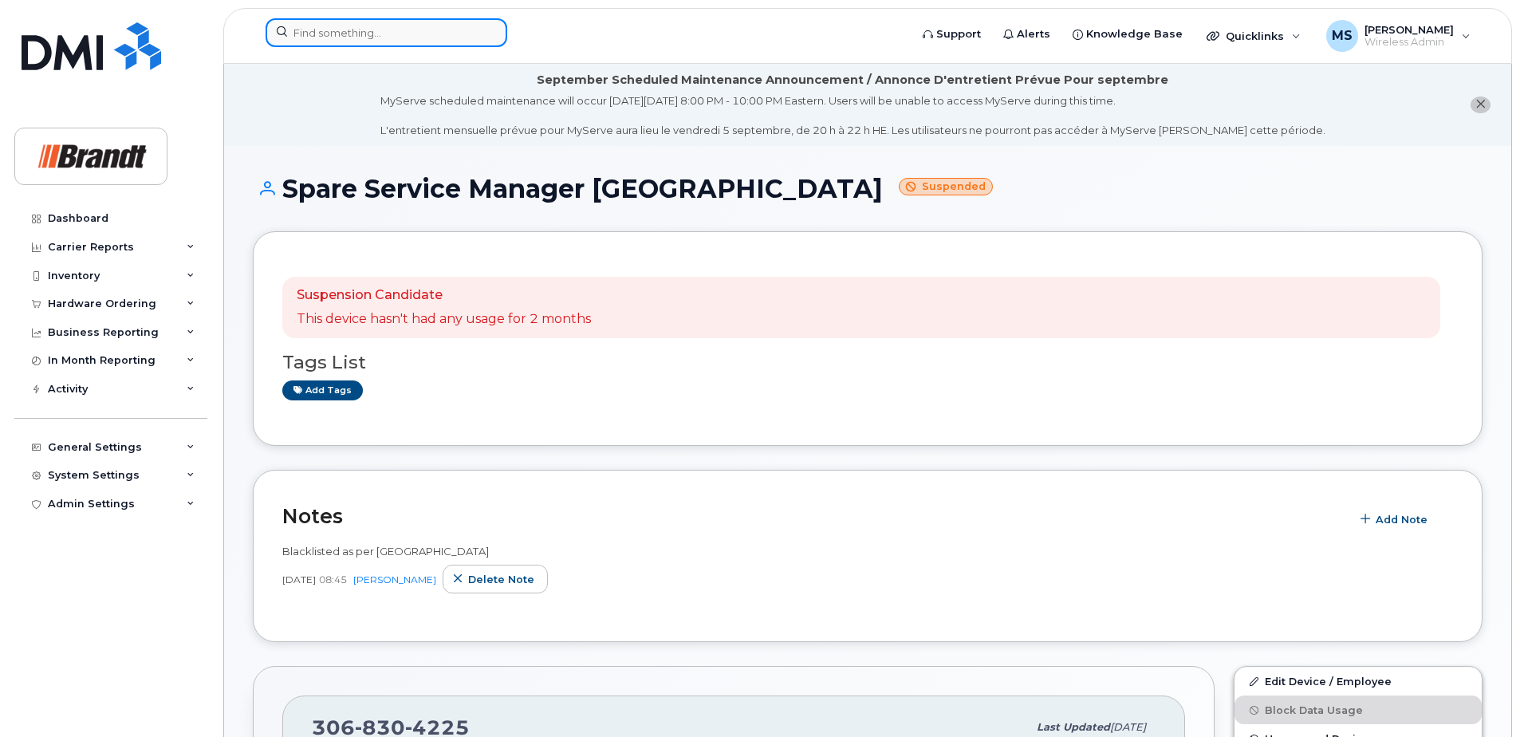
click at [387, 24] on input at bounding box center [387, 32] width 242 height 29
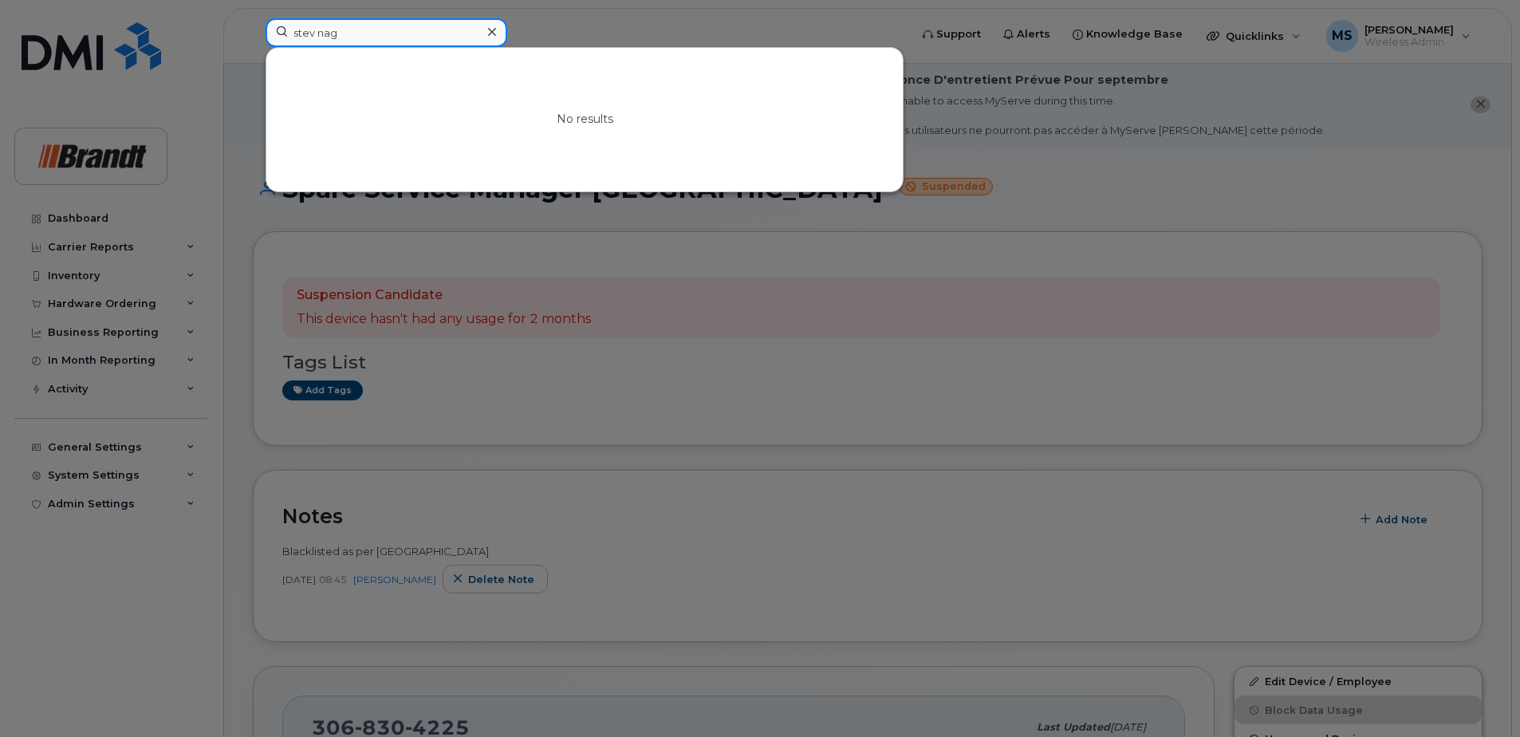
click at [314, 37] on input "stev nag" at bounding box center [387, 32] width 242 height 29
click at [389, 36] on input "[PERSON_NAME]" at bounding box center [387, 32] width 242 height 29
click at [317, 36] on input "[PERSON_NAME]" at bounding box center [387, 32] width 242 height 29
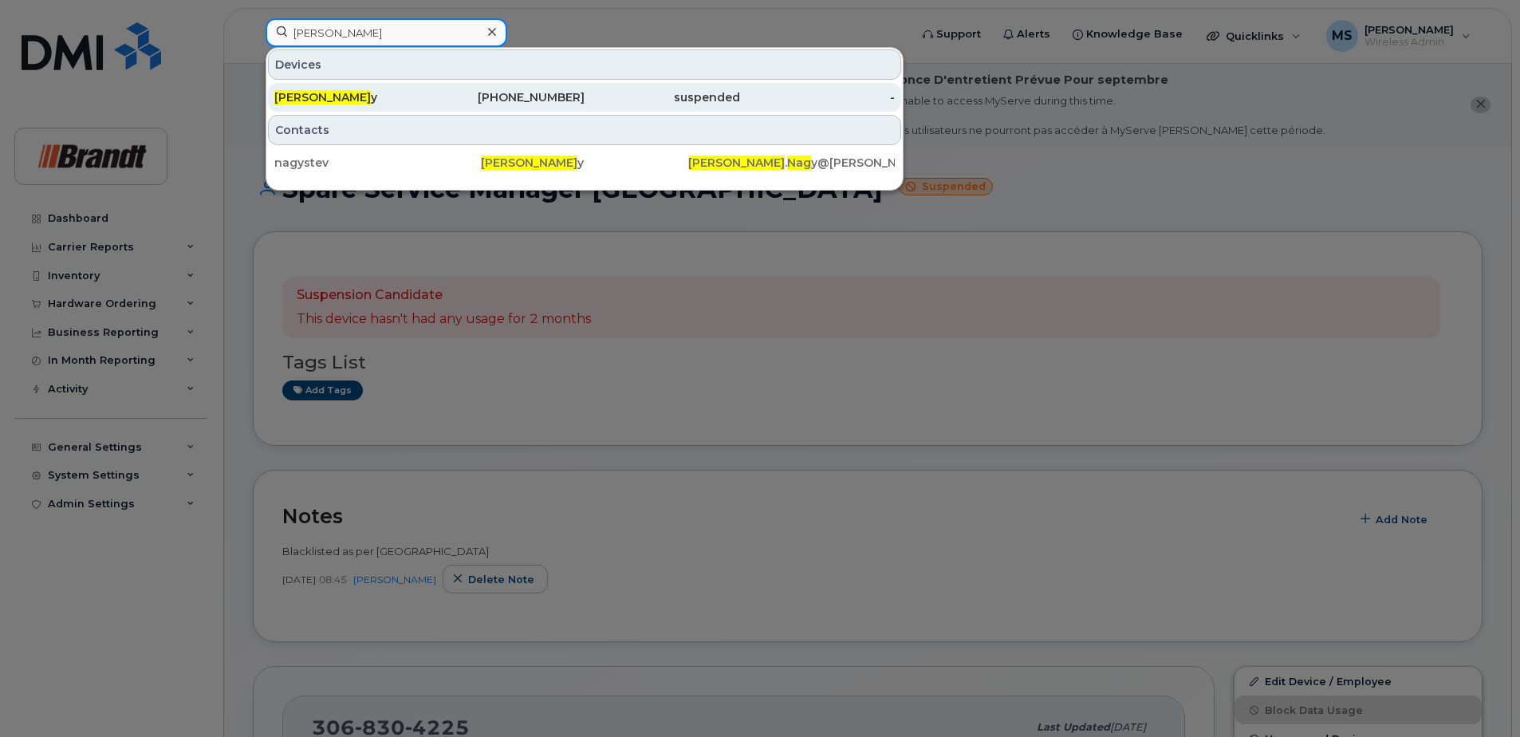
type input "[PERSON_NAME]"
click at [562, 99] on div "[PHONE_NUMBER]" at bounding box center [508, 97] width 156 height 16
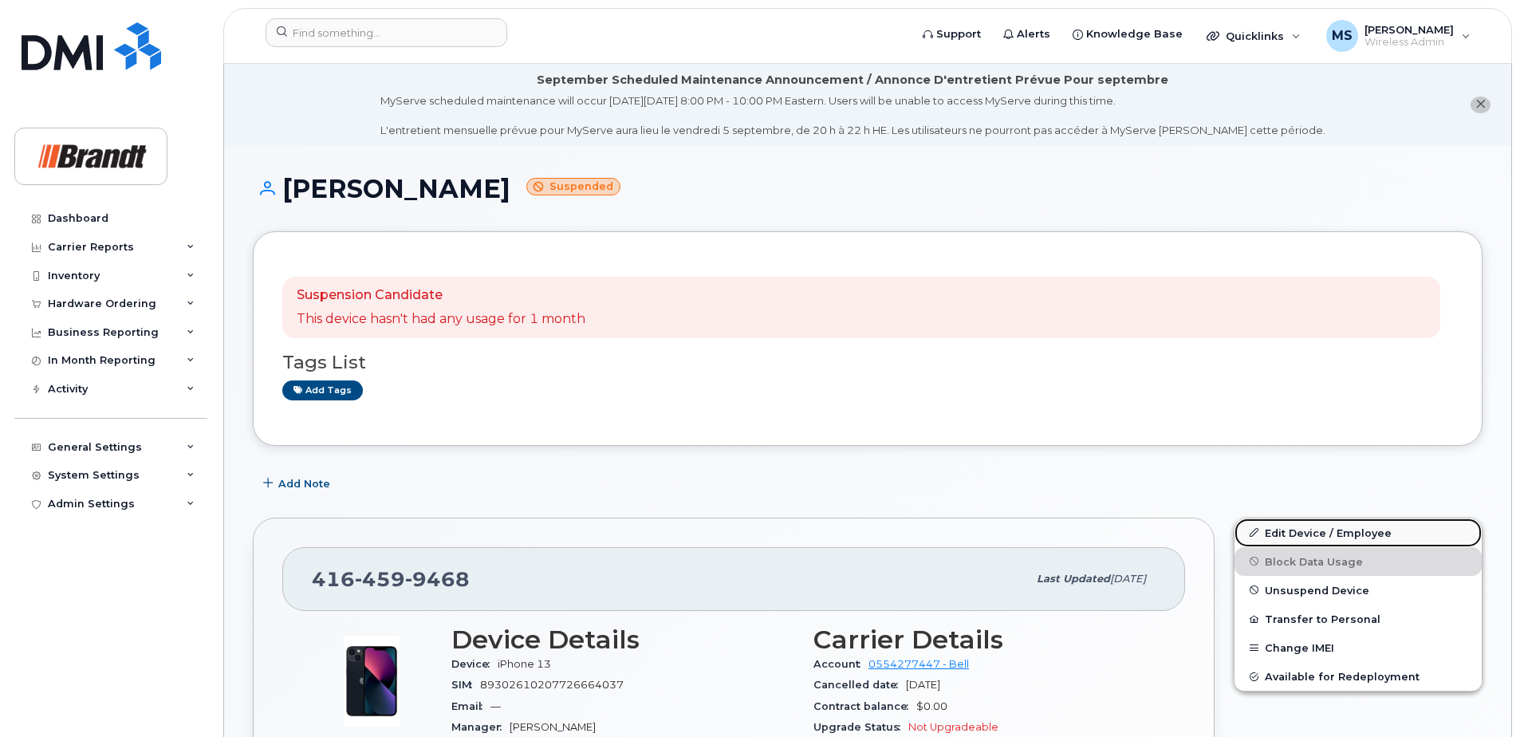
drag, startPoint x: 1320, startPoint y: 535, endPoint x: 1237, endPoint y: 530, distance: 83.1
click at [1320, 535] on link "Edit Device / Employee" at bounding box center [1358, 532] width 247 height 29
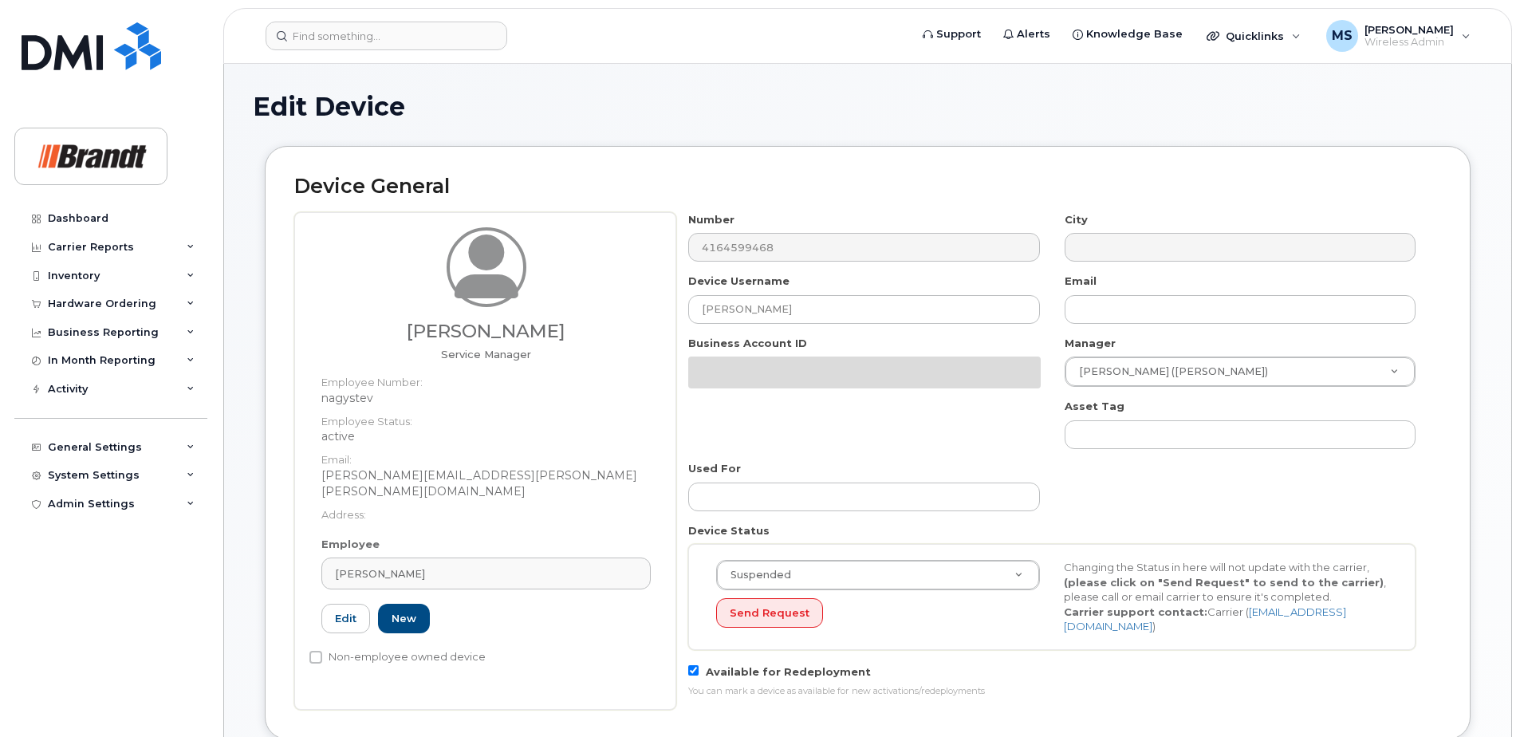
select select "34499225"
select select "34499244"
select select "35155016"
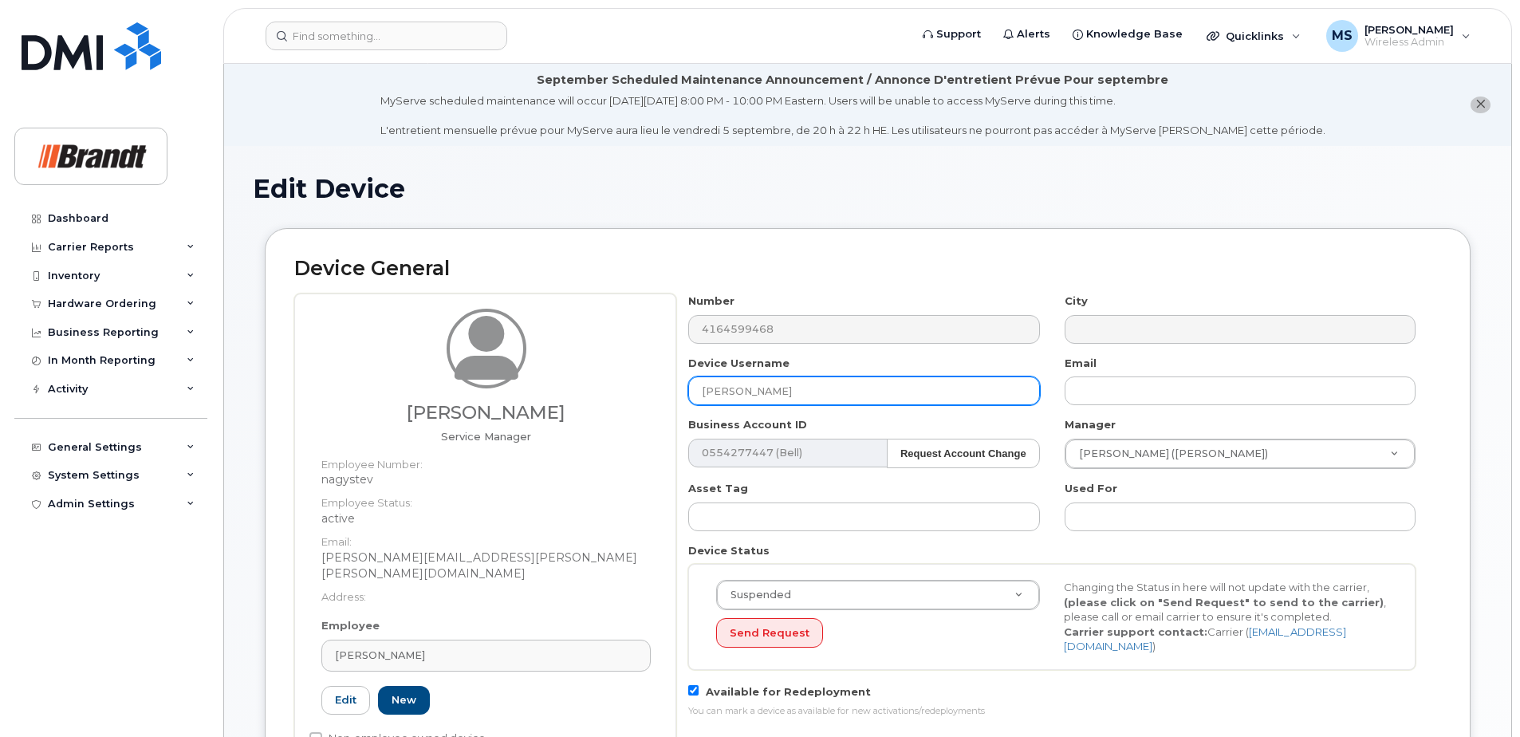
drag, startPoint x: 804, startPoint y: 384, endPoint x: 816, endPoint y: 388, distance: 12.9
click at [805, 384] on input "Steven Nagy" at bounding box center [863, 390] width 351 height 29
drag, startPoint x: 574, startPoint y: 390, endPoint x: 528, endPoint y: 392, distance: 46.3
click at [530, 392] on div "Steven Nagy Service Manager Employee Number: nagystev Employee Status: active E…" at bounding box center [867, 535] width 1147 height 482
click at [911, 384] on input "Spare Service Manager Lloysminster" at bounding box center [863, 390] width 351 height 29
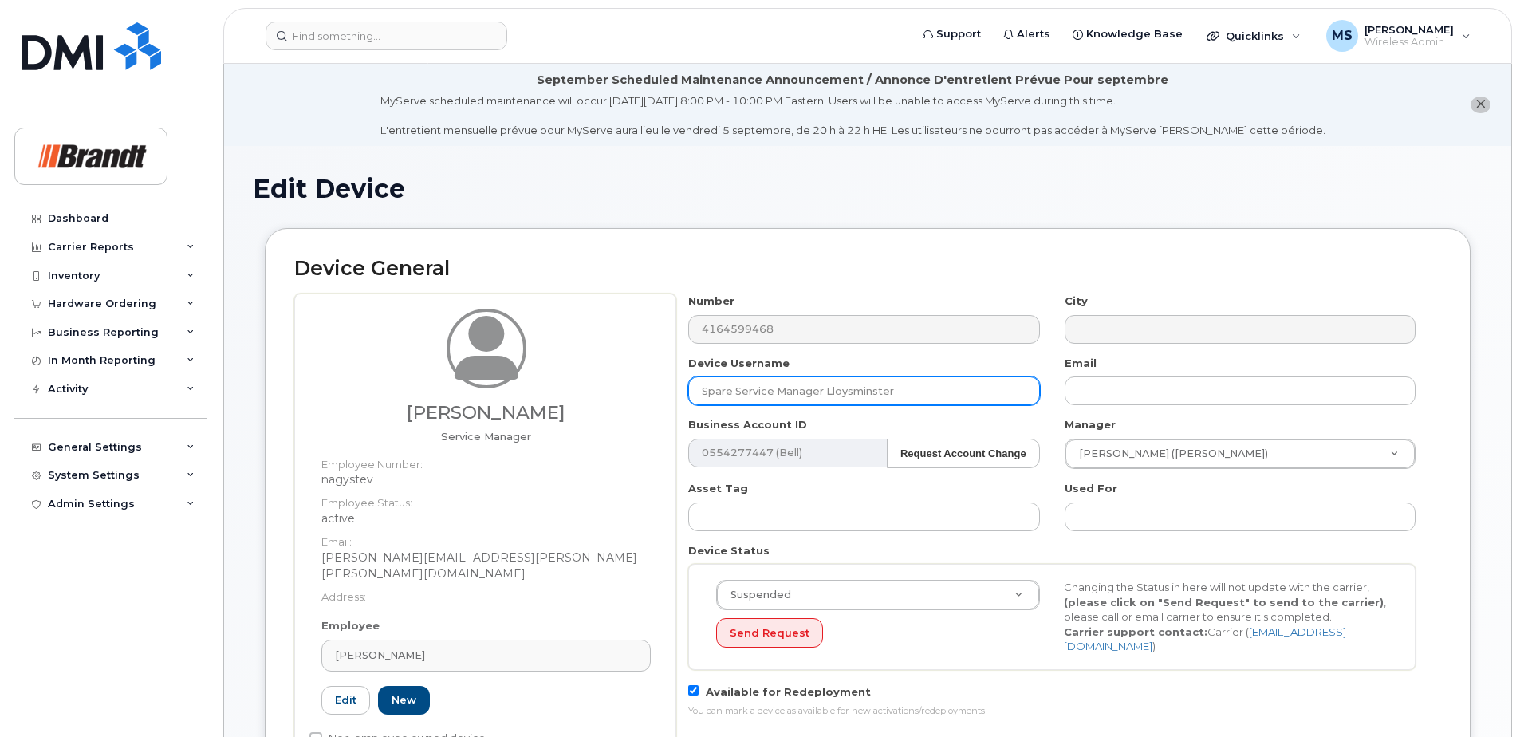
drag, startPoint x: 882, startPoint y: 390, endPoint x: 823, endPoint y: 388, distance: 59.0
click at [823, 388] on input "Spare Service Manager Lloysminster" at bounding box center [863, 390] width 351 height 29
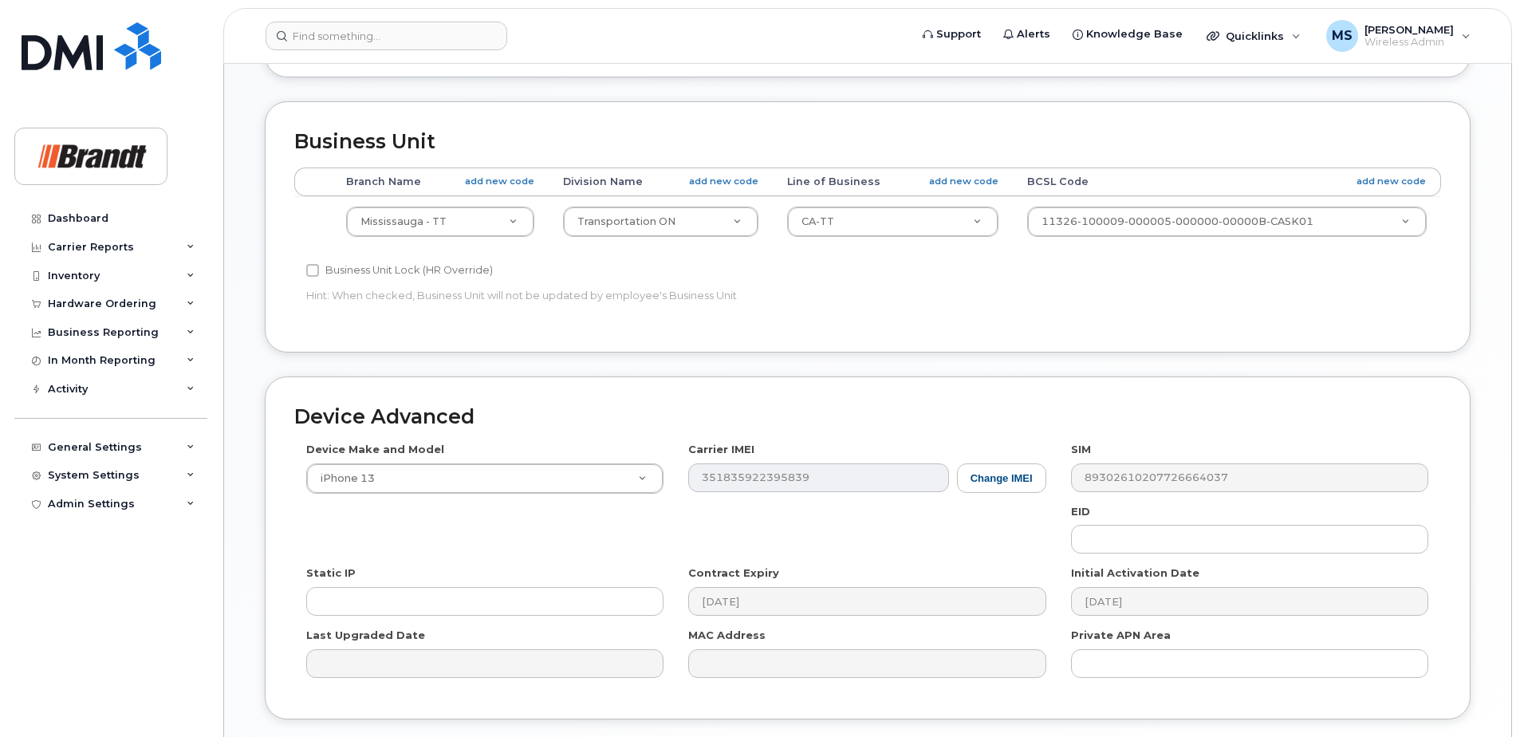
scroll to position [798, 0]
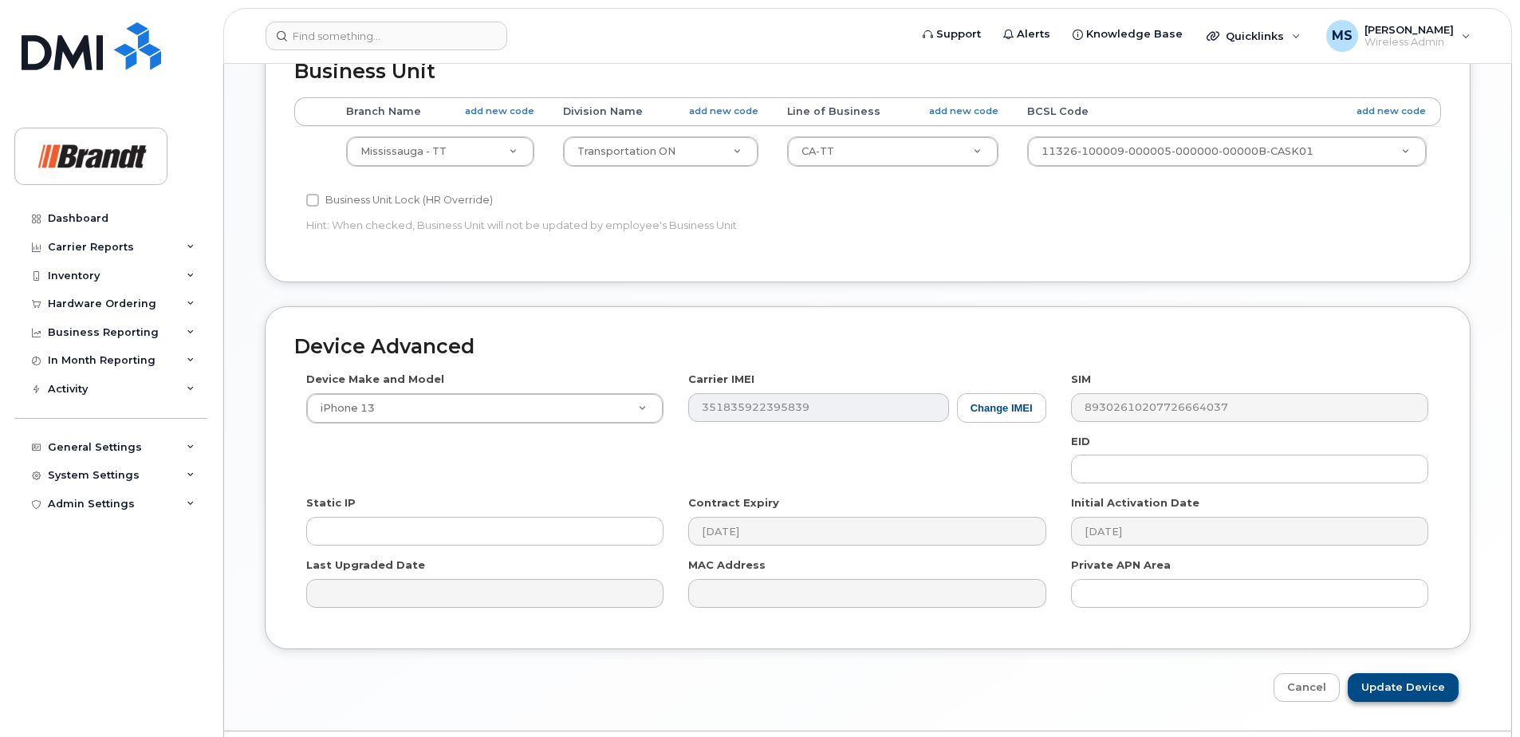
type input "Spare Service Manager Mississauga"
click at [1426, 673] on input "Update Device" at bounding box center [1403, 688] width 111 height 30
type input "Saving..."
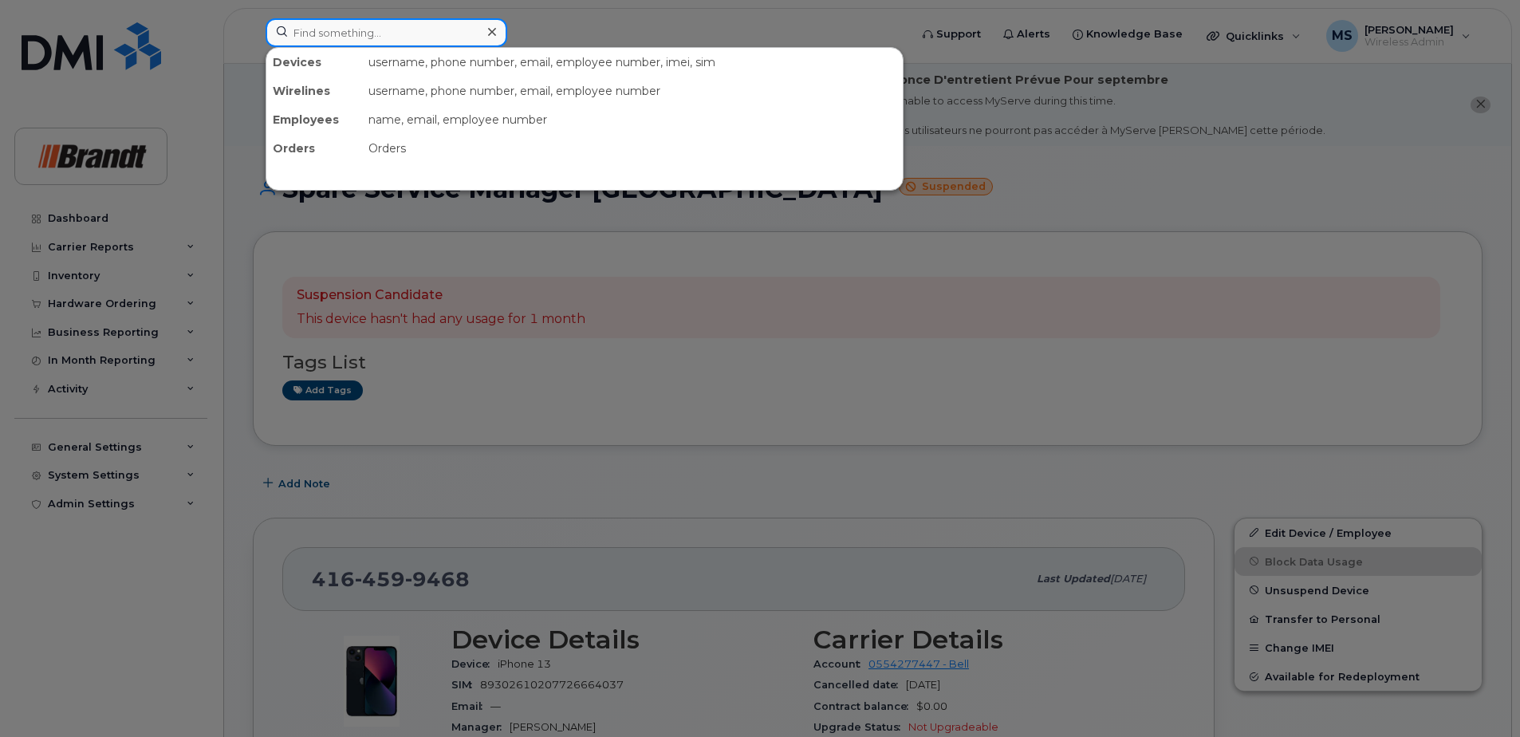
click at [366, 34] on input at bounding box center [387, 32] width 242 height 29
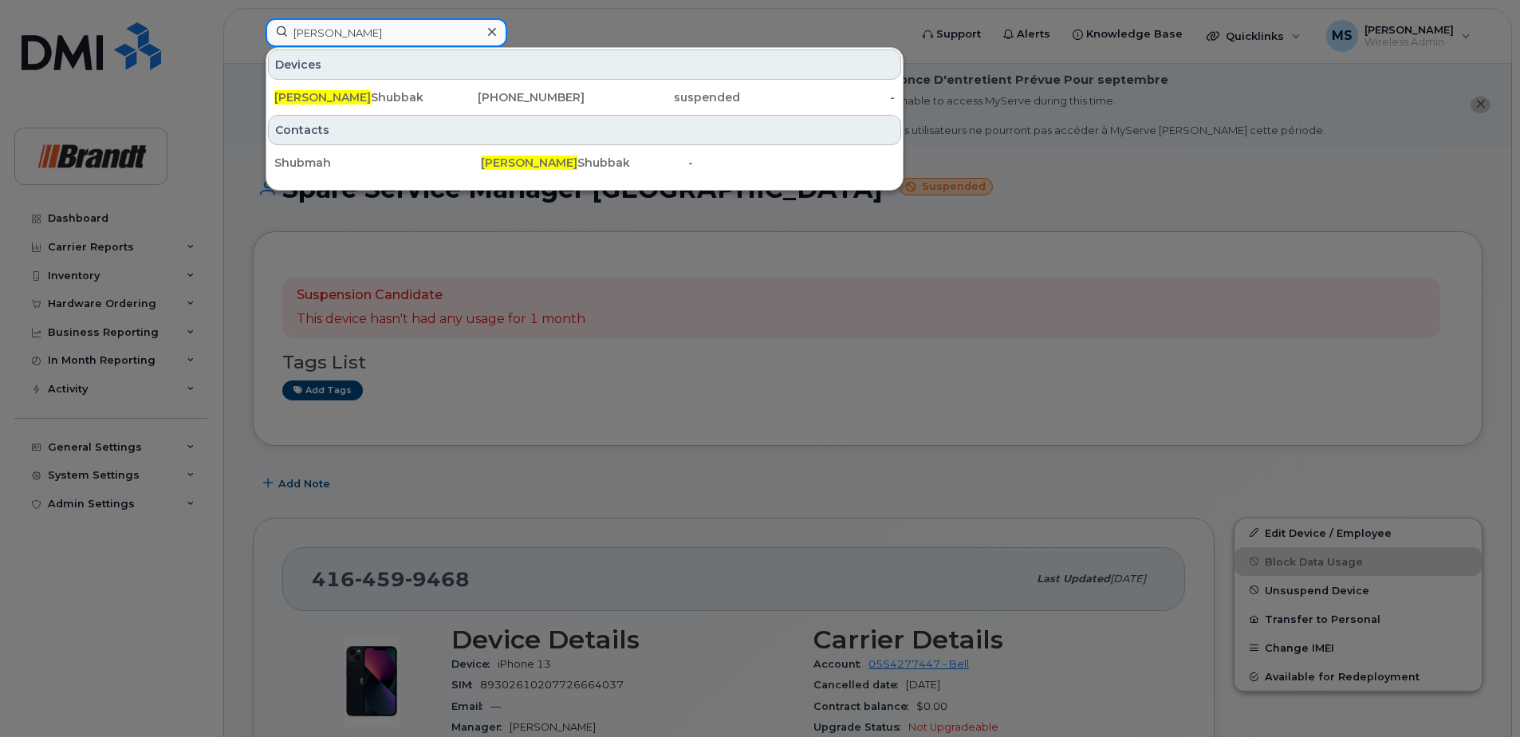
type input "[PERSON_NAME]"
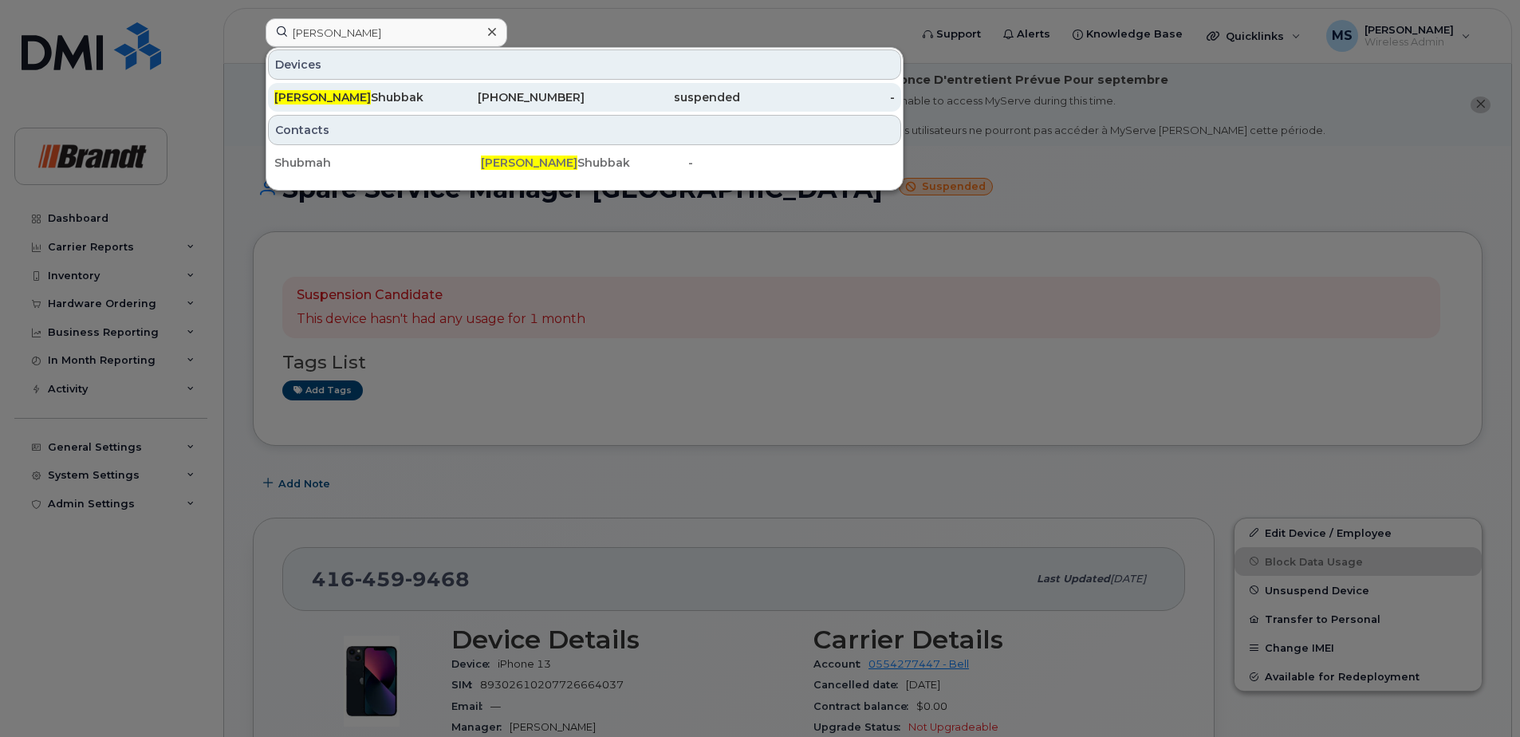
drag, startPoint x: 385, startPoint y: 77, endPoint x: 386, endPoint y: 89, distance: 12.0
click at [384, 89] on div "Maher Shubbak" at bounding box center [352, 97] width 156 height 29
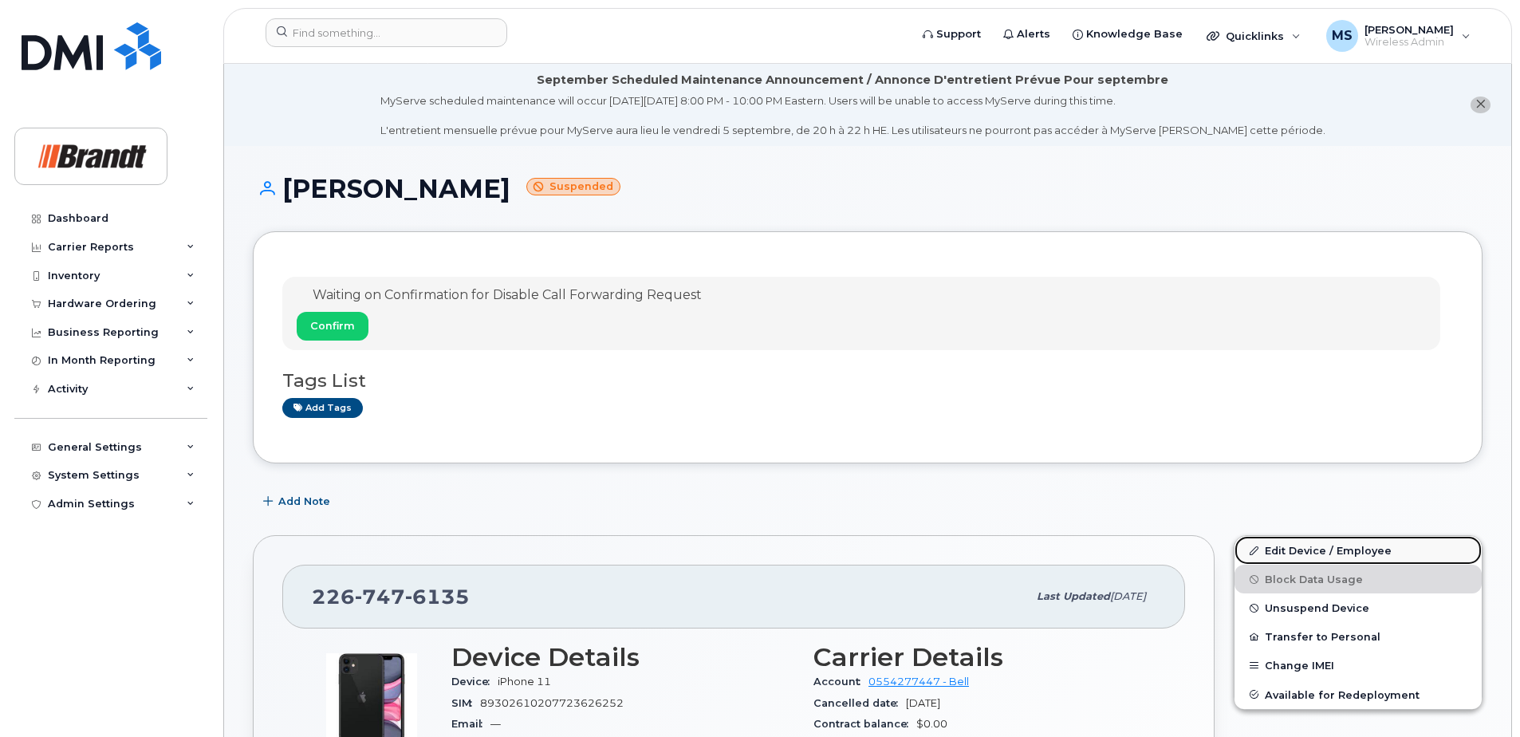
click at [1295, 545] on link "Edit Device / Employee" at bounding box center [1358, 550] width 247 height 29
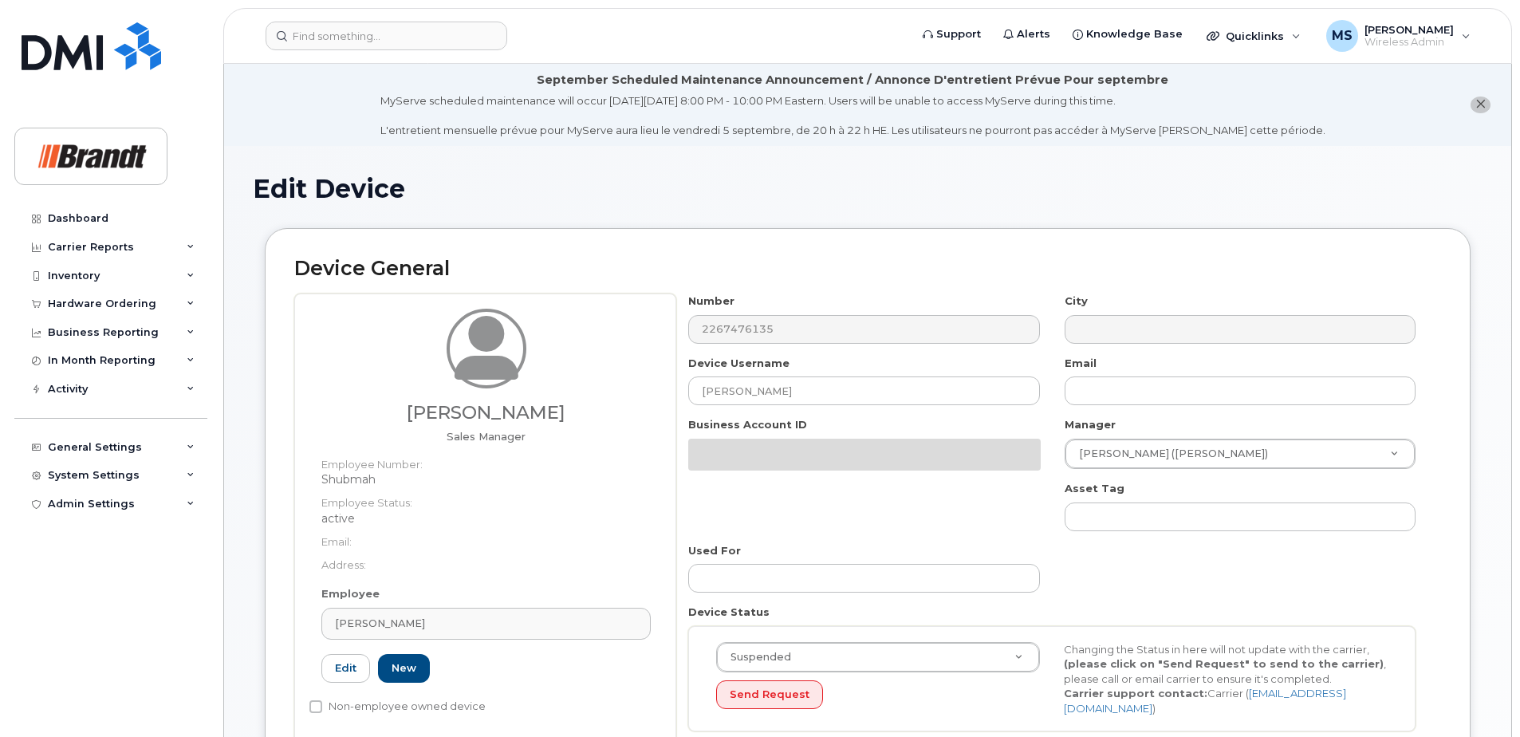
select select "34499225"
select select "34499244"
select select "35155016"
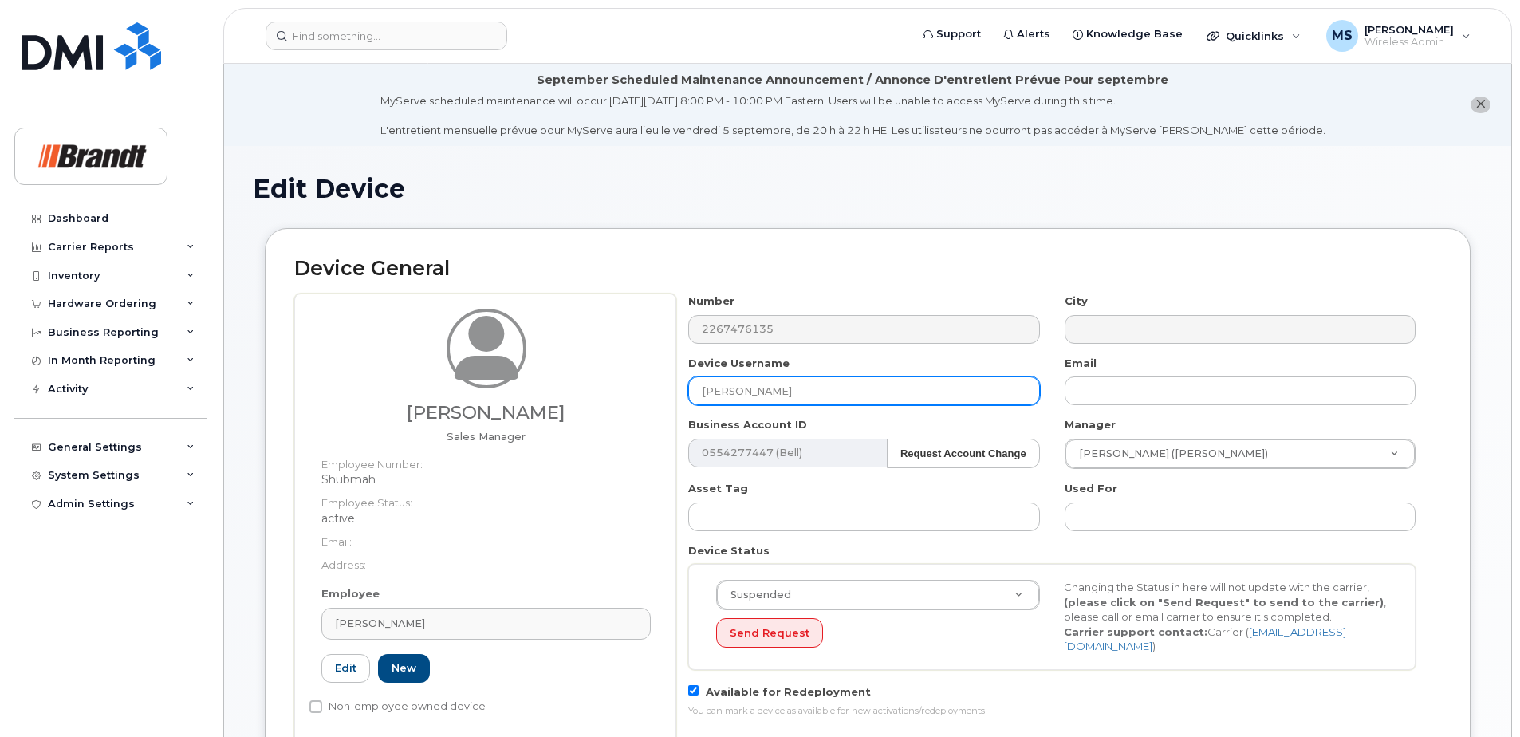
click at [932, 380] on input "[PERSON_NAME]" at bounding box center [863, 390] width 351 height 29
drag, startPoint x: 557, startPoint y: 389, endPoint x: 293, endPoint y: 408, distance: 264.7
click at [325, 392] on div "Maher Shubbak Sales Manager Employee Number: Shubmah Employee Status: active Em…" at bounding box center [867, 519] width 1147 height 450
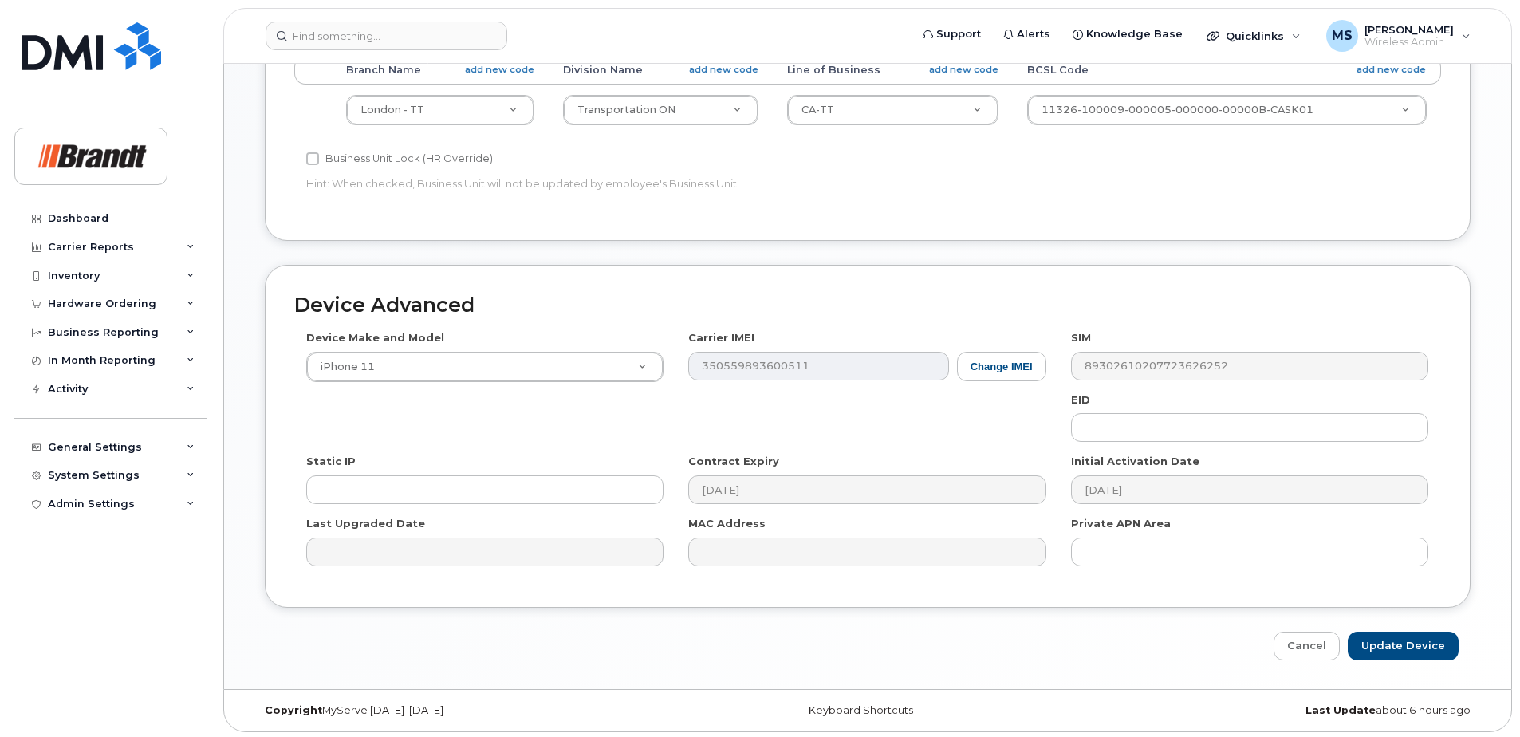
scroll to position [810, 0]
type input "Spare Sales Manager London"
click at [1410, 637] on input "Update Device" at bounding box center [1403, 644] width 111 height 30
type input "Saving..."
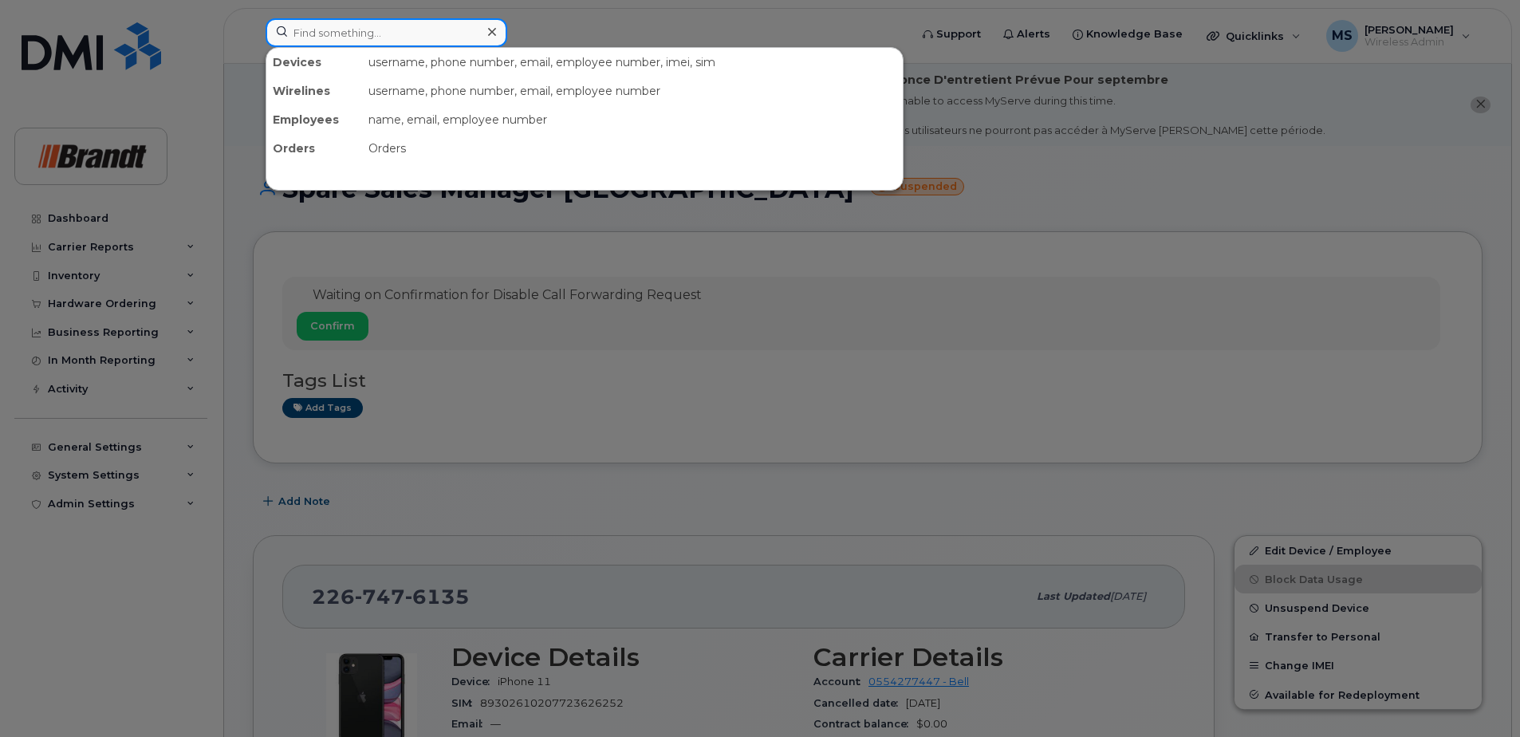
click at [410, 45] on input at bounding box center [387, 32] width 242 height 29
type input "o"
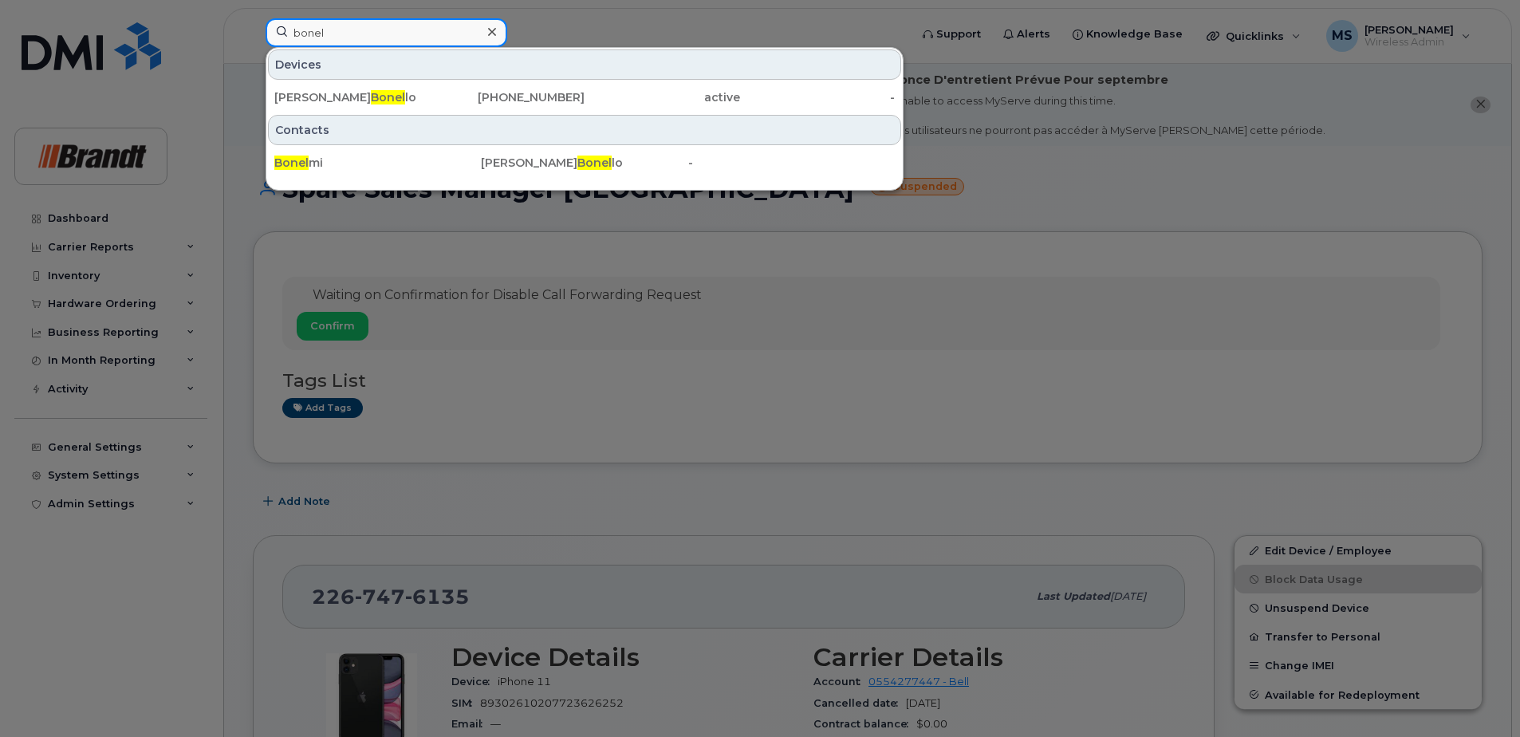
type input "bonello"
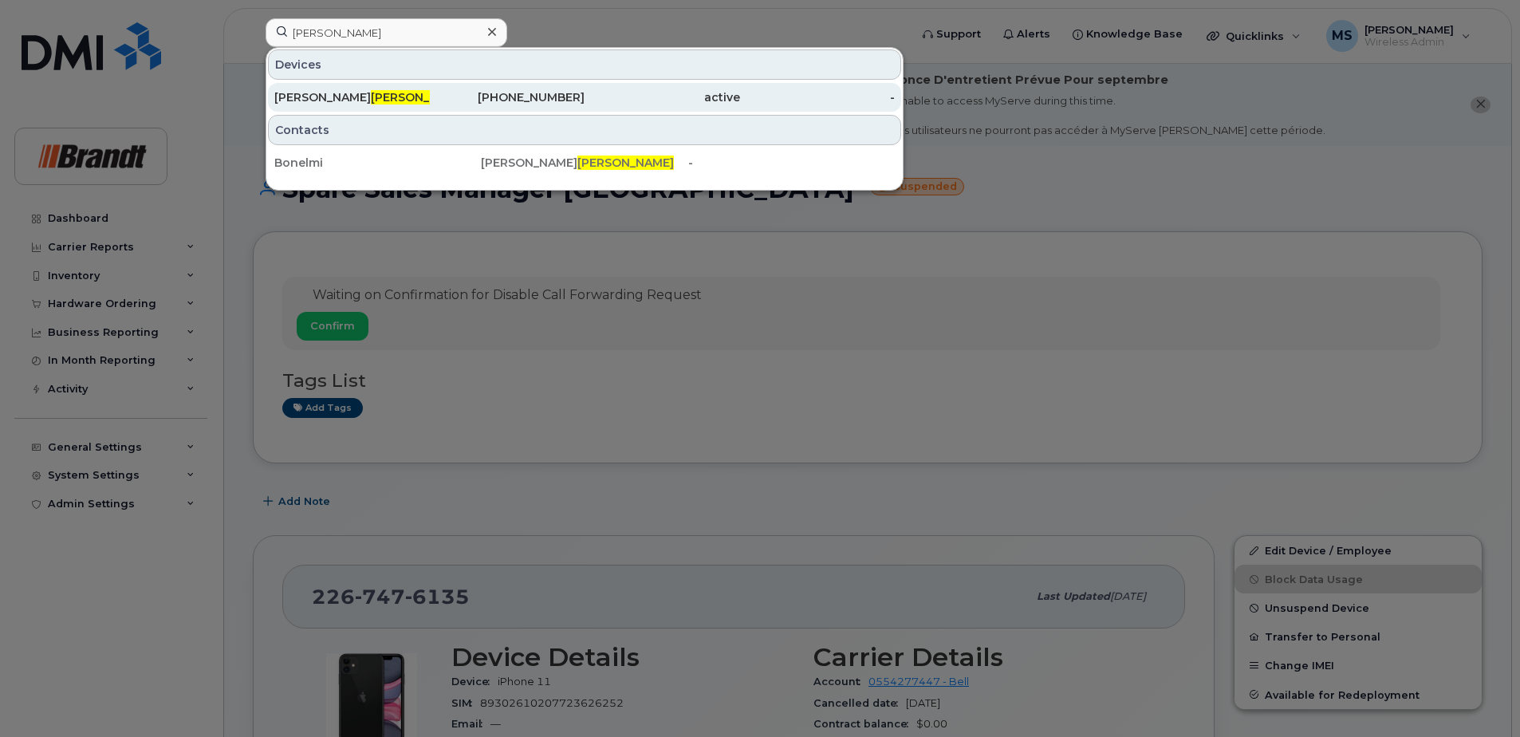
click at [549, 91] on div "647-212-3398" at bounding box center [508, 97] width 156 height 16
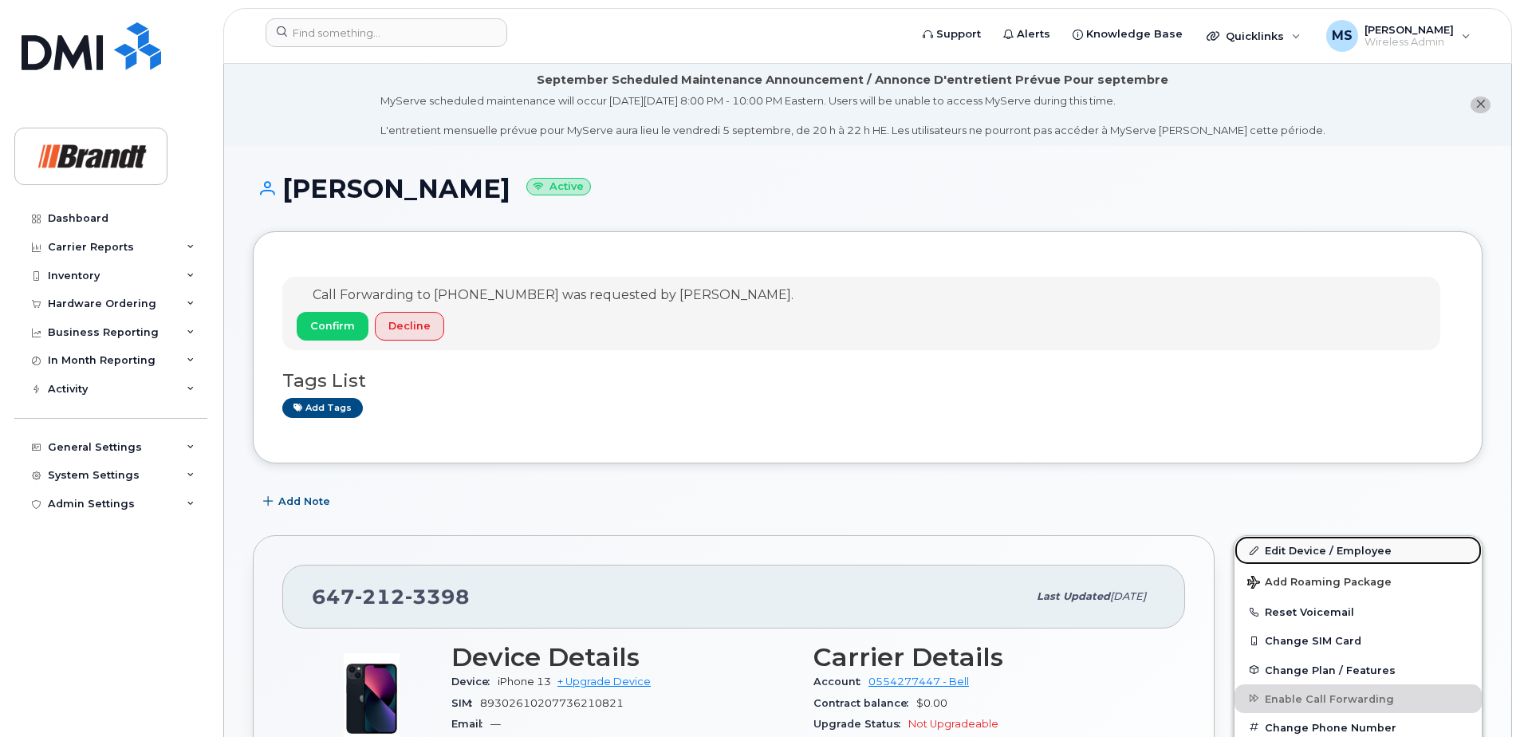
click at [1313, 554] on link "Edit Device / Employee" at bounding box center [1358, 550] width 247 height 29
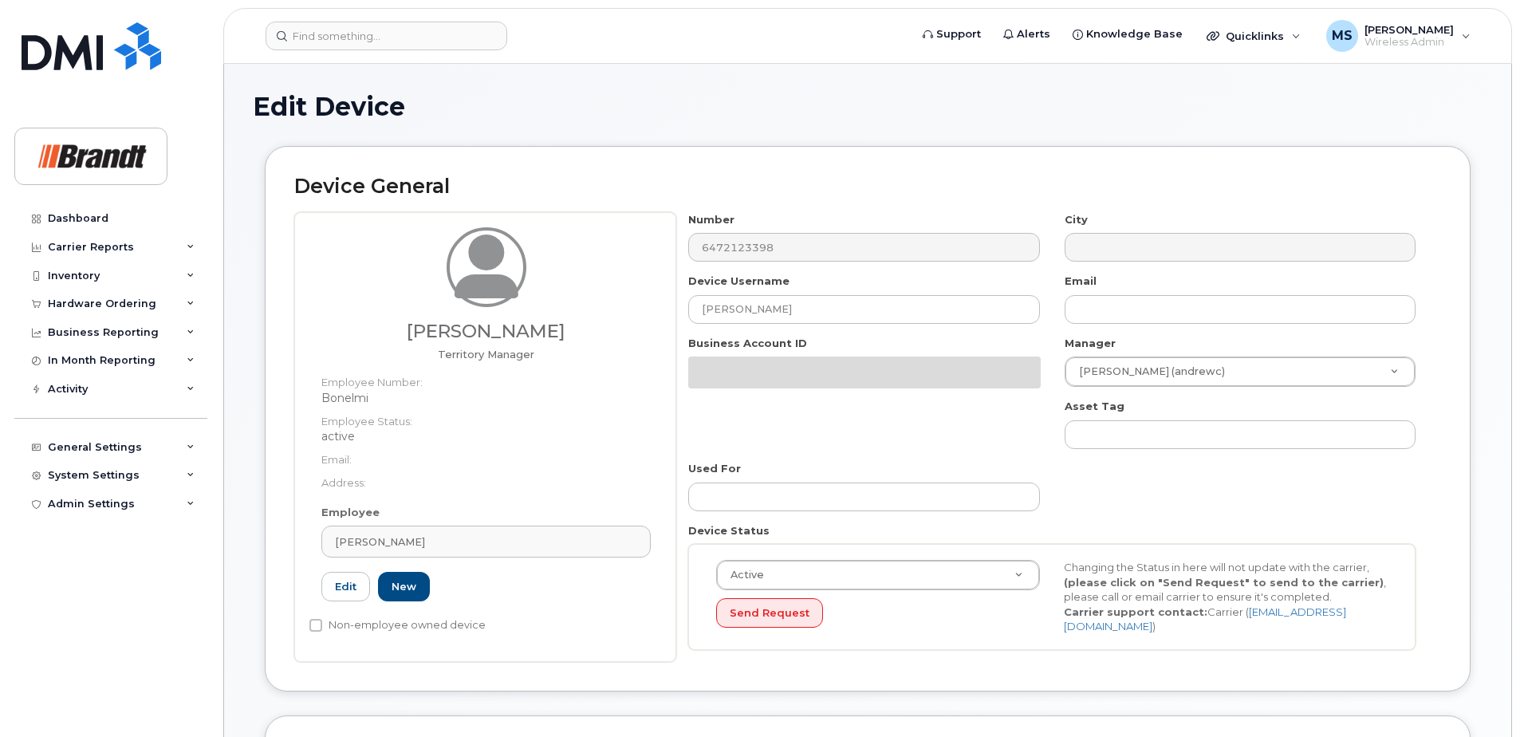
select select "34499235"
select select "34499245"
select select "35155013"
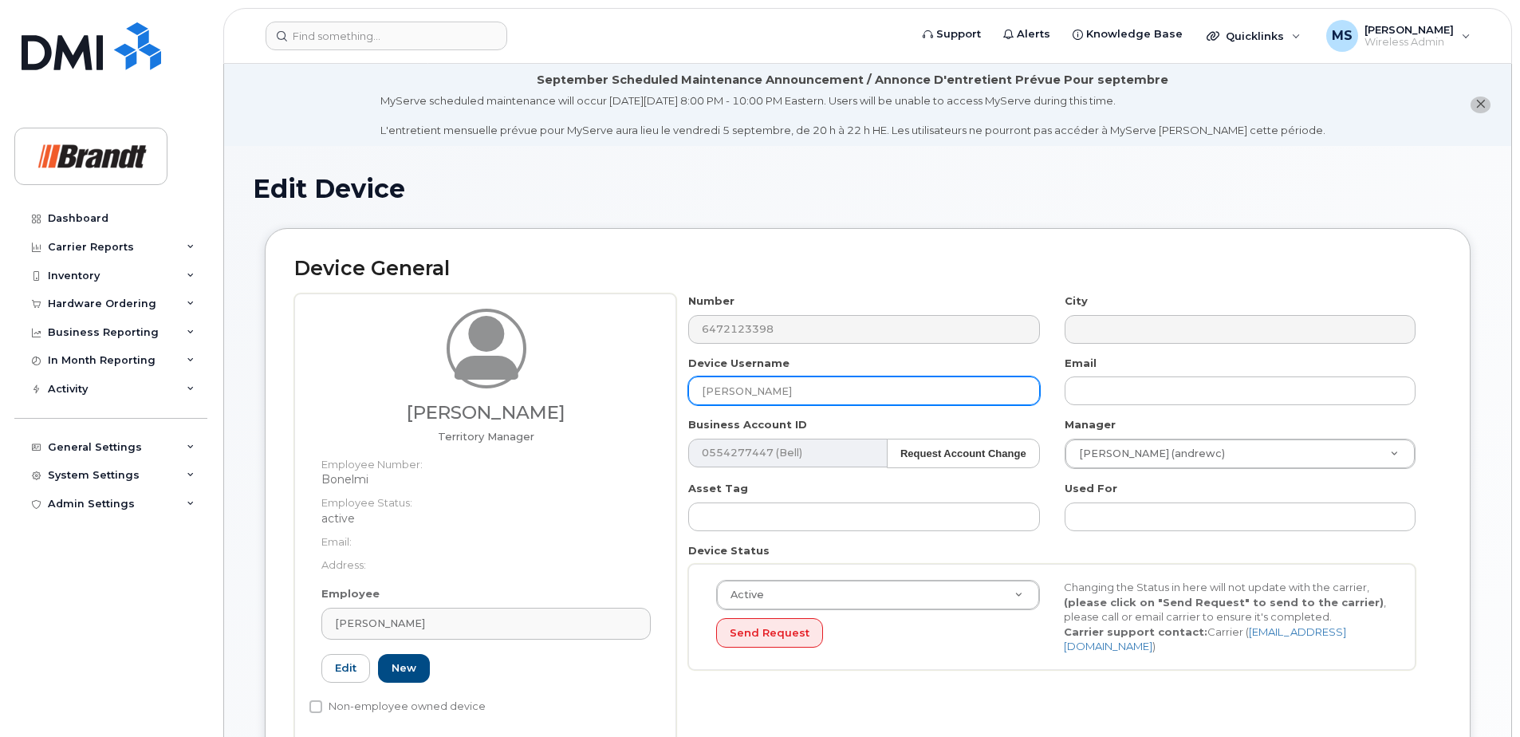
drag, startPoint x: 814, startPoint y: 379, endPoint x: 487, endPoint y: 381, distance: 326.2
click at [507, 381] on div "Michael Bonello Territory Manager Employee Number: Bonelmi Employee Status: act…" at bounding box center [867, 519] width 1147 height 450
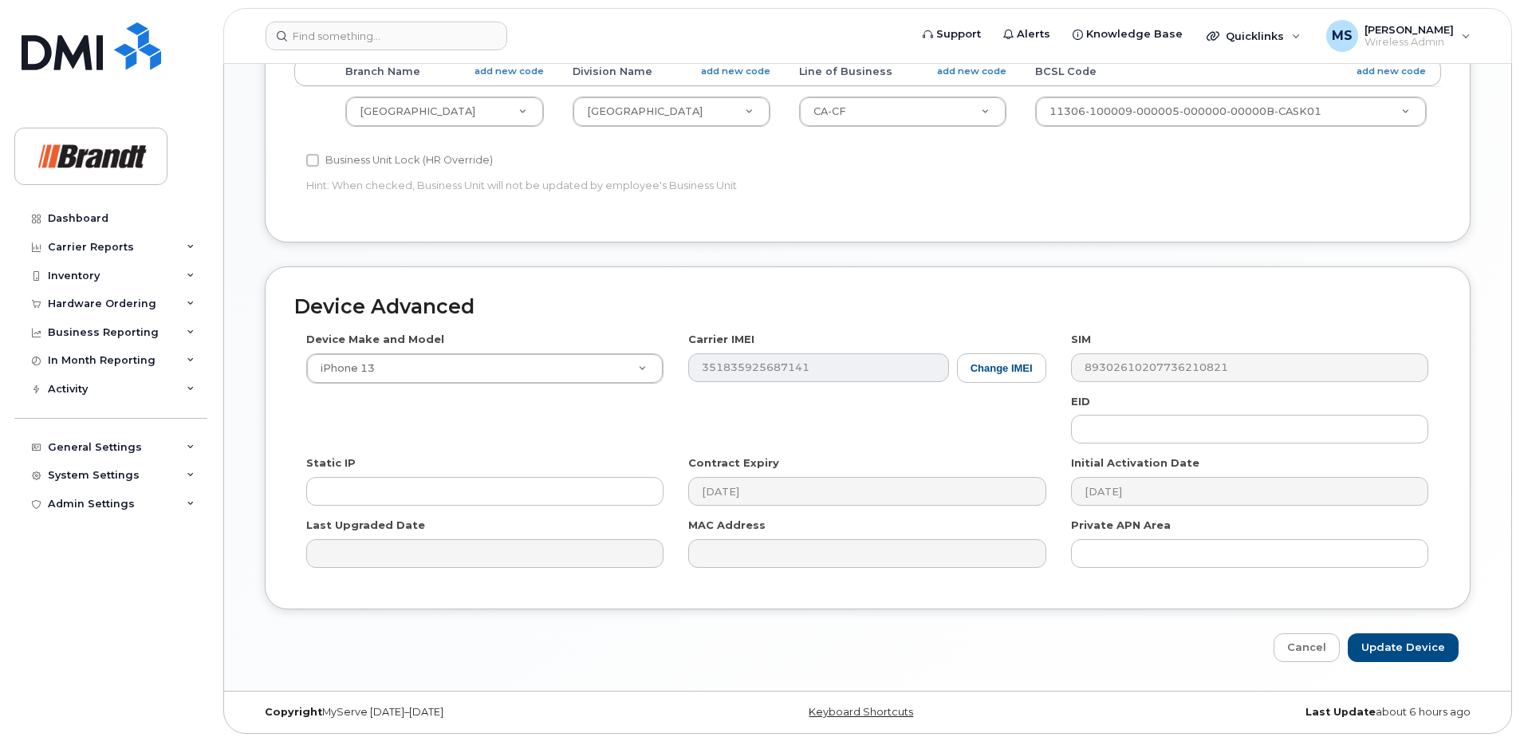
scroll to position [810, 0]
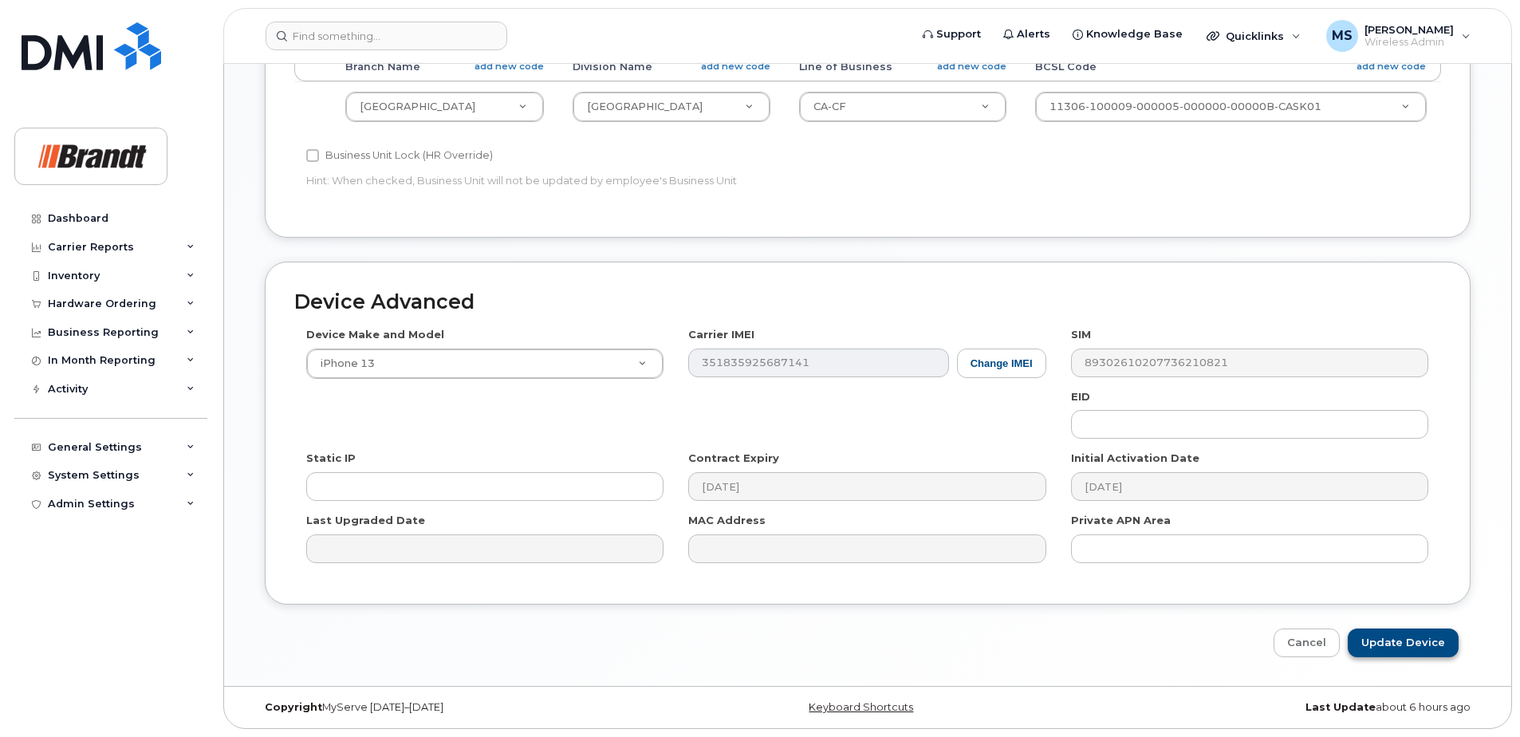
type input "Spare TM Mississauga"
click at [1432, 647] on input "Update Device" at bounding box center [1403, 644] width 111 height 30
type input "Saving..."
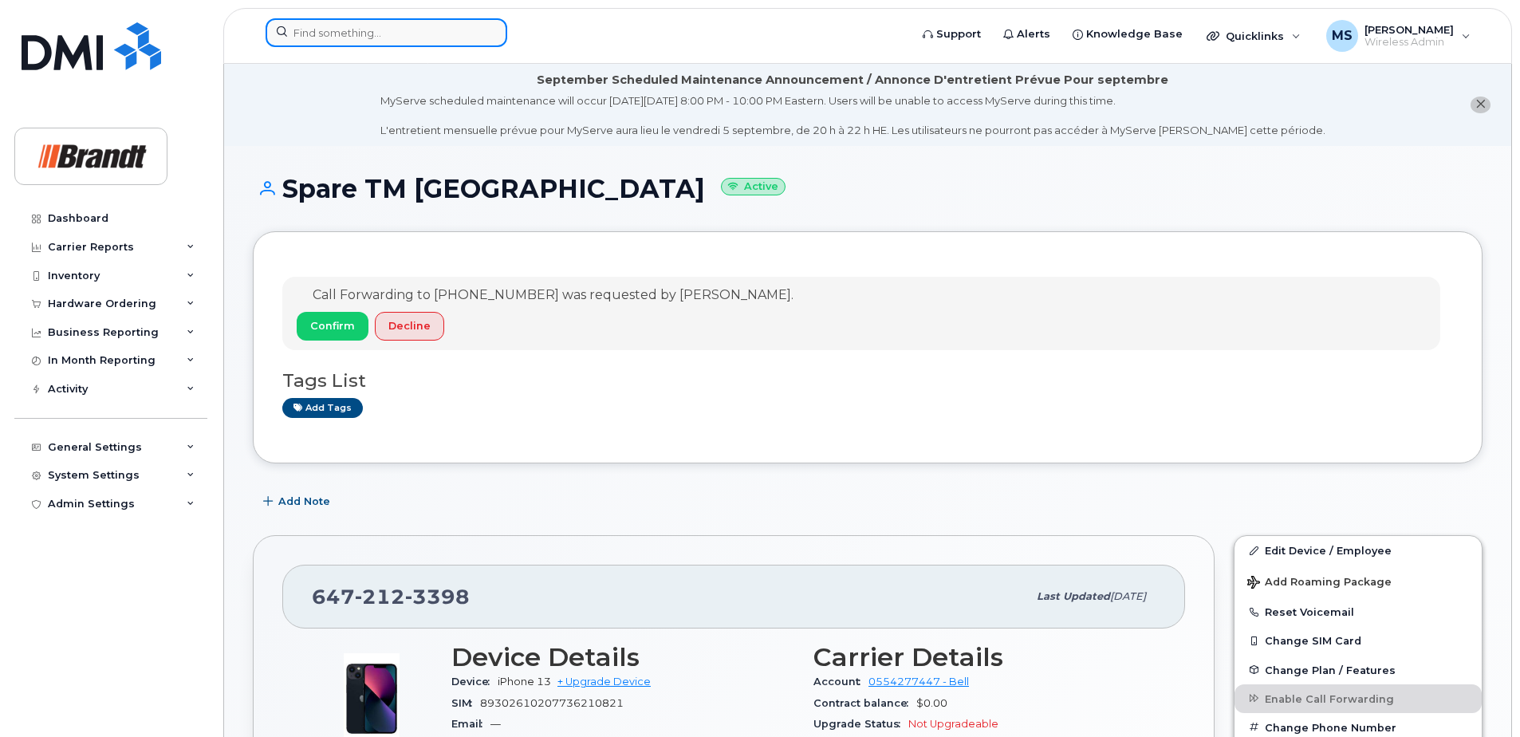
drag, startPoint x: 394, startPoint y: 41, endPoint x: 415, endPoint y: 18, distance: 30.5
click at [394, 39] on input at bounding box center [387, 32] width 242 height 29
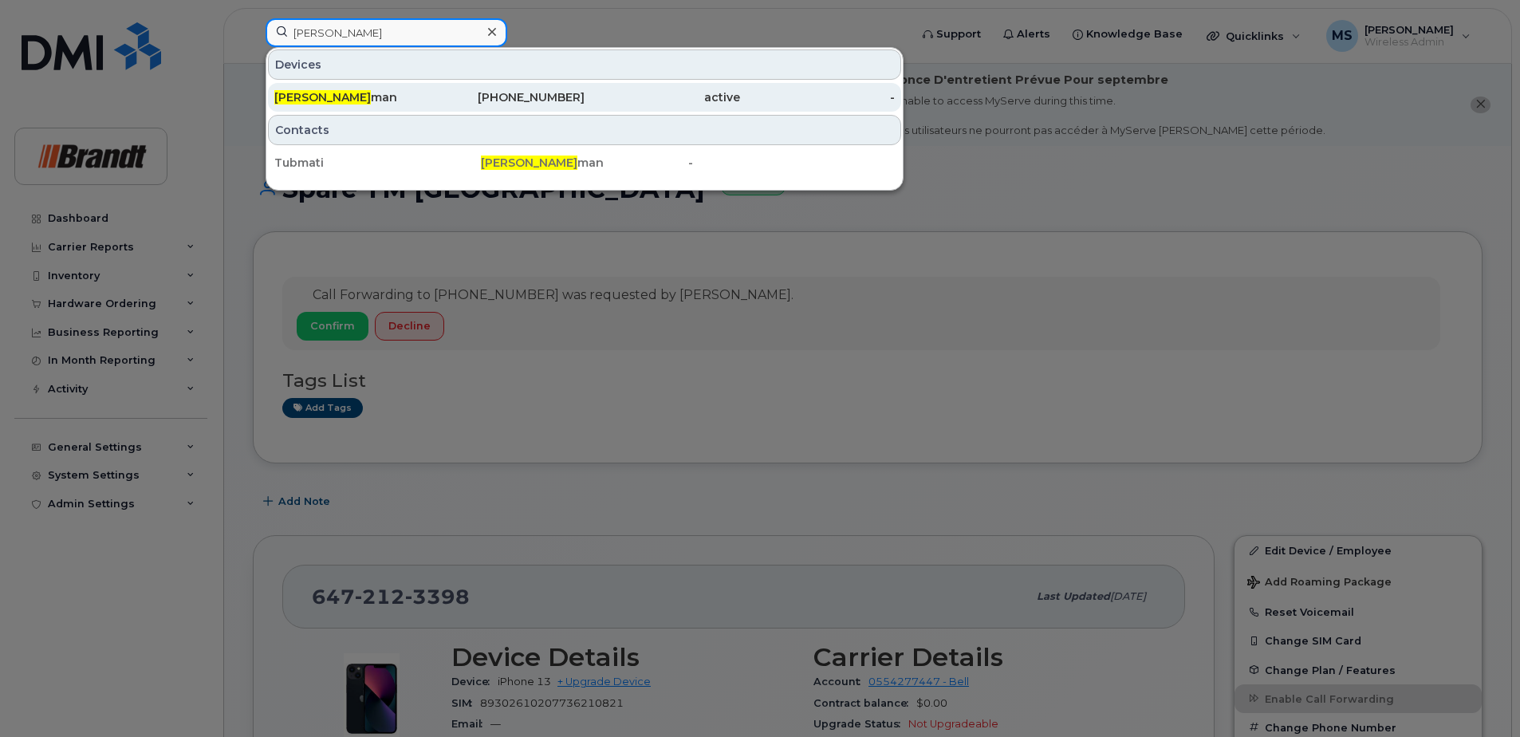
type input "tim tub"
click at [530, 104] on div "587-215-1856" at bounding box center [508, 97] width 156 height 16
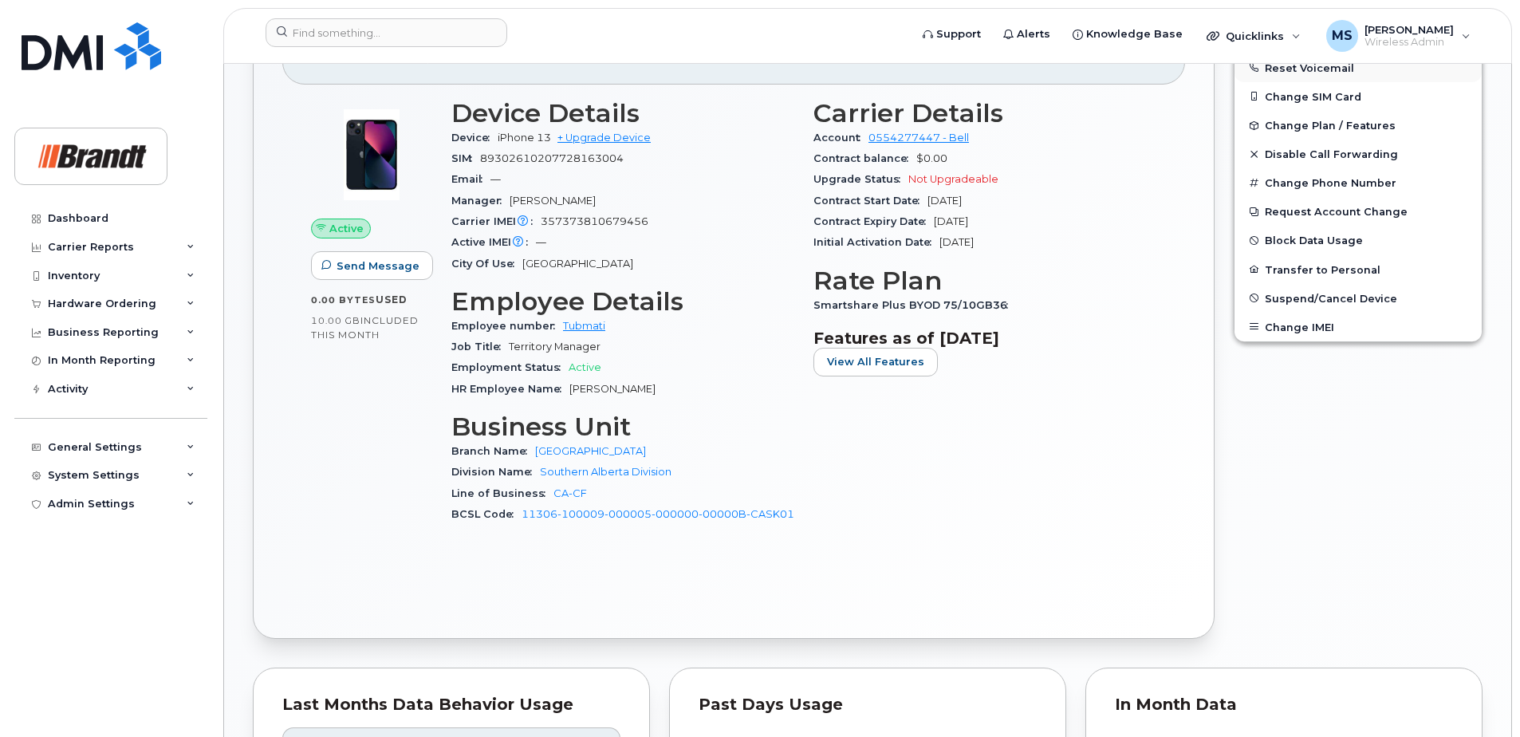
scroll to position [558, 0]
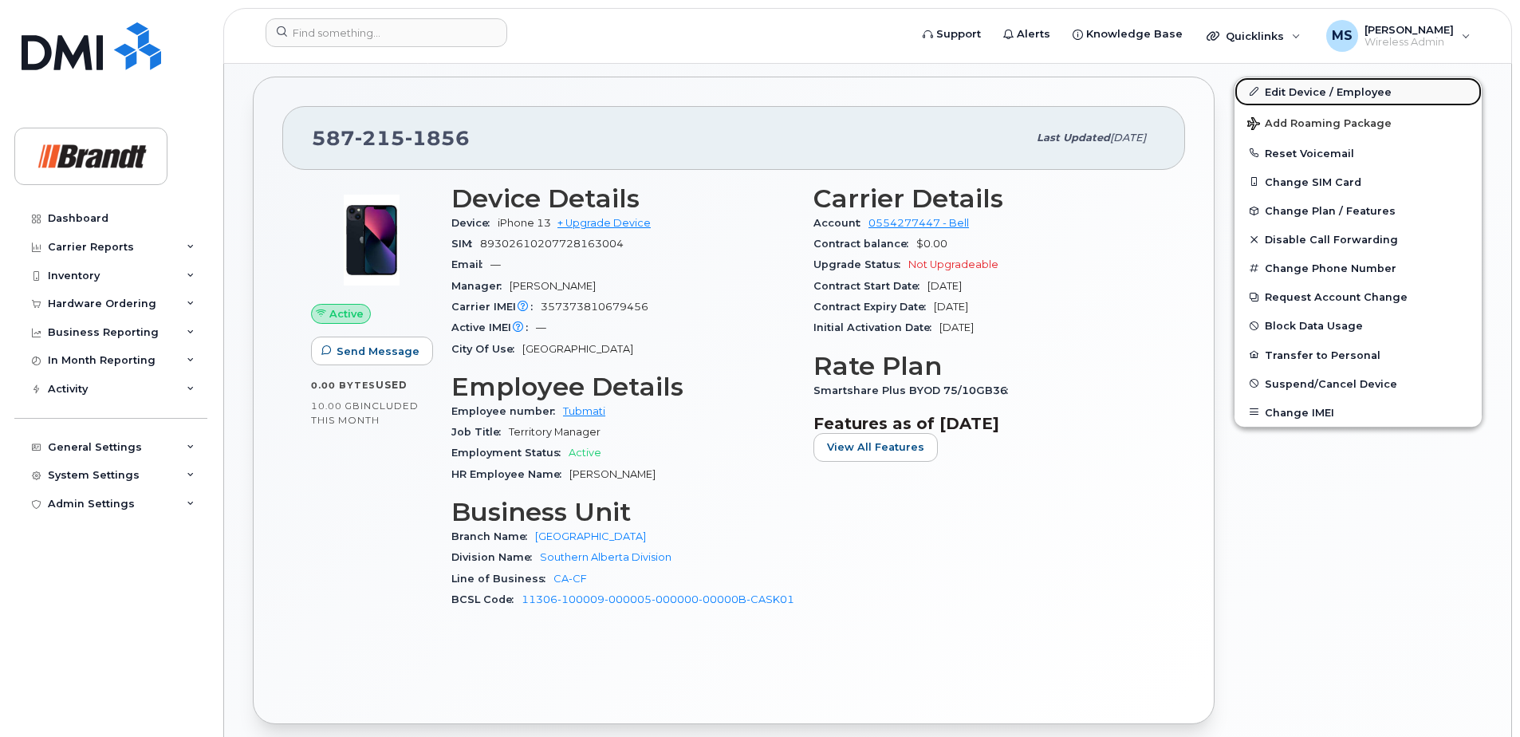
click at [1341, 96] on link "Edit Device / Employee" at bounding box center [1358, 91] width 247 height 29
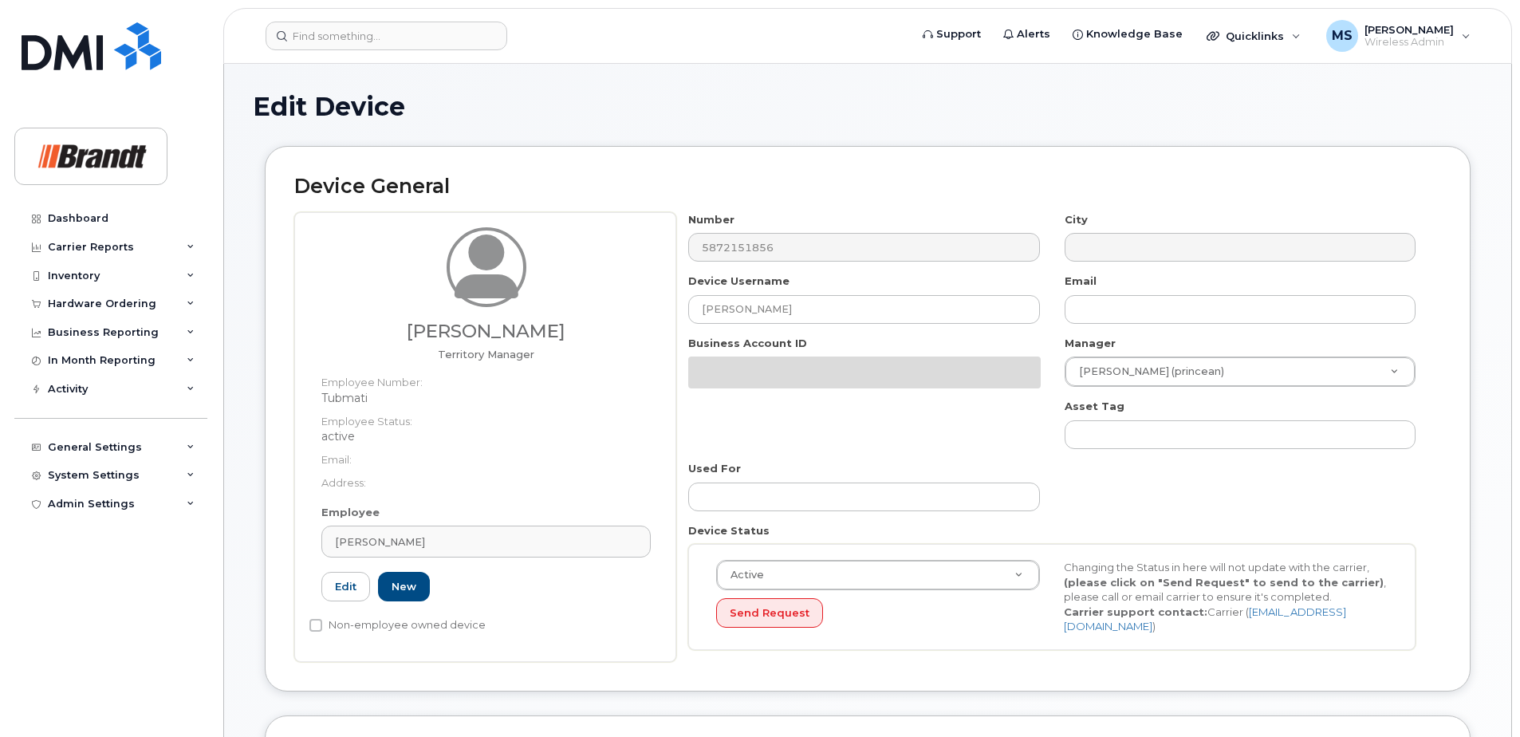
select select "34499226"
select select "34499245"
select select "35155013"
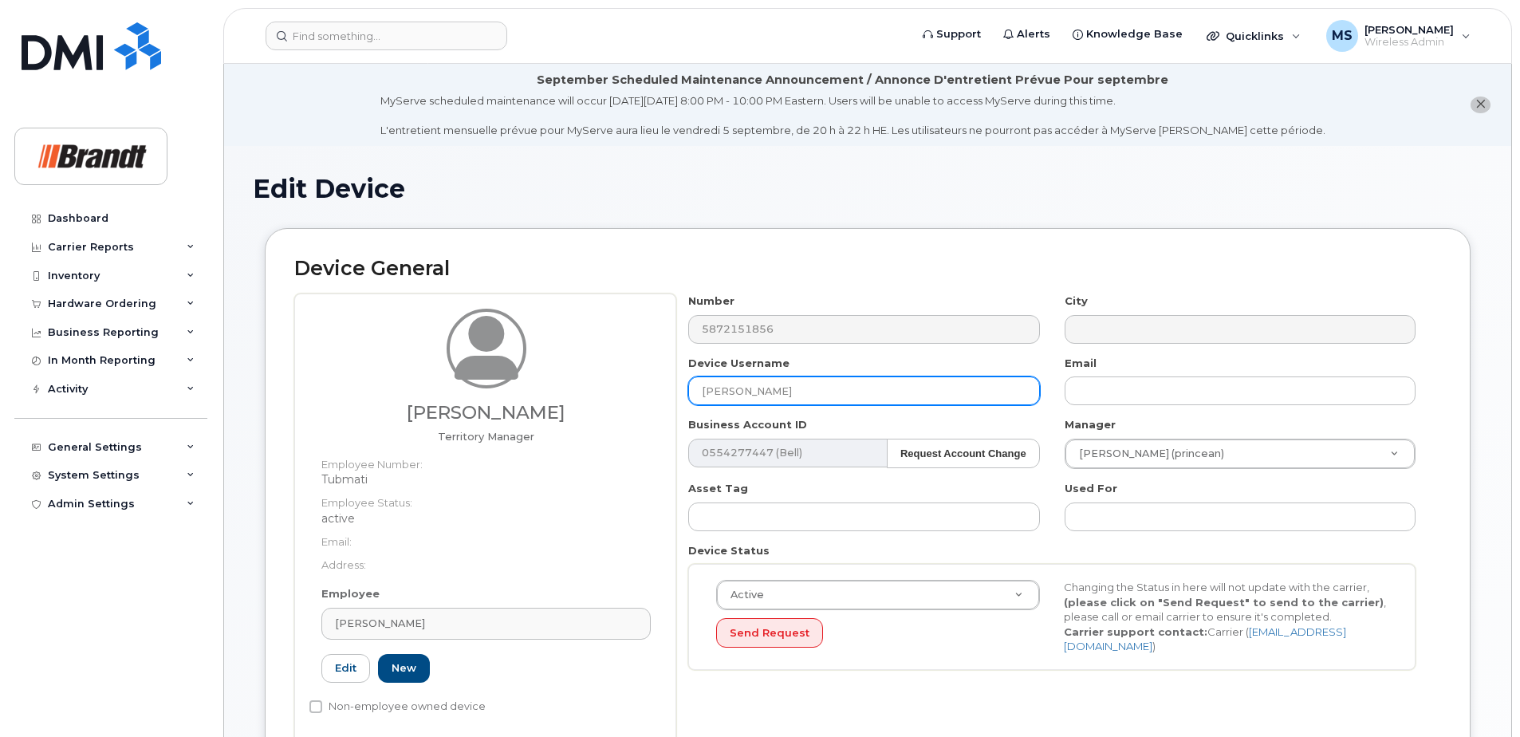
click at [780, 383] on input "[PERSON_NAME]" at bounding box center [863, 390] width 351 height 29
drag, startPoint x: 806, startPoint y: 388, endPoint x: 442, endPoint y: 416, distance: 365.5
click at [449, 416] on div "Tim Tubman Territory Manager Employee Number: Tubmati Employee Status: active E…" at bounding box center [867, 519] width 1147 height 450
type input "Spare TM Calgary"
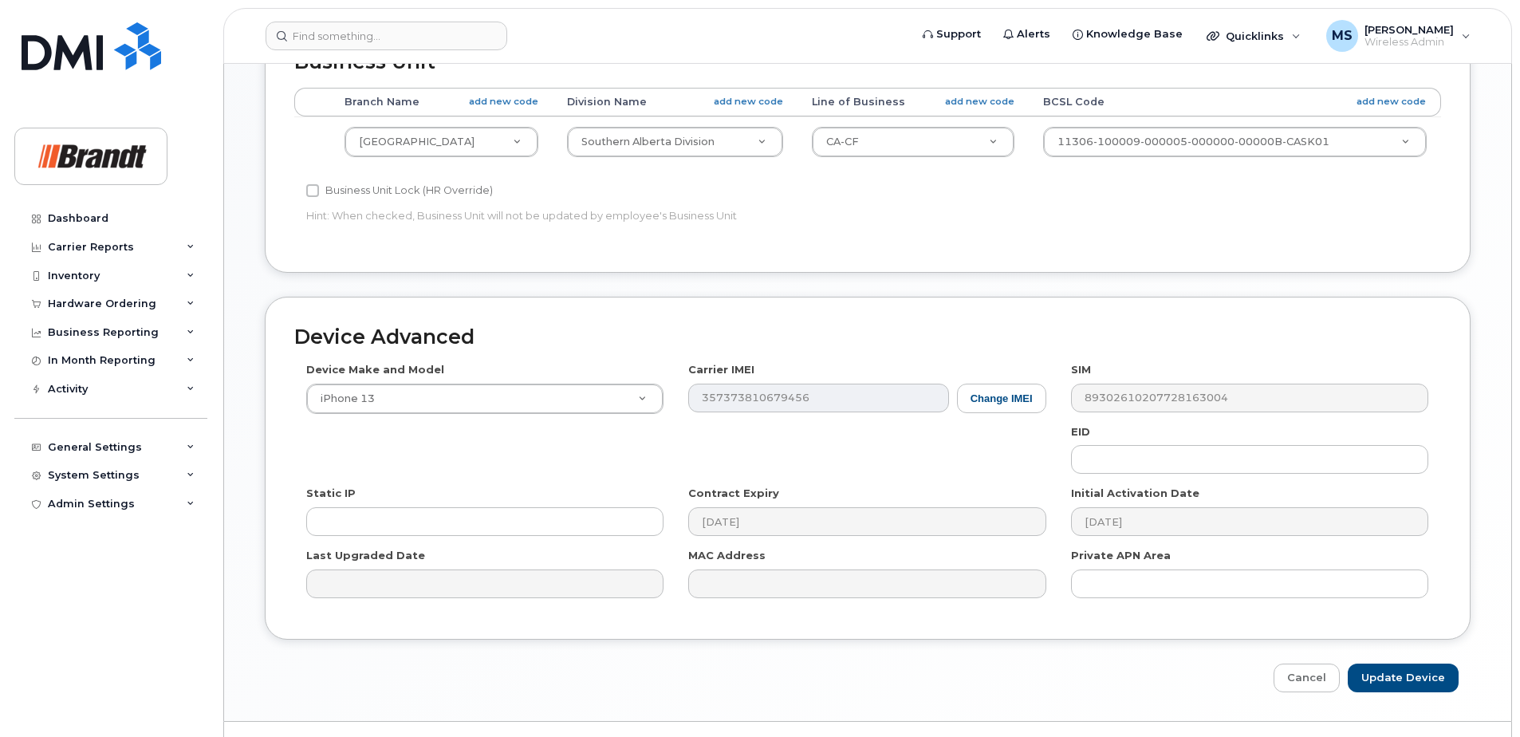
scroll to position [810, 0]
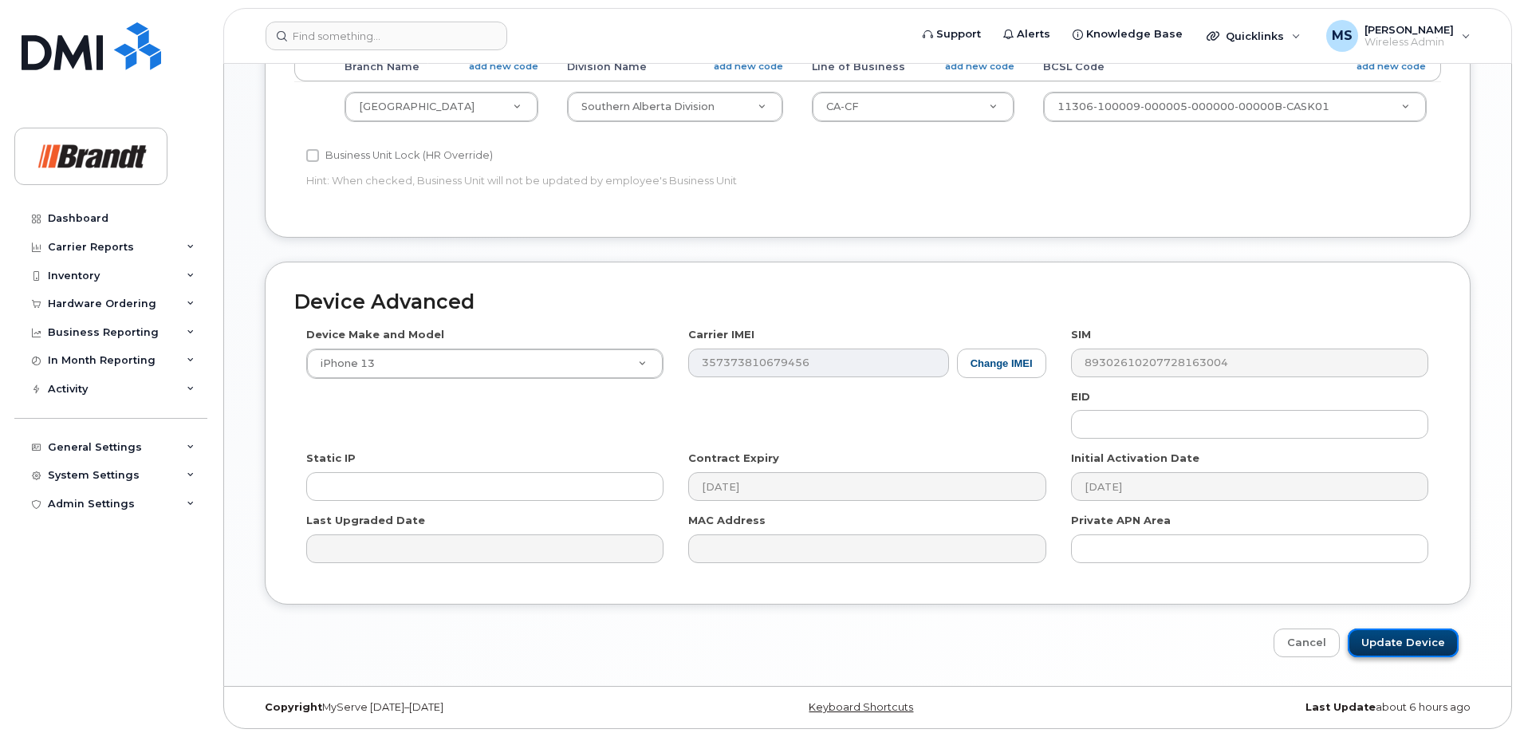
click at [1425, 651] on input "Update Device" at bounding box center [1403, 644] width 111 height 30
type input "Saving..."
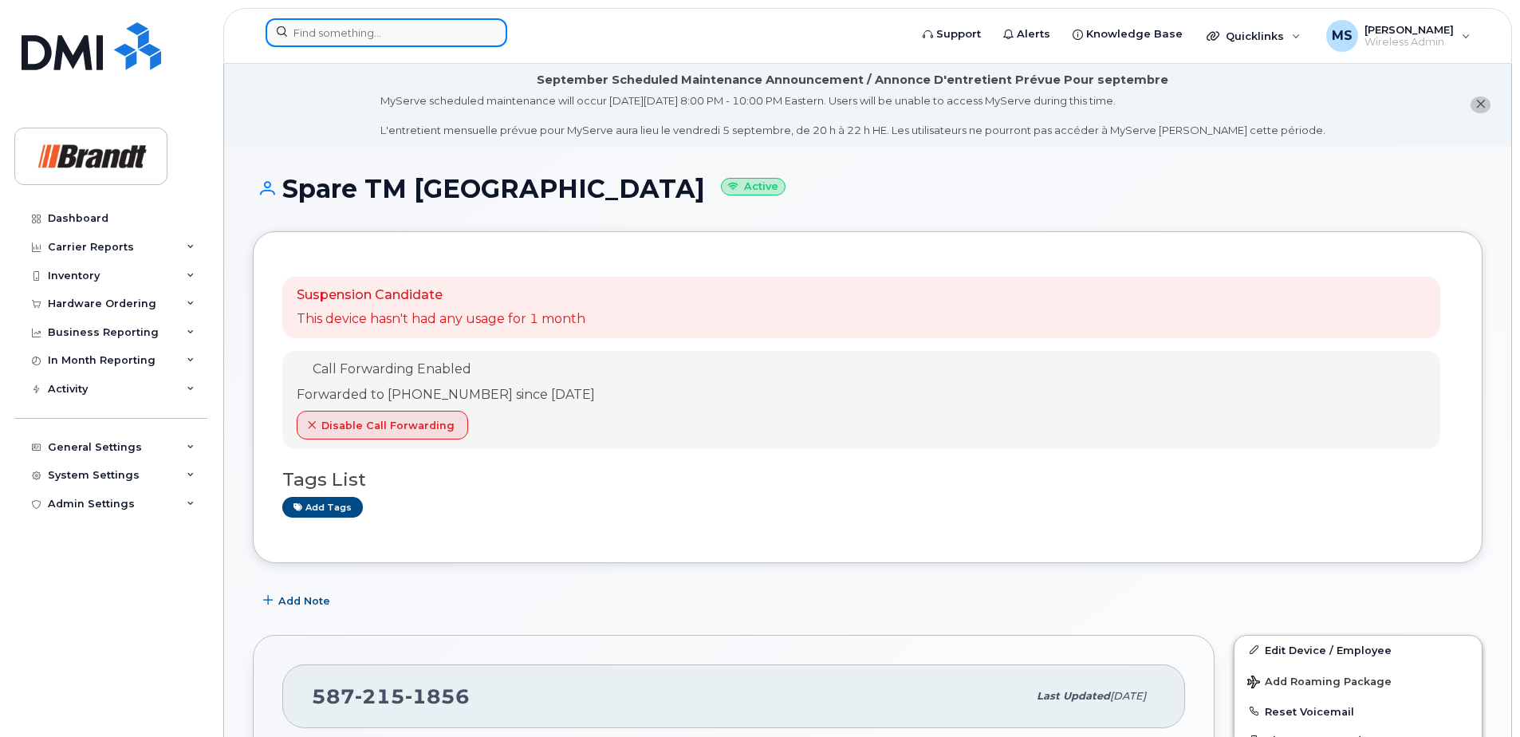
click at [351, 27] on input at bounding box center [387, 32] width 242 height 29
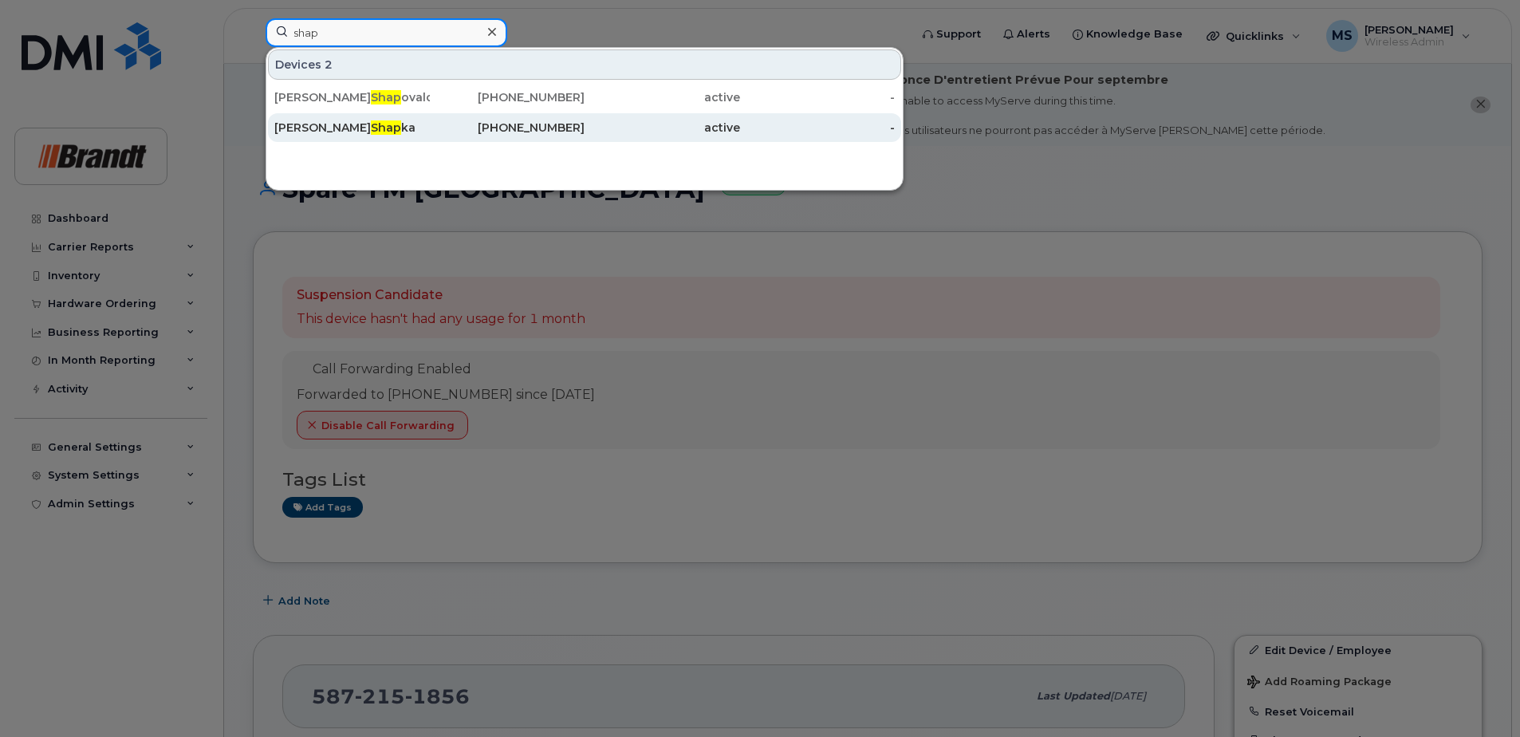
type input "shap"
click at [388, 125] on div "[PERSON_NAME] ka" at bounding box center [352, 128] width 156 height 16
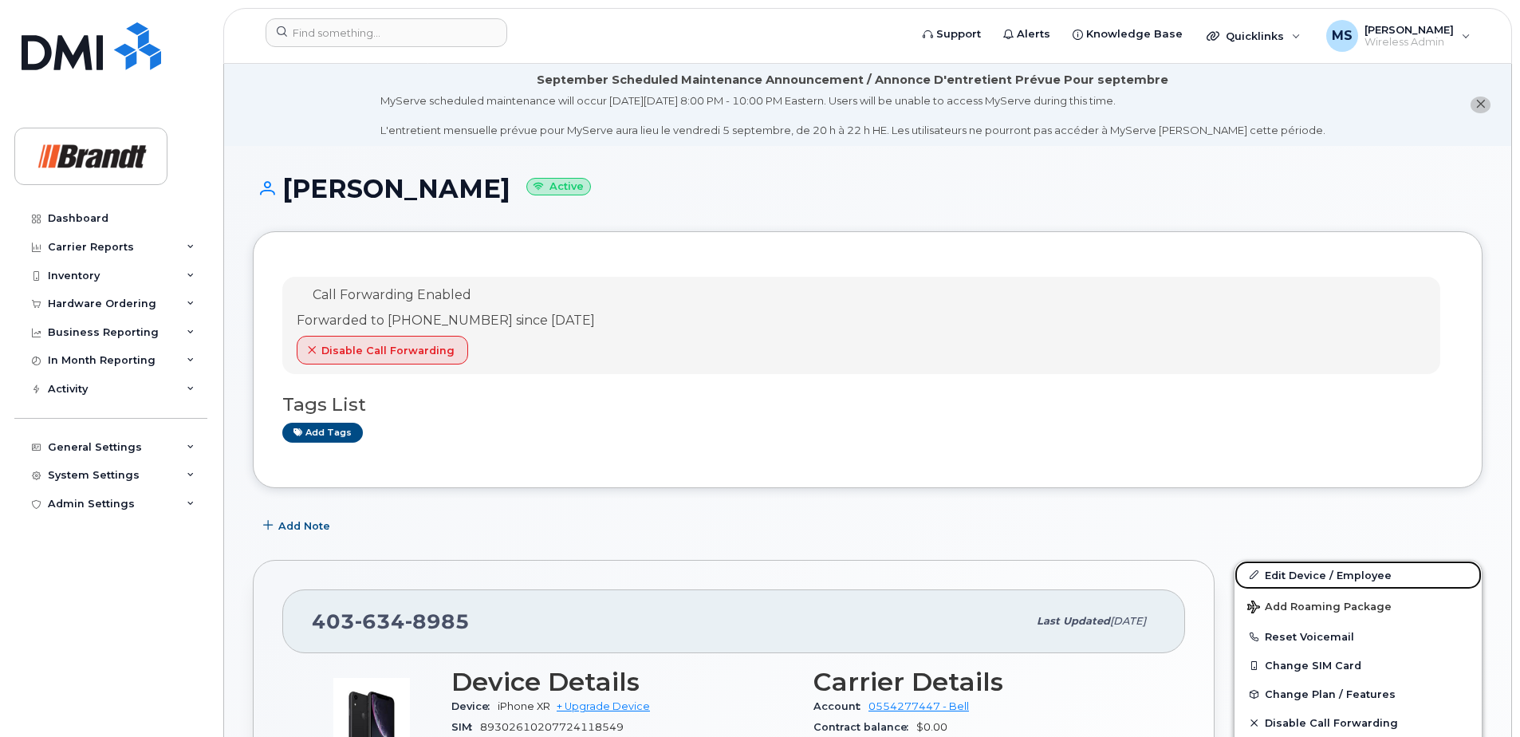
drag, startPoint x: 1352, startPoint y: 573, endPoint x: 1200, endPoint y: 520, distance: 161.4
click at [1352, 573] on link "Edit Device / Employee" at bounding box center [1358, 575] width 247 height 29
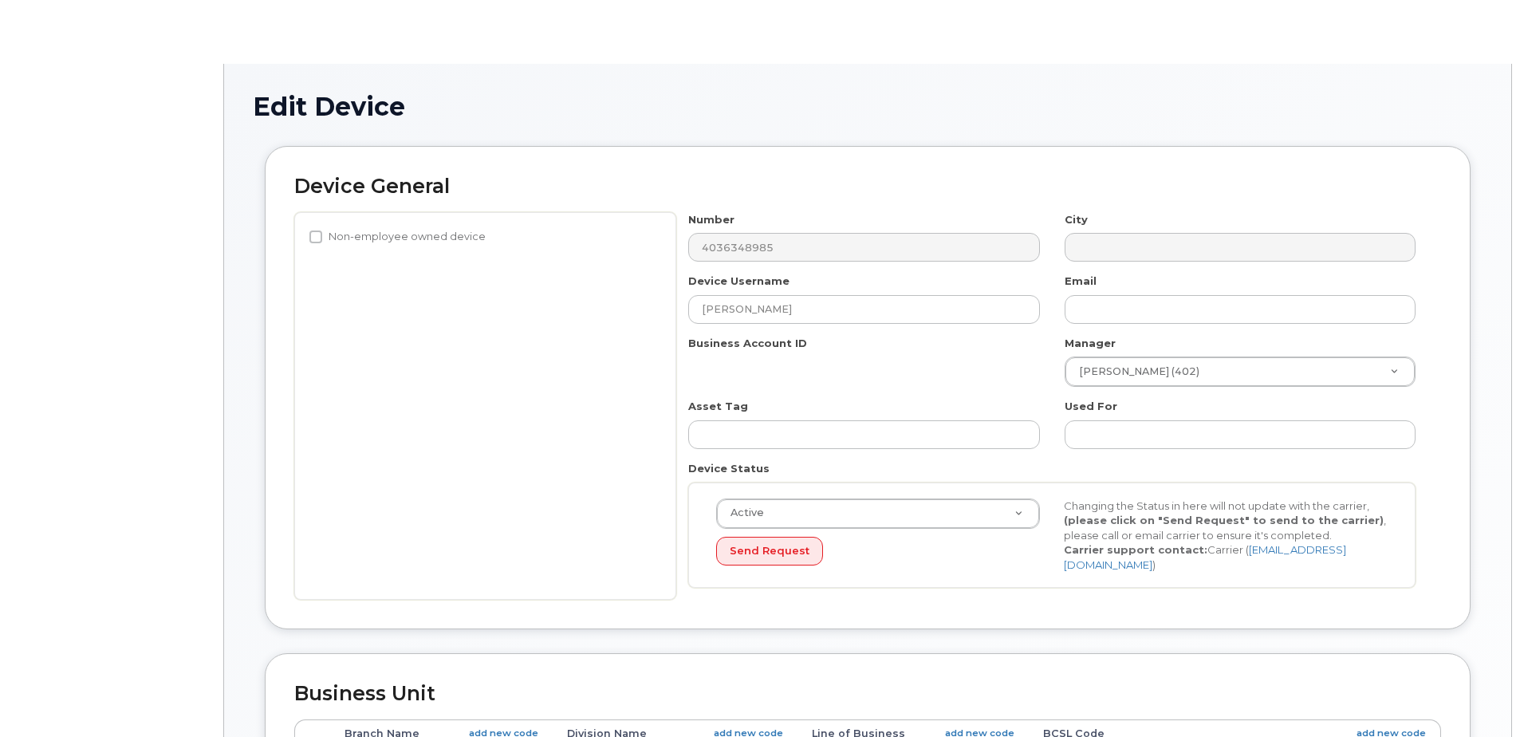
select select "34499226"
select select "34499245"
select select "35155013"
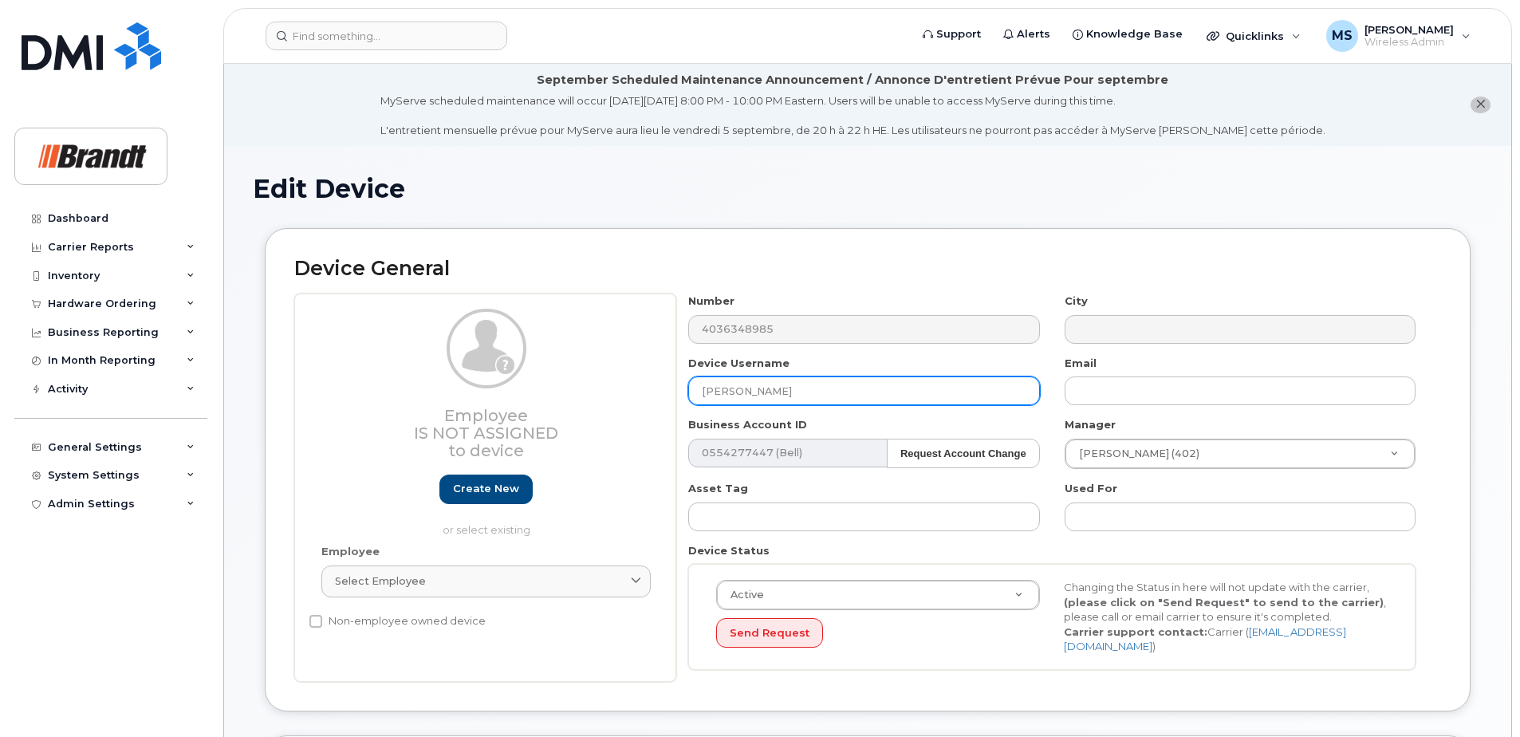
drag, startPoint x: 761, startPoint y: 392, endPoint x: 790, endPoint y: 392, distance: 28.7
click at [762, 392] on input "[PERSON_NAME]" at bounding box center [863, 390] width 351 height 29
drag, startPoint x: 790, startPoint y: 392, endPoint x: 542, endPoint y: 381, distance: 247.5
click at [544, 382] on div "Employee Is not assigned to device Create new or select existing Employee Selec…" at bounding box center [867, 488] width 1147 height 388
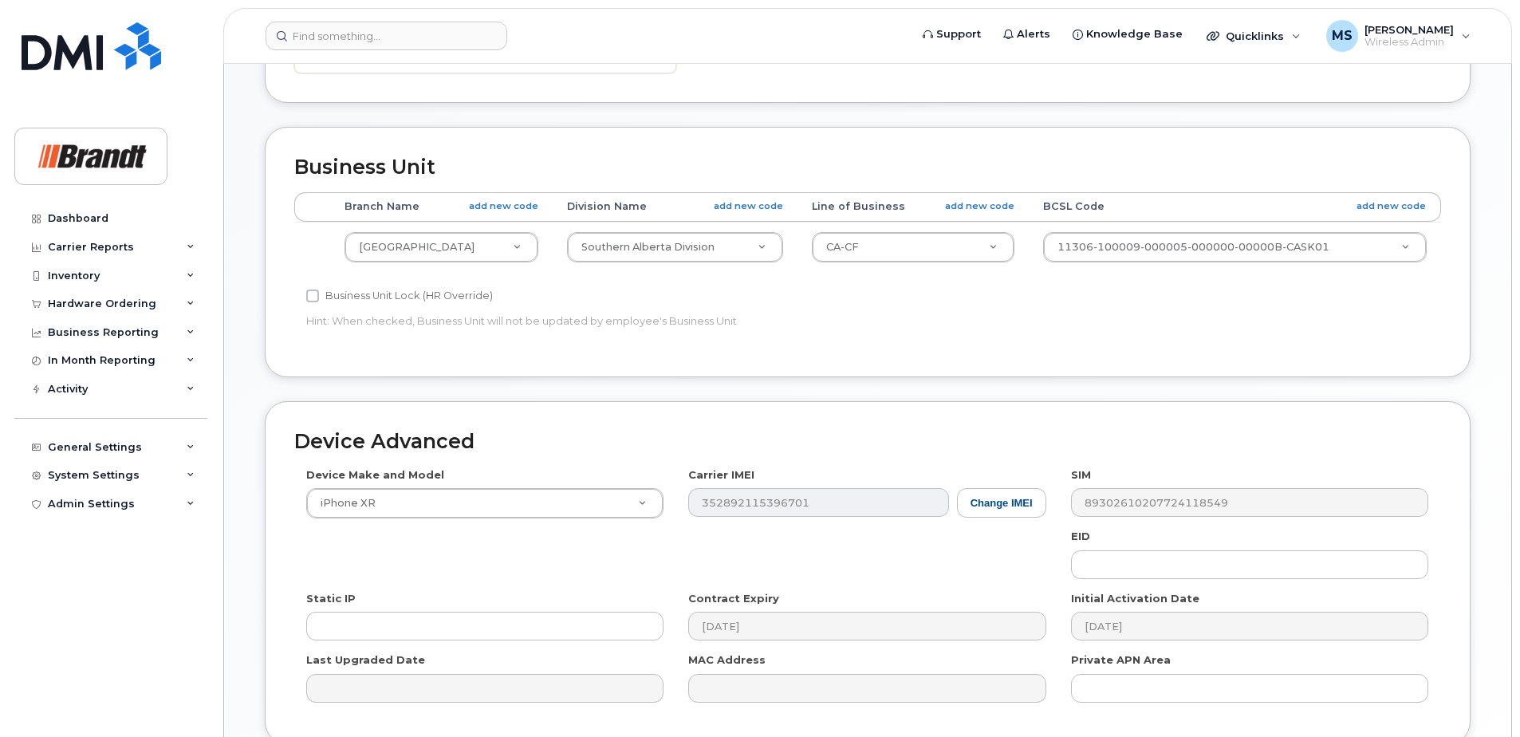
scroll to position [743, 0]
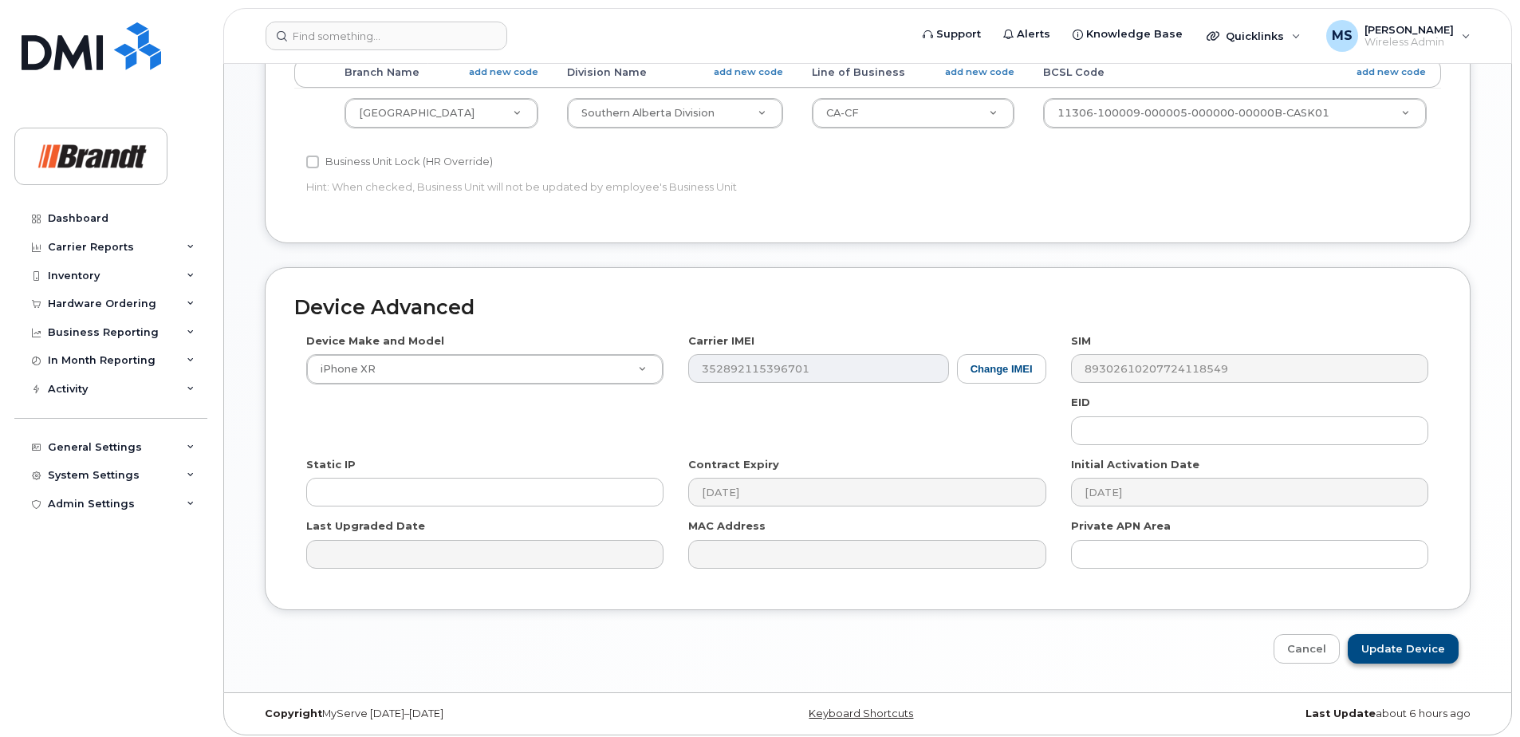
type input "Spare TM Lethbridge/Calgary"
drag, startPoint x: 1404, startPoint y: 640, endPoint x: 842, endPoint y: 736, distance: 569.6
click at [1404, 640] on input "Update Device" at bounding box center [1403, 649] width 111 height 30
type input "Saving..."
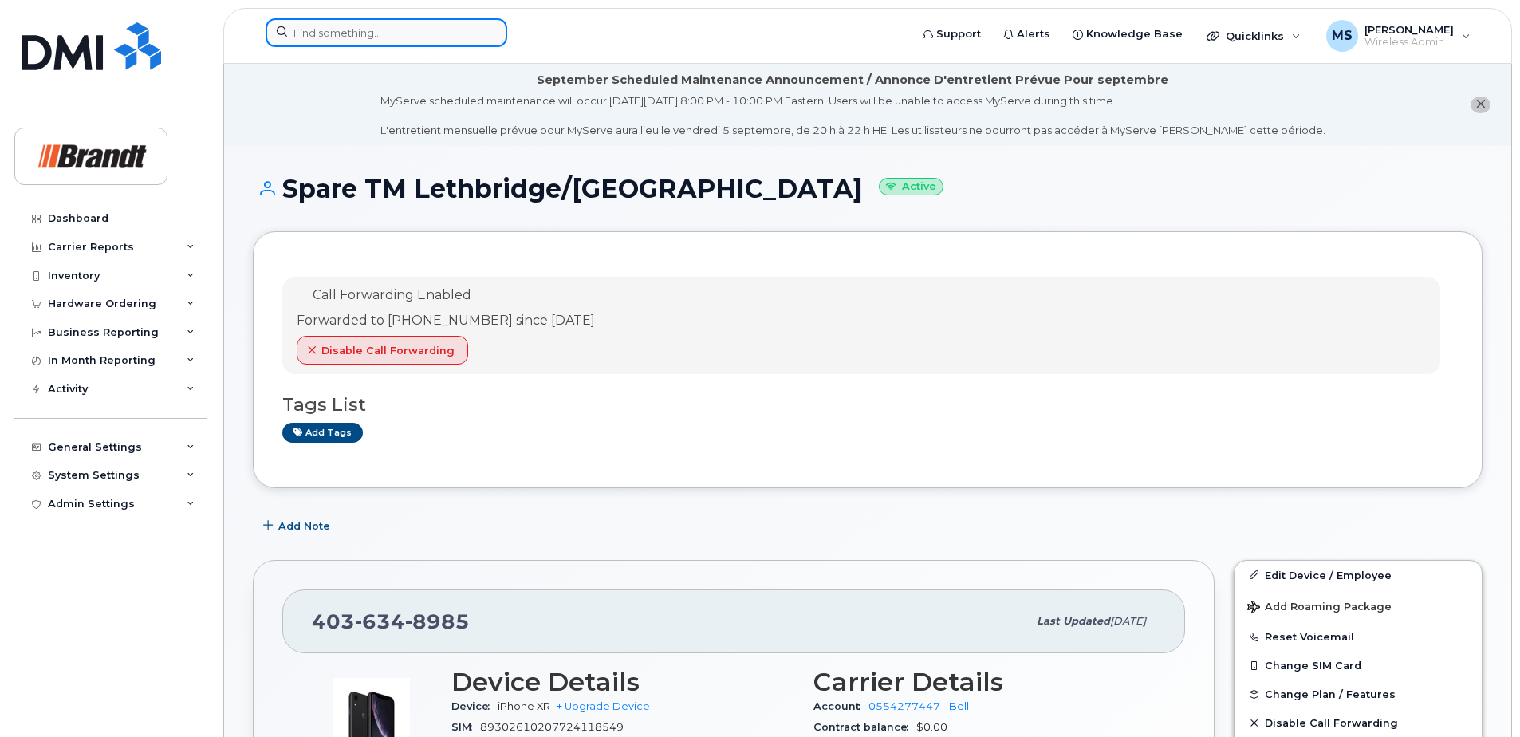
click at [436, 26] on input at bounding box center [387, 32] width 242 height 29
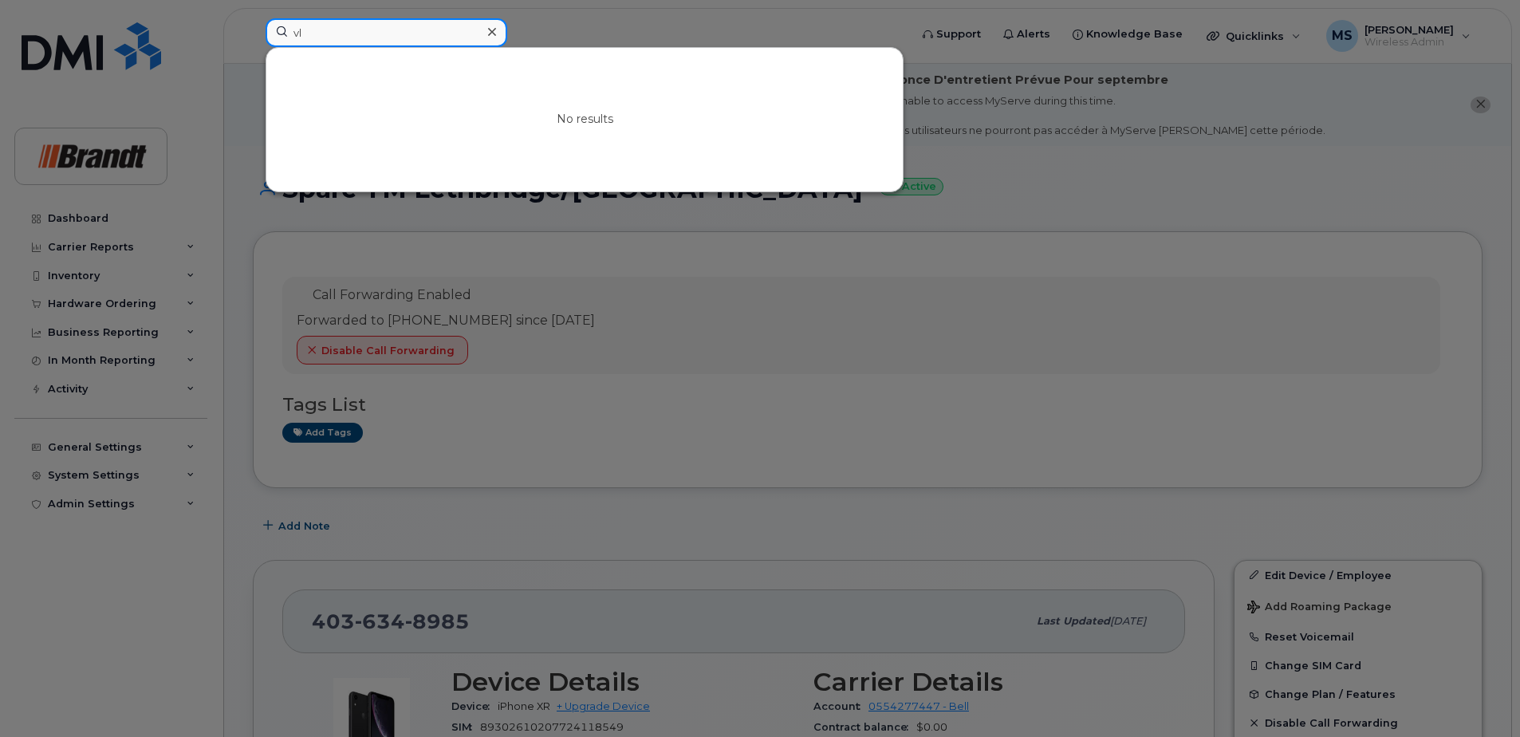
type input "v"
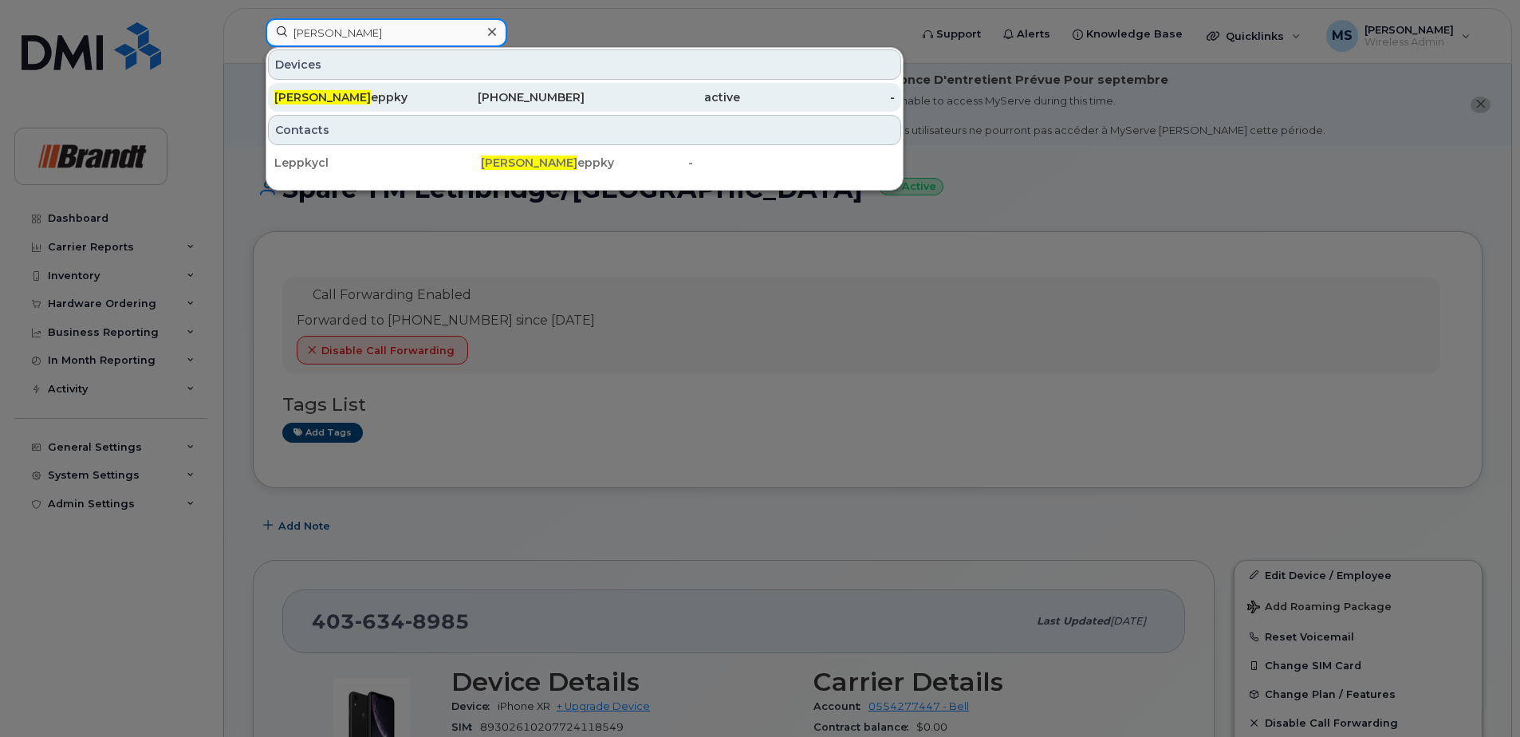
type input "[PERSON_NAME]"
click at [458, 101] on div "[PHONE_NUMBER]" at bounding box center [508, 97] width 156 height 16
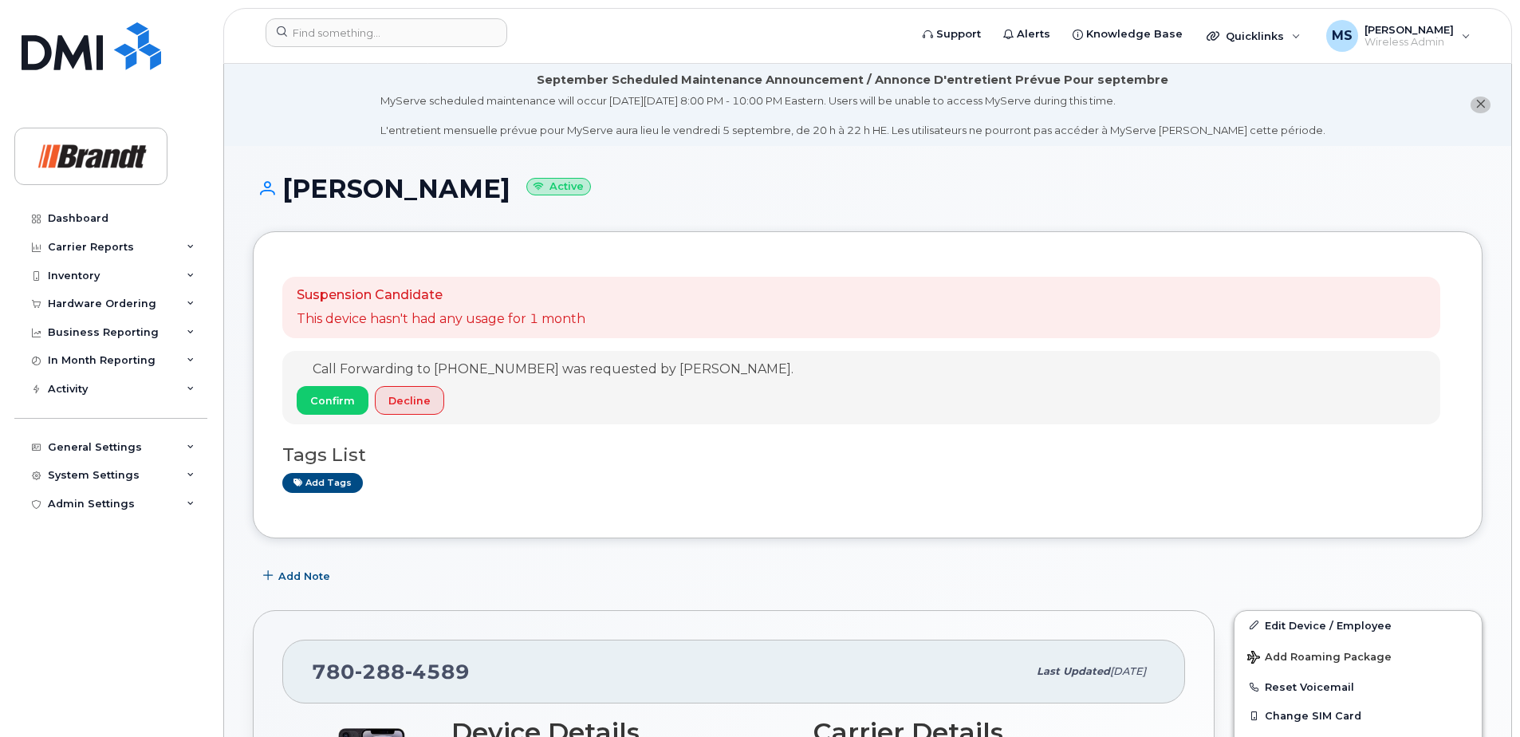
scroll to position [80, 0]
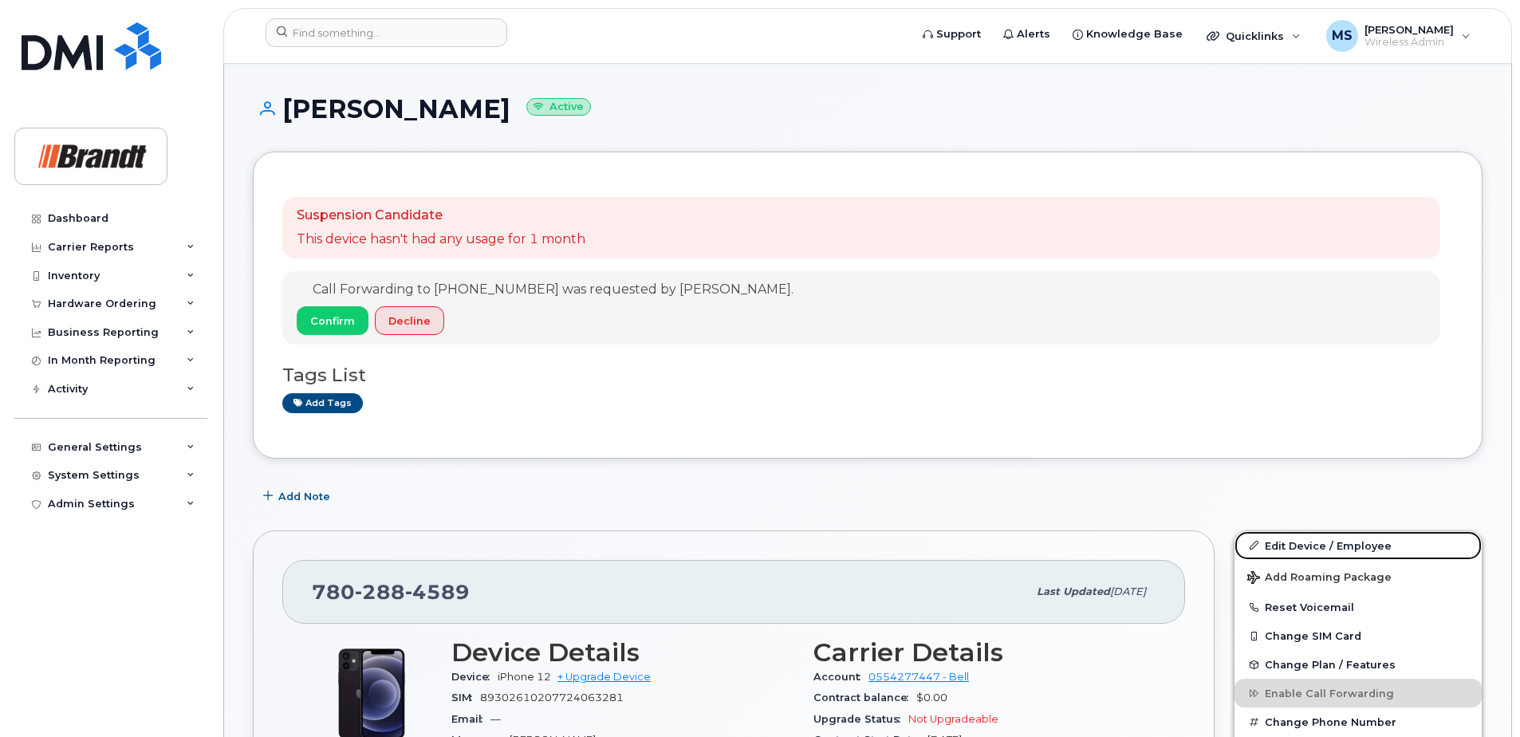
click at [1291, 553] on link "Edit Device / Employee" at bounding box center [1358, 545] width 247 height 29
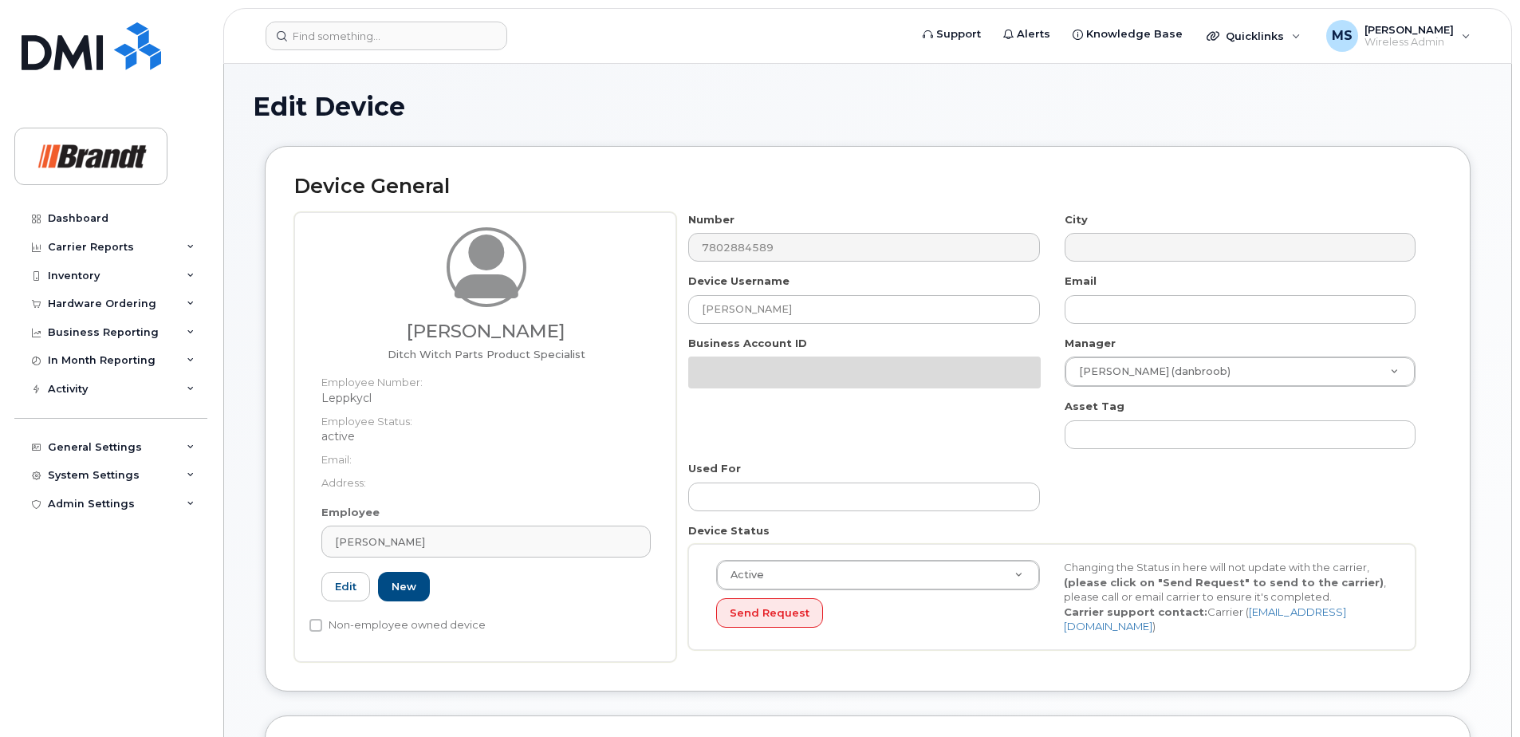
select select "34499230"
select select "34499245"
select select "35155013"
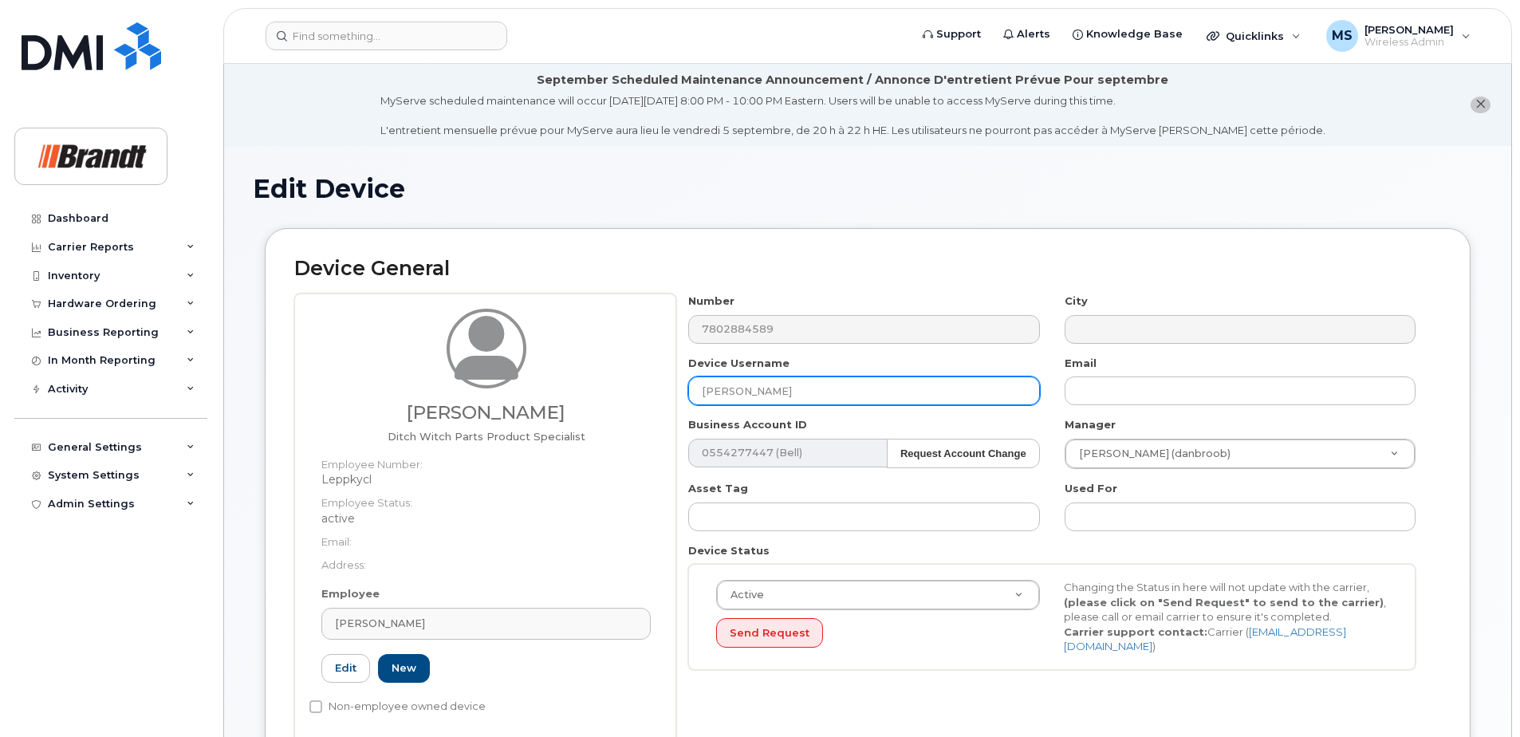
click at [825, 386] on input "[PERSON_NAME]" at bounding box center [863, 390] width 351 height 29
drag, startPoint x: 416, startPoint y: 392, endPoint x: 77, endPoint y: 412, distance: 339.6
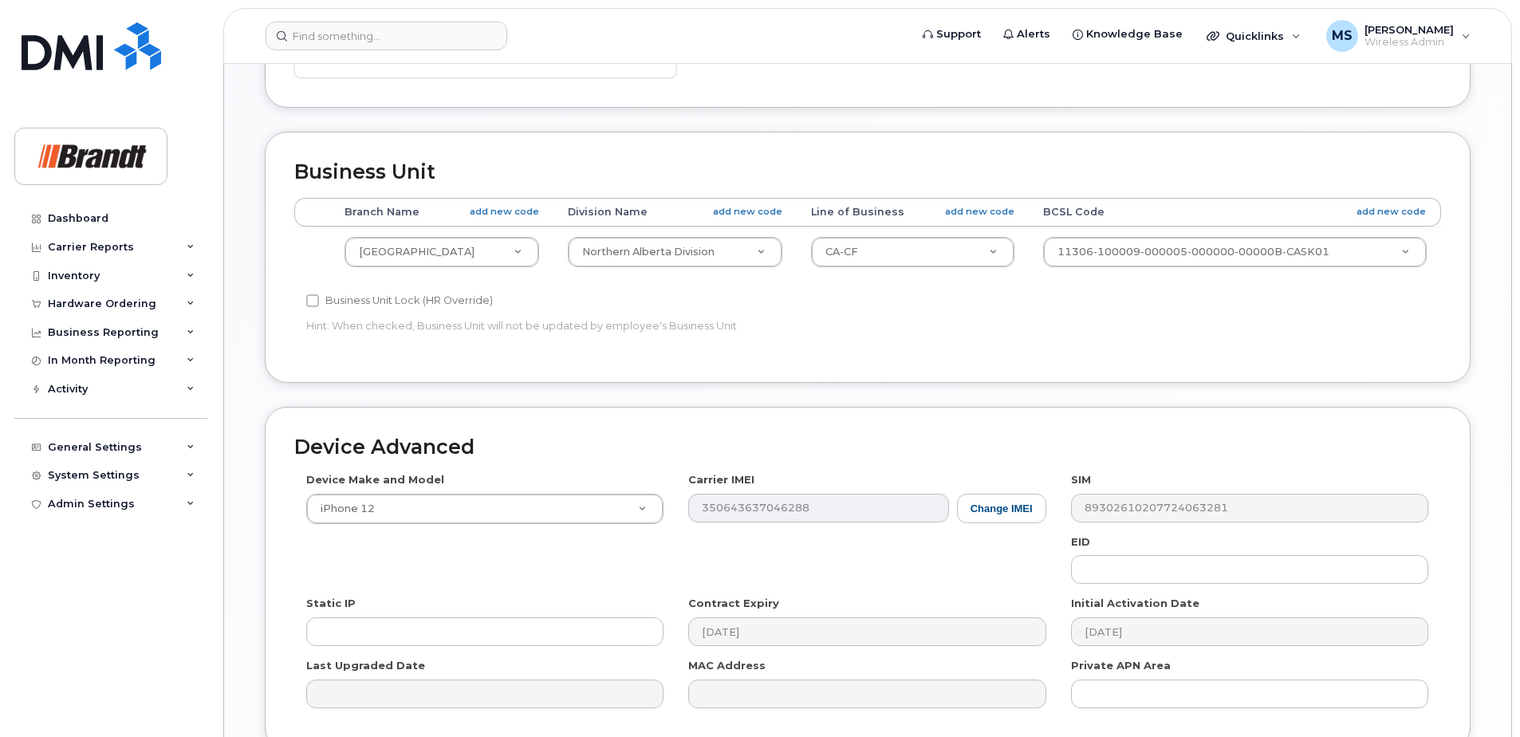
scroll to position [810, 0]
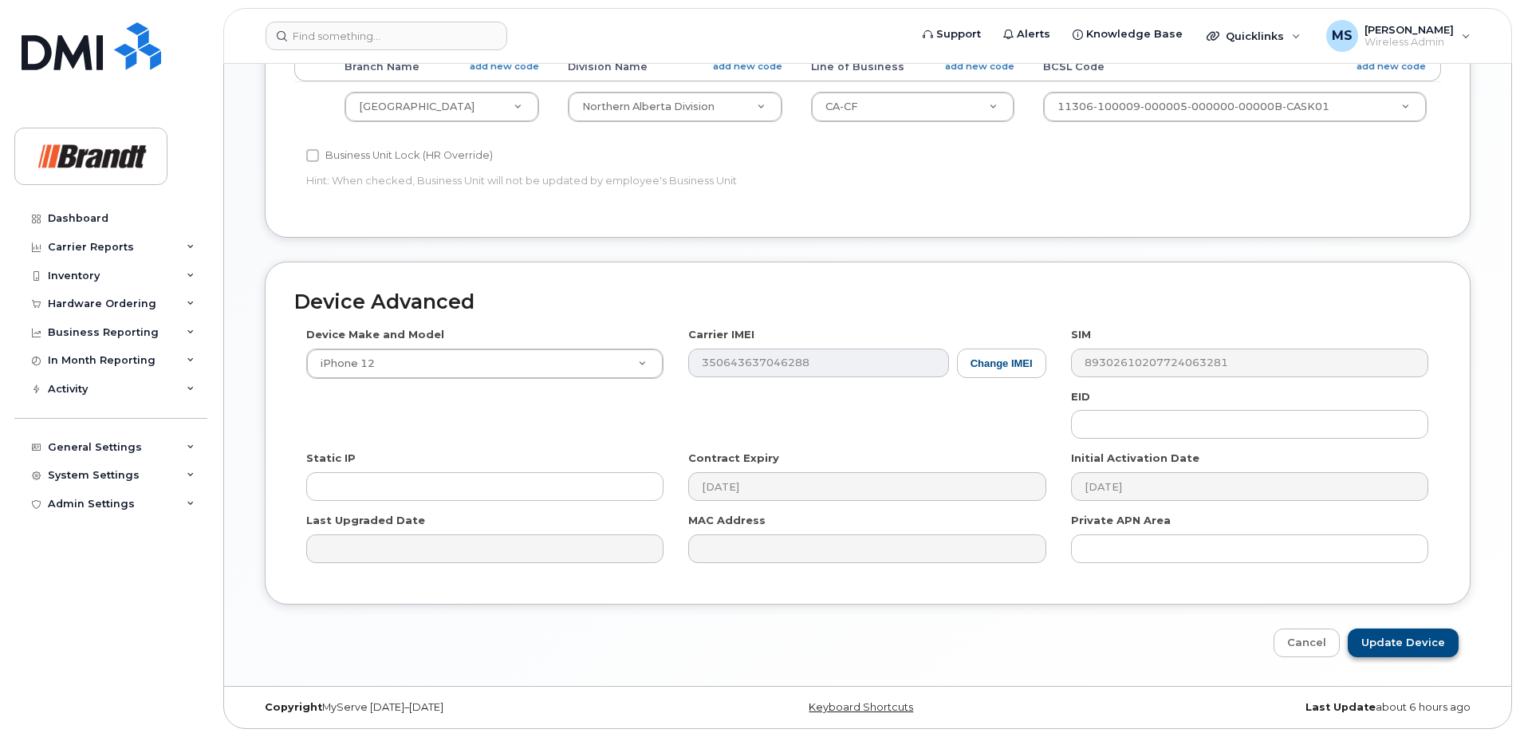
type input "Spare Product Specialist [GEOGRAPHIC_DATA]"
click at [1415, 648] on input "Update Device" at bounding box center [1403, 644] width 111 height 30
type input "Saving..."
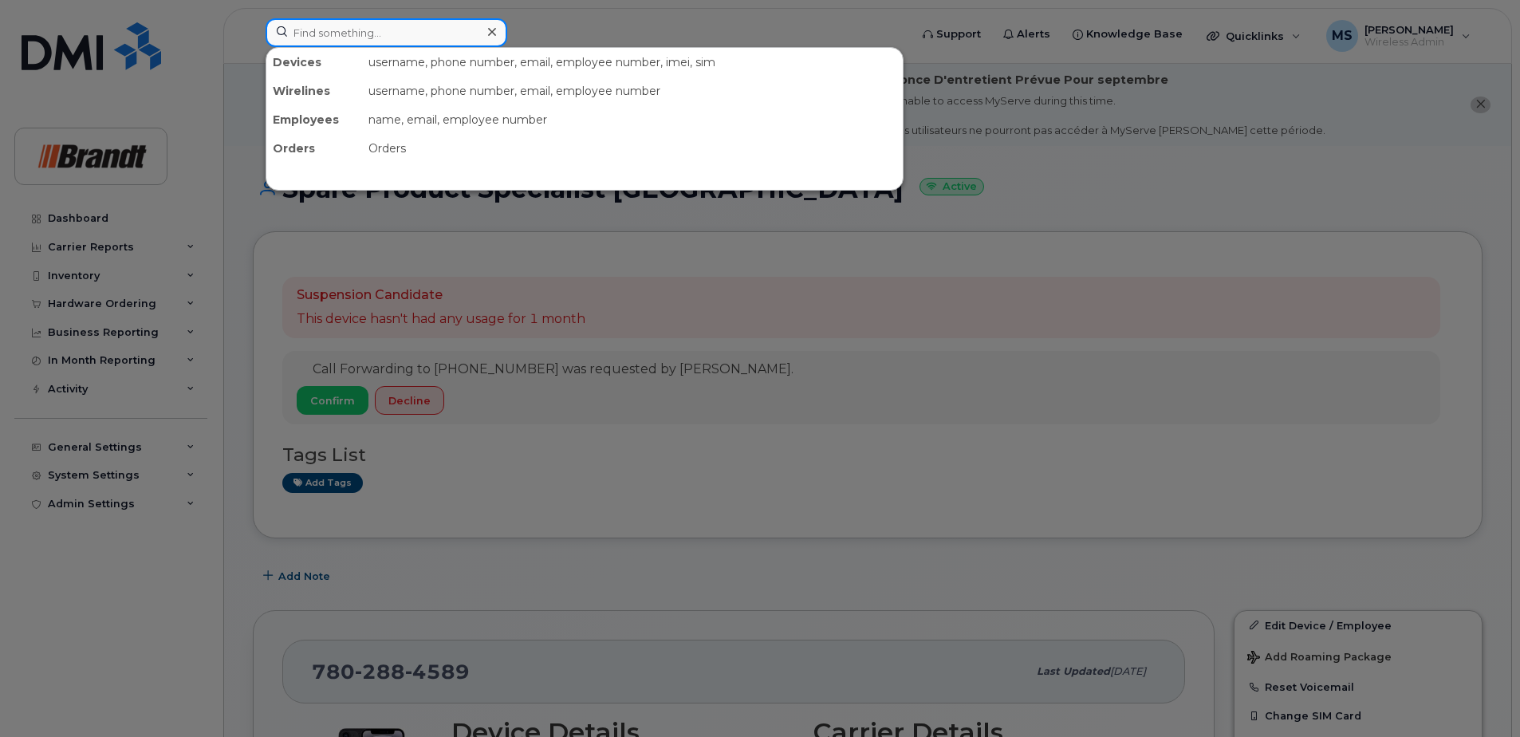
click at [355, 25] on input at bounding box center [387, 32] width 242 height 29
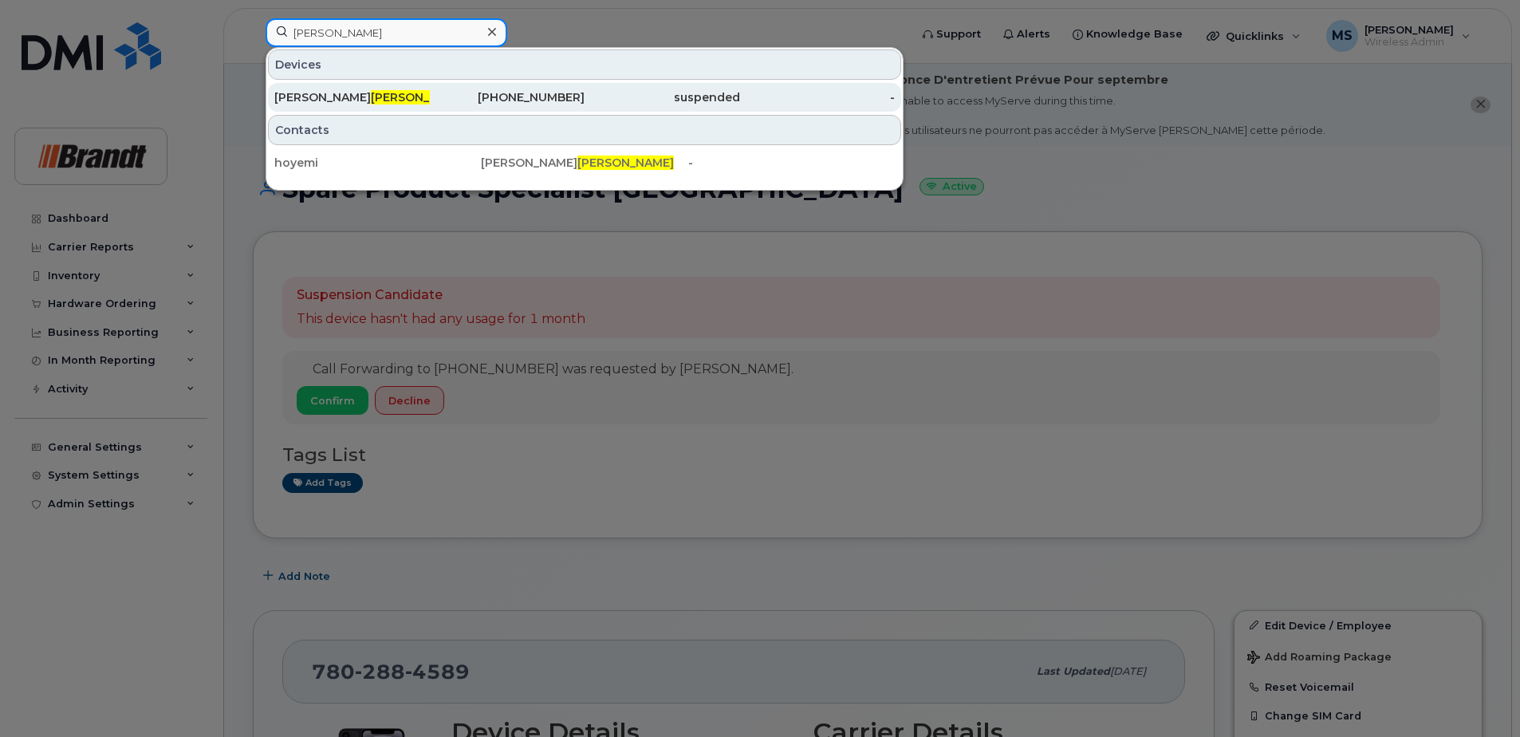
type input "hoyer"
click at [415, 93] on div "Michael Hoyer" at bounding box center [352, 97] width 156 height 16
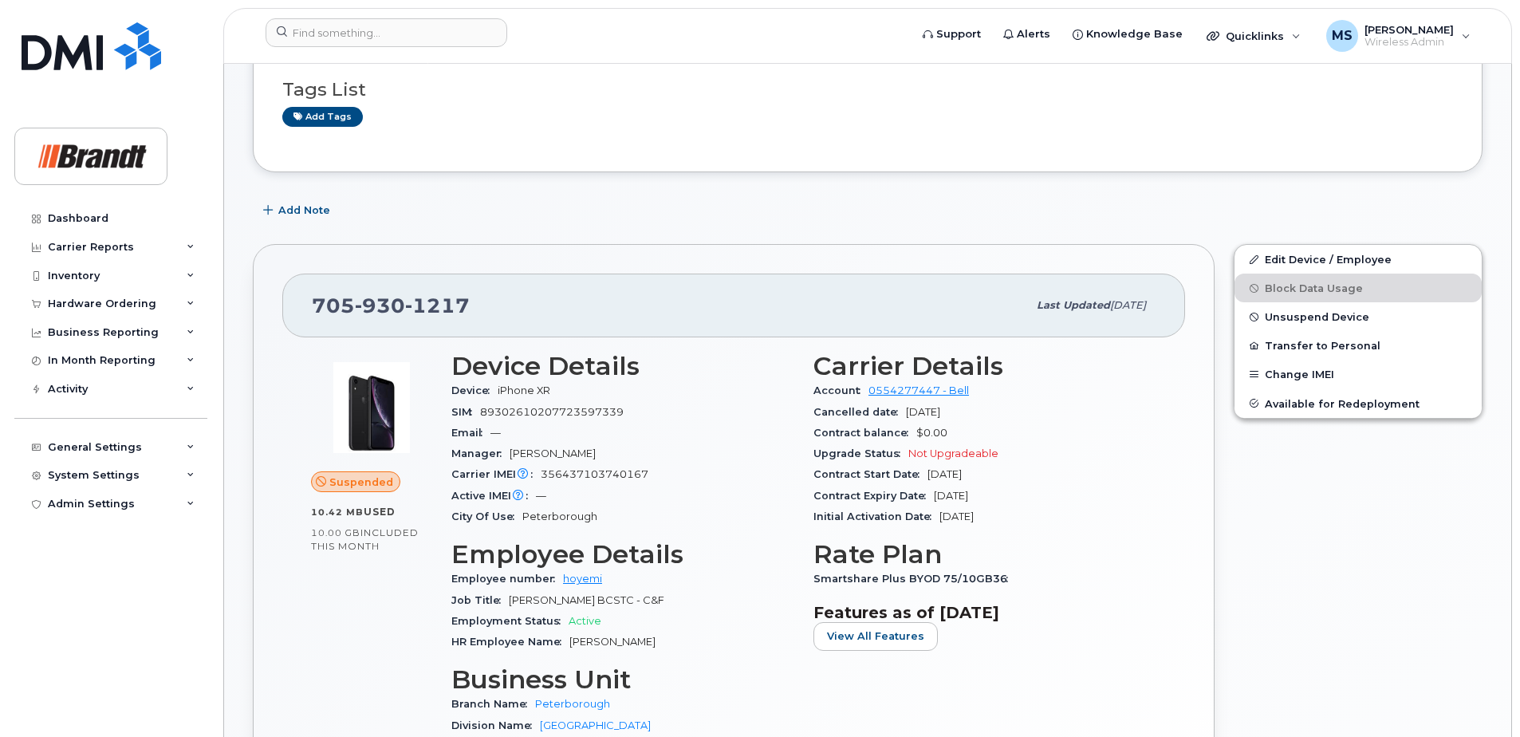
scroll to position [80, 0]
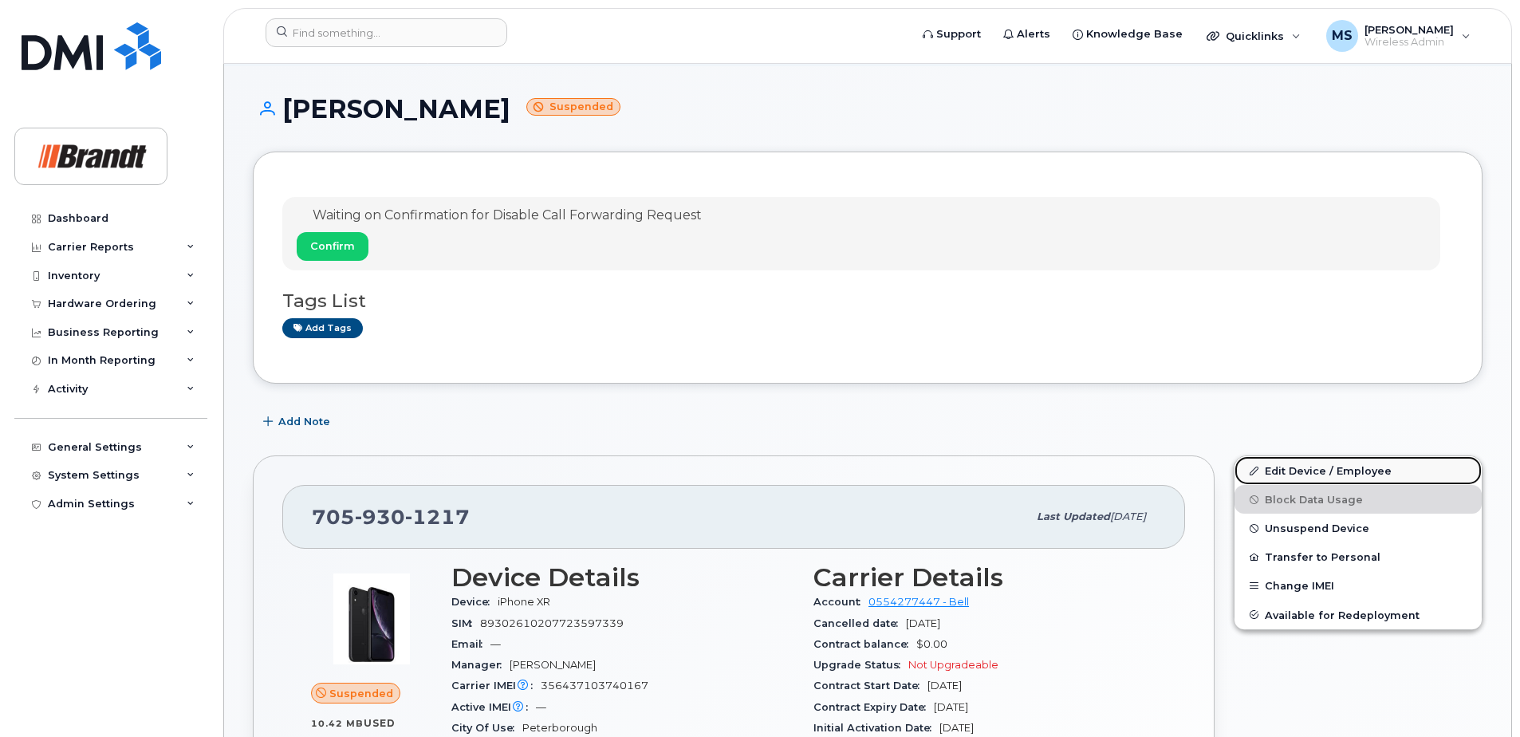
click at [1318, 467] on link "Edit Device / Employee" at bounding box center [1358, 470] width 247 height 29
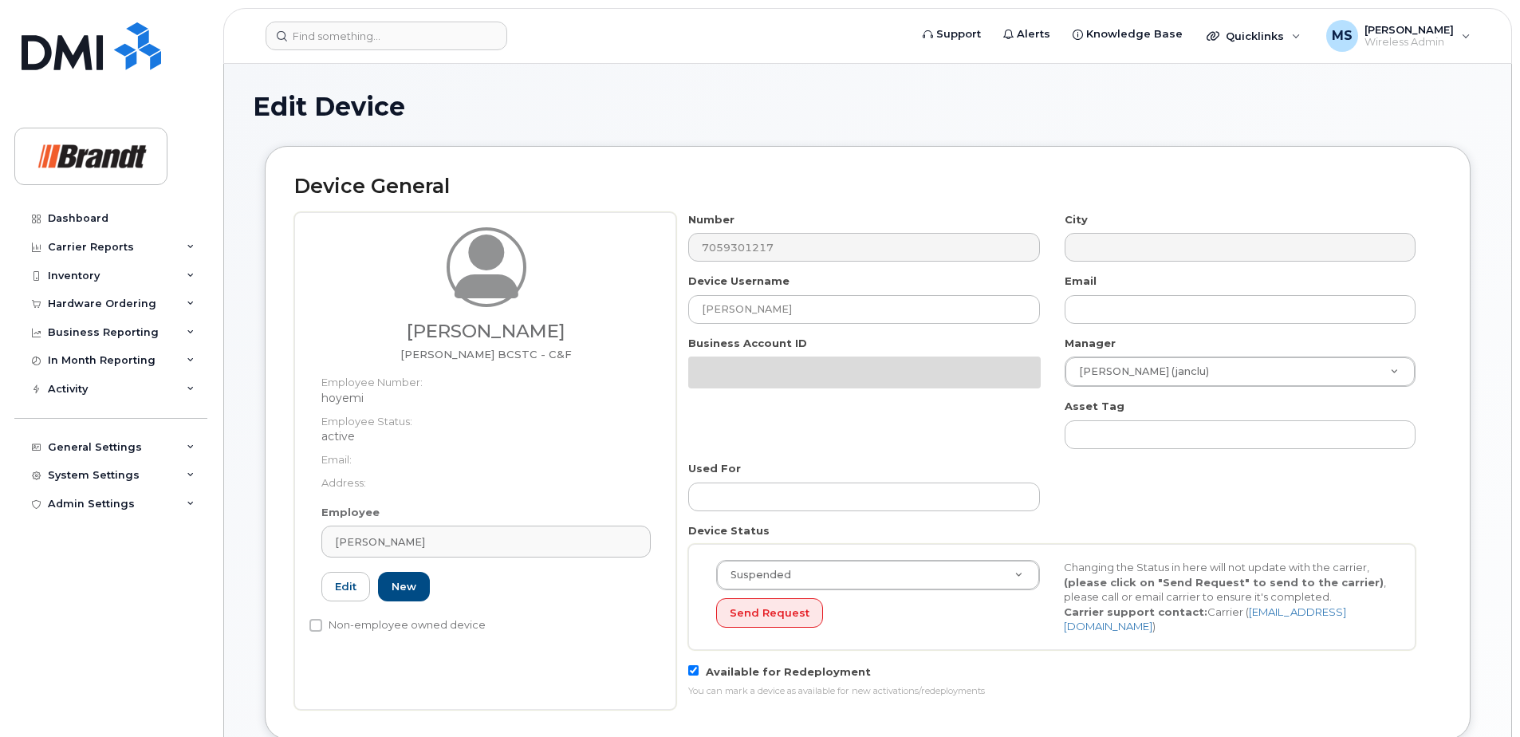
select select "34499235"
select select "34499245"
select select "35155013"
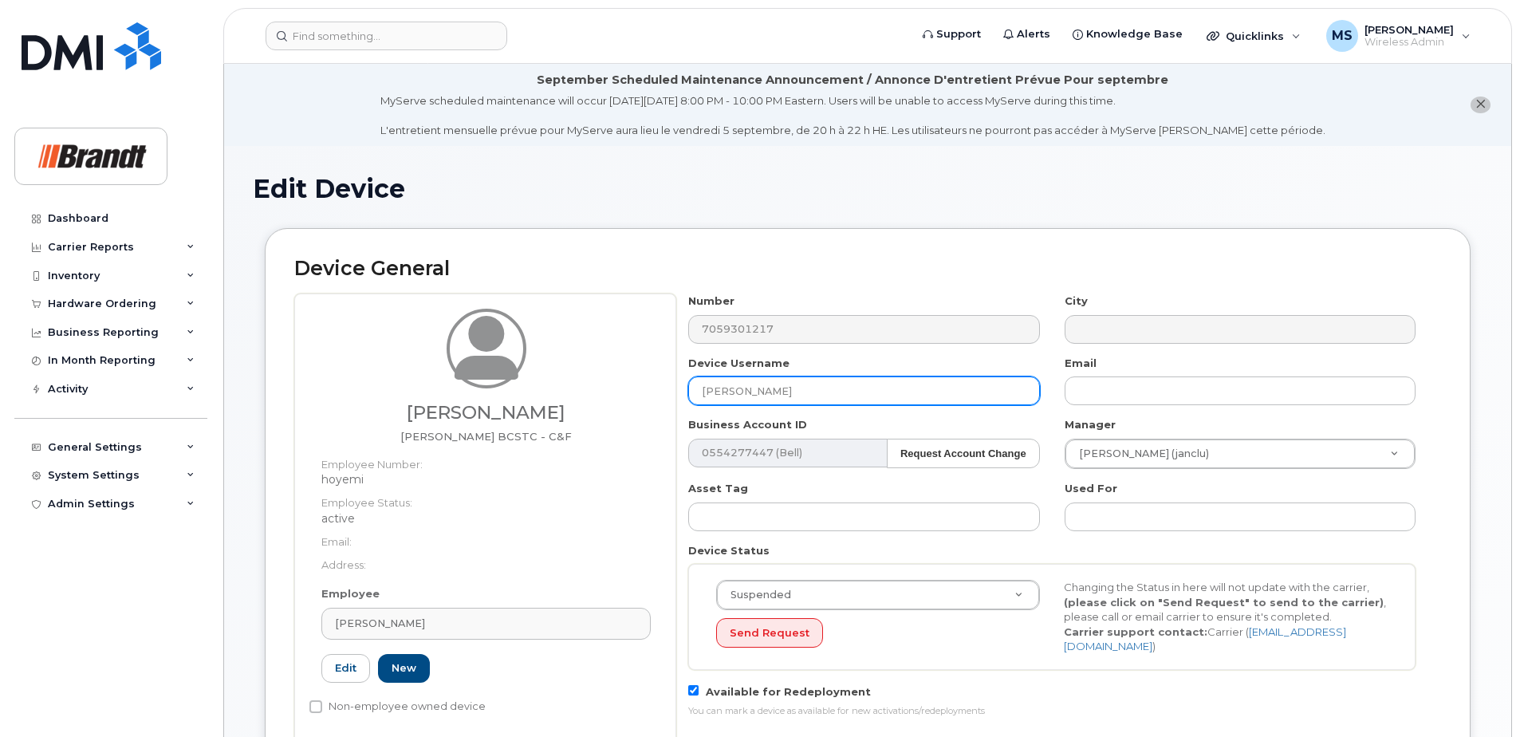
drag, startPoint x: 821, startPoint y: 398, endPoint x: 525, endPoint y: 398, distance: 295.9
click at [525, 398] on div "Michael Hoyer Fieldman BCSTC - C&F Employee Number: hoyemi Employee Status: act…" at bounding box center [867, 519] width 1147 height 450
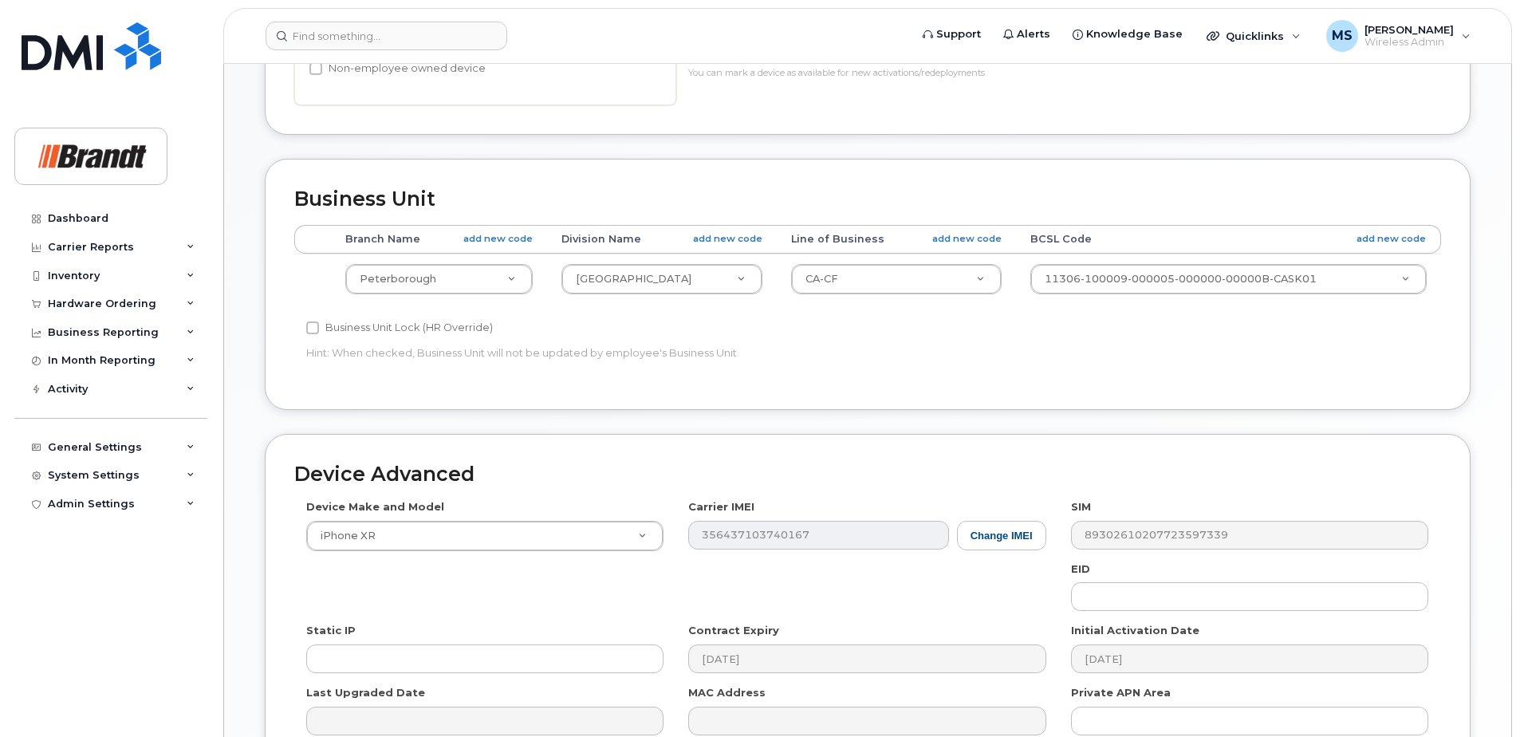
scroll to position [810, 0]
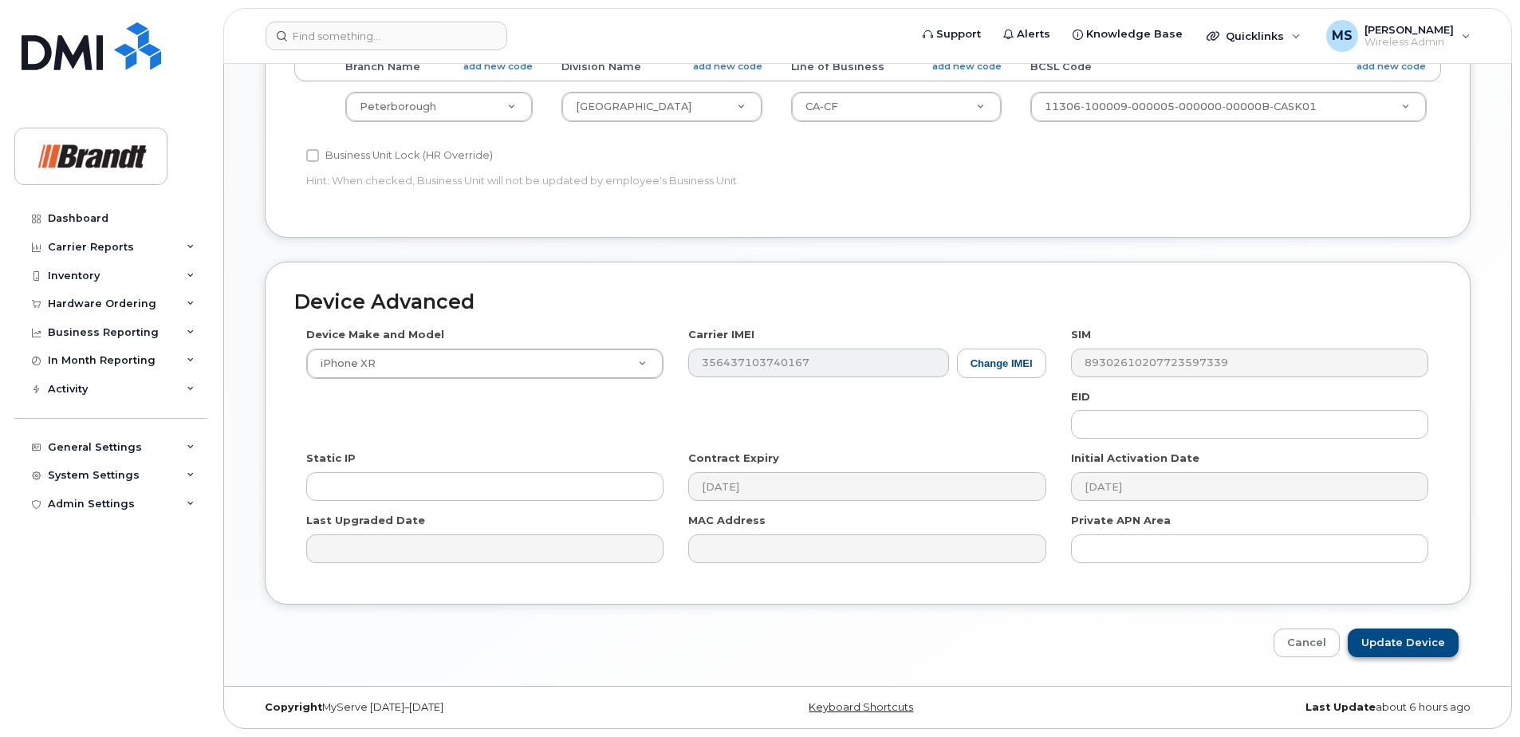
type input "Spare Fieldman Peterborough"
click at [1394, 649] on input "Update Device" at bounding box center [1403, 644] width 111 height 30
type input "Saving..."
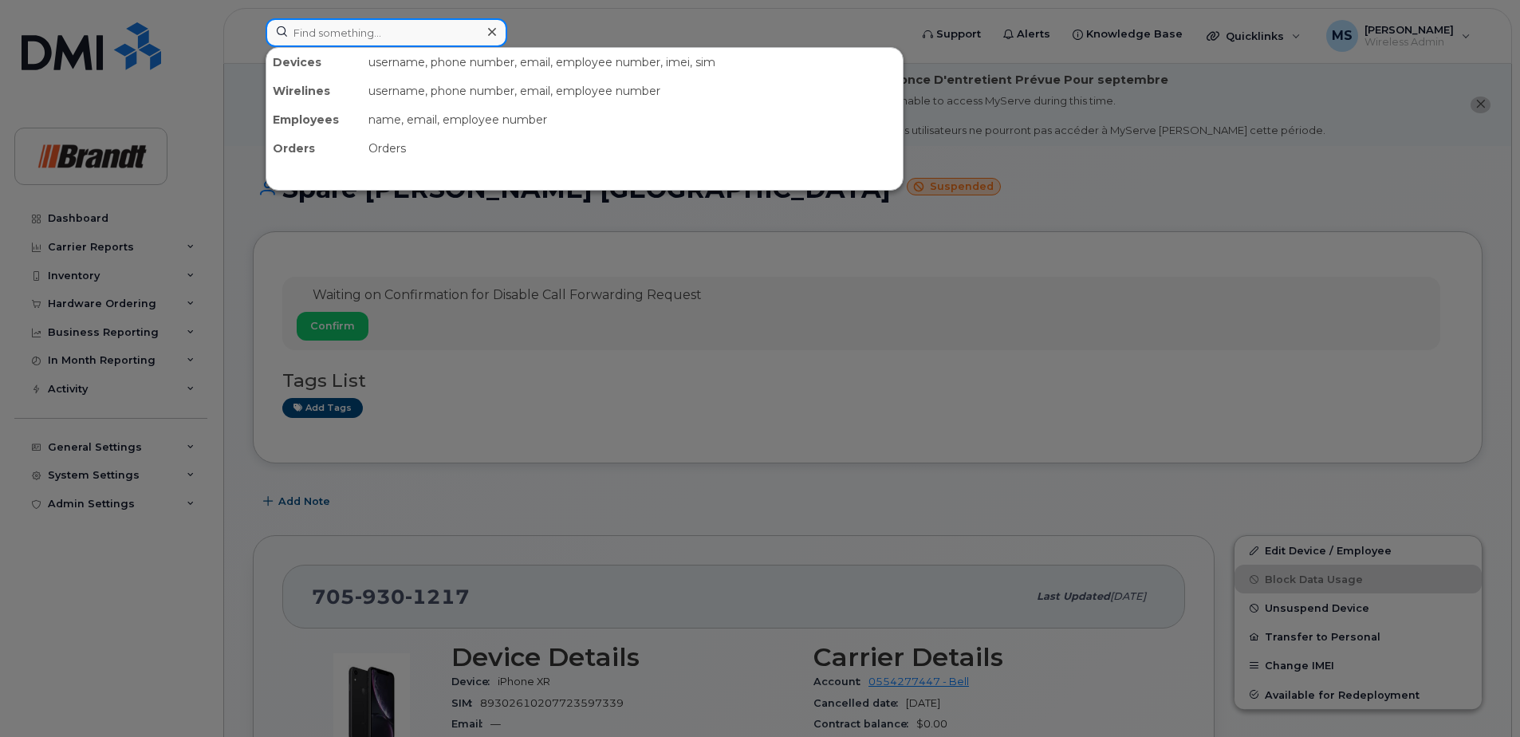
click at [344, 26] on input at bounding box center [387, 32] width 242 height 29
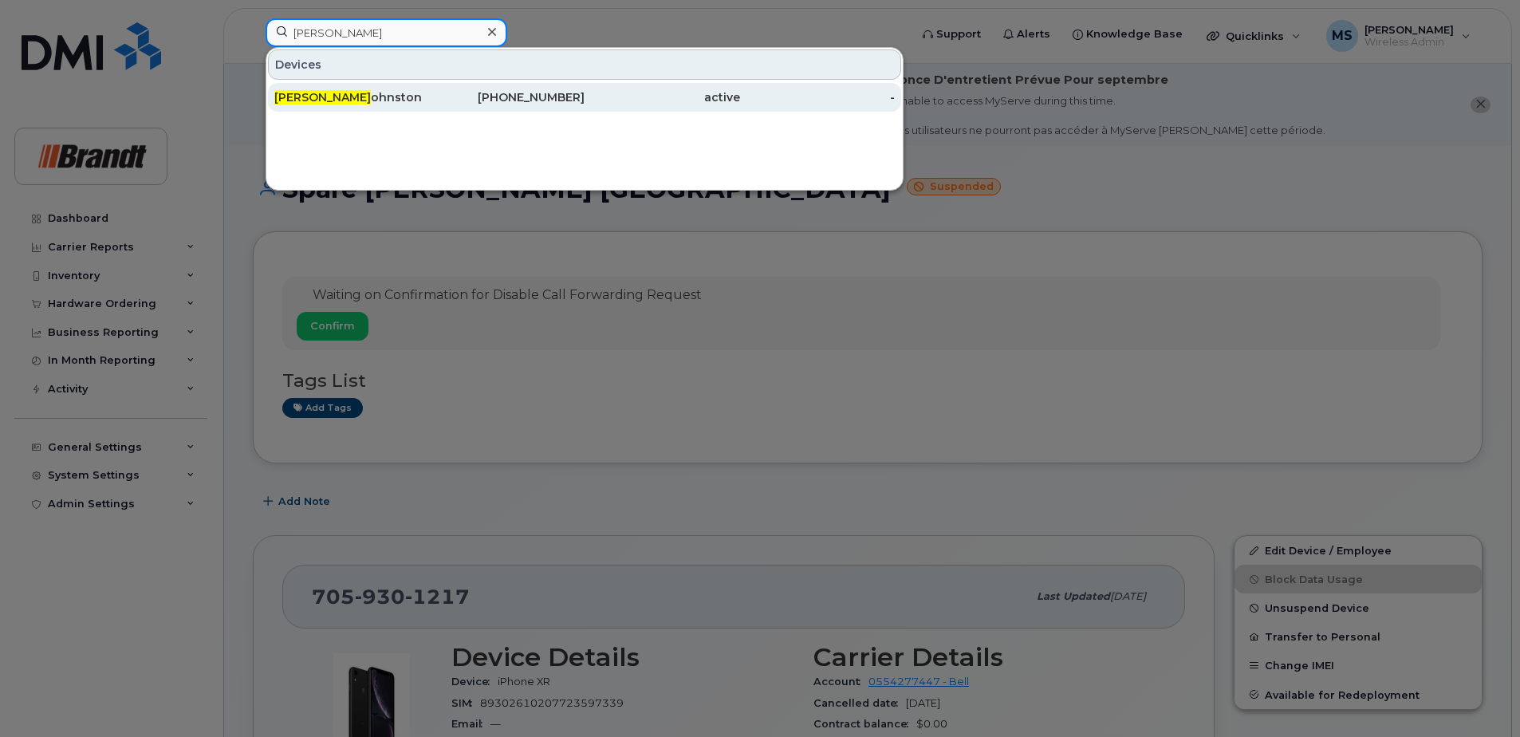
type input "[PERSON_NAME]"
click at [392, 89] on div "[PERSON_NAME]" at bounding box center [352, 97] width 156 height 29
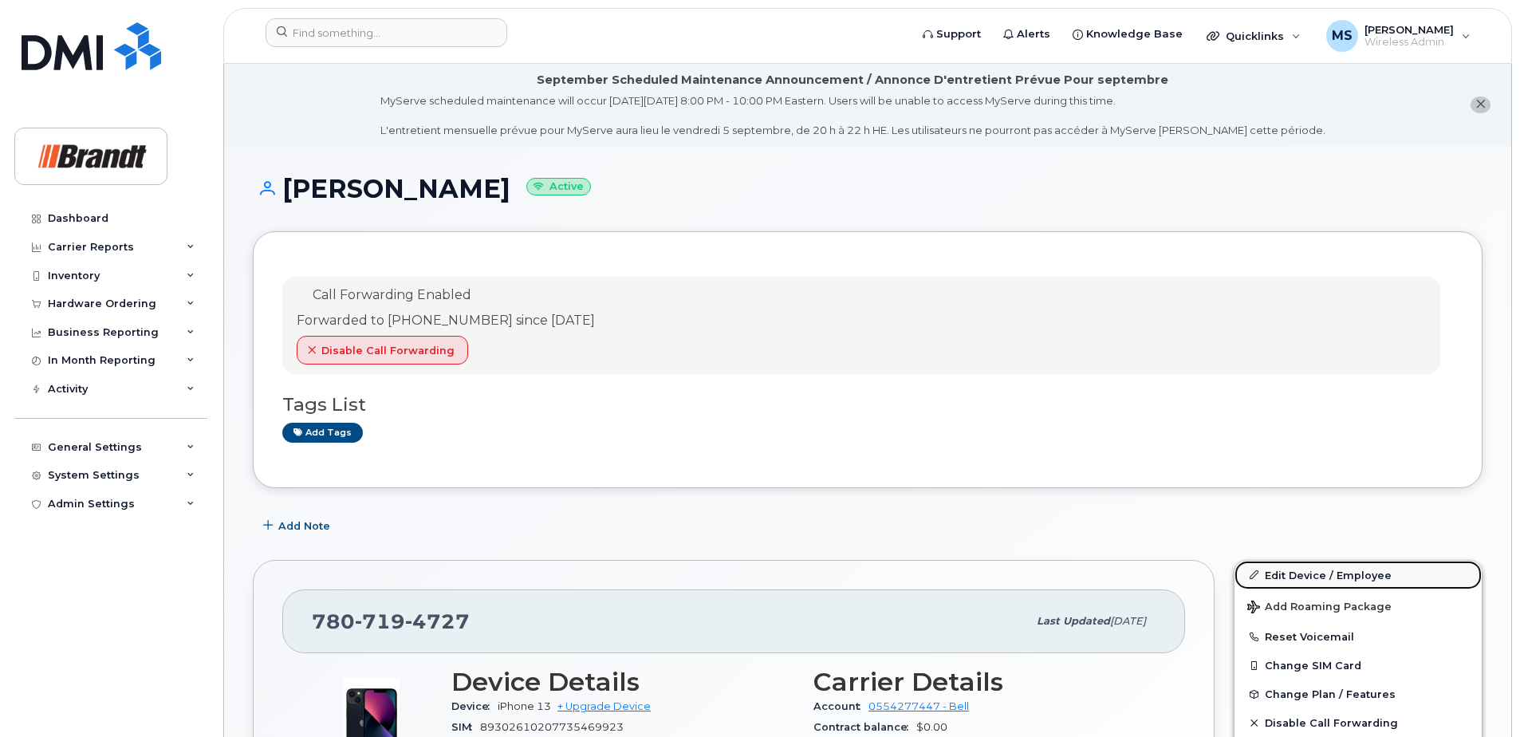
click at [1364, 579] on link "Edit Device / Employee" at bounding box center [1358, 575] width 247 height 29
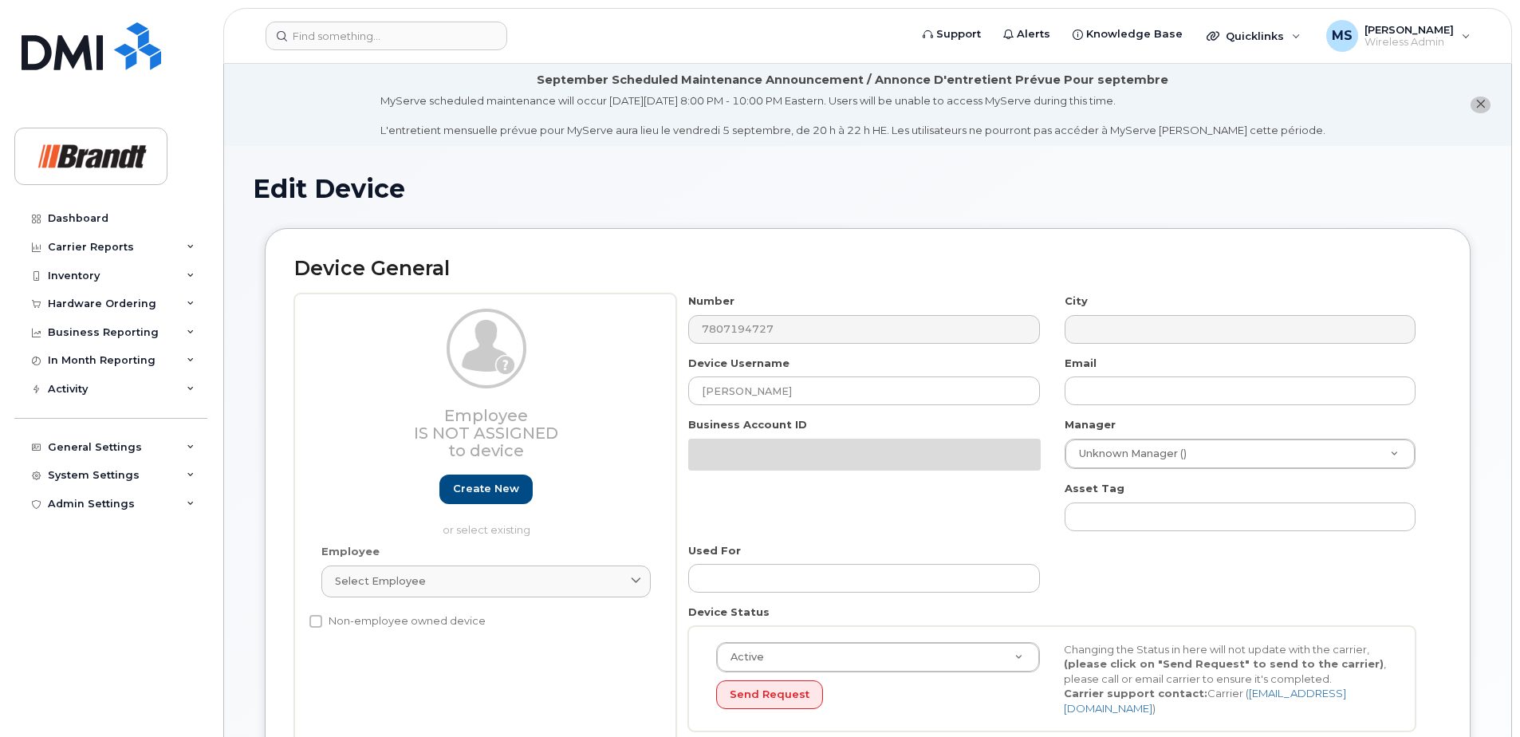
select select "33722384"
select select "34499151"
select select "35132258"
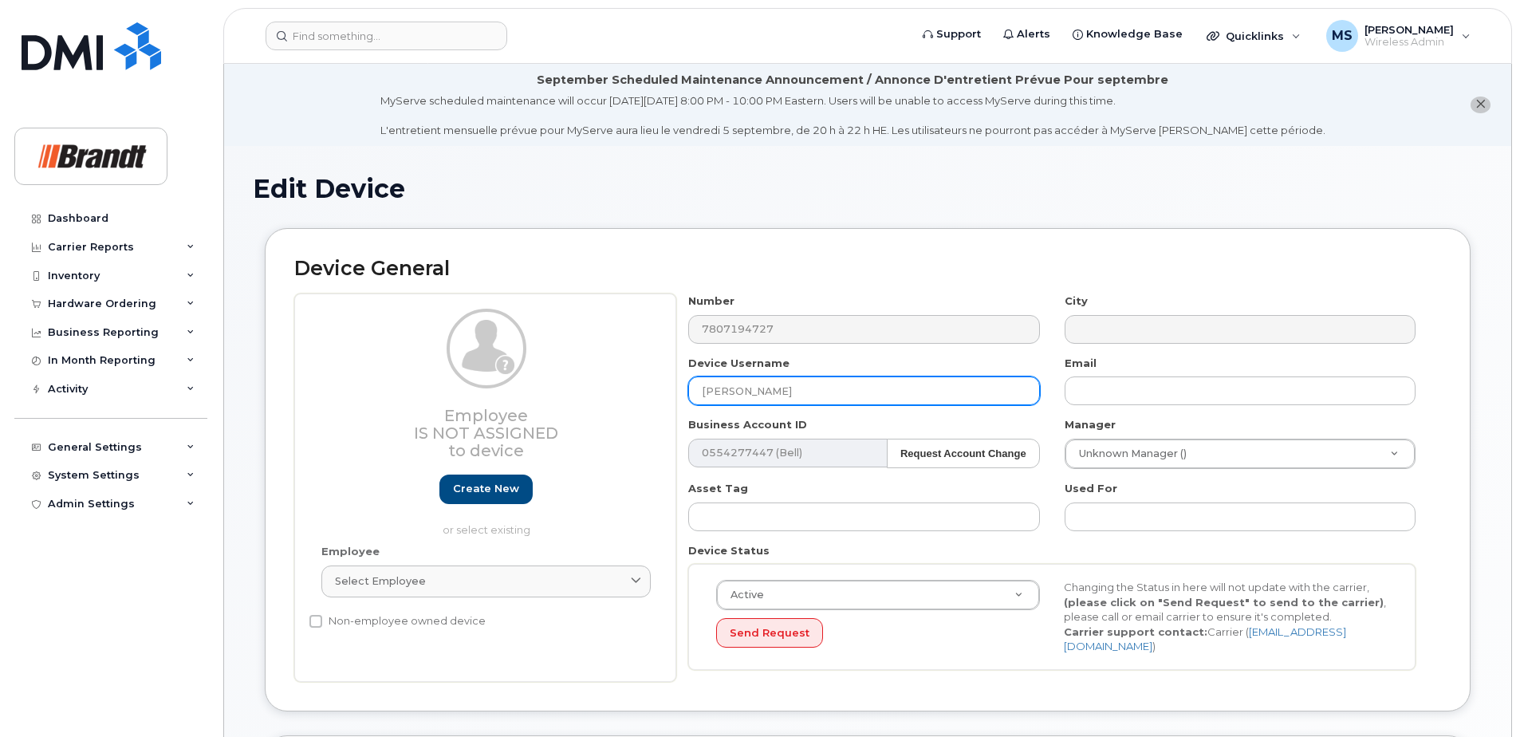
click at [775, 381] on input "[PERSON_NAME]" at bounding box center [863, 390] width 351 height 29
drag, startPoint x: 817, startPoint y: 389, endPoint x: 576, endPoint y: 389, distance: 240.9
click at [587, 389] on div "Employee Is not assigned to device Create new or select existing Employee Selec…" at bounding box center [867, 488] width 1147 height 388
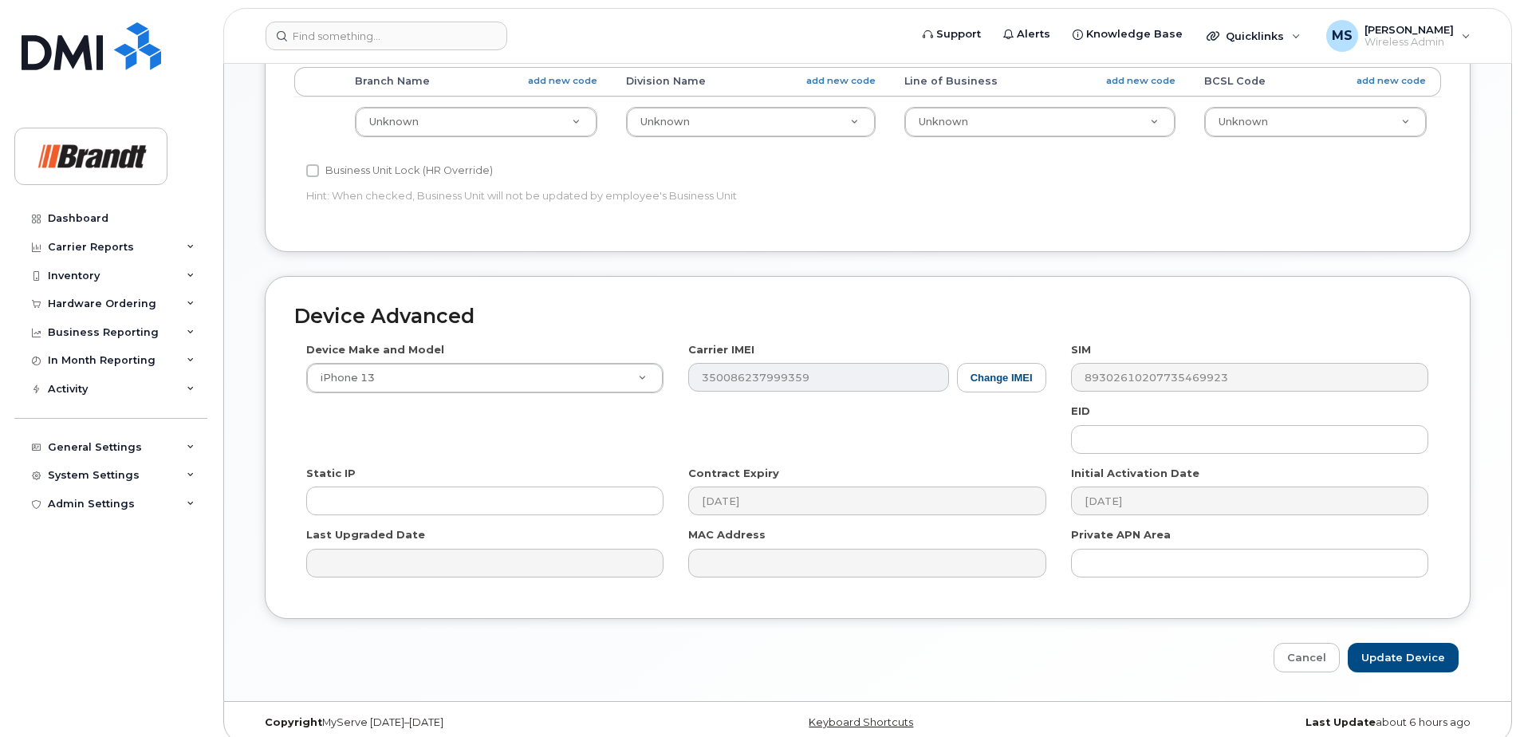
scroll to position [743, 0]
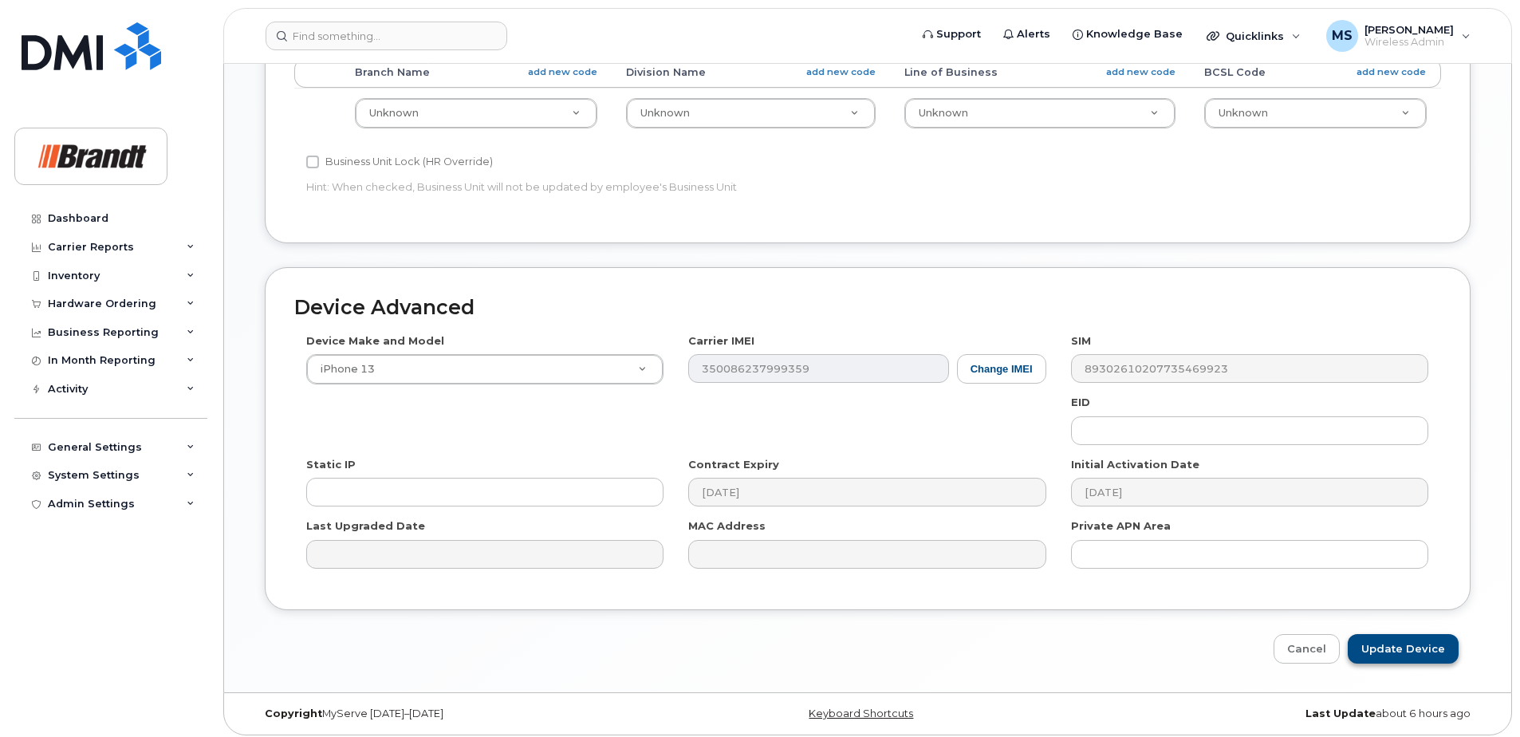
type input "Spare WPS-CWP [GEOGRAPHIC_DATA]"
click at [1406, 648] on input "Update Device" at bounding box center [1403, 649] width 111 height 30
type input "Saving..."
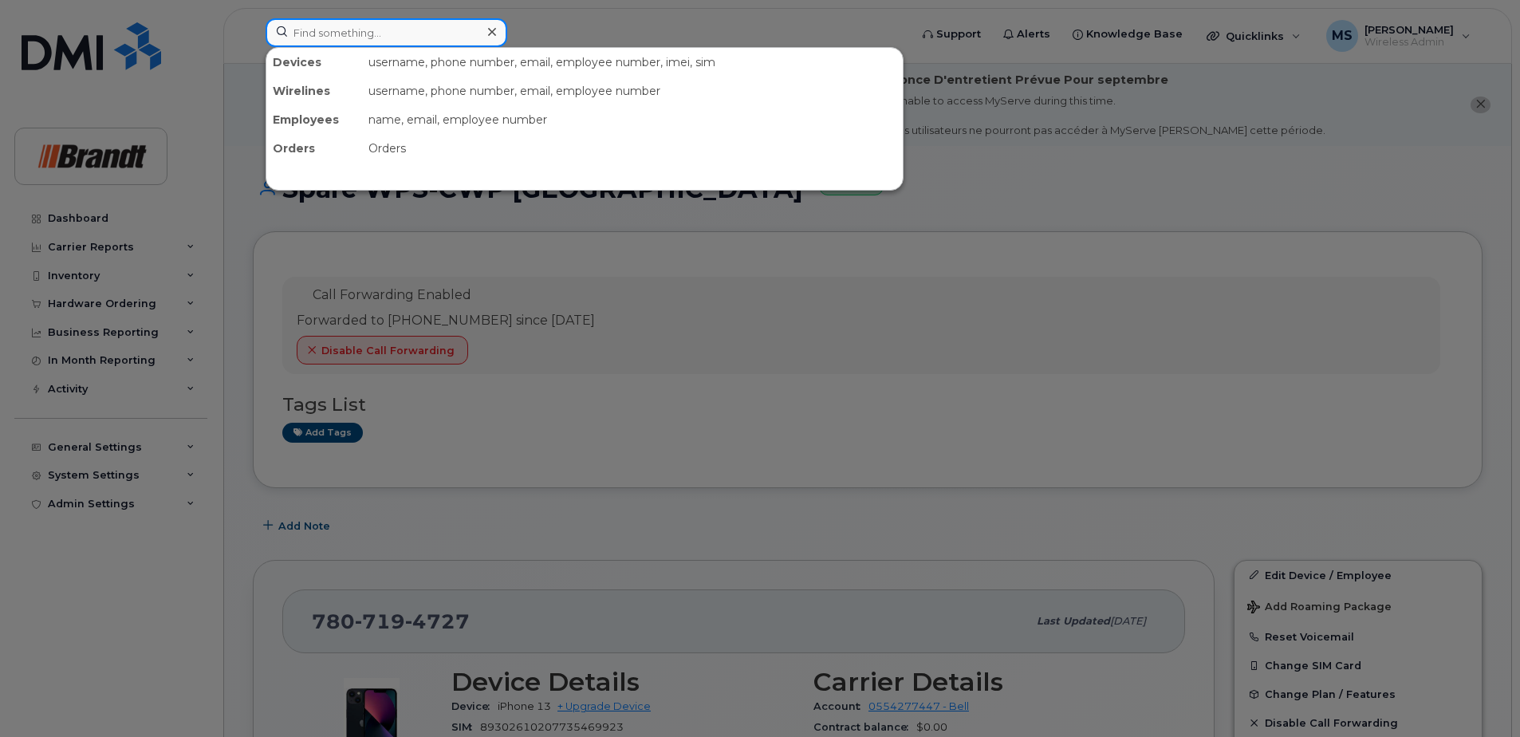
click at [407, 30] on input at bounding box center [387, 32] width 242 height 29
click at [380, 30] on input at bounding box center [387, 32] width 242 height 29
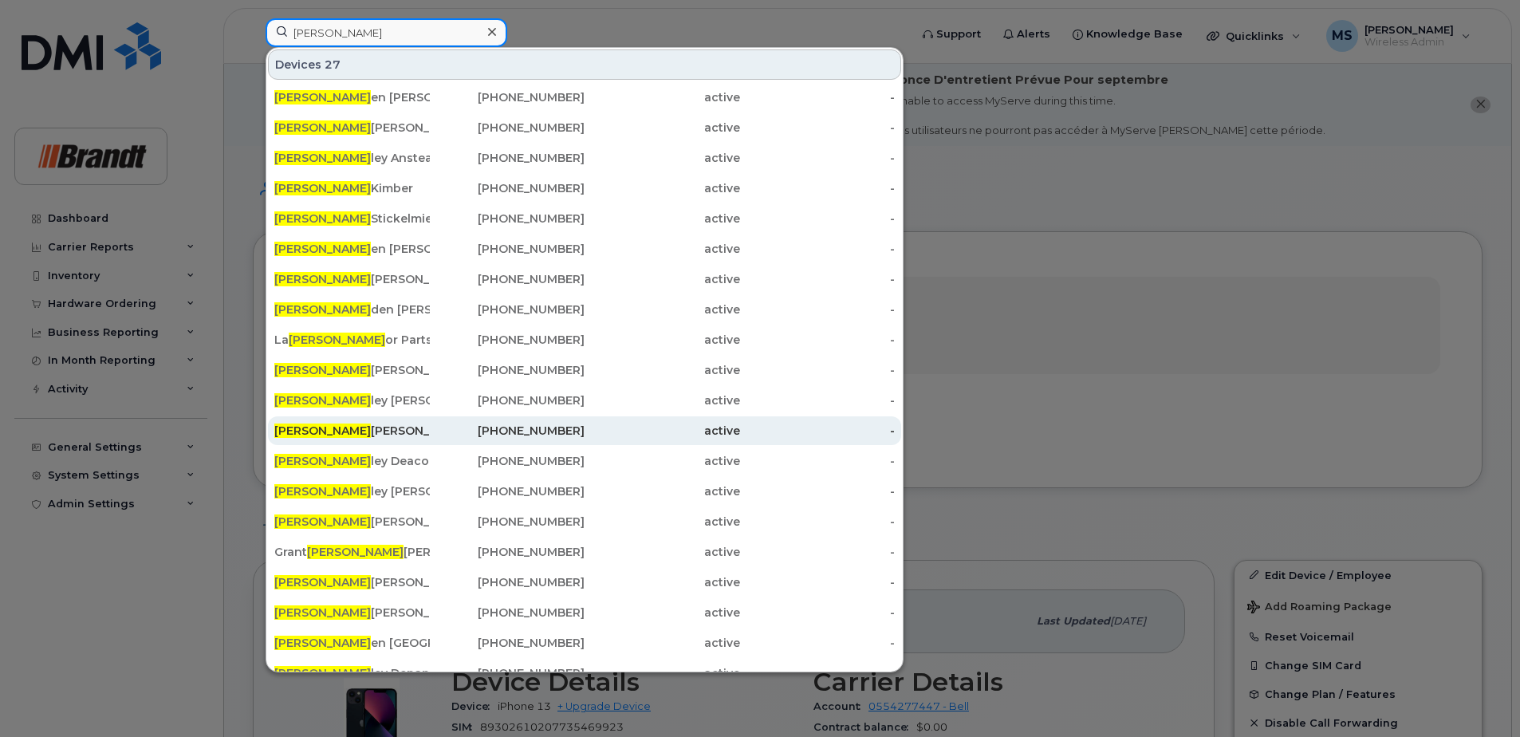
type input "[PERSON_NAME]"
click at [570, 432] on div "[PHONE_NUMBER]" at bounding box center [508, 431] width 156 height 16
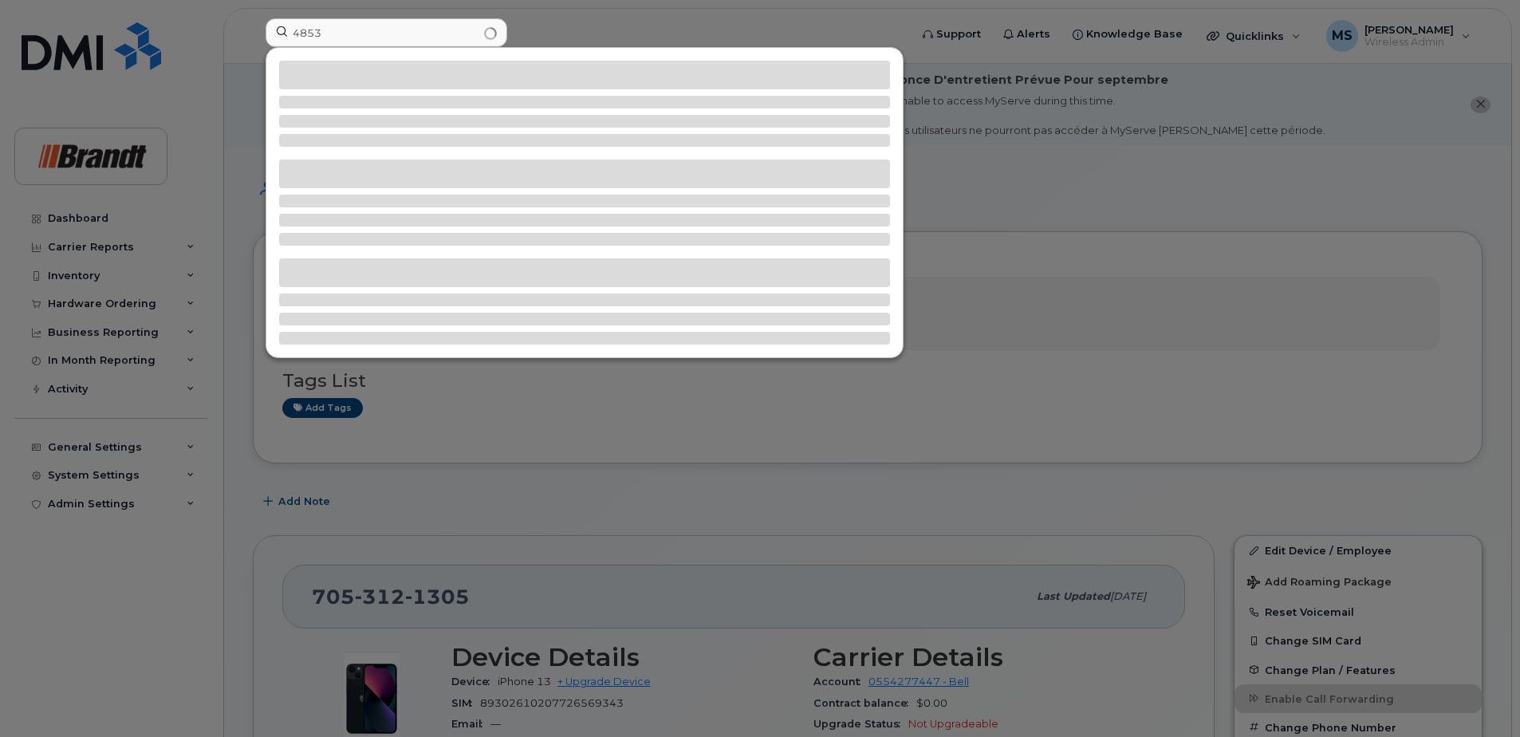
type input "48533"
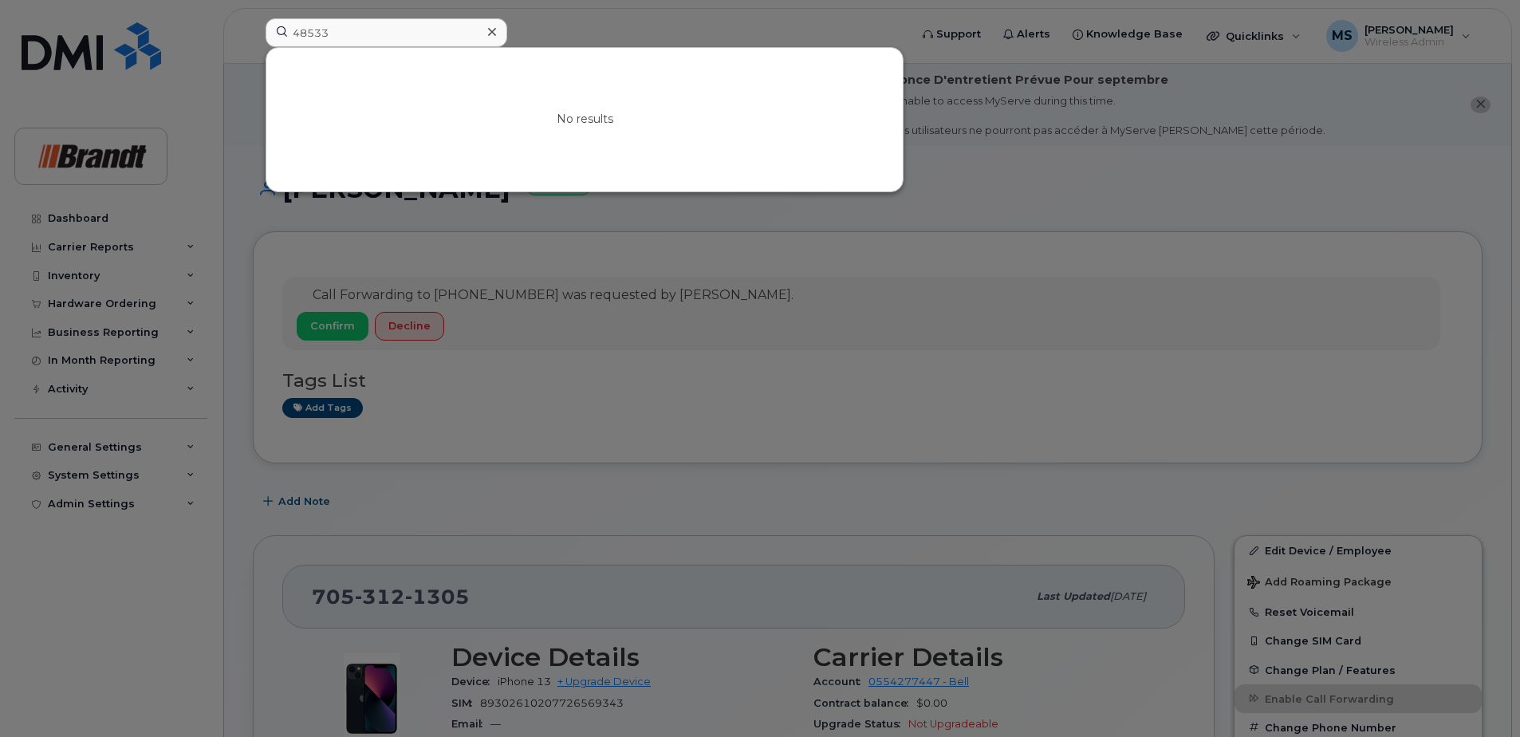
drag, startPoint x: 167, startPoint y: 49, endPoint x: 72, endPoint y: 60, distance: 95.6
click at [253, 53] on div "48533 No results" at bounding box center [582, 35] width 659 height 35
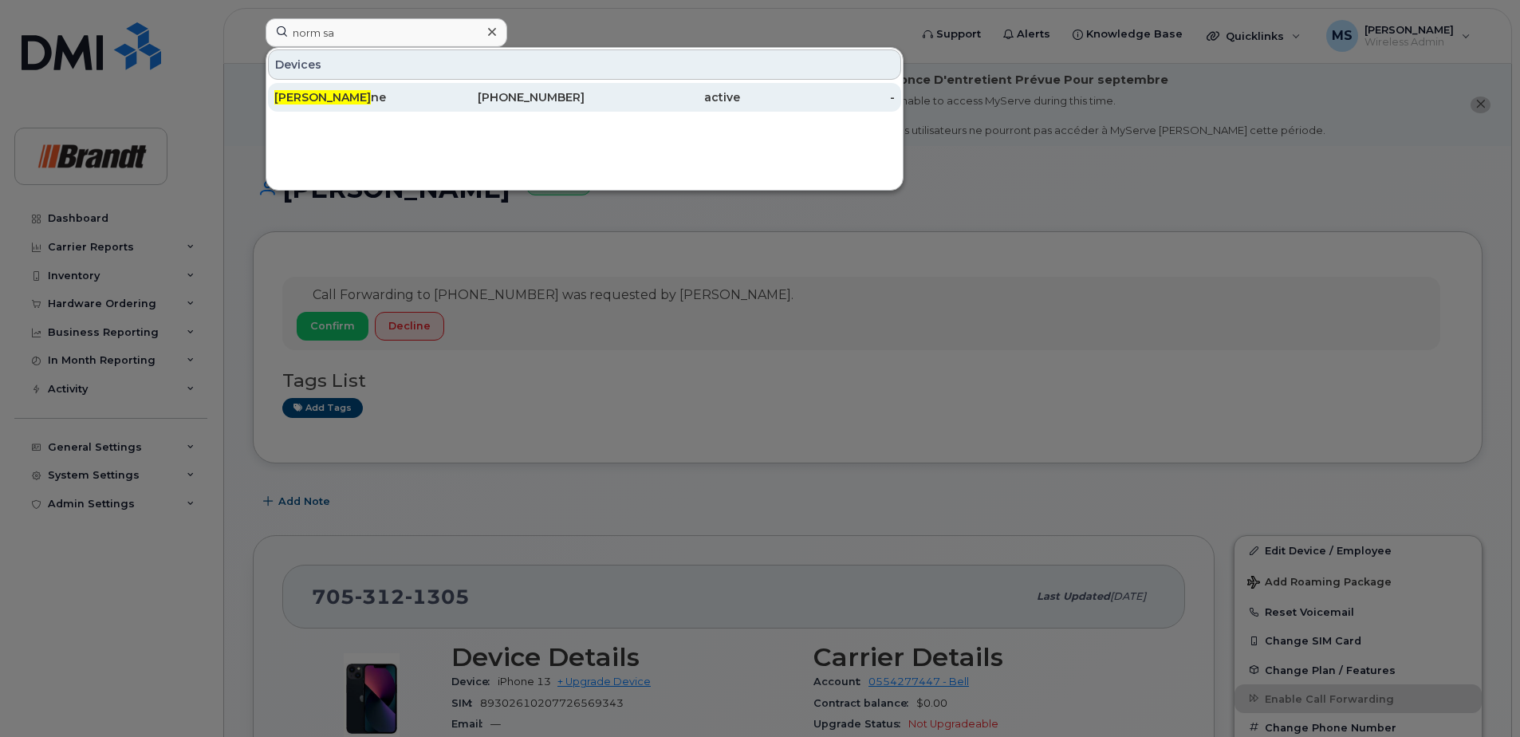
type input "norm sa"
click at [503, 100] on div "306-260-9211" at bounding box center [508, 97] width 156 height 16
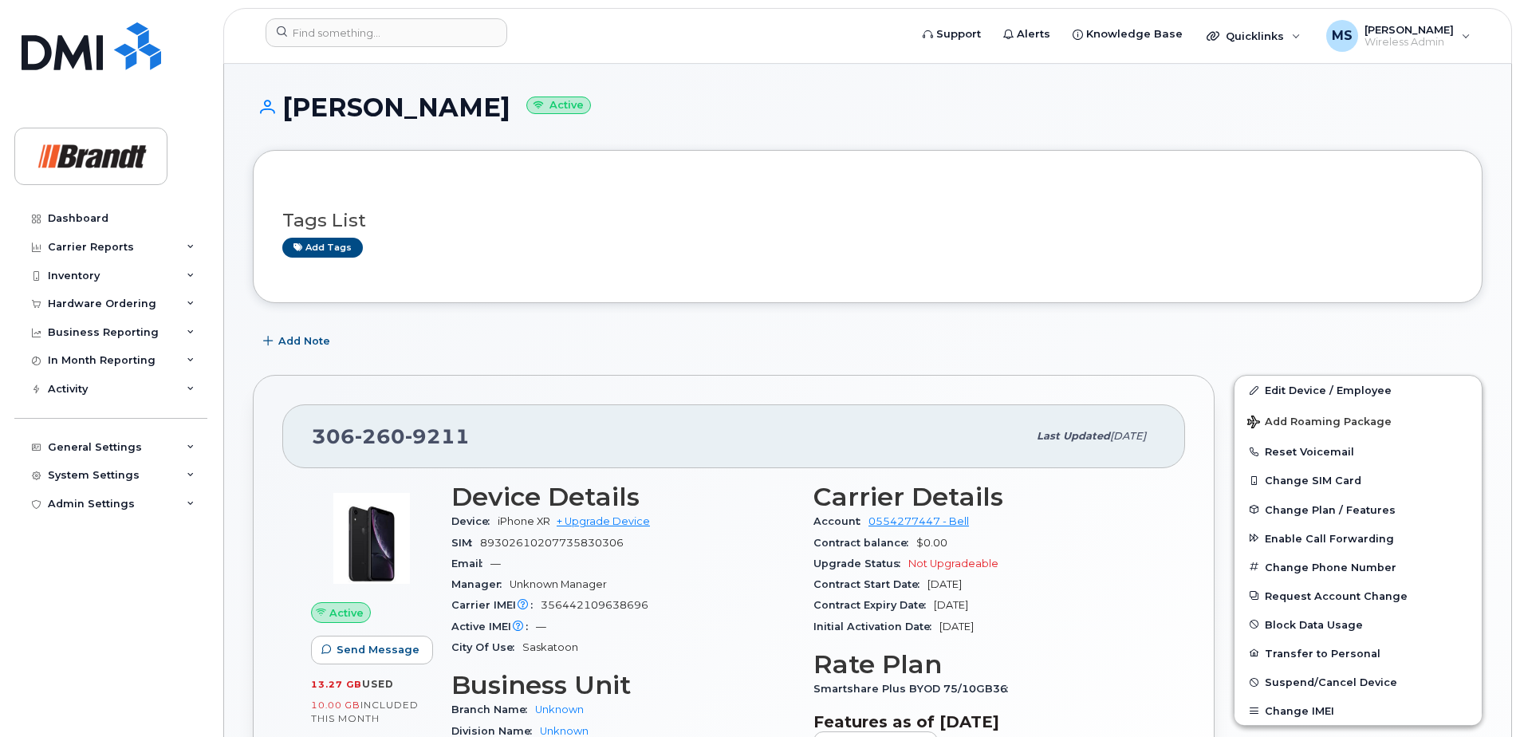
scroll to position [80, 0]
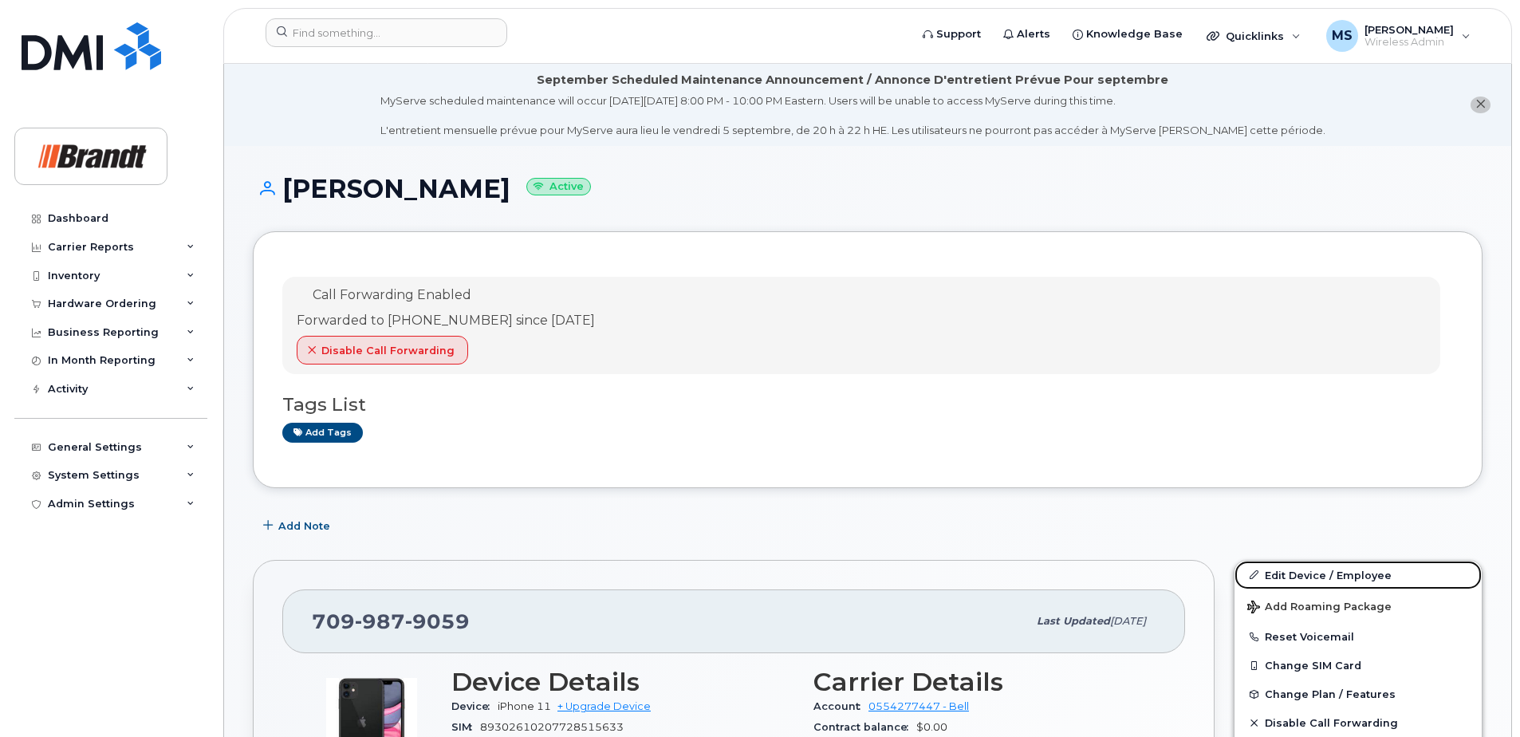
drag, startPoint x: 1300, startPoint y: 575, endPoint x: 922, endPoint y: 467, distance: 393.1
click at [1300, 575] on link "Edit Device / Employee" at bounding box center [1358, 575] width 247 height 29
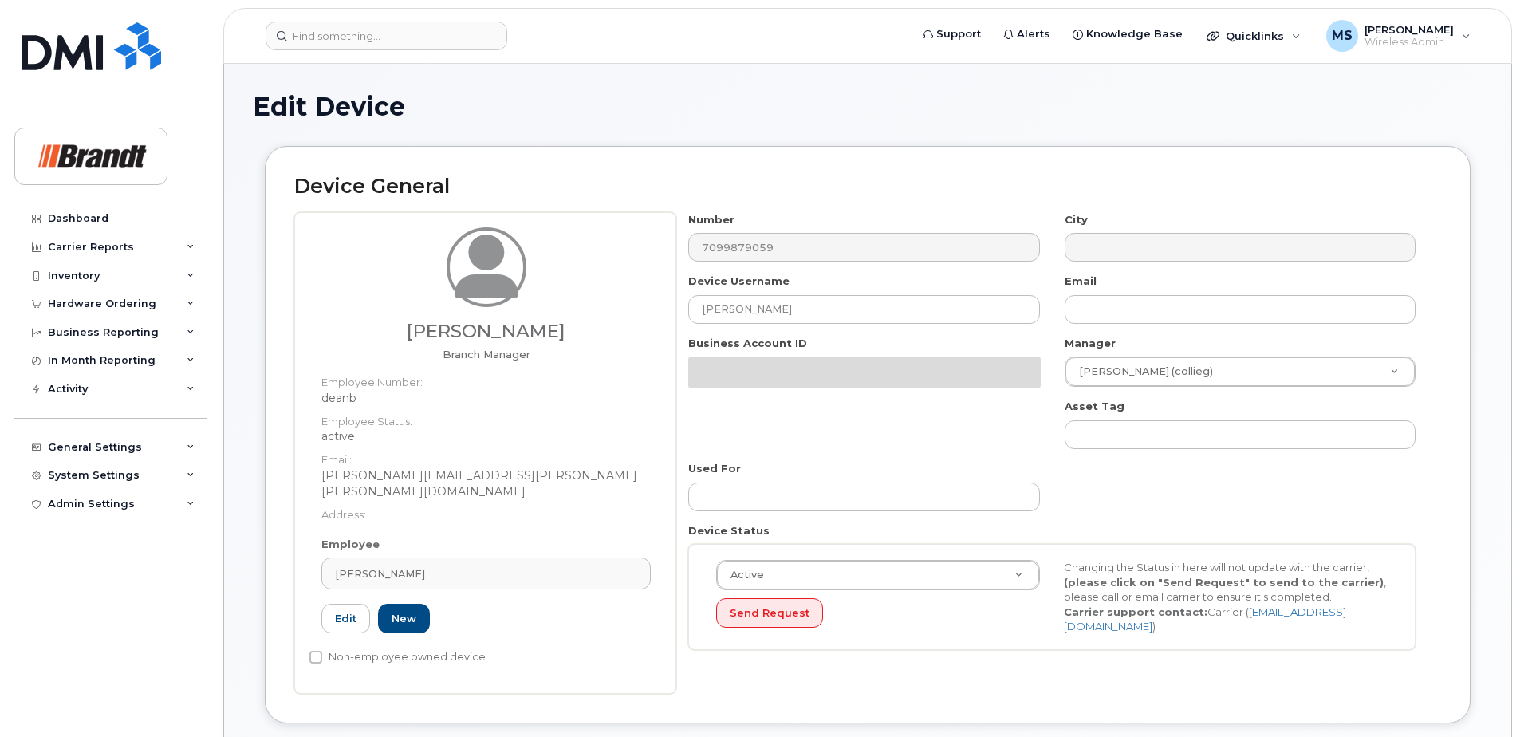
select select "34499239"
select select "34499245"
select select "35155013"
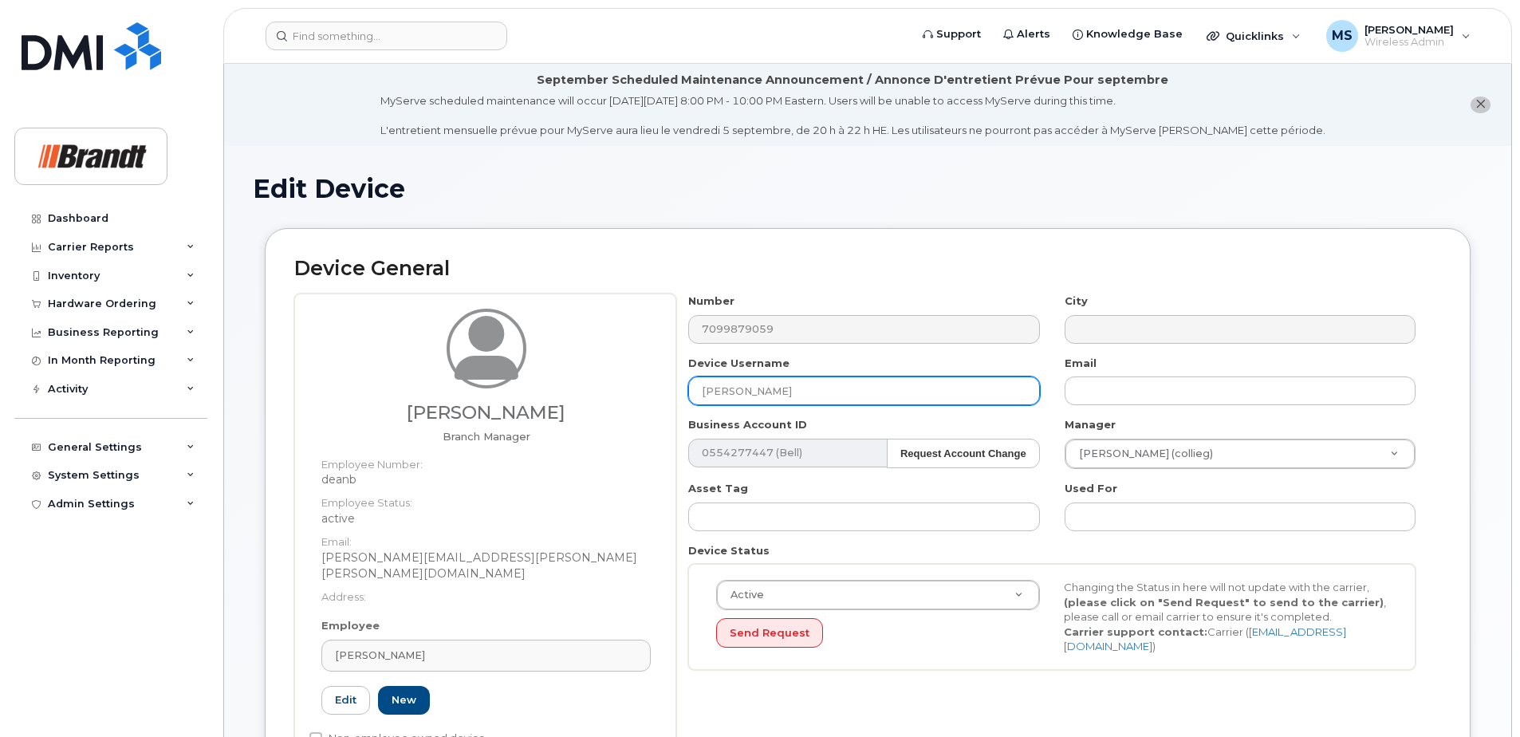
click at [788, 387] on input "[PERSON_NAME]" at bounding box center [863, 390] width 351 height 29
drag, startPoint x: 810, startPoint y: 390, endPoint x: 279, endPoint y: 428, distance: 532.5
click at [304, 424] on div "Bradley Dean Branch Manager Employee Number: deanb Employee Status: active Emai…" at bounding box center [867, 535] width 1147 height 482
click at [818, 390] on input "Spare" at bounding box center [863, 390] width 351 height 29
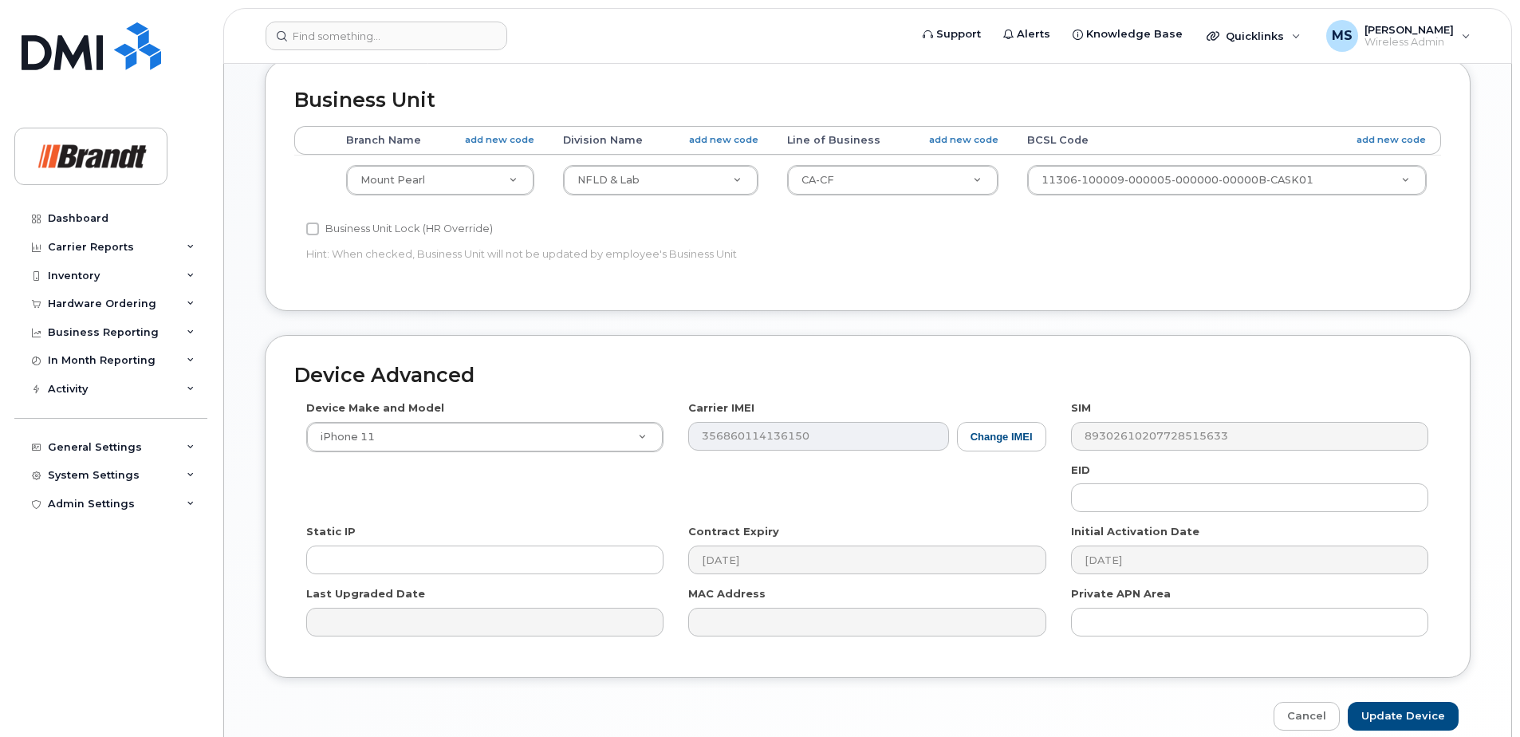
scroll to position [826, 0]
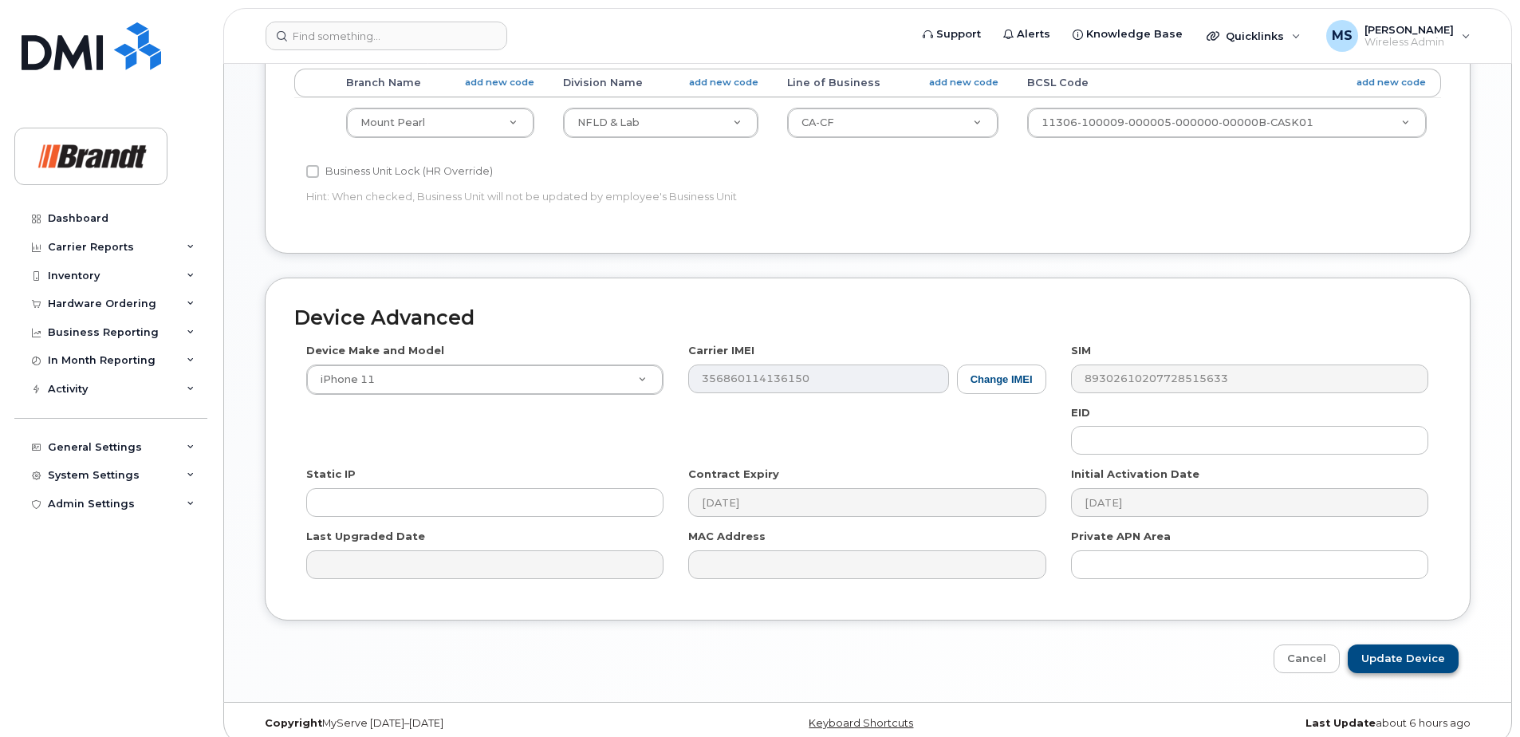
type input "Spare Branch Manager Mount Pearl"
click at [1381, 644] on input "Update Device" at bounding box center [1403, 659] width 111 height 30
type input "Saving..."
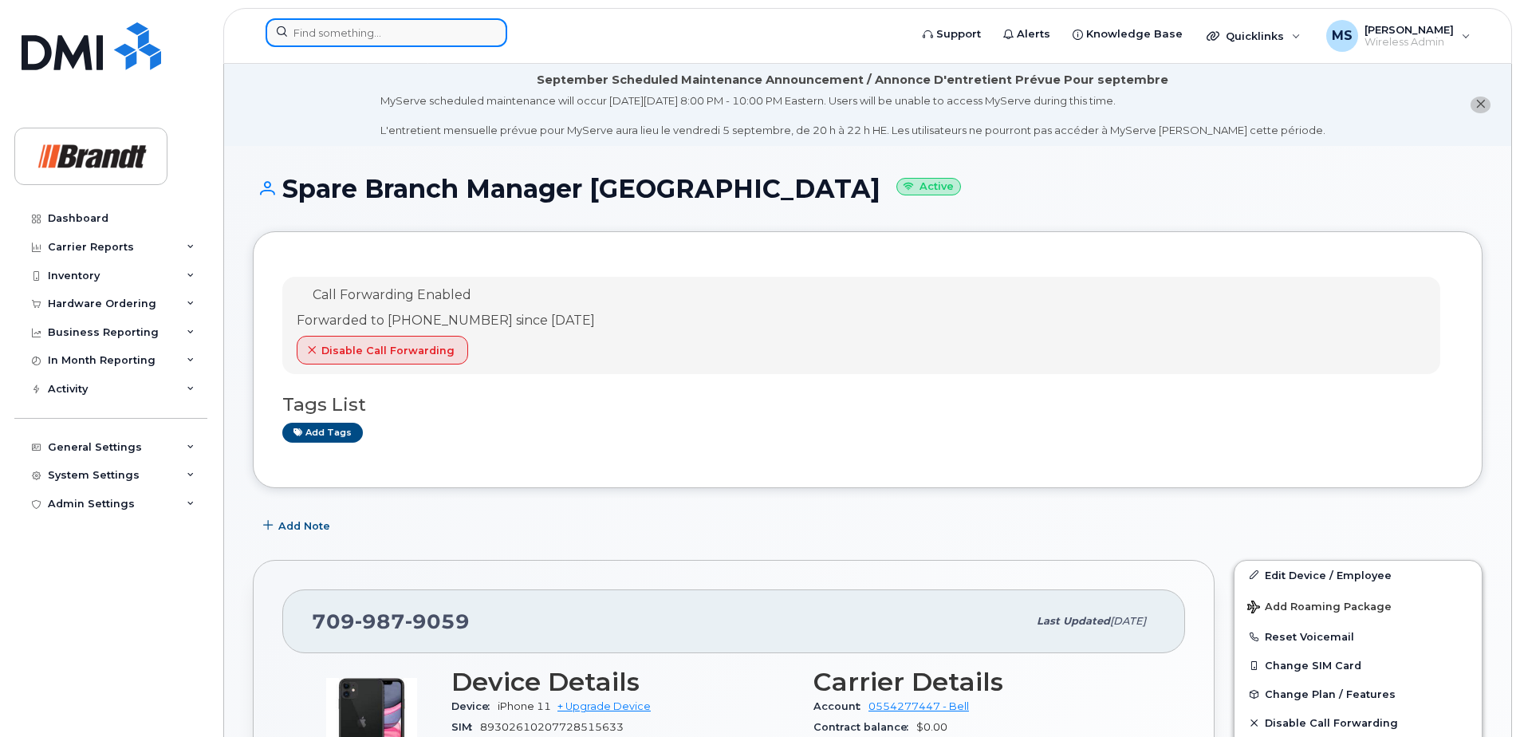
click at [365, 26] on input at bounding box center [387, 32] width 242 height 29
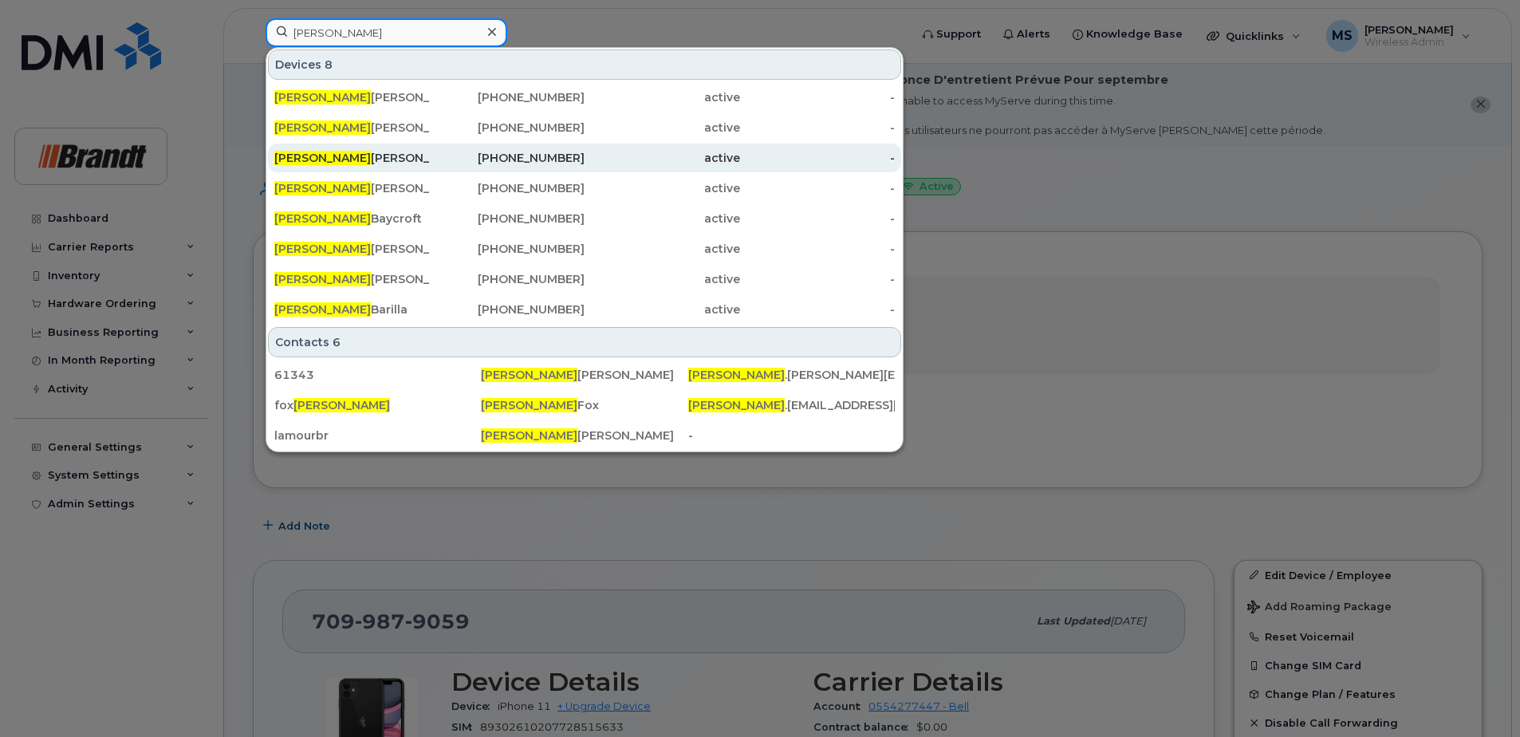
type input "brett"
click at [397, 158] on div "Brett Hachkowski" at bounding box center [352, 158] width 156 height 16
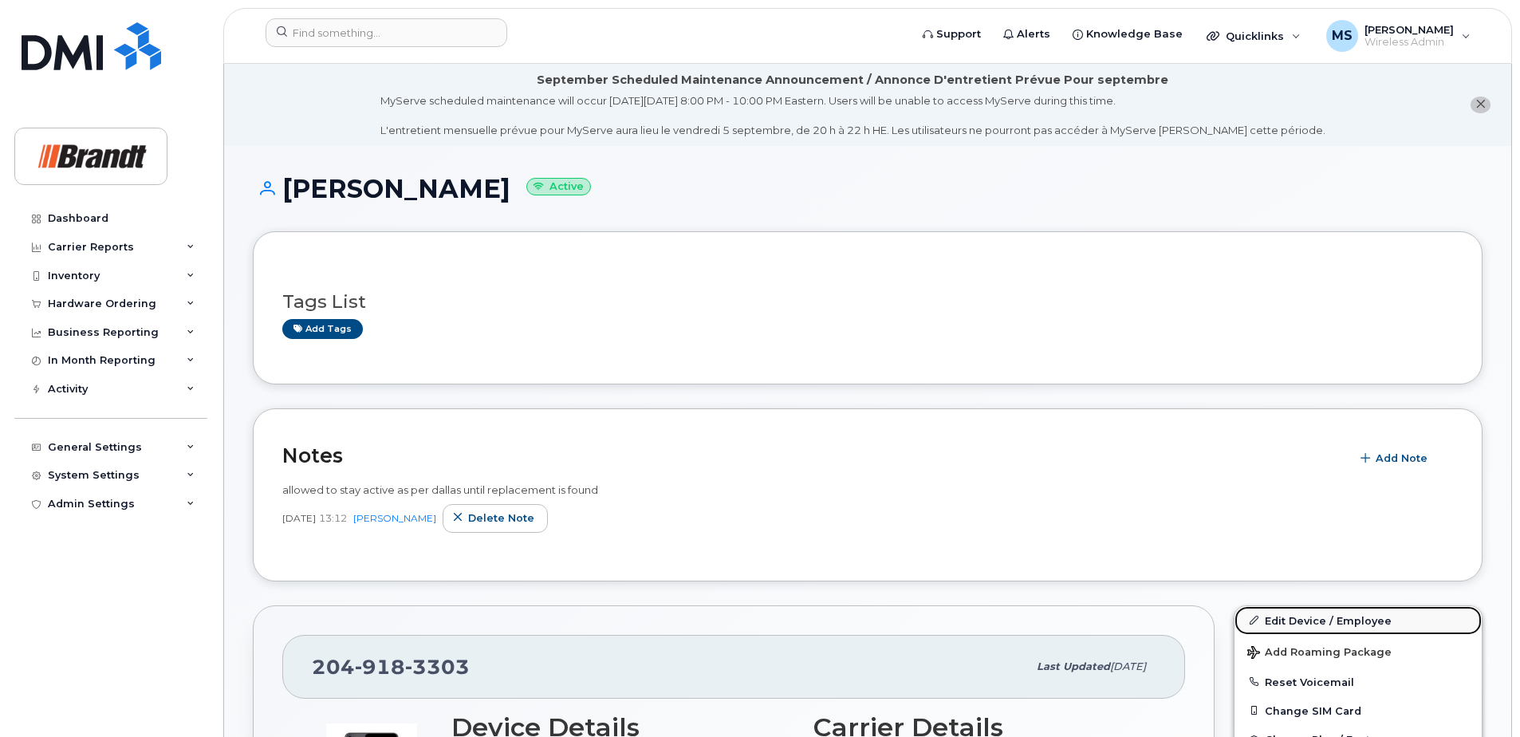
click at [1375, 625] on link "Edit Device / Employee" at bounding box center [1358, 620] width 247 height 29
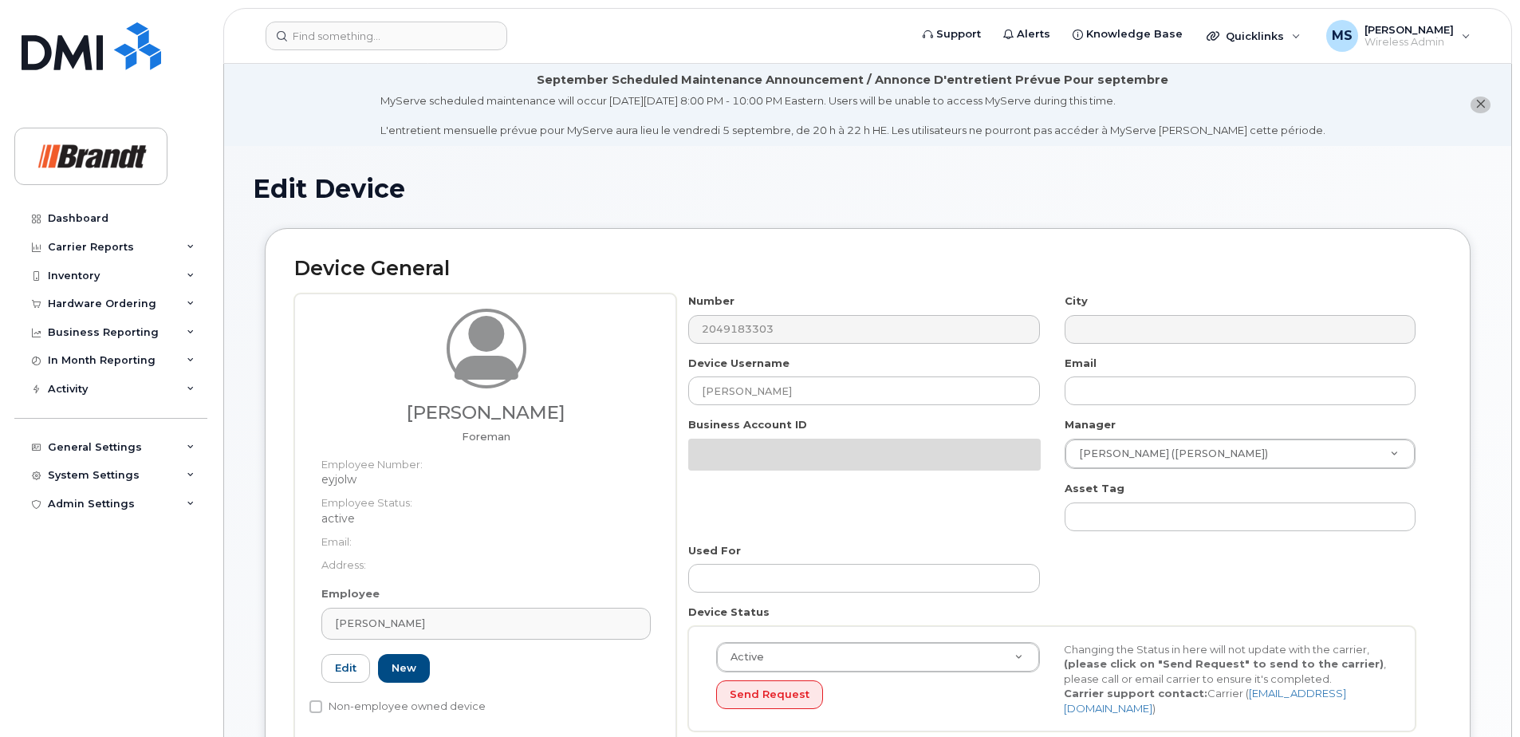
select select "35155011"
select select "34499245"
select select "35155013"
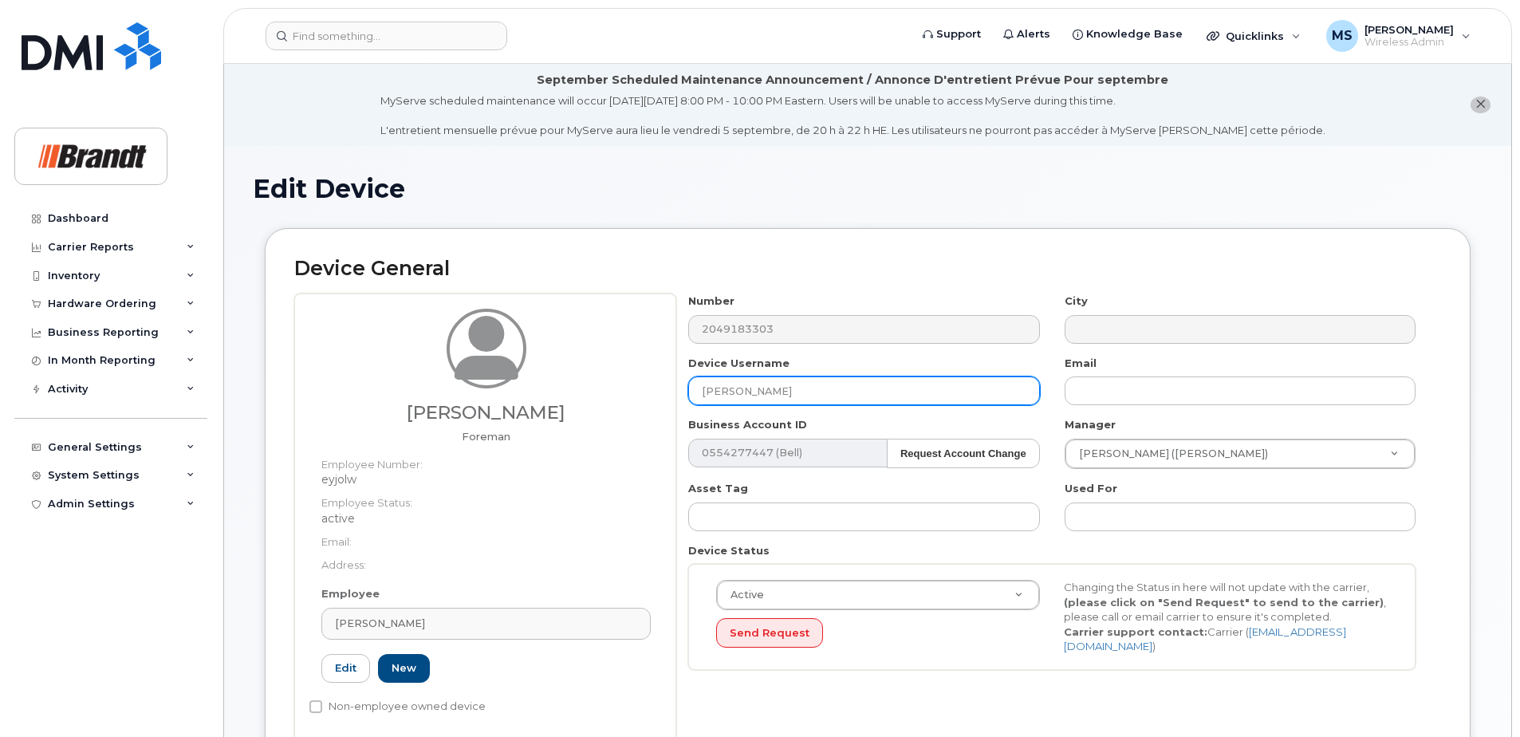
drag, startPoint x: 825, startPoint y: 392, endPoint x: 478, endPoint y: 401, distance: 347.1
click at [480, 400] on div "Wayne Eyjolfson Foreman Employee Number: eyjolw Employee Status: active Email: …" at bounding box center [867, 519] width 1147 height 450
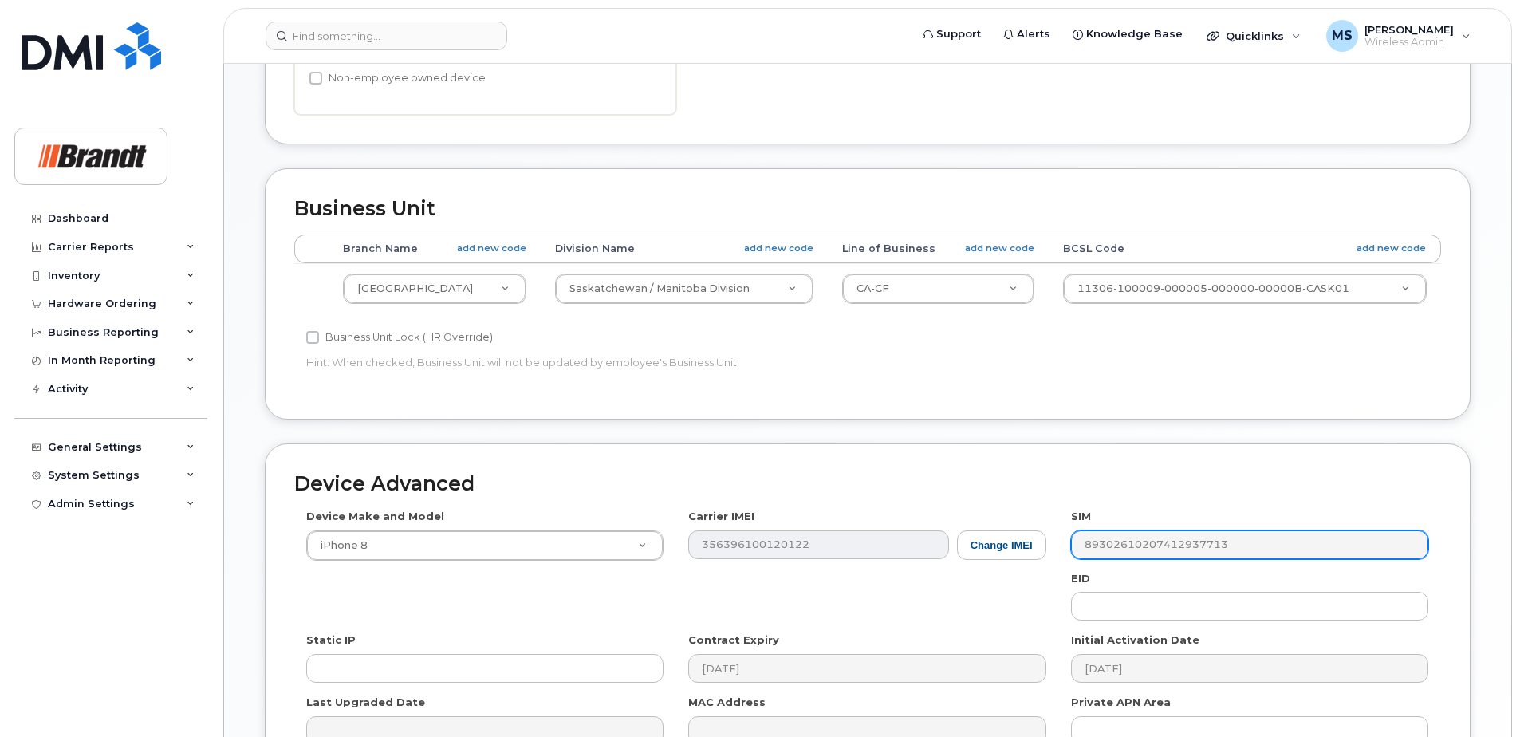
scroll to position [810, 0]
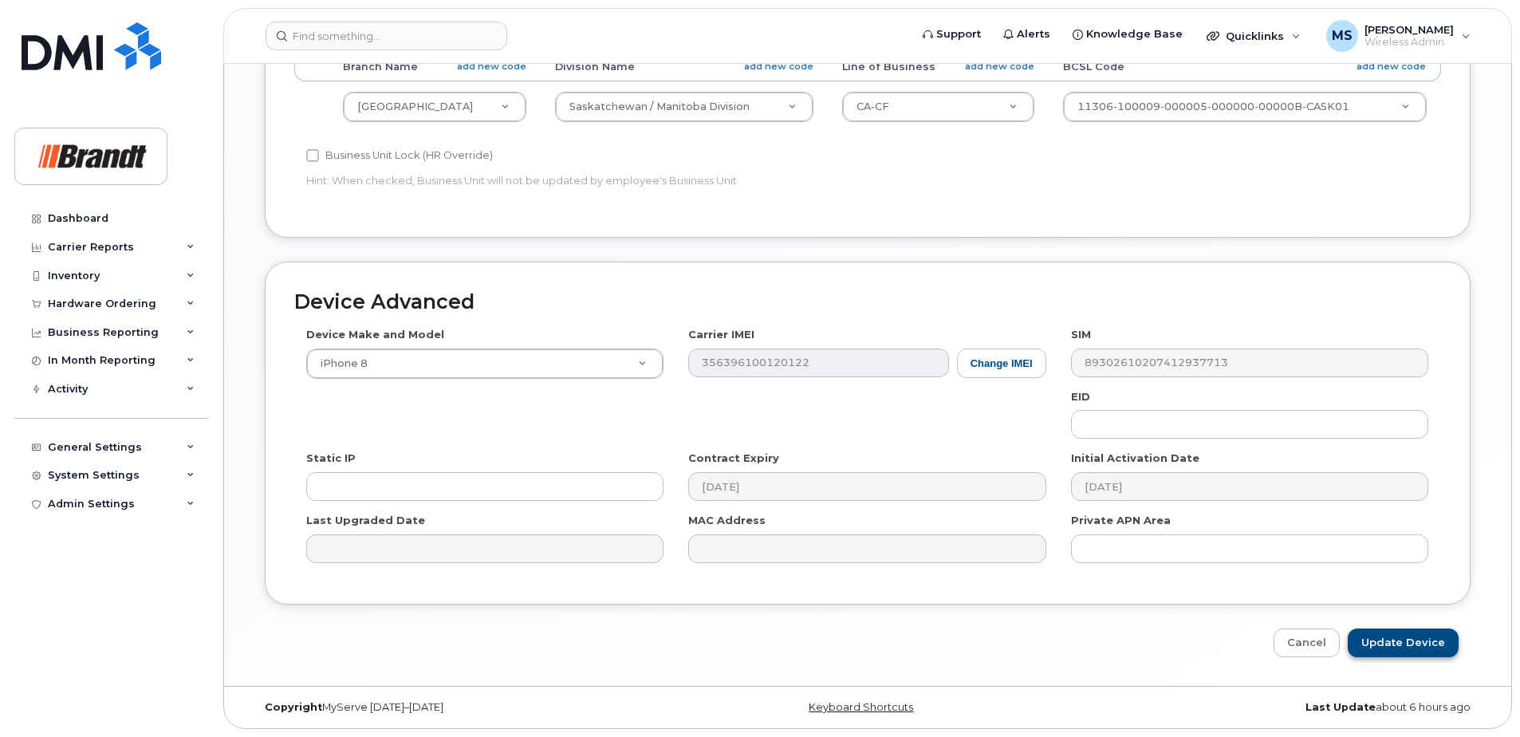
type input "Spare Foreman Winnipeg"
click at [1378, 637] on input "Update Device" at bounding box center [1403, 644] width 111 height 30
type input "Saving..."
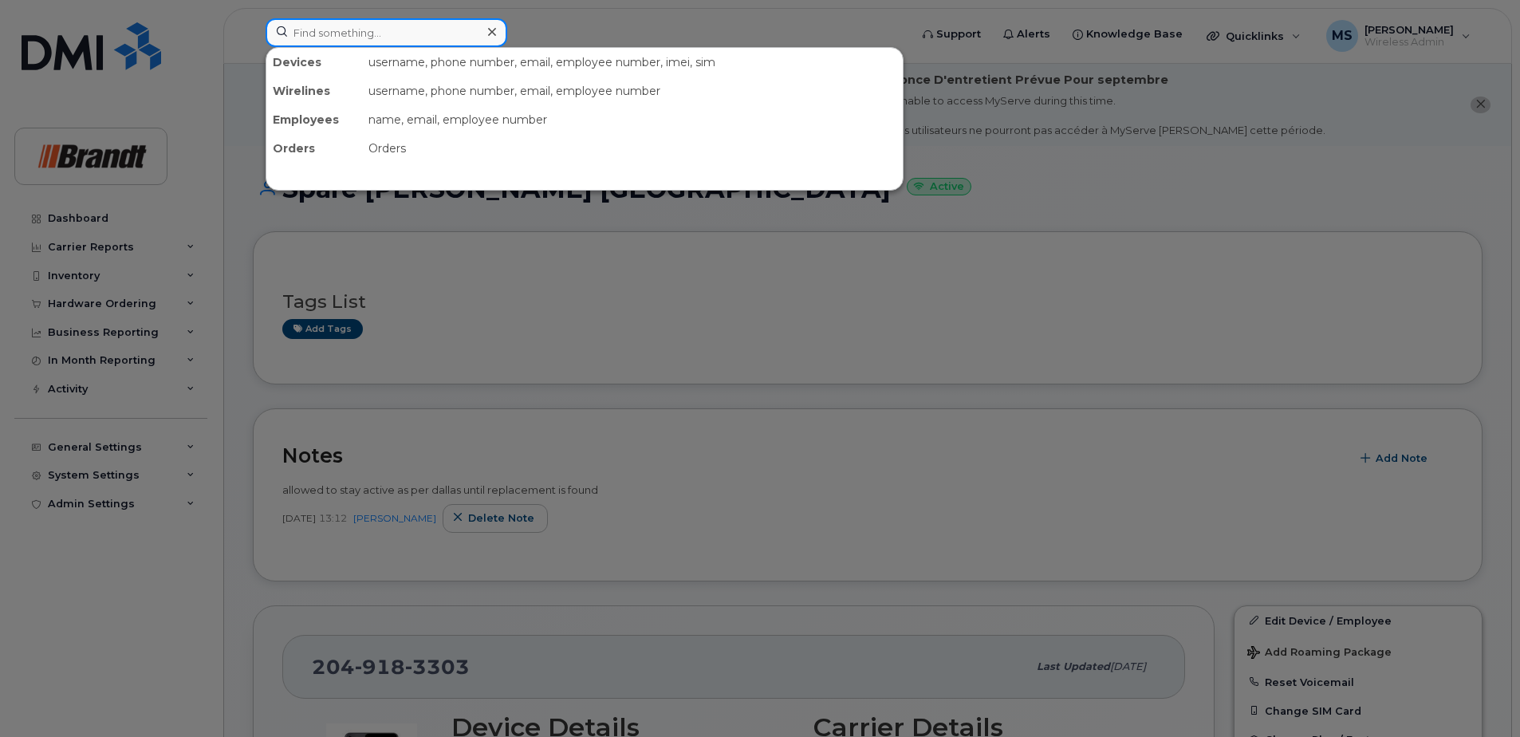
click at [410, 35] on input at bounding box center [387, 32] width 242 height 29
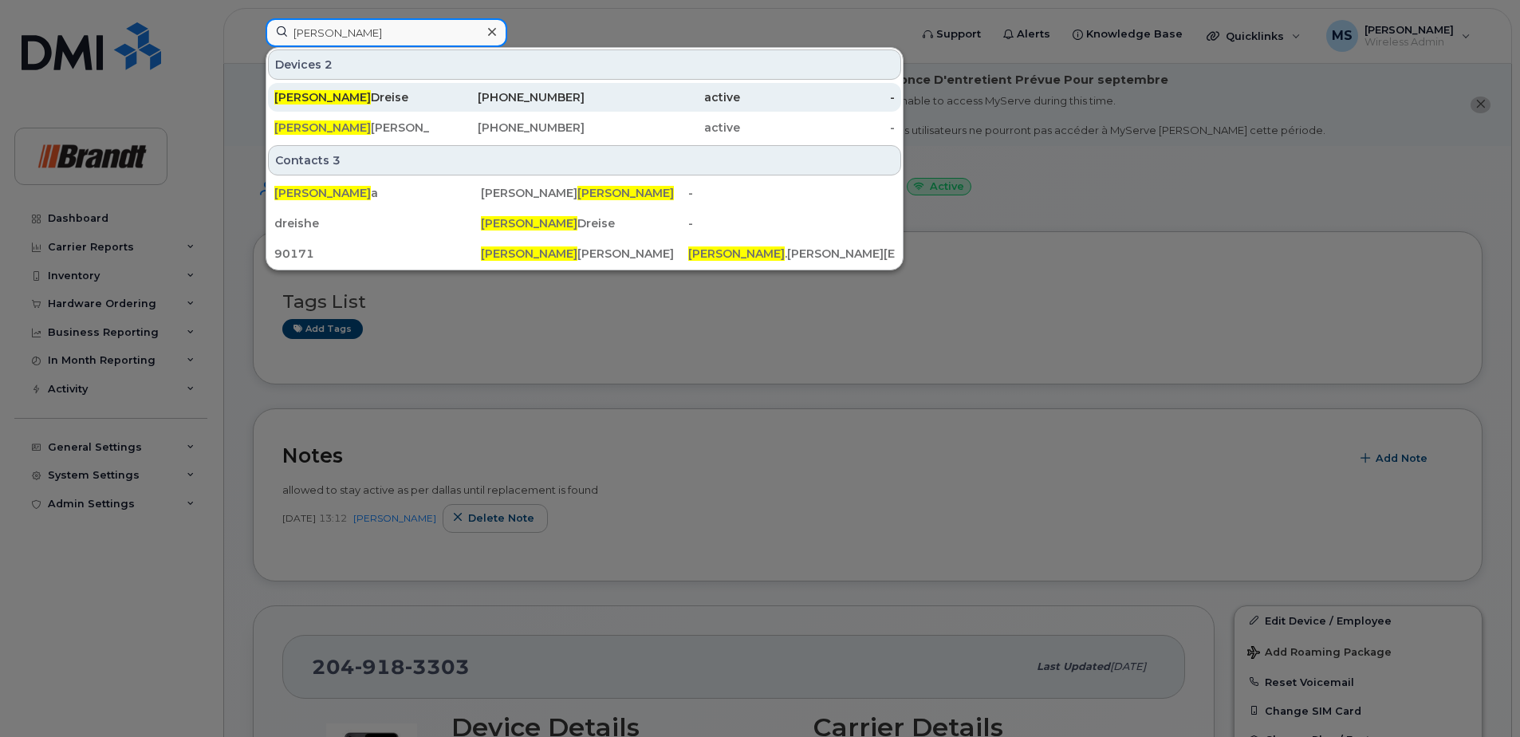
type input "henry"
click at [427, 104] on div "Henry Dreise" at bounding box center [352, 97] width 156 height 16
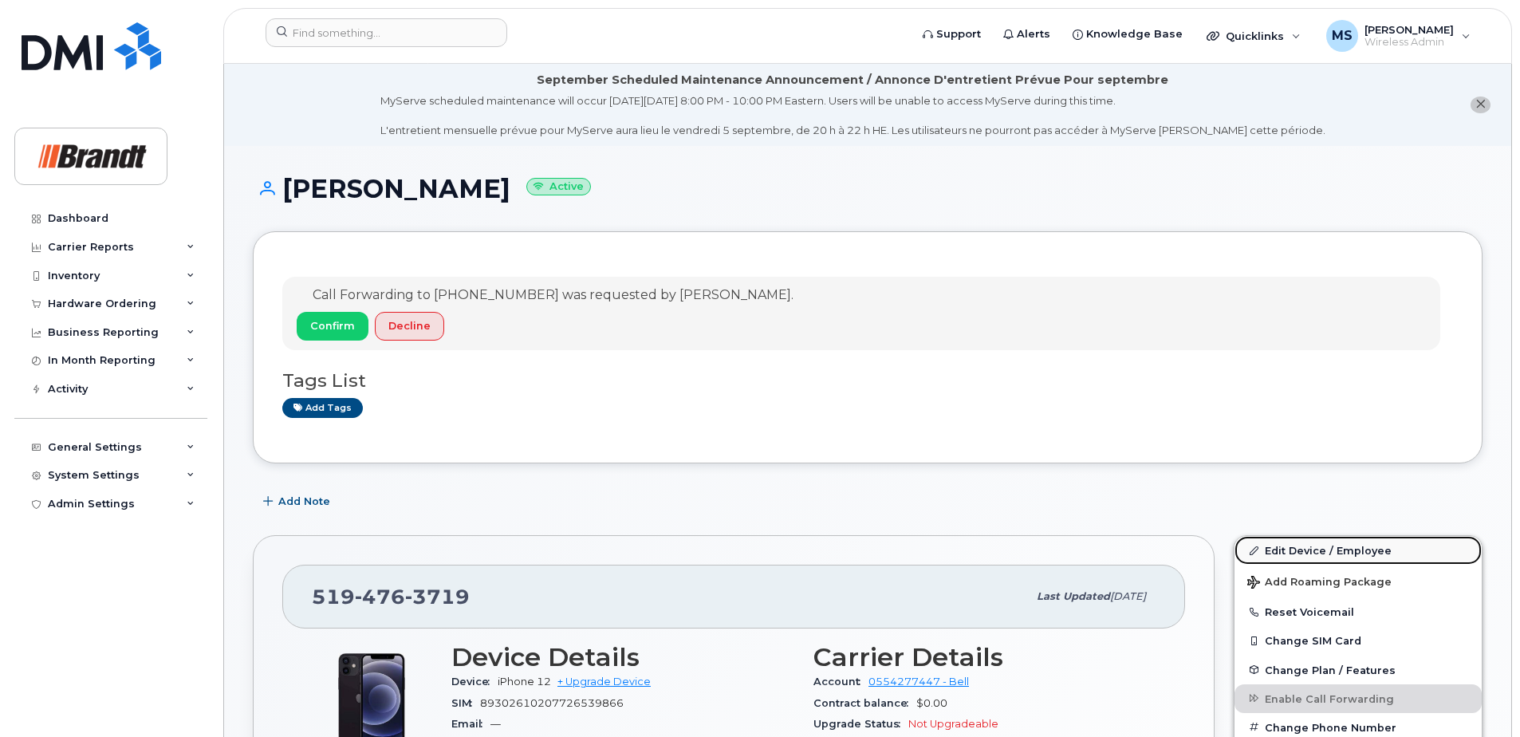
click at [1307, 556] on link "Edit Device / Employee" at bounding box center [1358, 550] width 247 height 29
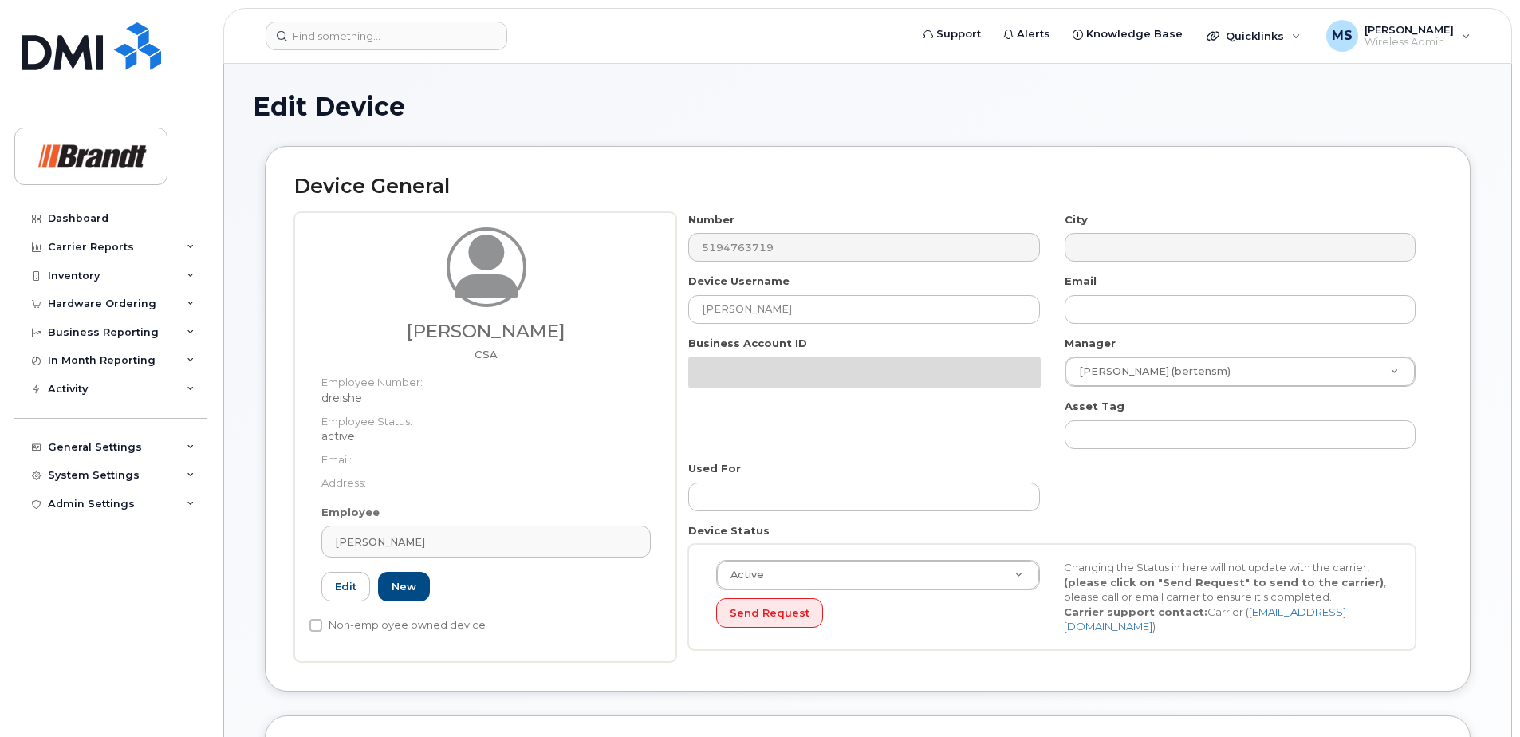
select select "34499233"
select select "34499245"
select select "35155013"
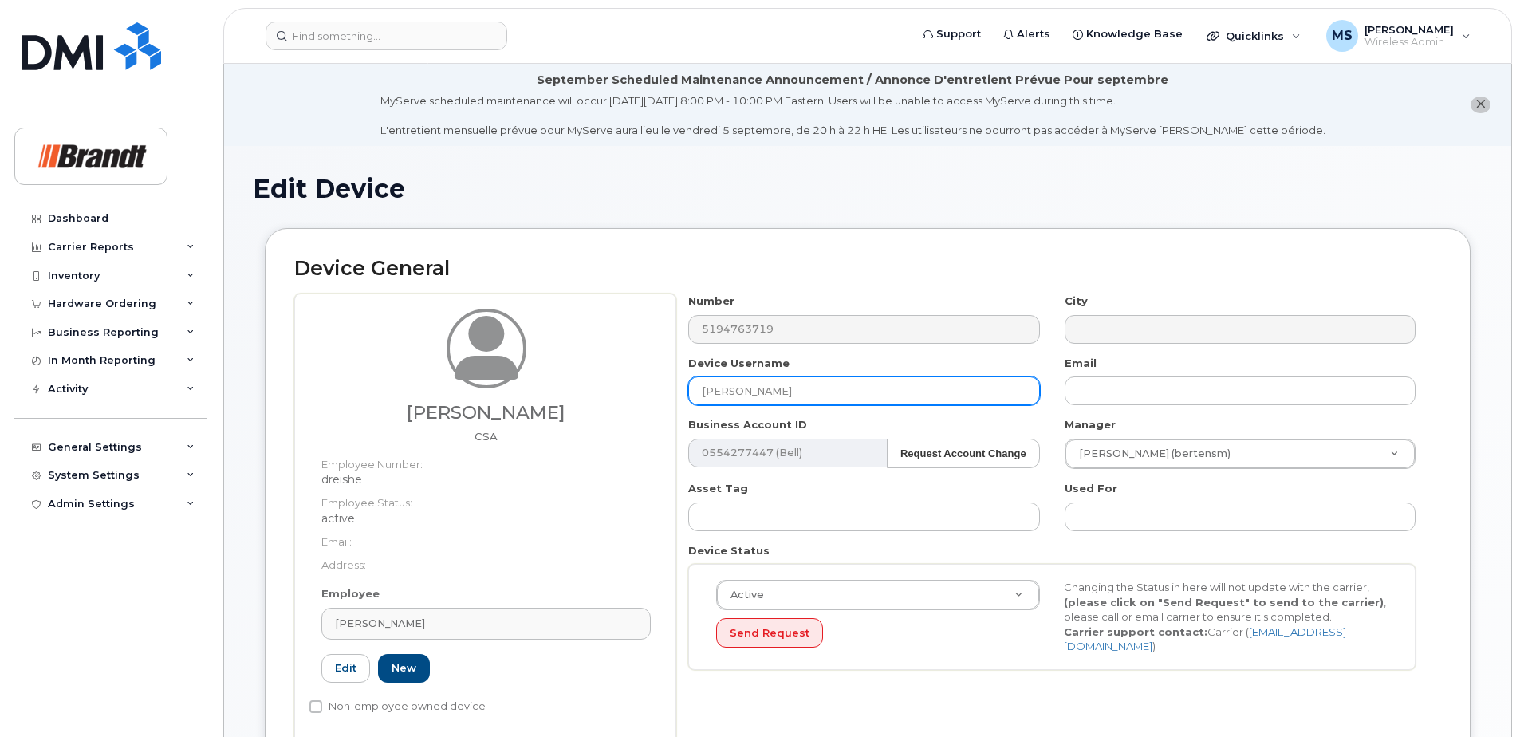
drag, startPoint x: 825, startPoint y: 396, endPoint x: 435, endPoint y: 394, distance: 390.1
click at [438, 394] on div "Henry Dreise CSA Employee Number: dreishe Employee Status: active Email: Addres…" at bounding box center [867, 519] width 1147 height 450
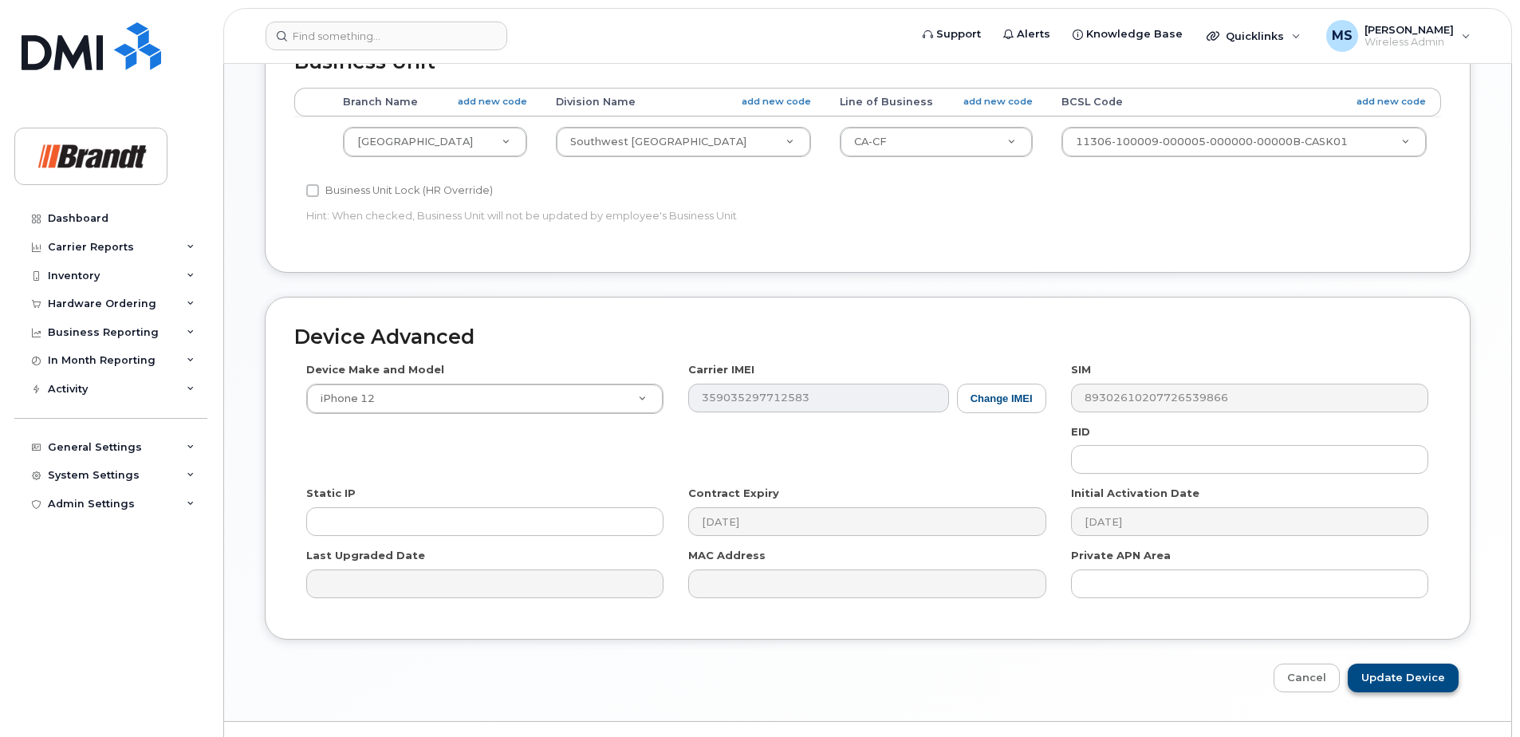
scroll to position [810, 0]
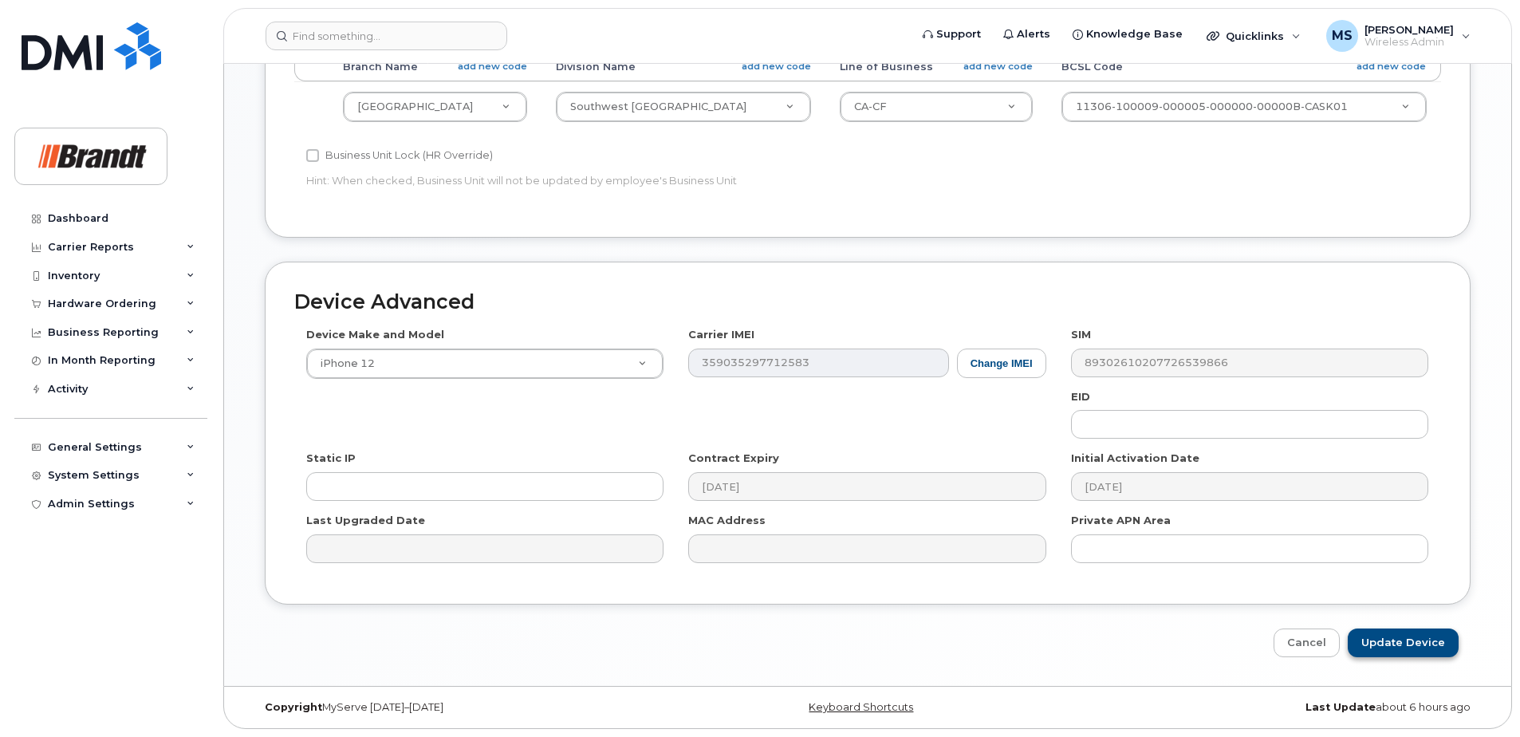
type input "Spare CSA London"
click at [1389, 633] on input "Update Device" at bounding box center [1403, 644] width 111 height 30
type input "Saving..."
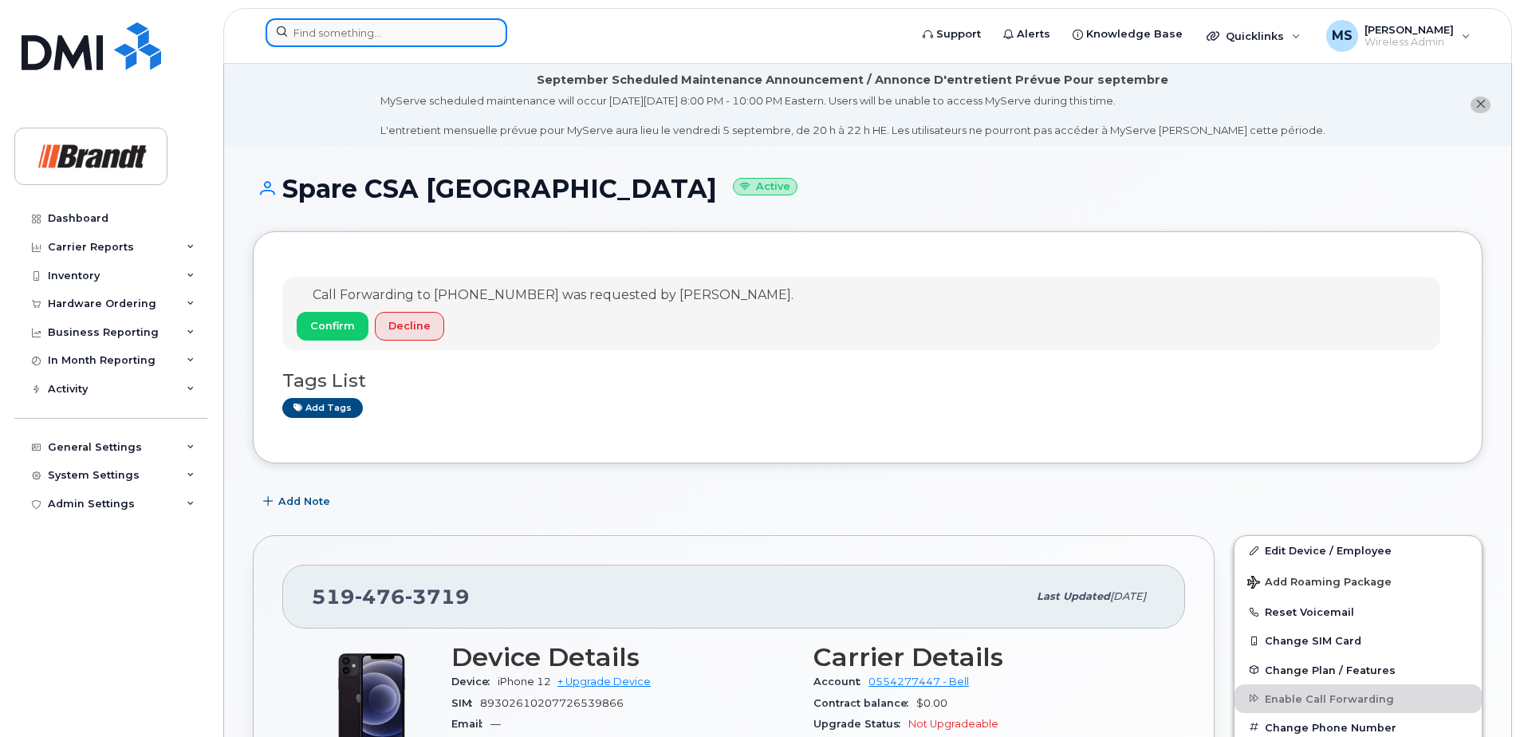
click at [484, 29] on div at bounding box center [387, 32] width 242 height 29
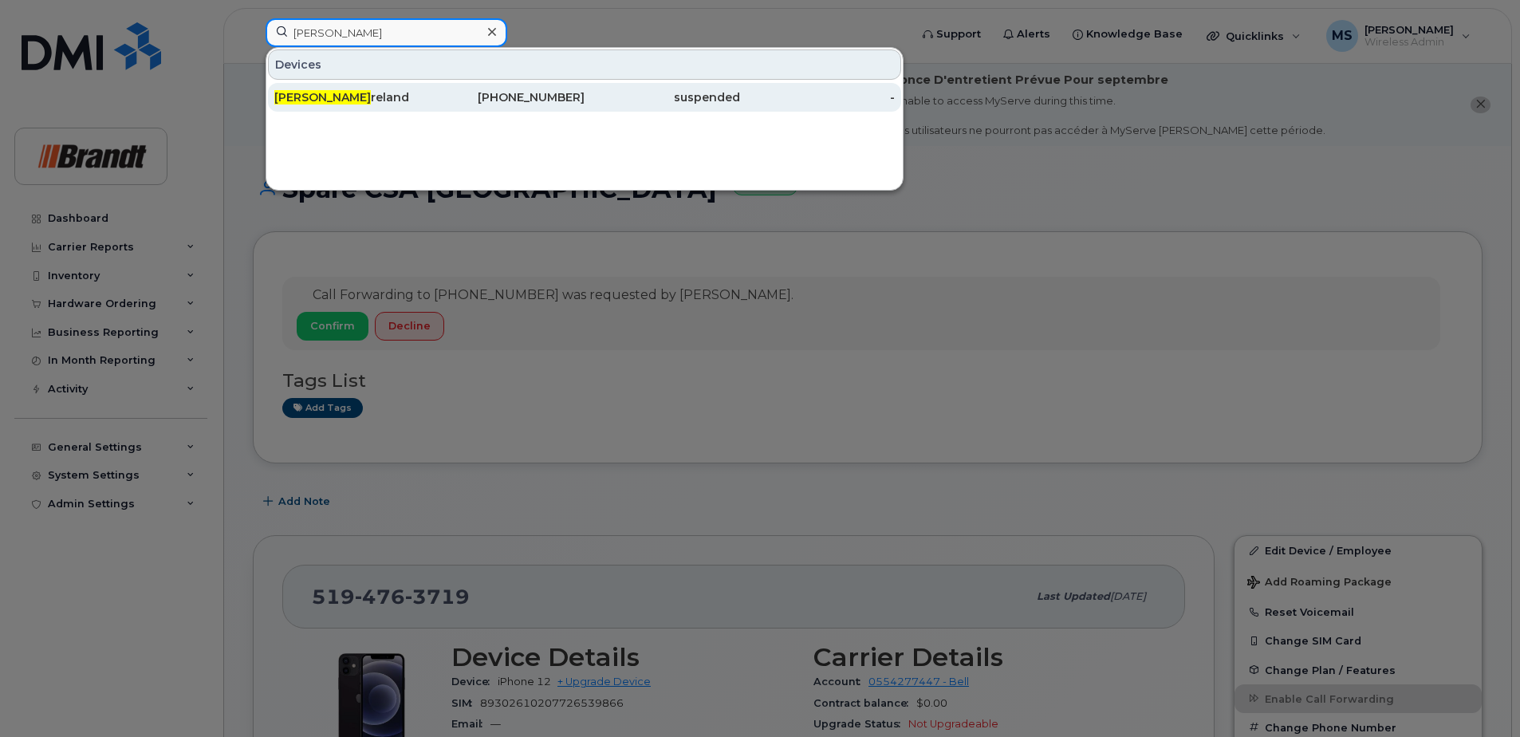
type input "riley i"
click at [416, 99] on div "Riley I reland" at bounding box center [352, 97] width 156 height 16
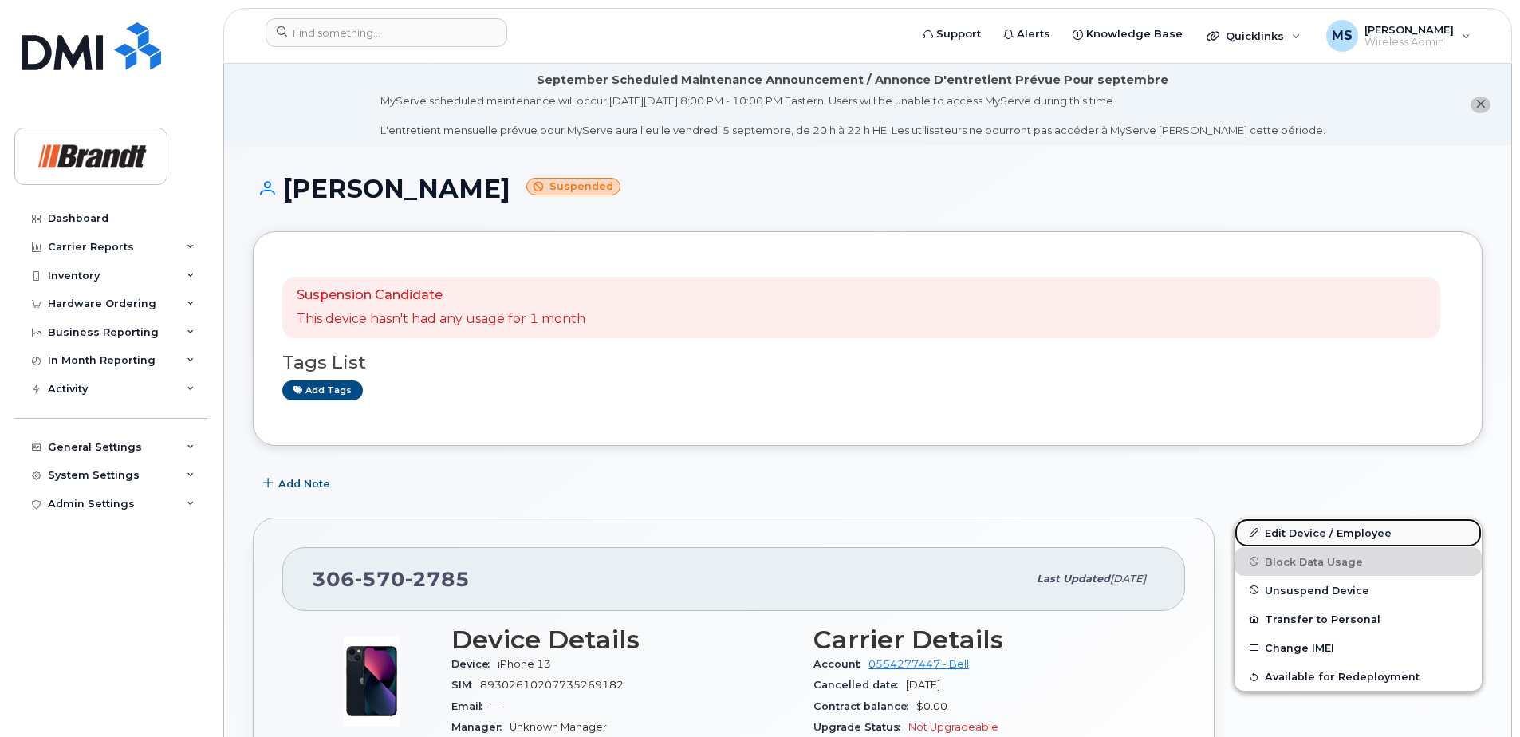
click at [1279, 532] on link "Edit Device / Employee" at bounding box center [1358, 532] width 247 height 29
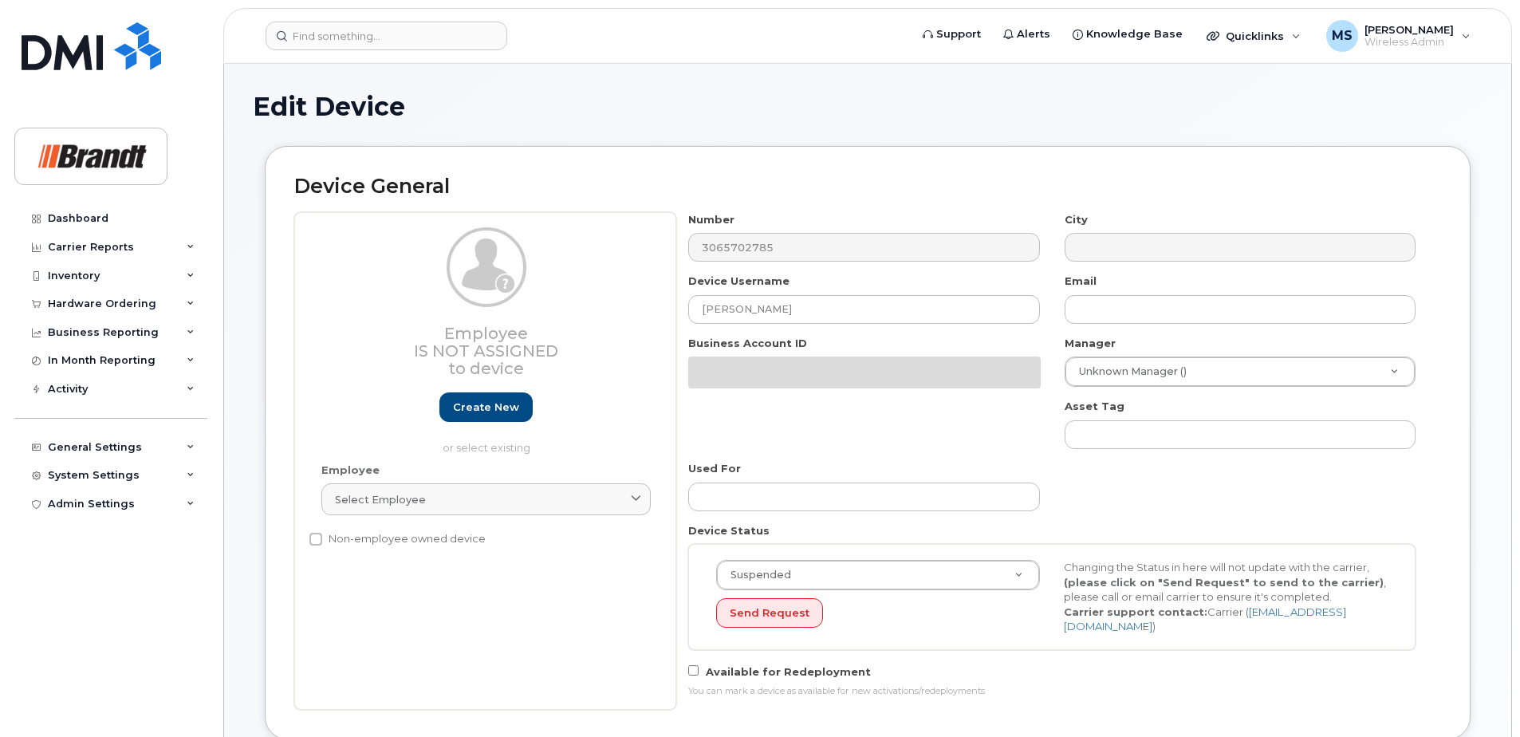
select select "33722384"
select select "34499151"
select select "35132258"
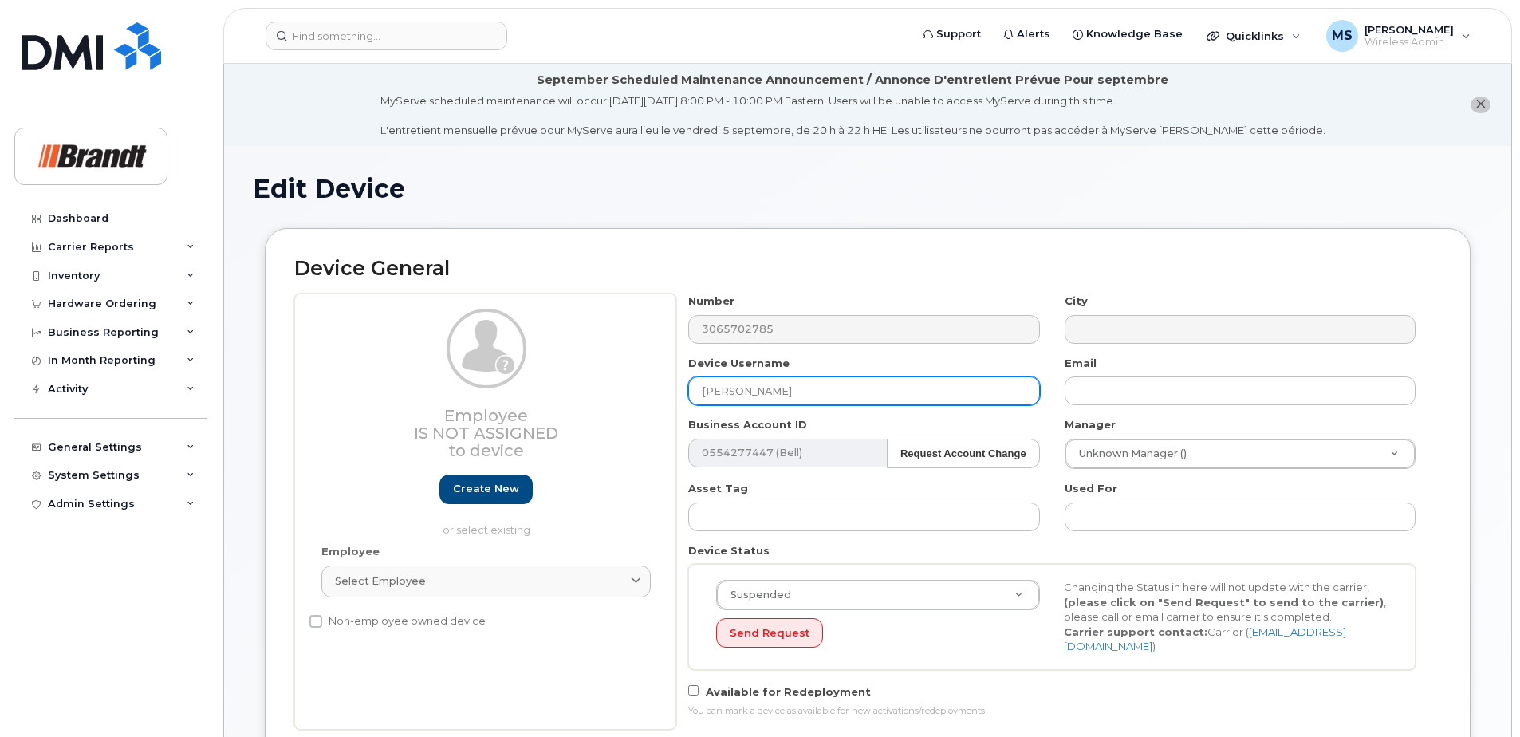
drag, startPoint x: 782, startPoint y: 399, endPoint x: 810, endPoint y: 393, distance: 28.5
click at [783, 399] on input "[PERSON_NAME]" at bounding box center [863, 390] width 351 height 29
drag, startPoint x: 675, startPoint y: 393, endPoint x: 487, endPoint y: 410, distance: 189.0
click at [504, 409] on div "Employee Is not assigned to device Create new or select existing Employee Selec…" at bounding box center [867, 512] width 1147 height 436
click at [861, 391] on input "Spare Electronic Field Tech" at bounding box center [863, 390] width 351 height 29
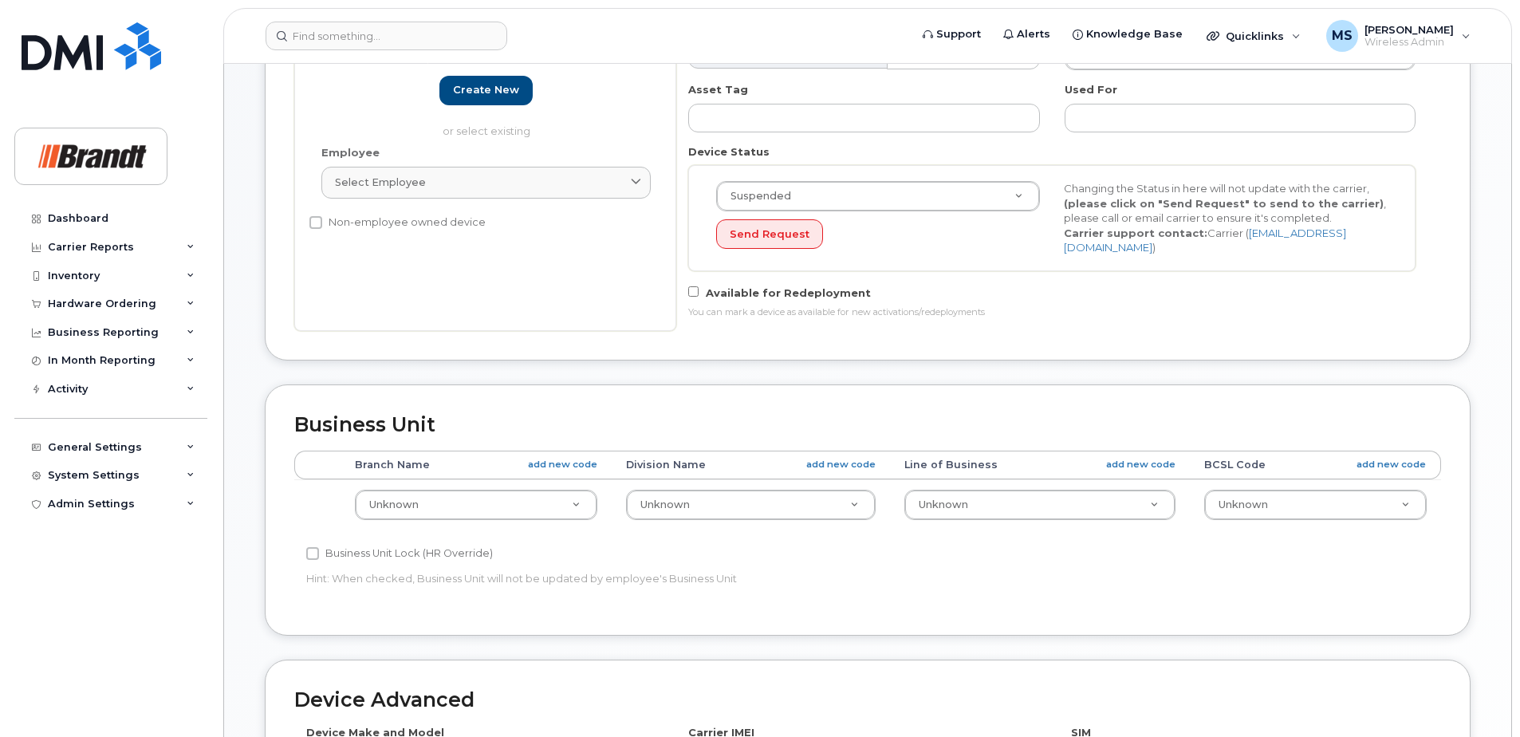
scroll to position [790, 0]
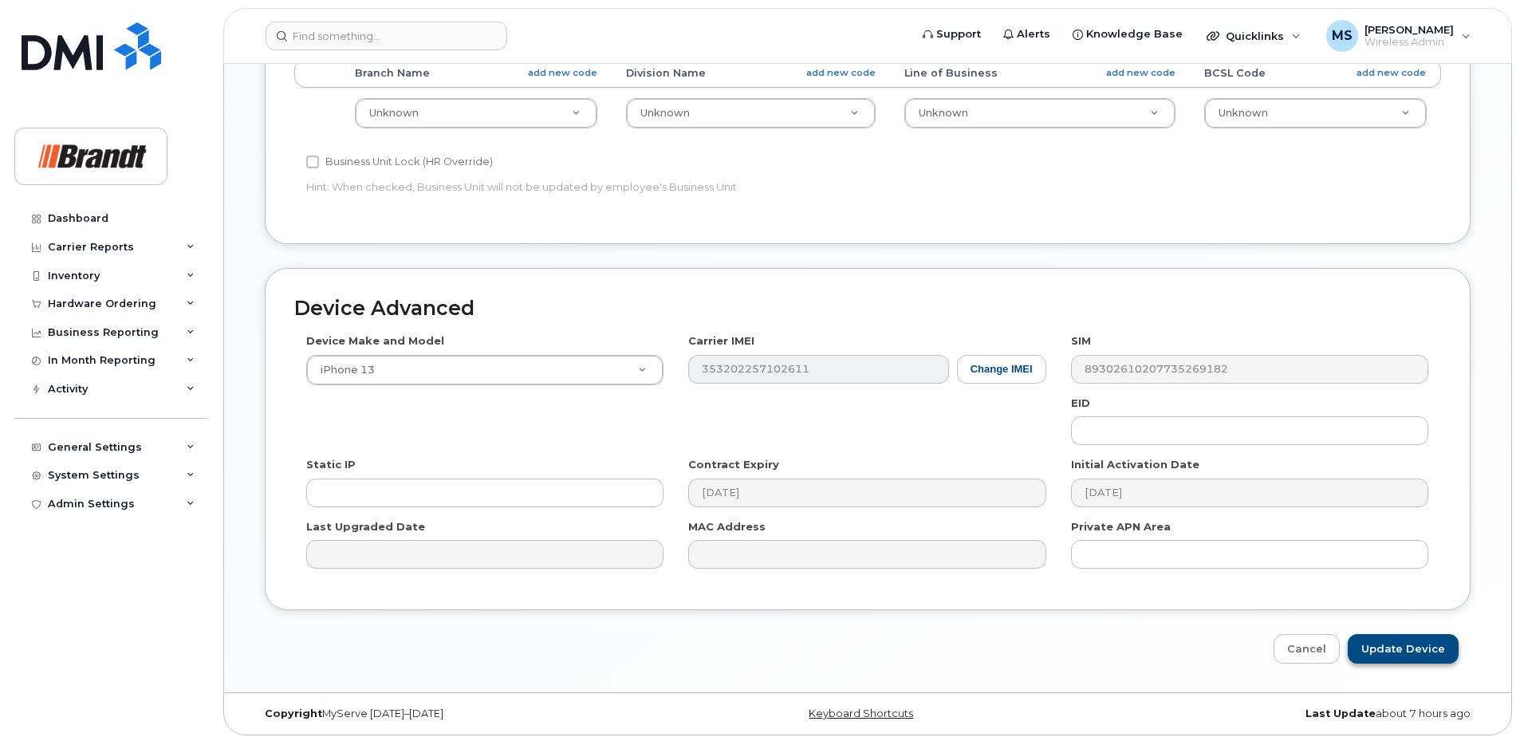
type input "Spare Electronic Field Tech Saskatoon"
click at [1422, 655] on input "Update Device" at bounding box center [1403, 649] width 111 height 30
type input "Saving..."
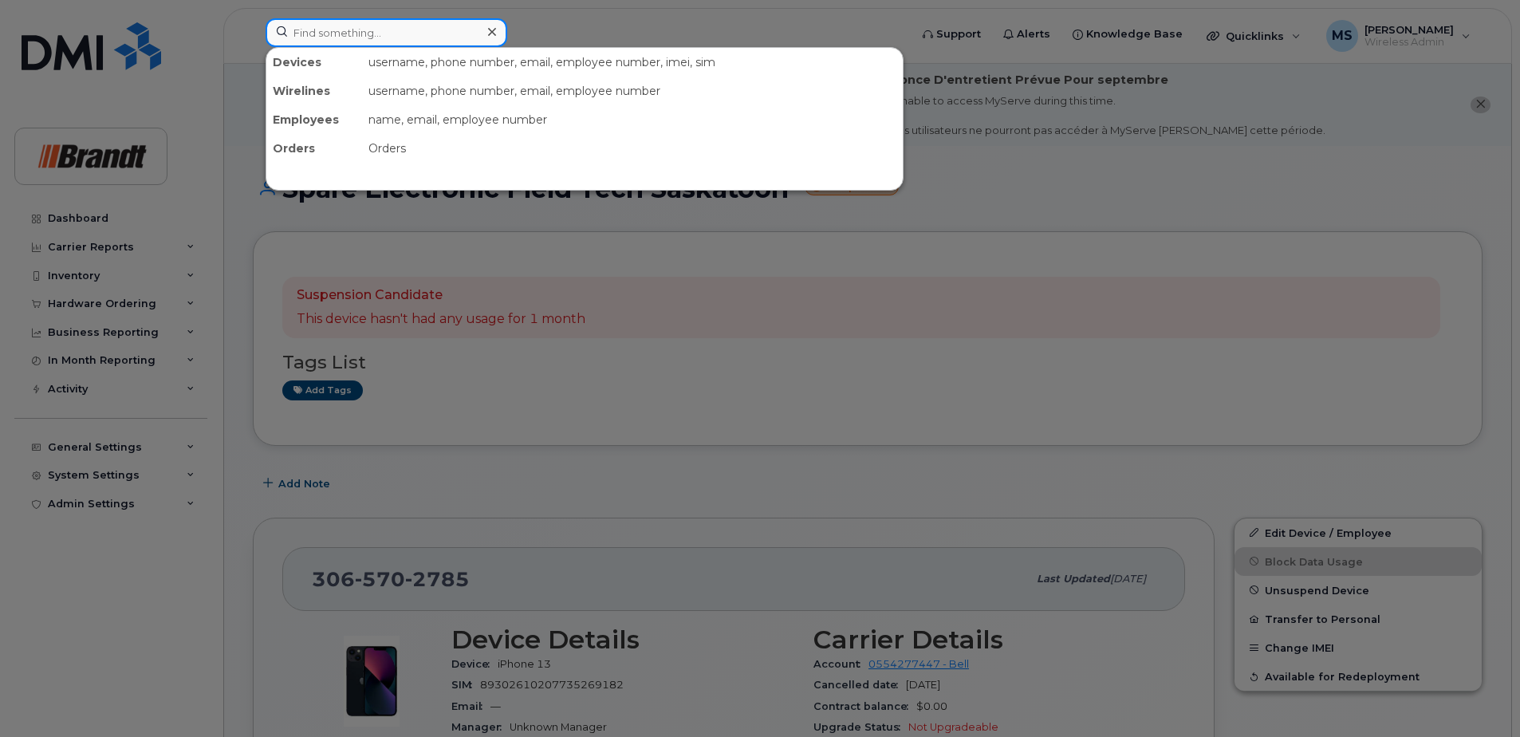
paste input "3659940835"
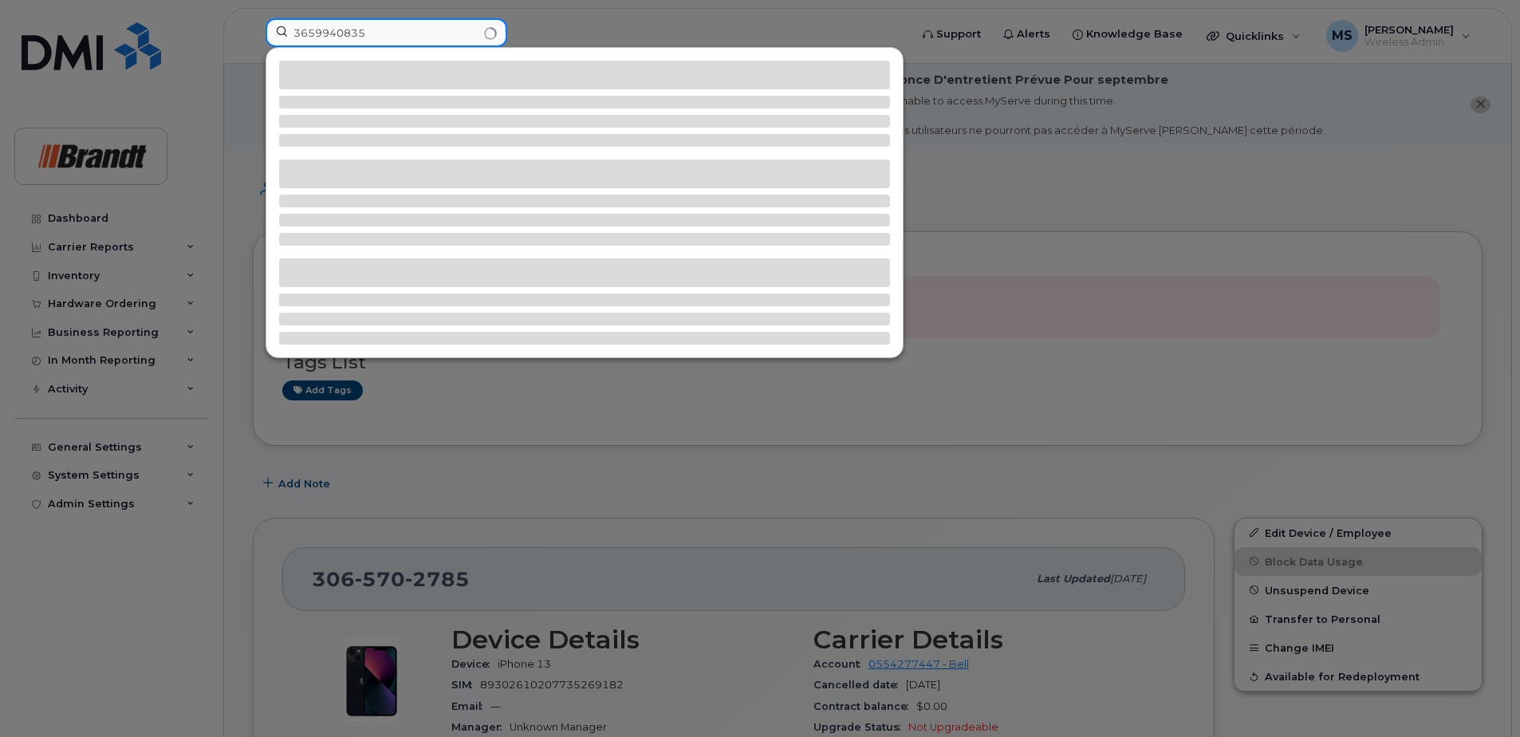
type input "3659940835"
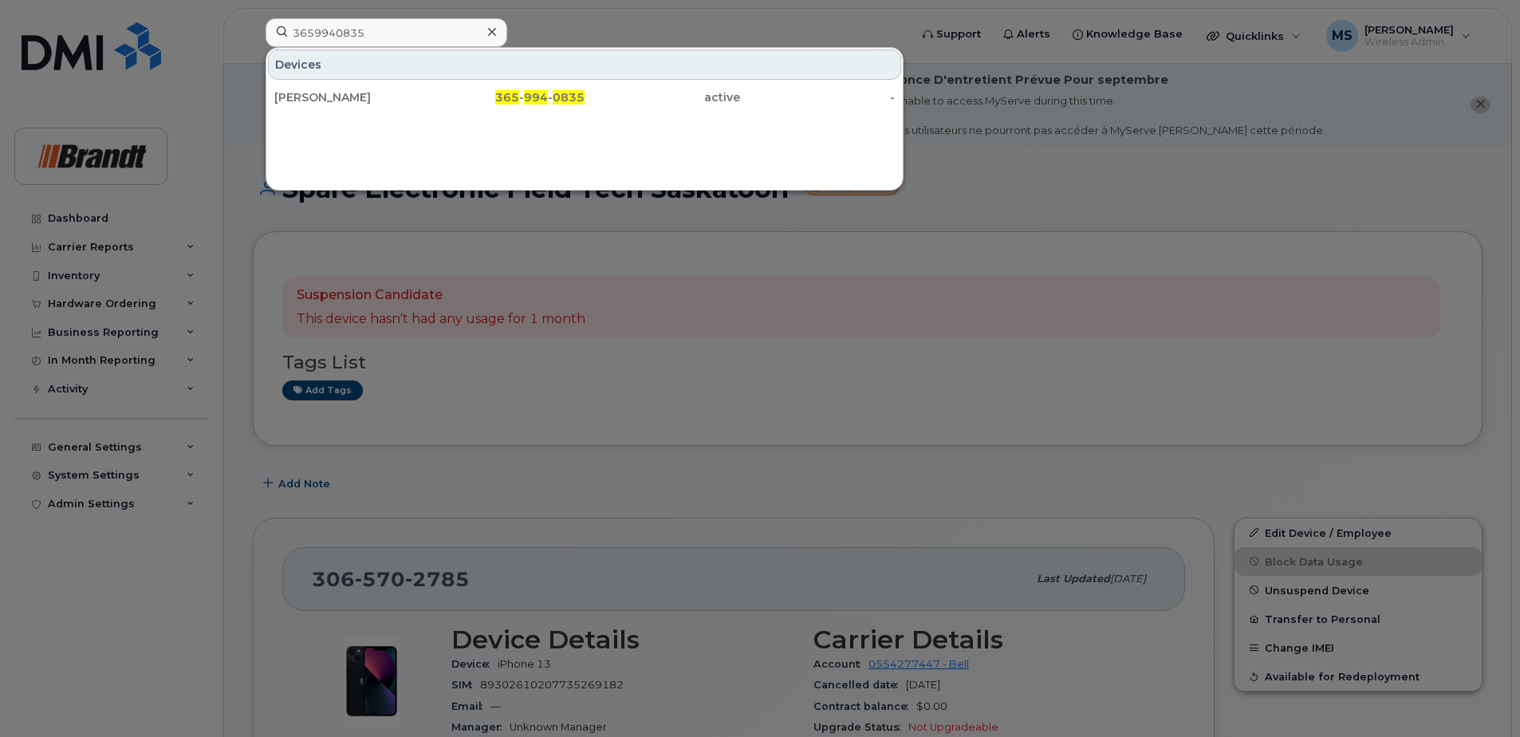
drag, startPoint x: 569, startPoint y: 98, endPoint x: 492, endPoint y: 112, distance: 77.8
click at [569, 98] on span "0835" at bounding box center [569, 97] width 32 height 14
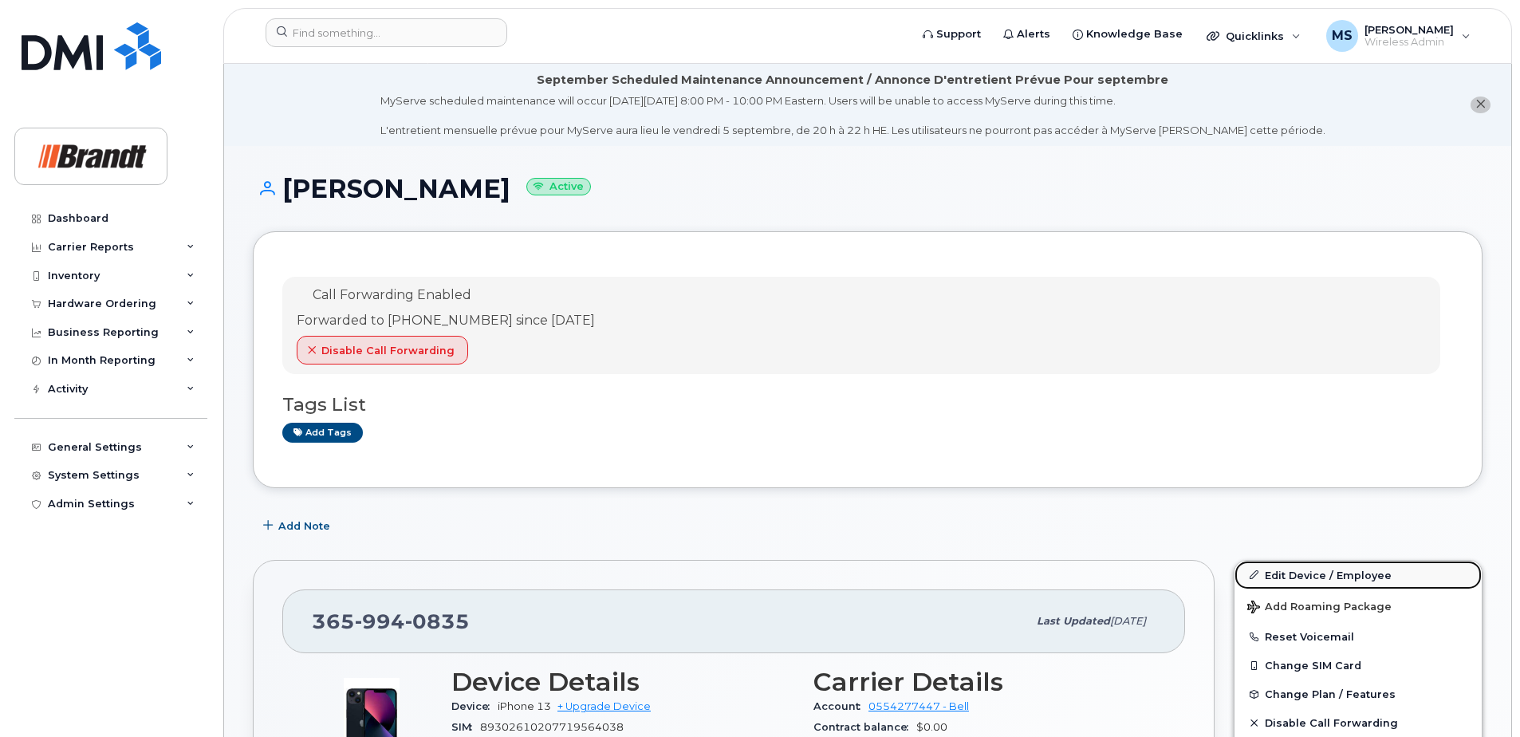
click at [1291, 580] on link "Edit Device / Employee" at bounding box center [1358, 575] width 247 height 29
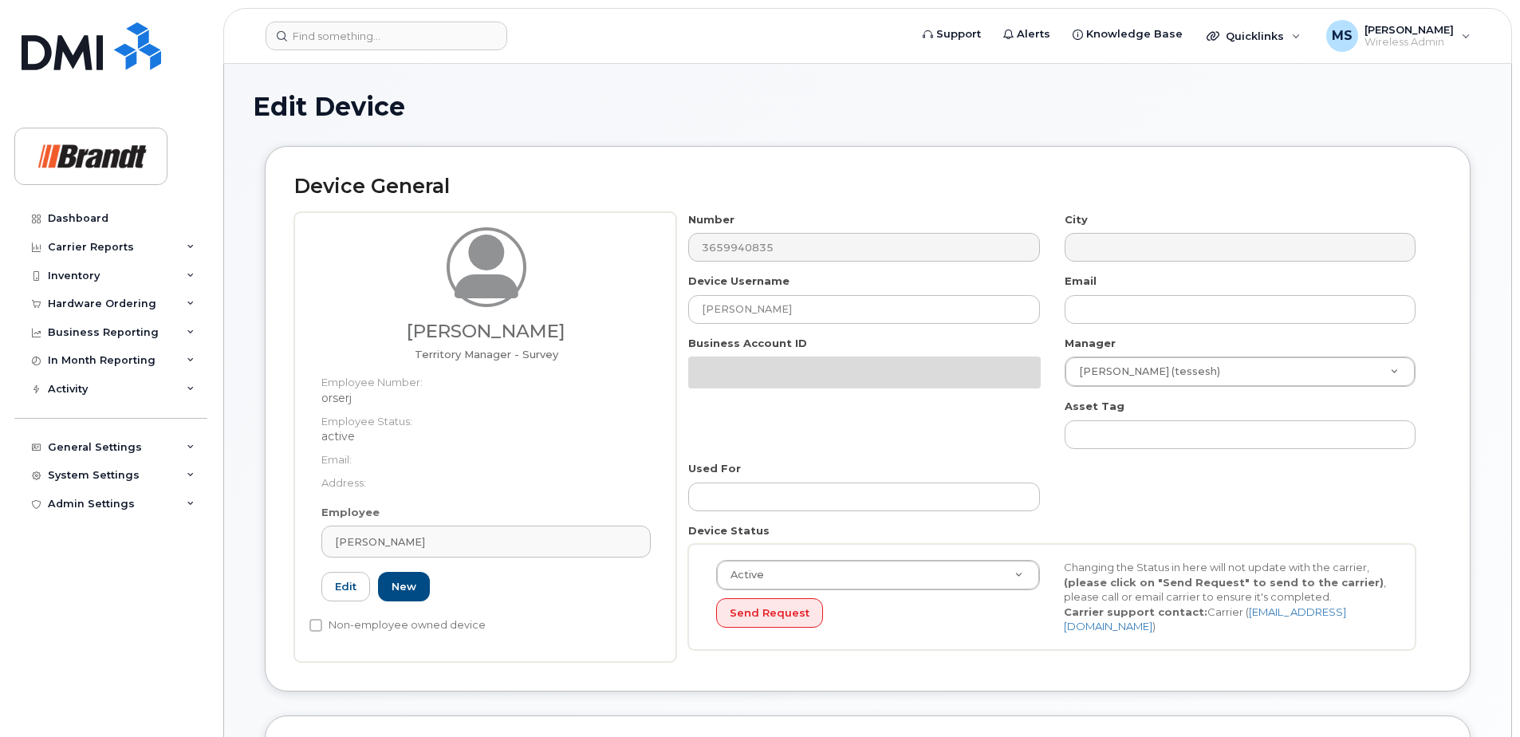
select select "34499233"
select select "34499245"
select select "35155013"
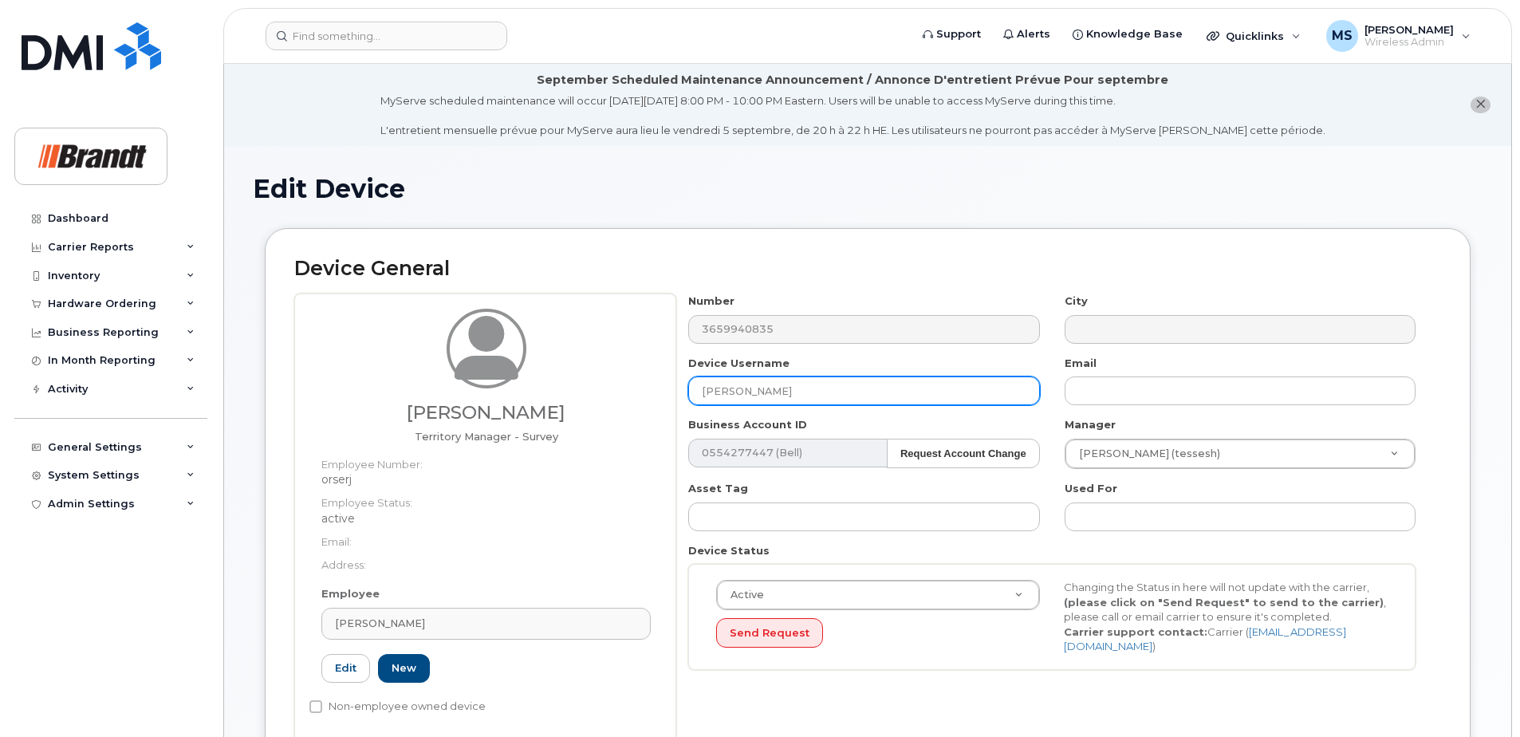
drag, startPoint x: 798, startPoint y: 399, endPoint x: 759, endPoint y: 398, distance: 39.9
click at [600, 398] on div "[PERSON_NAME] Territory Manager - Survey Employee Number: orserj Employee Statu…" at bounding box center [867, 519] width 1147 height 450
paste input "[PERSON_NAME]"
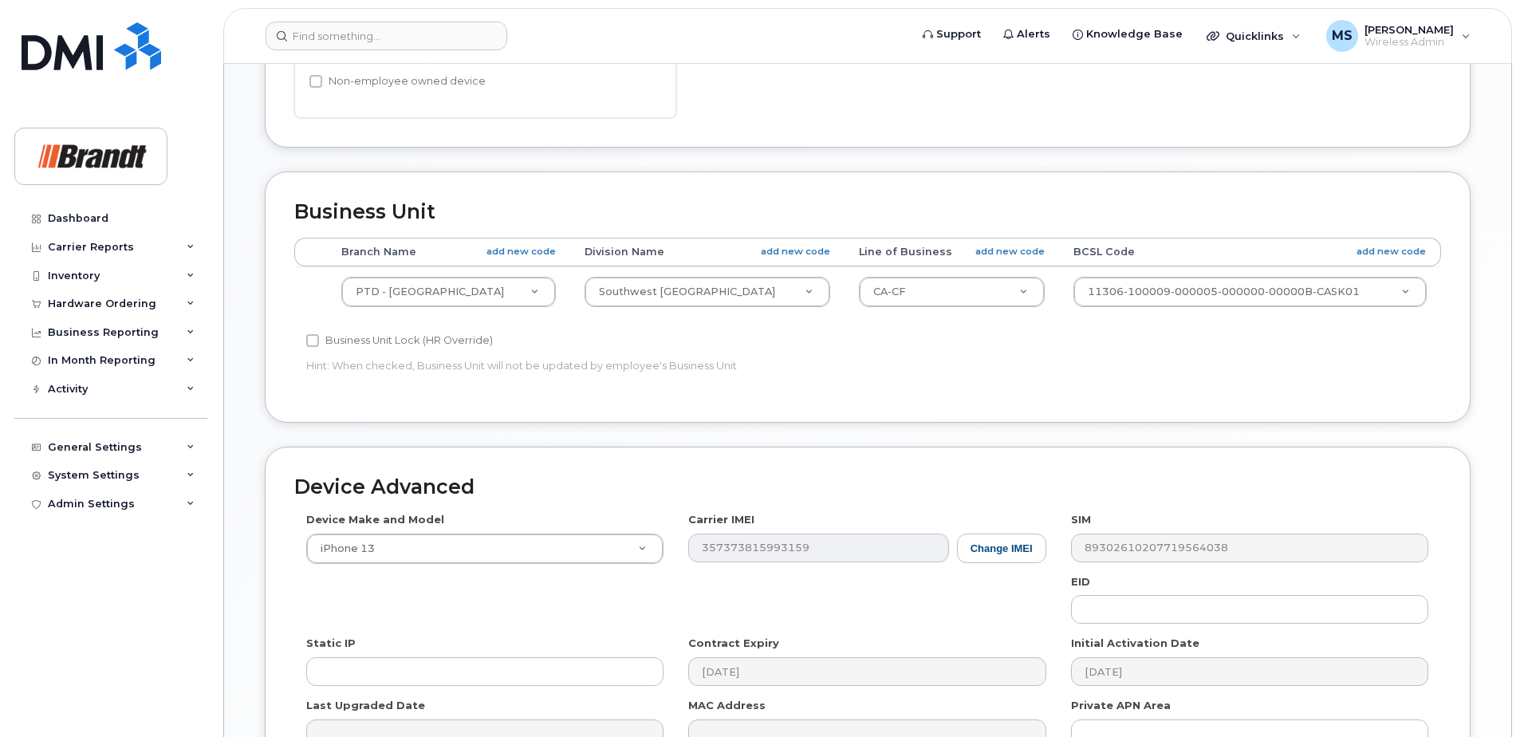
scroll to position [810, 0]
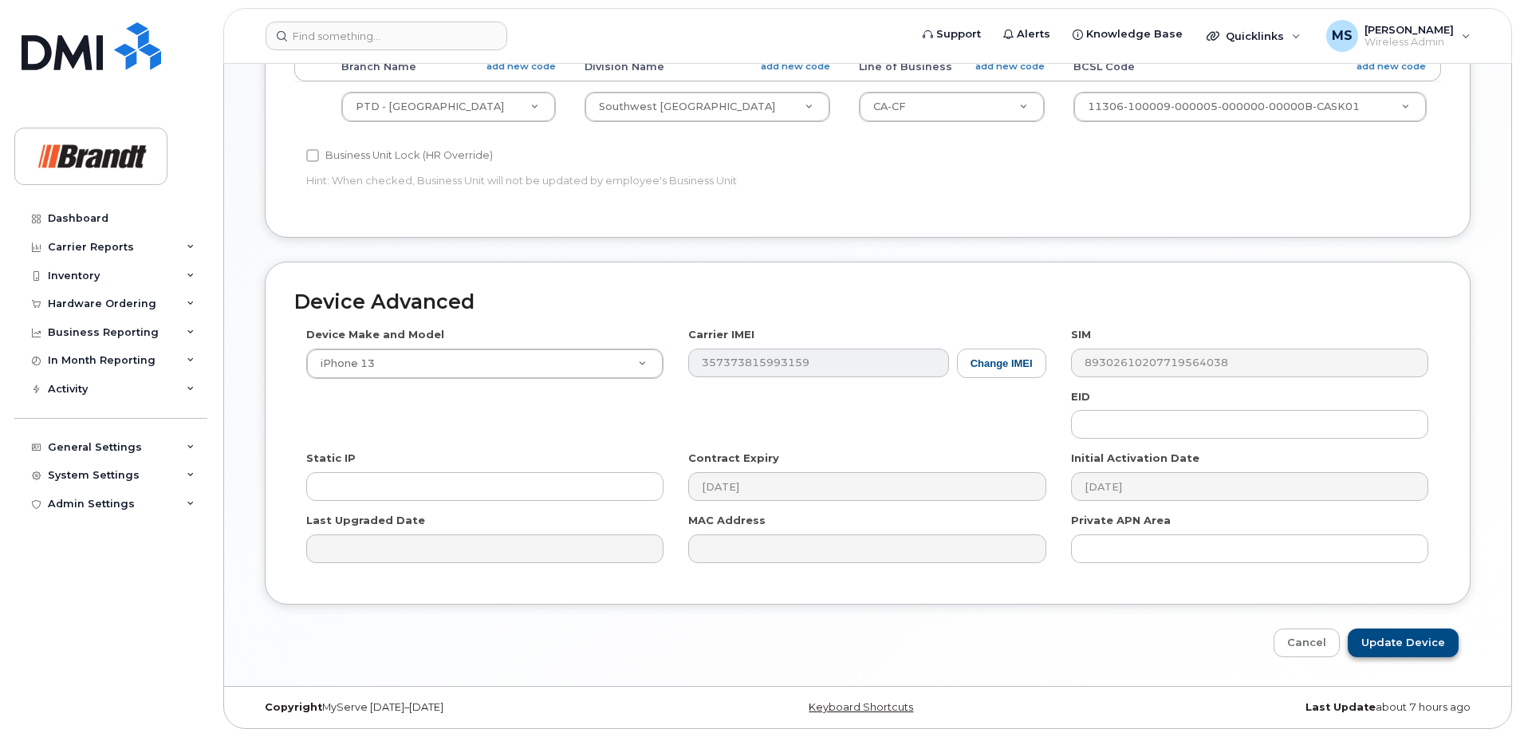
type input "[PERSON_NAME]"
click at [1413, 649] on input "Update Device" at bounding box center [1403, 644] width 111 height 30
type input "Saving..."
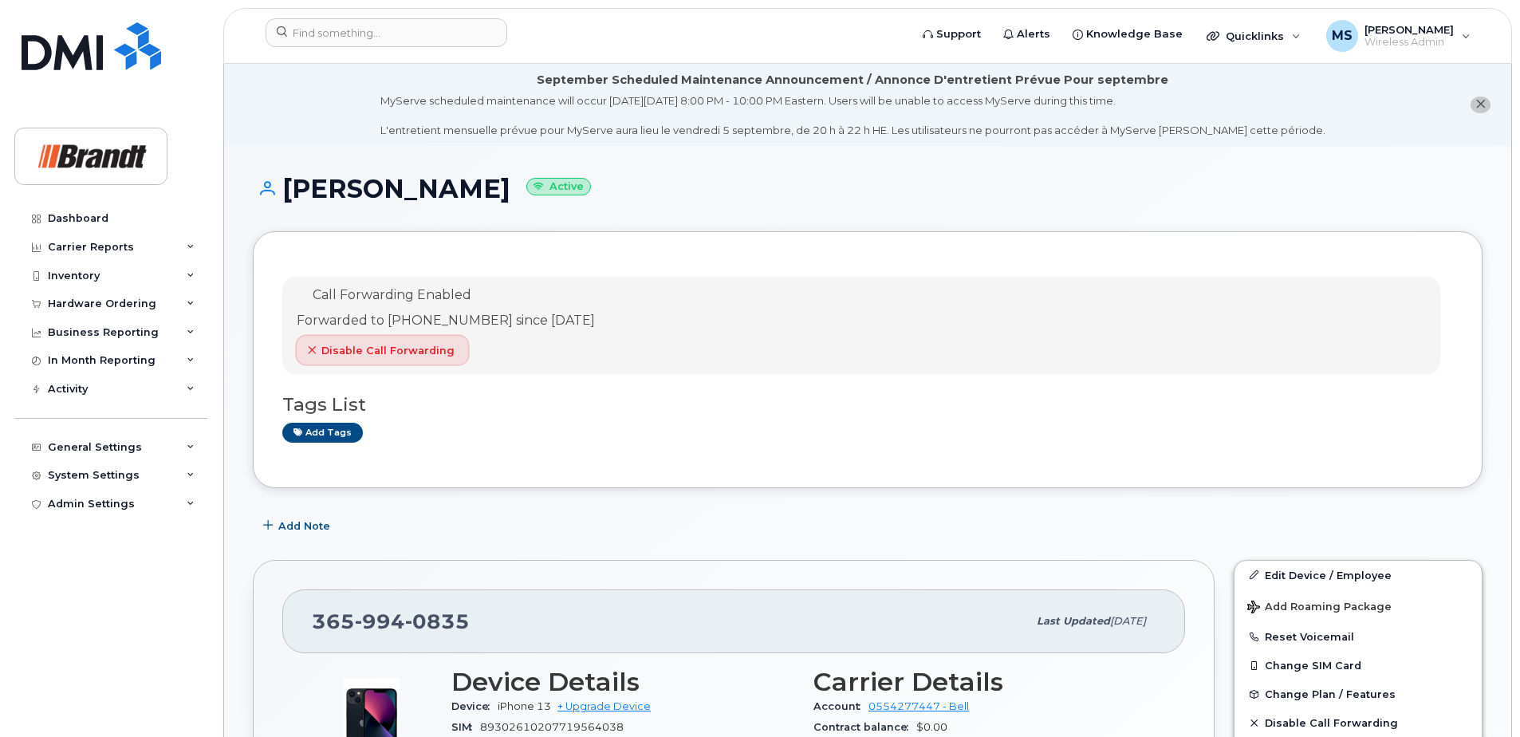
click at [403, 358] on span "Disable Call Forwarding" at bounding box center [387, 350] width 133 height 15
